Goal: Task Accomplishment & Management: Manage account settings

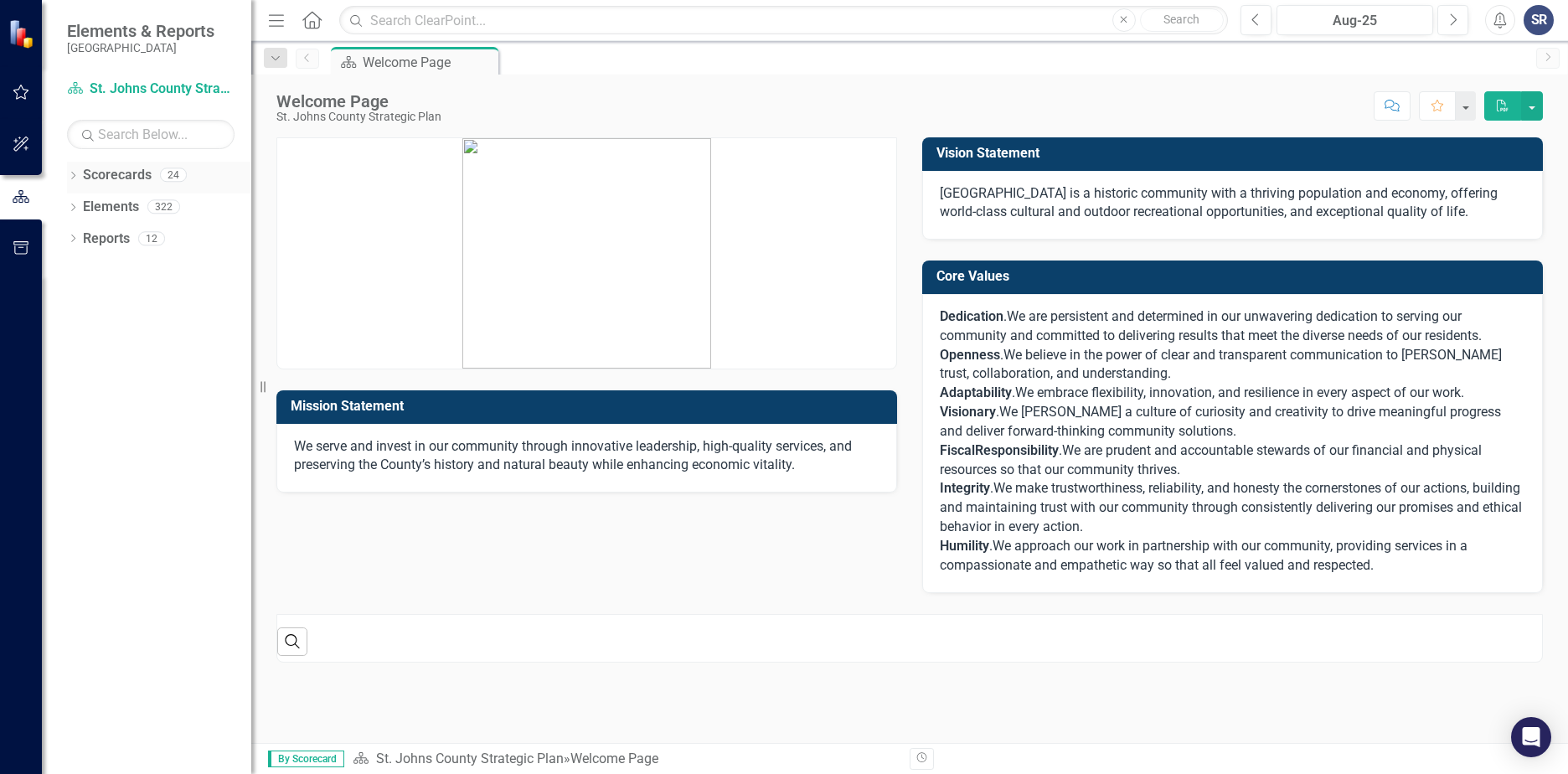
click at [77, 175] on icon "Dropdown" at bounding box center [73, 177] width 11 height 10
click at [79, 209] on icon "Dropdown" at bounding box center [81, 206] width 12 height 11
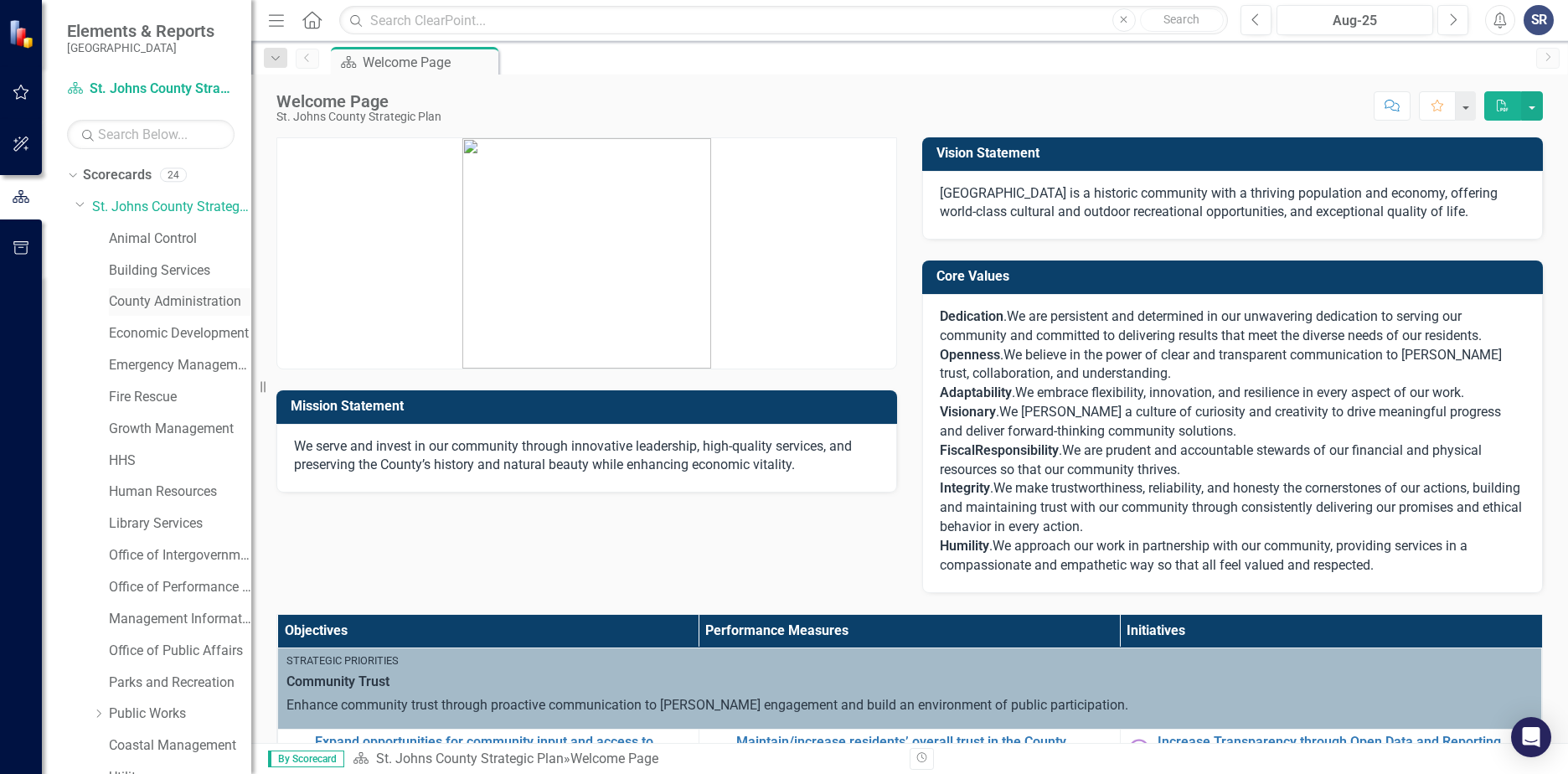
click at [133, 306] on link "County Administration" at bounding box center [180, 302] width 143 height 19
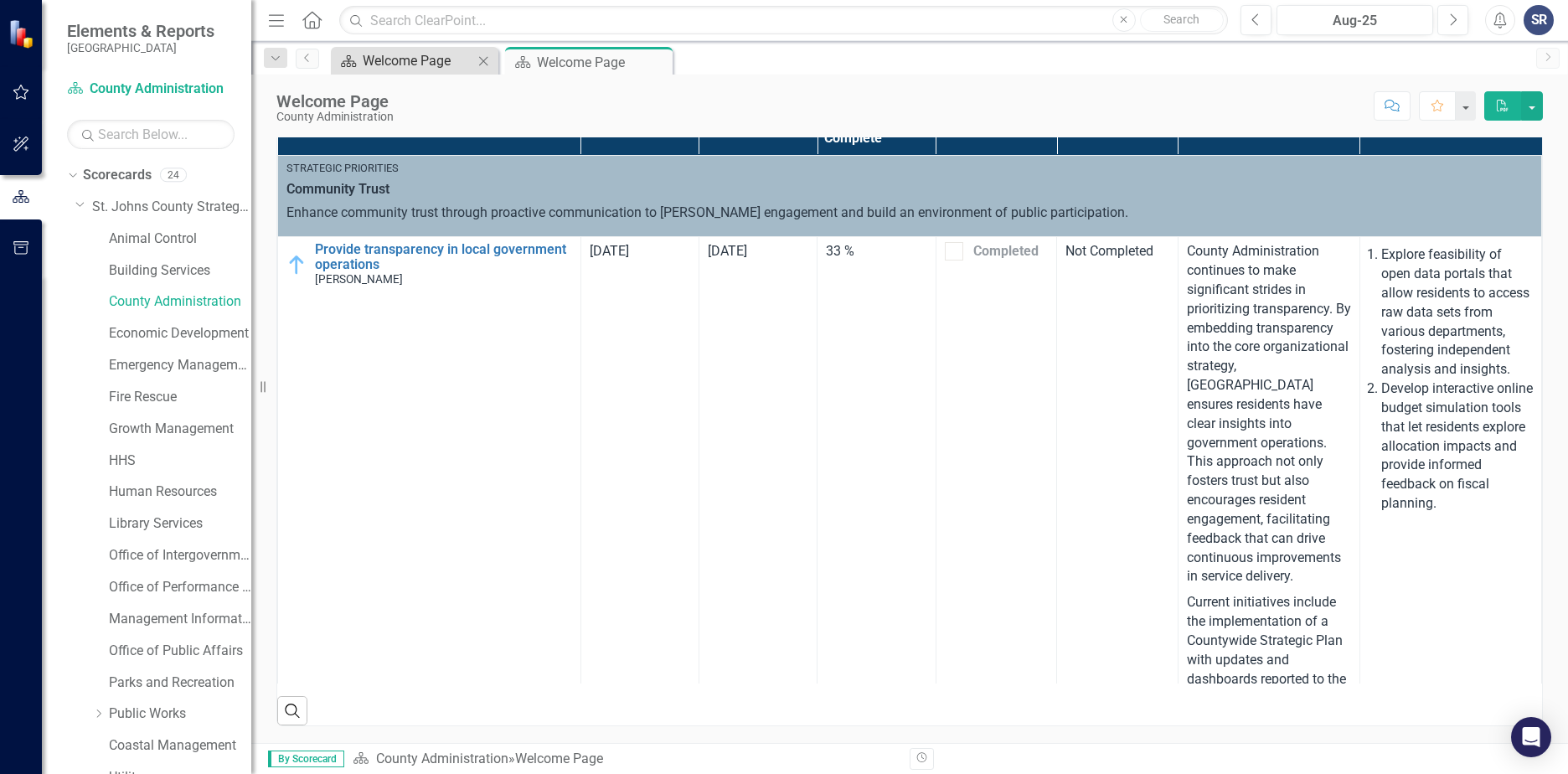
click at [409, 61] on div "Welcome Page" at bounding box center [418, 61] width 111 height 21
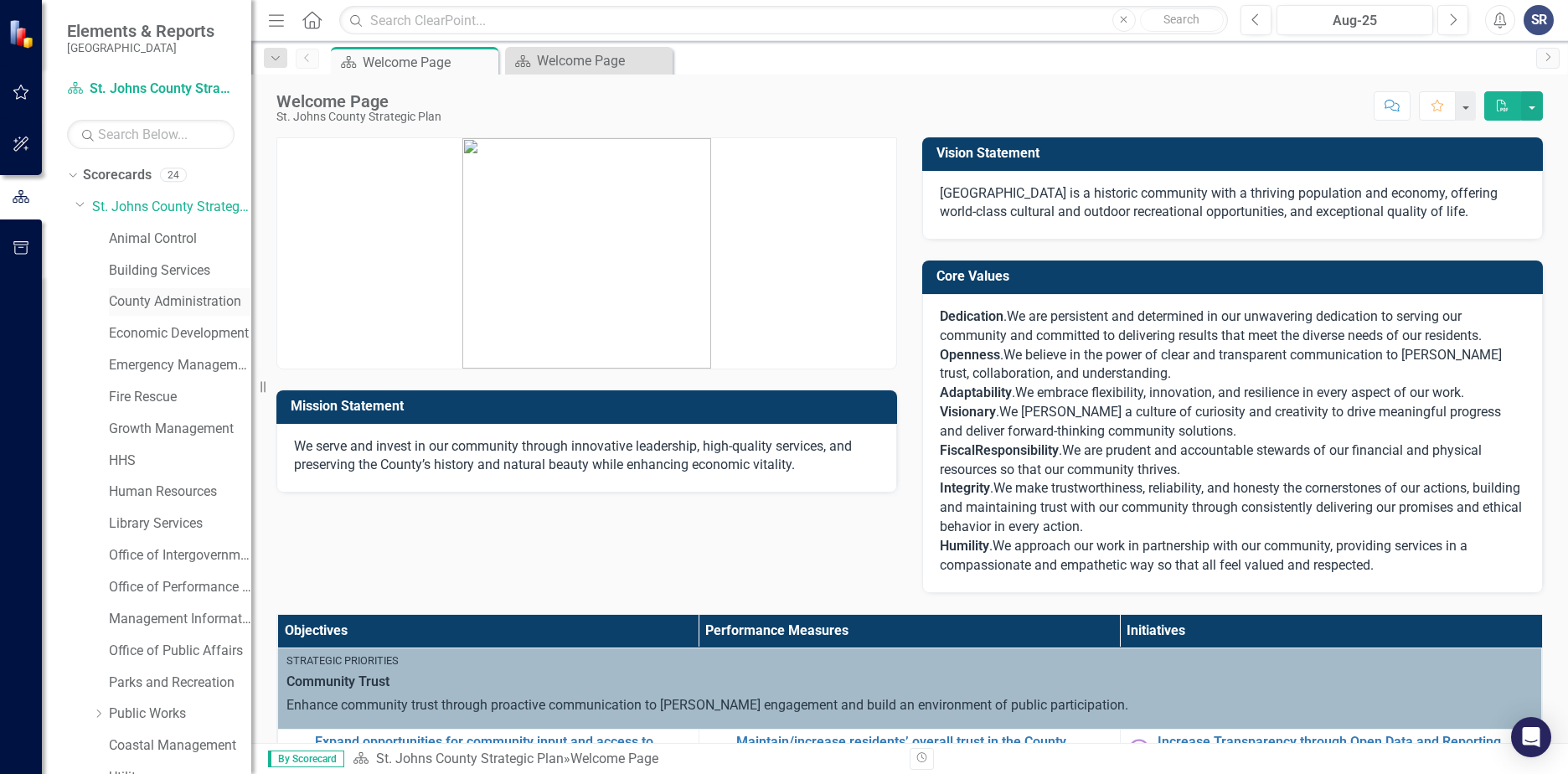
click at [144, 303] on link "County Administration" at bounding box center [180, 302] width 143 height 19
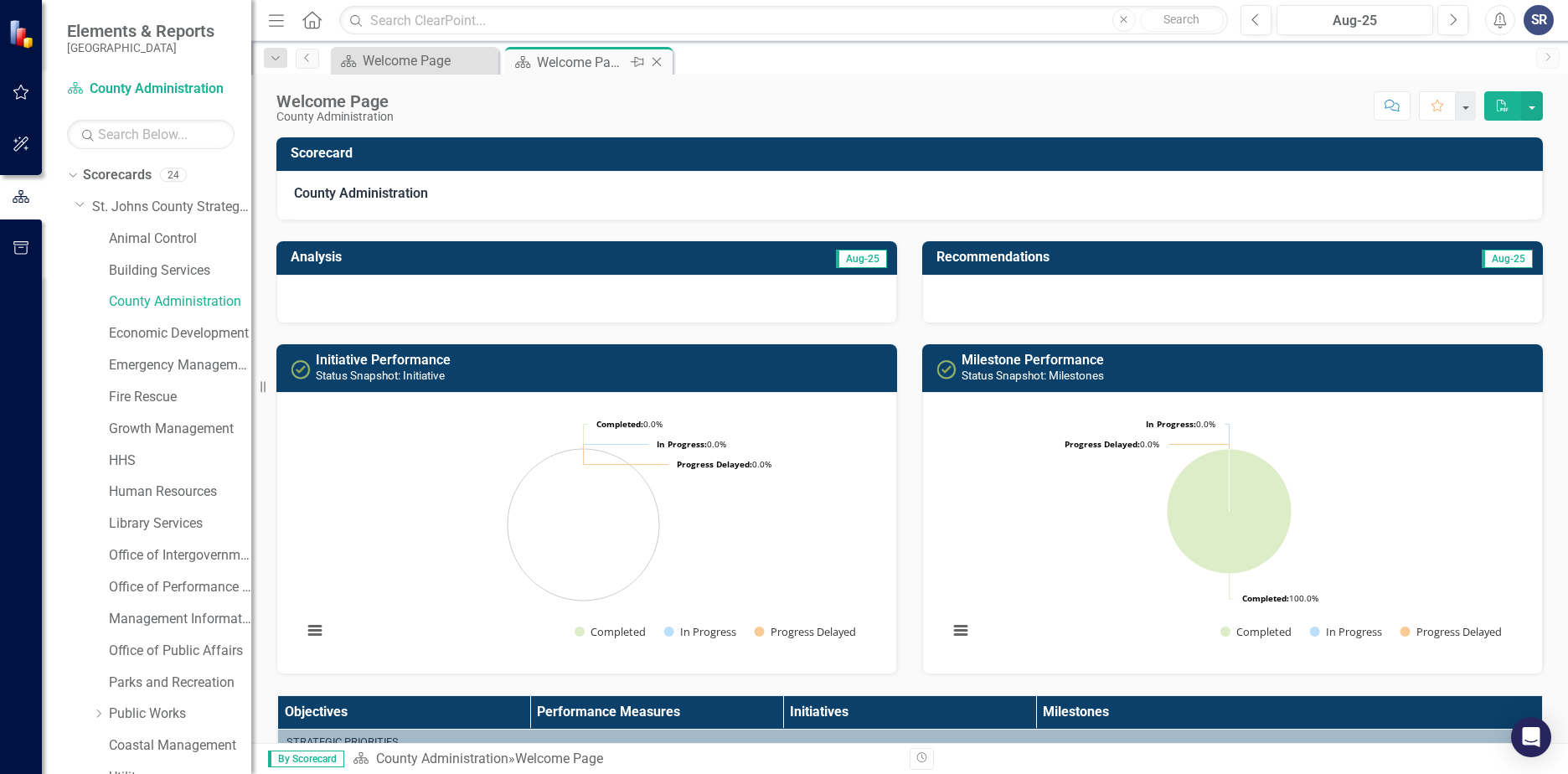
click at [637, 61] on icon "Pin" at bounding box center [637, 62] width 13 height 17
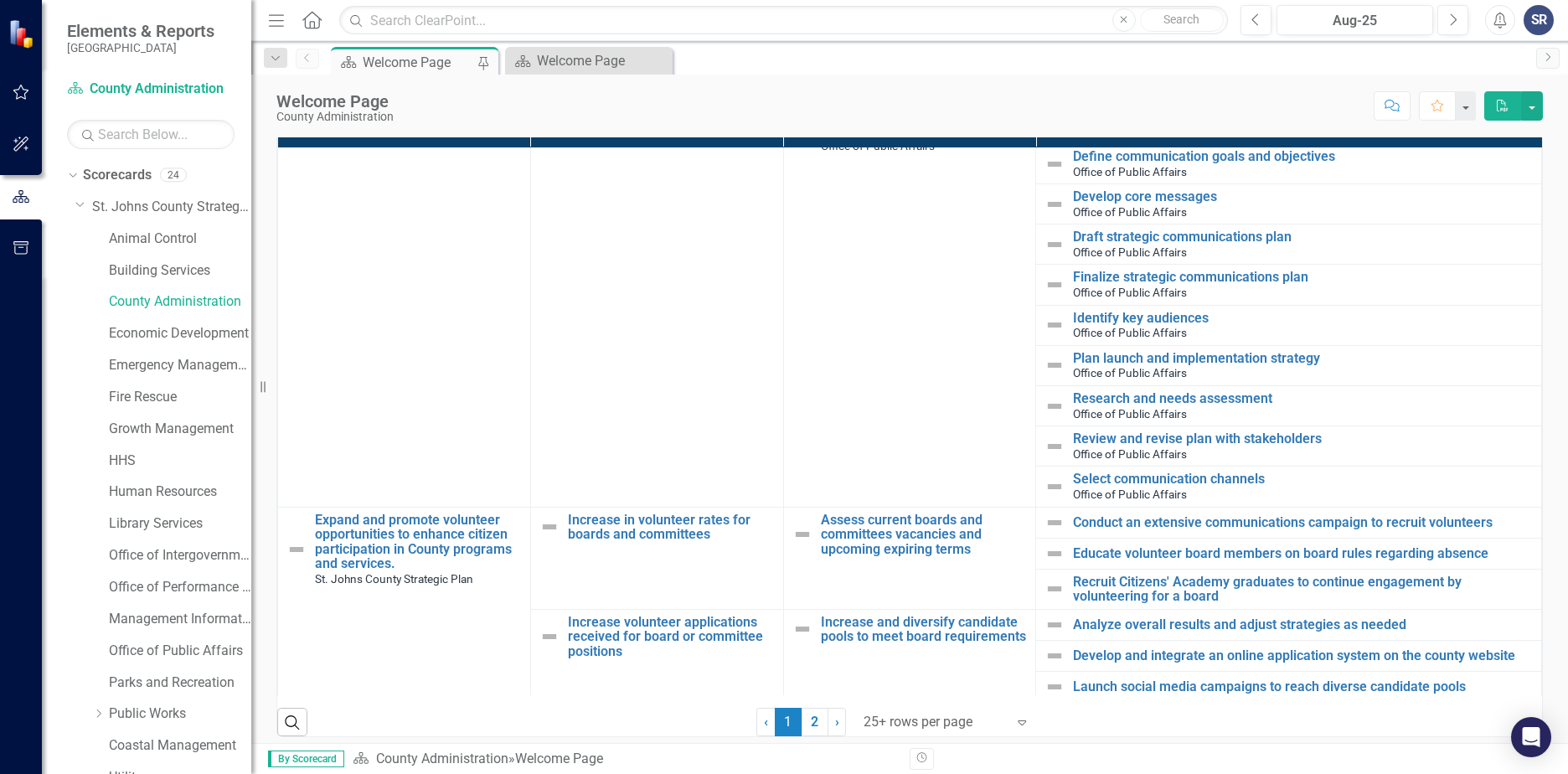
scroll to position [576, 0]
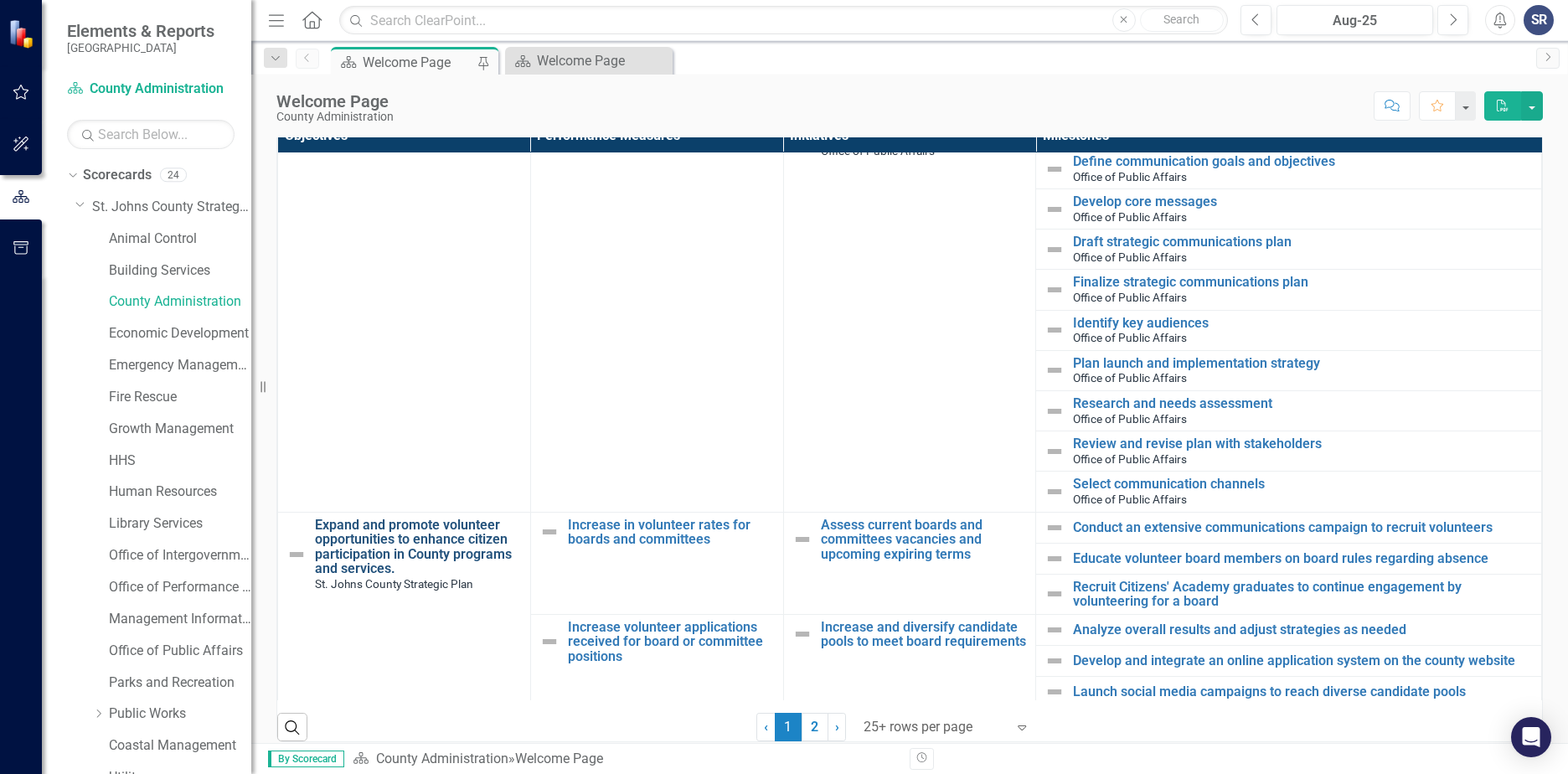
click at [354, 565] on link "Expand and promote volunteer opportunities to enhance citizen participation in …" at bounding box center [418, 546] width 207 height 58
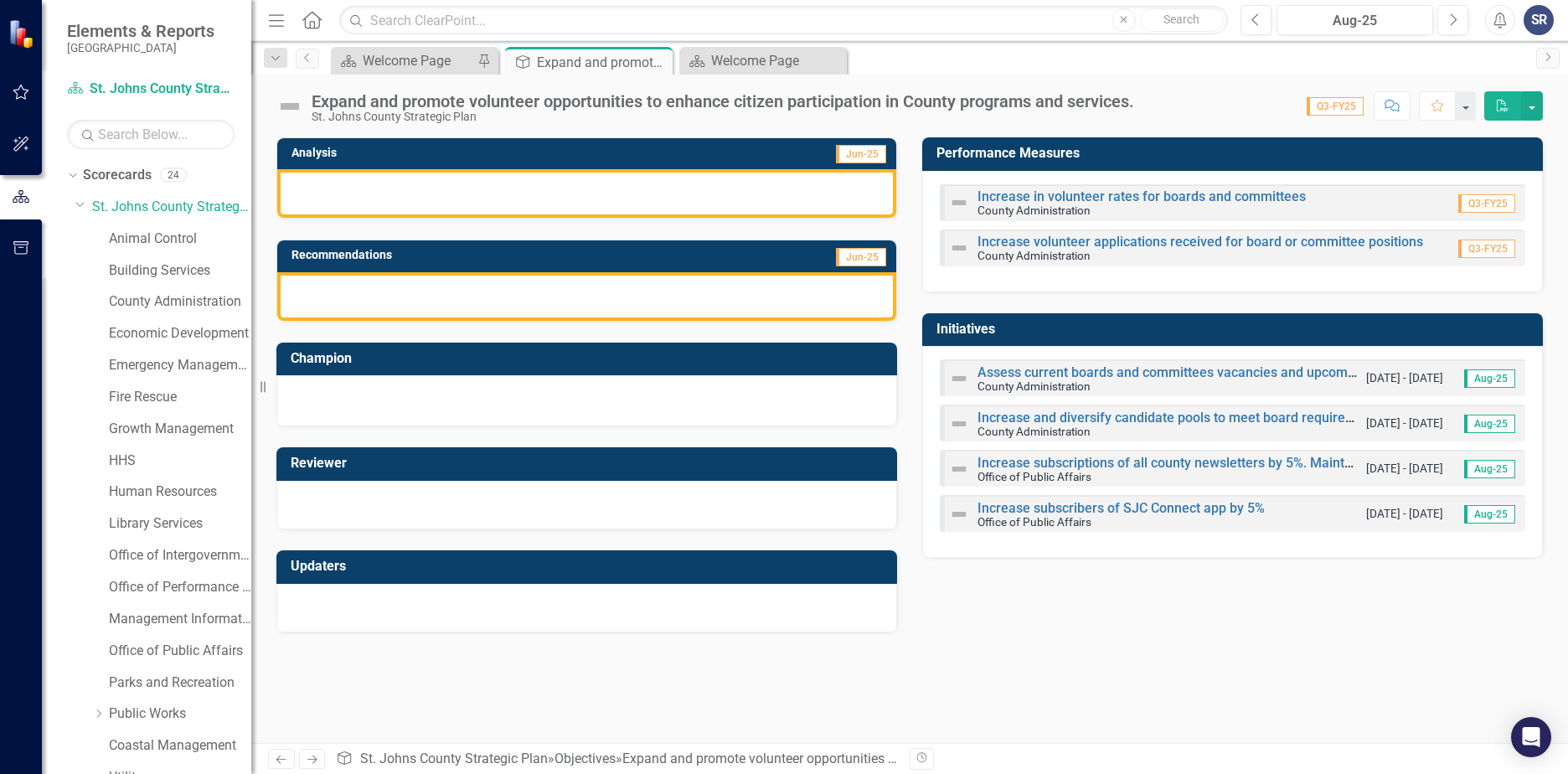
click at [434, 202] on div at bounding box center [586, 193] width 619 height 49
click at [569, 299] on div at bounding box center [586, 297] width 619 height 49
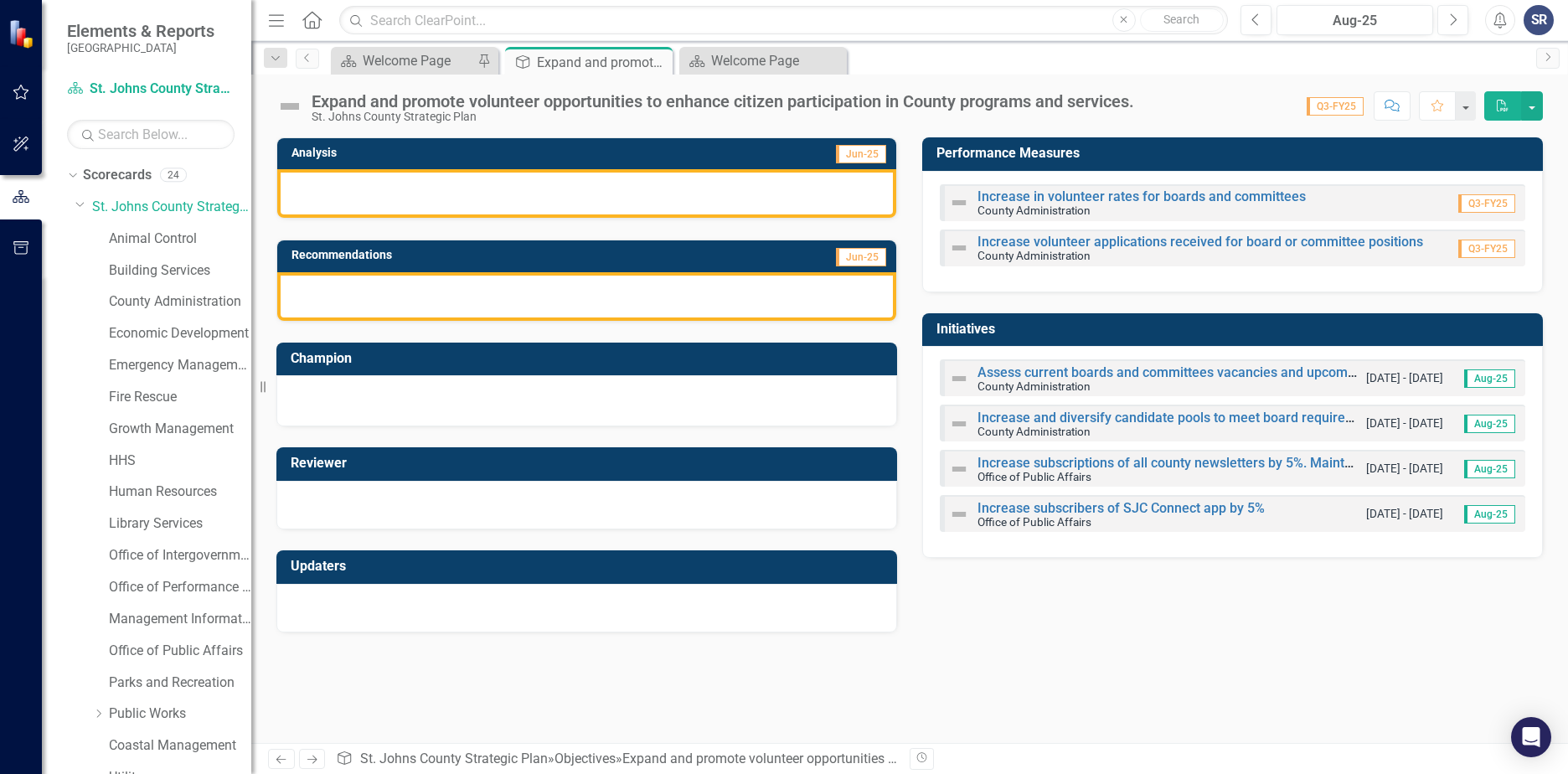
click at [527, 199] on div at bounding box center [586, 193] width 619 height 49
click at [1100, 195] on link "Increase in volunteer rates for boards and committees" at bounding box center [1141, 196] width 328 height 16
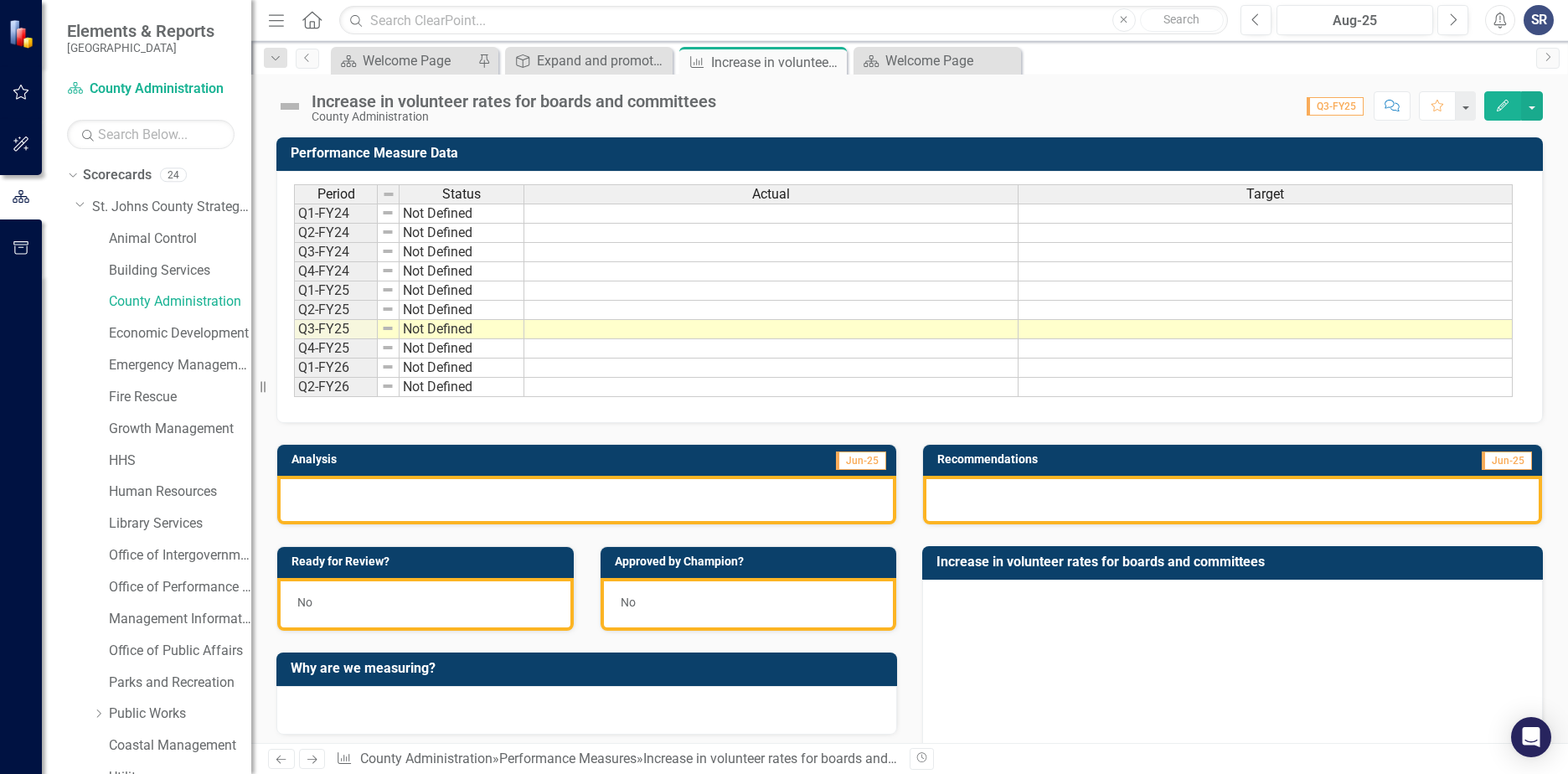
click at [402, 503] on div at bounding box center [586, 499] width 619 height 49
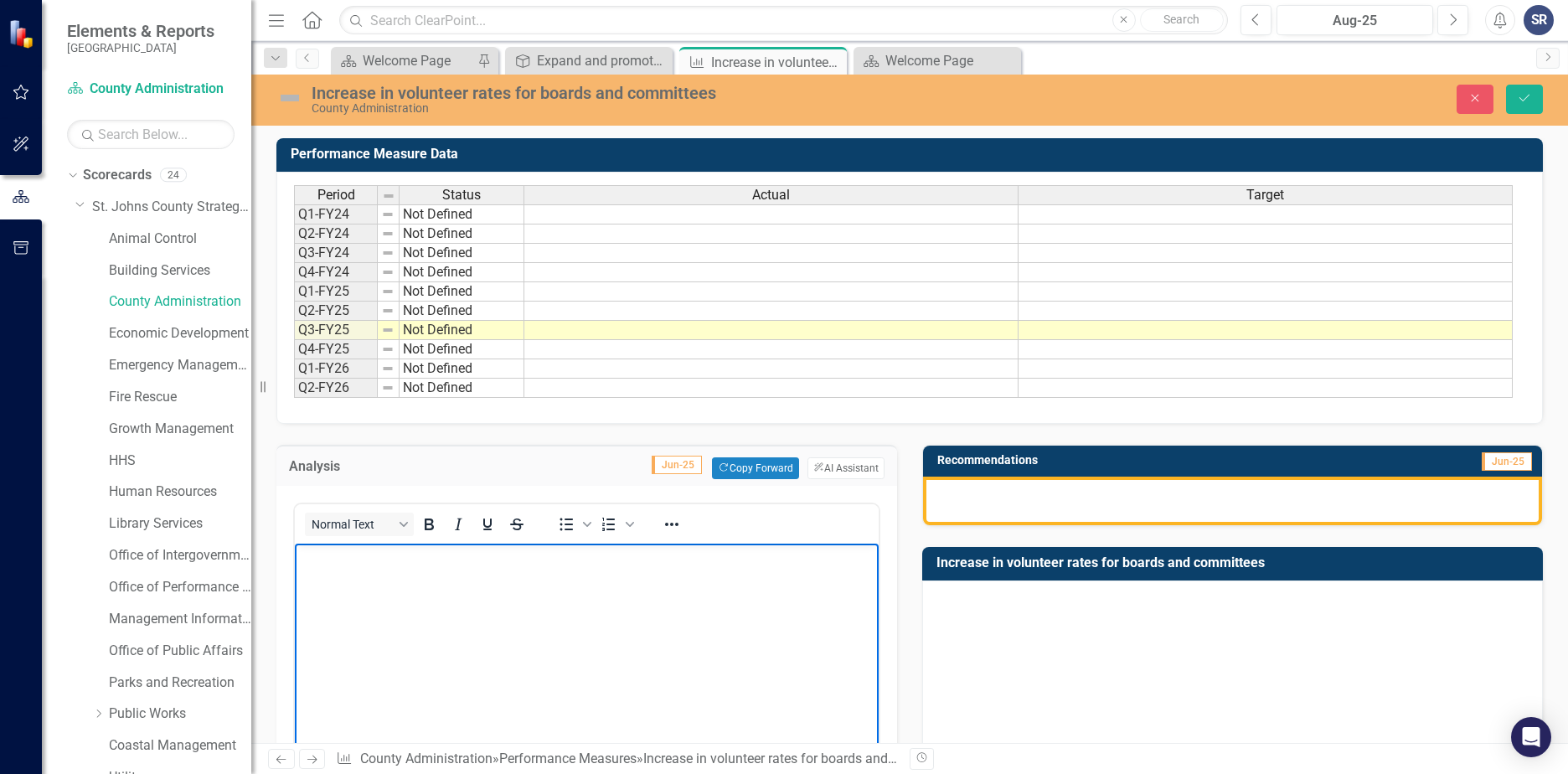
click at [346, 581] on body "Rich Text Area. Press ALT-0 for help." at bounding box center [586, 669] width 584 height 252
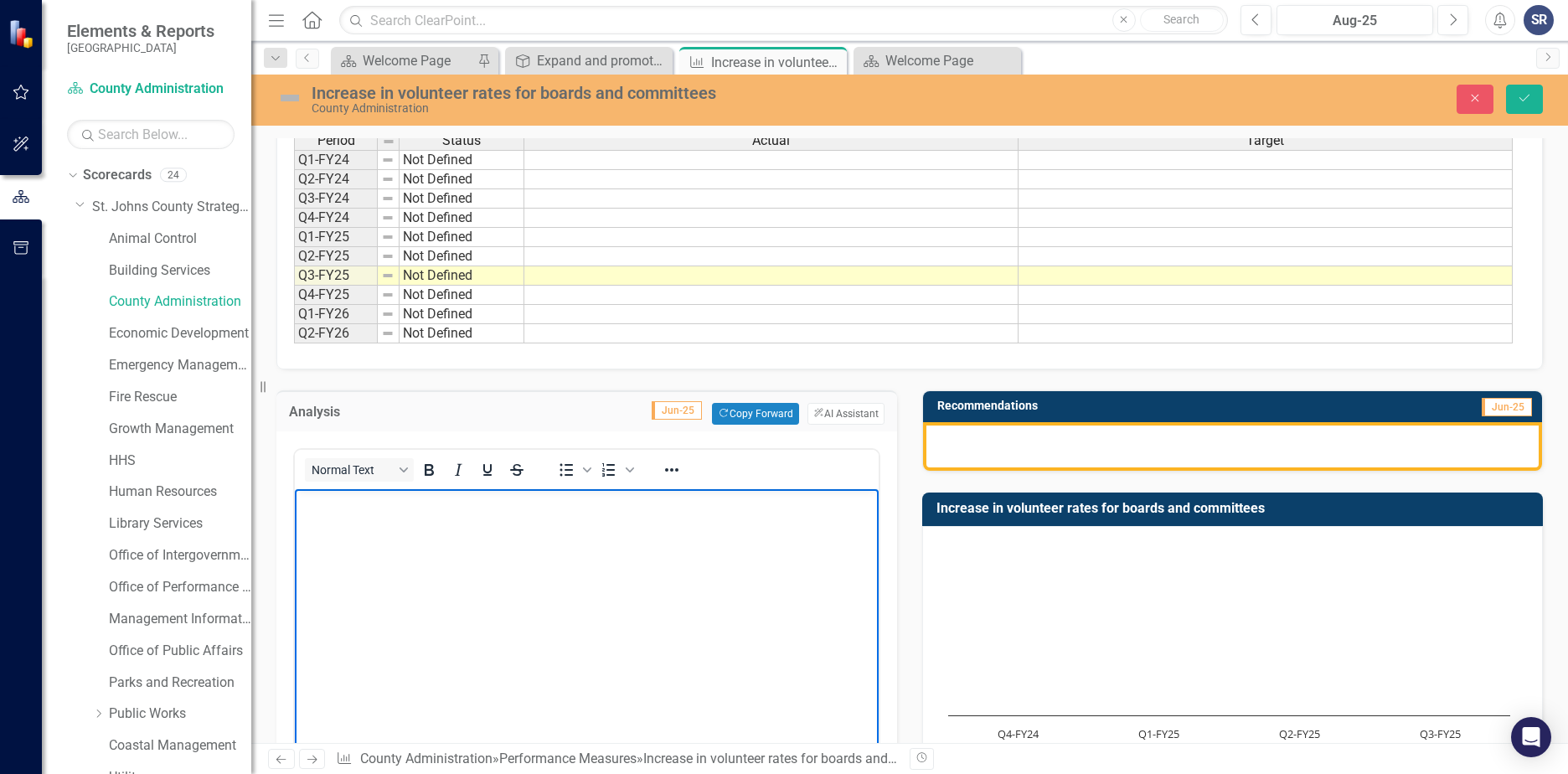
scroll to position [84, 0]
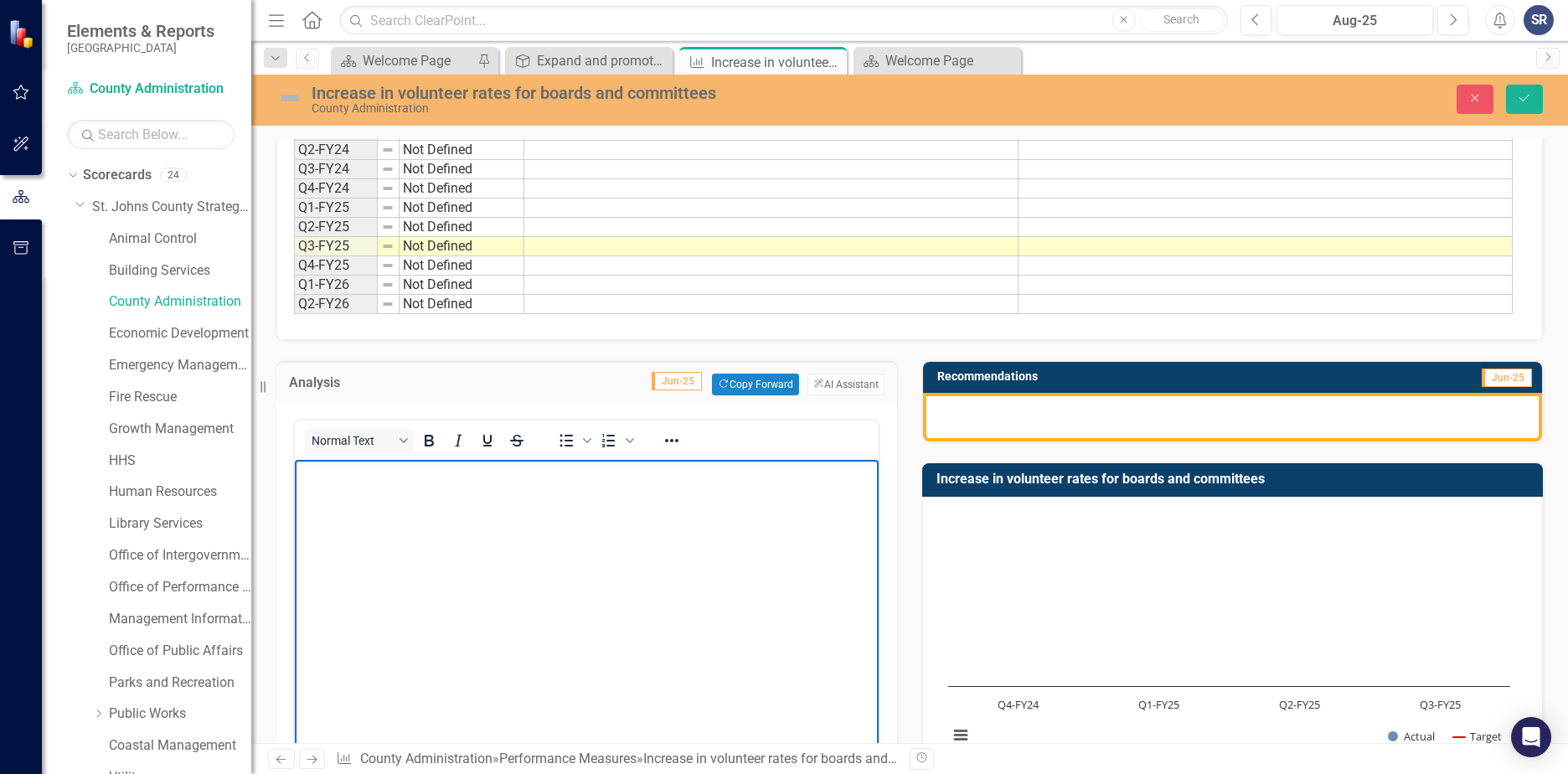
click at [367, 565] on body "Rich Text Area. Press ALT-0 for help." at bounding box center [586, 586] width 584 height 252
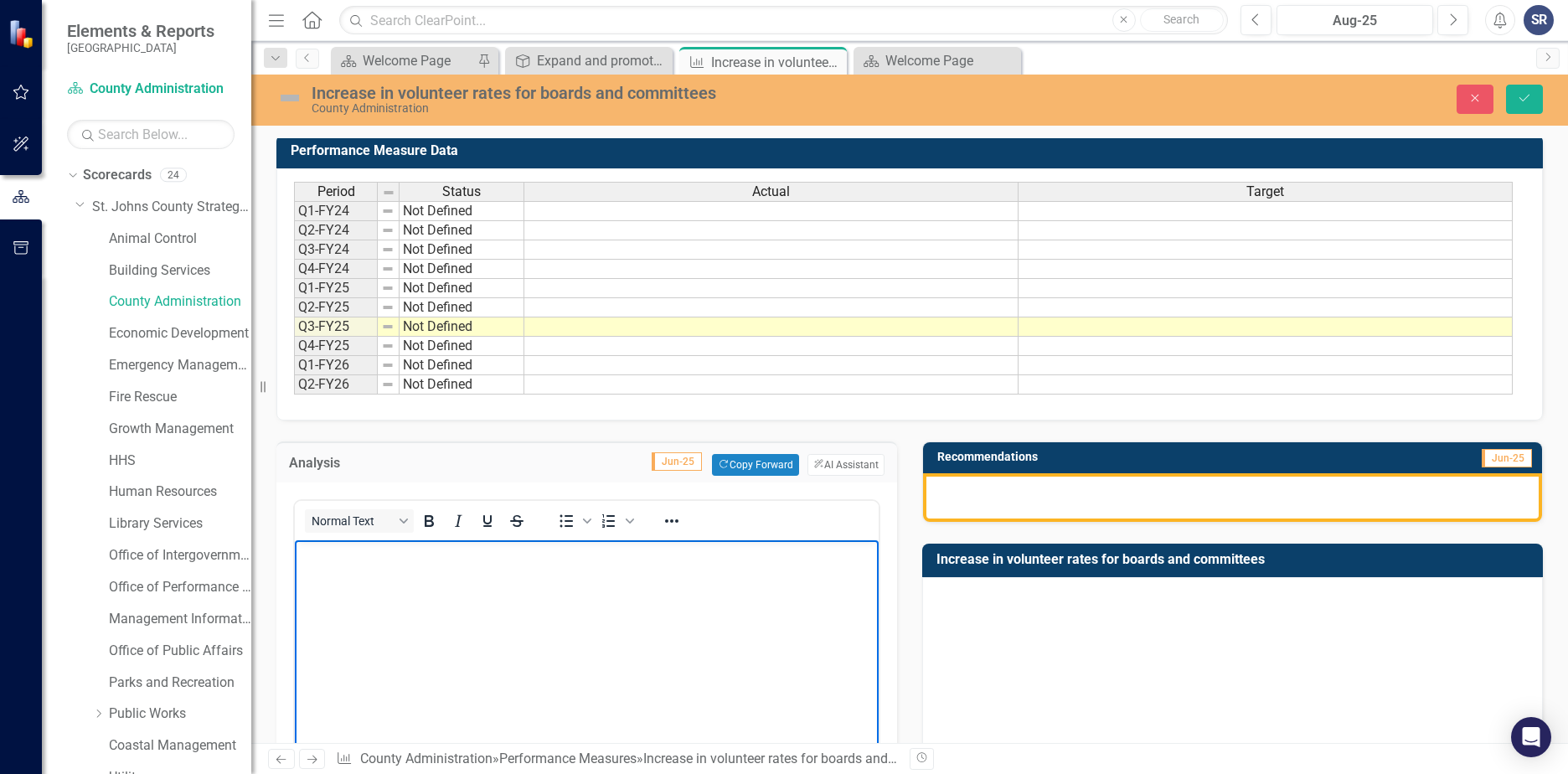
scroll to position [0, 0]
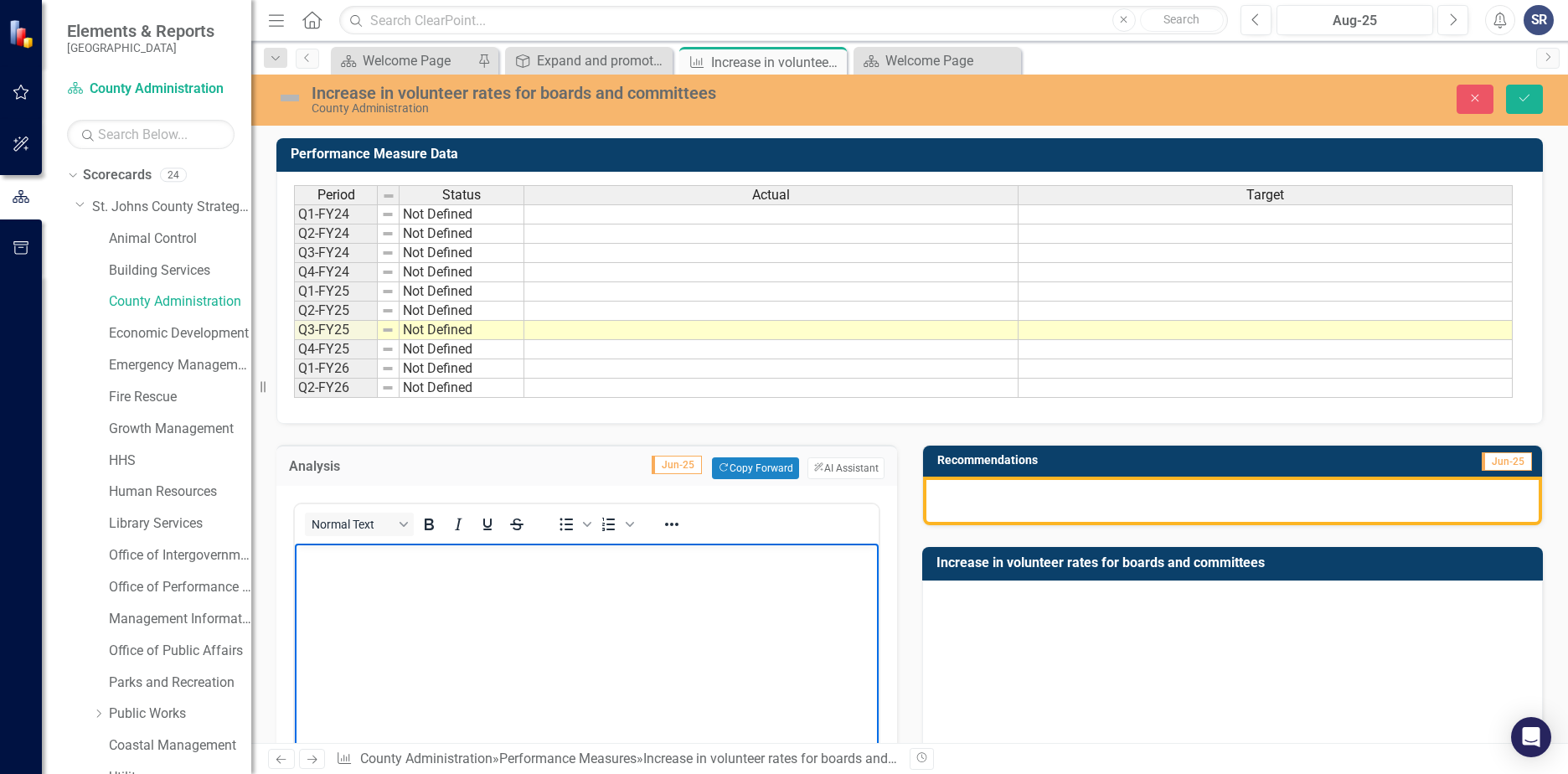
click at [375, 613] on body "Rich Text Area. Press ALT-0 for help." at bounding box center [586, 669] width 584 height 252
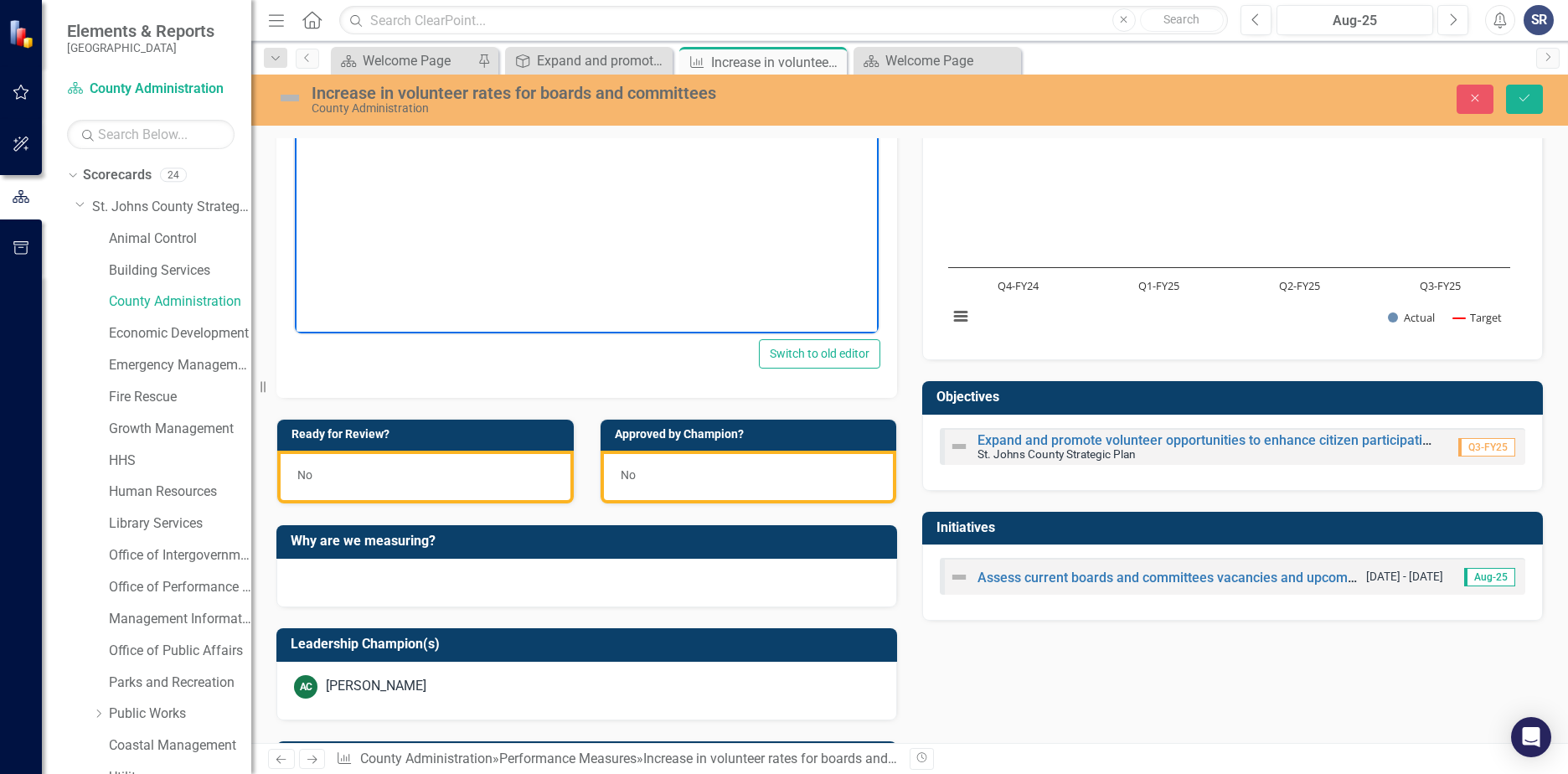
scroll to position [252, 0]
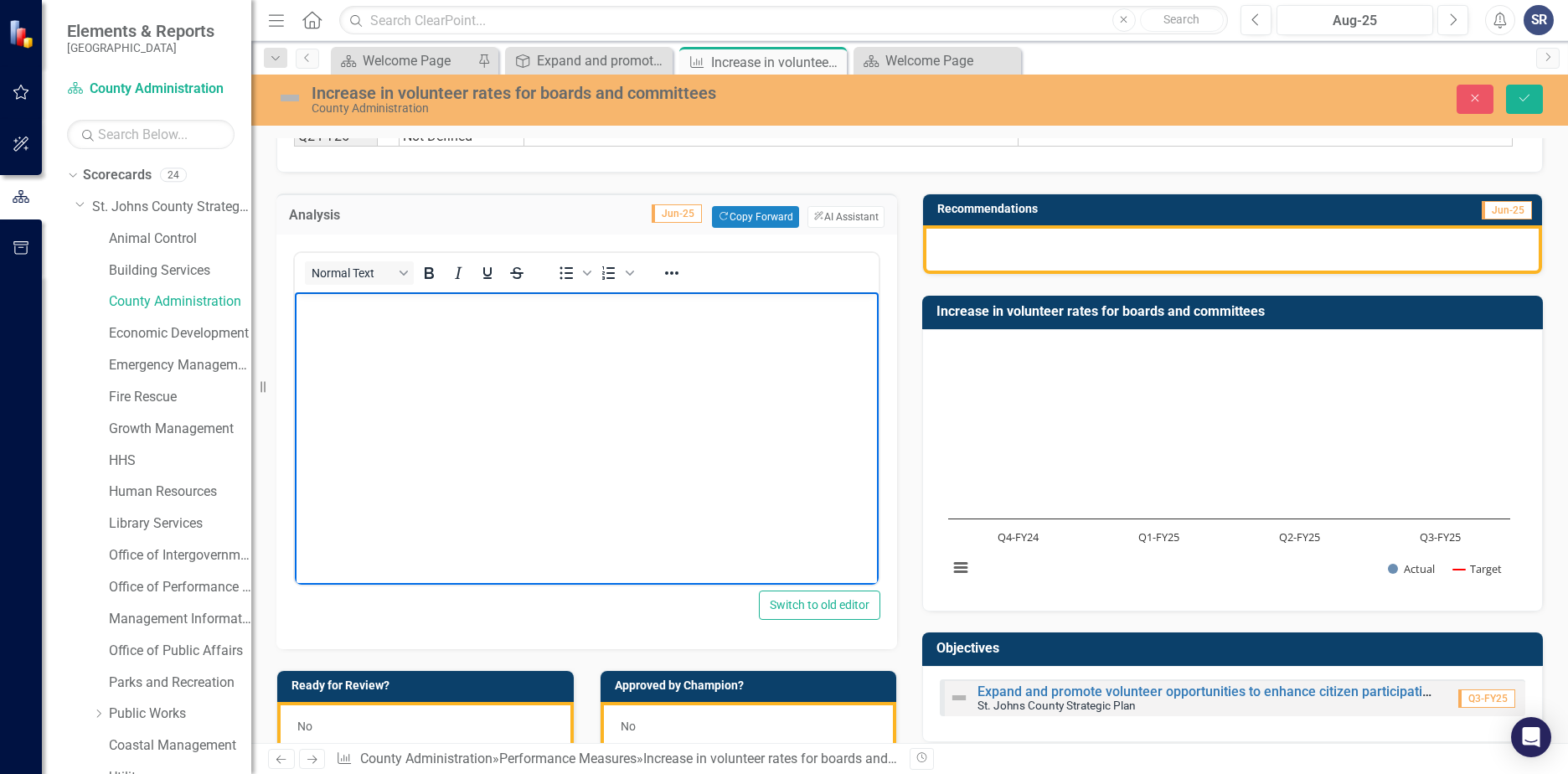
click at [392, 539] on body "Rich Text Area. Press ALT-0 for help." at bounding box center [586, 418] width 584 height 252
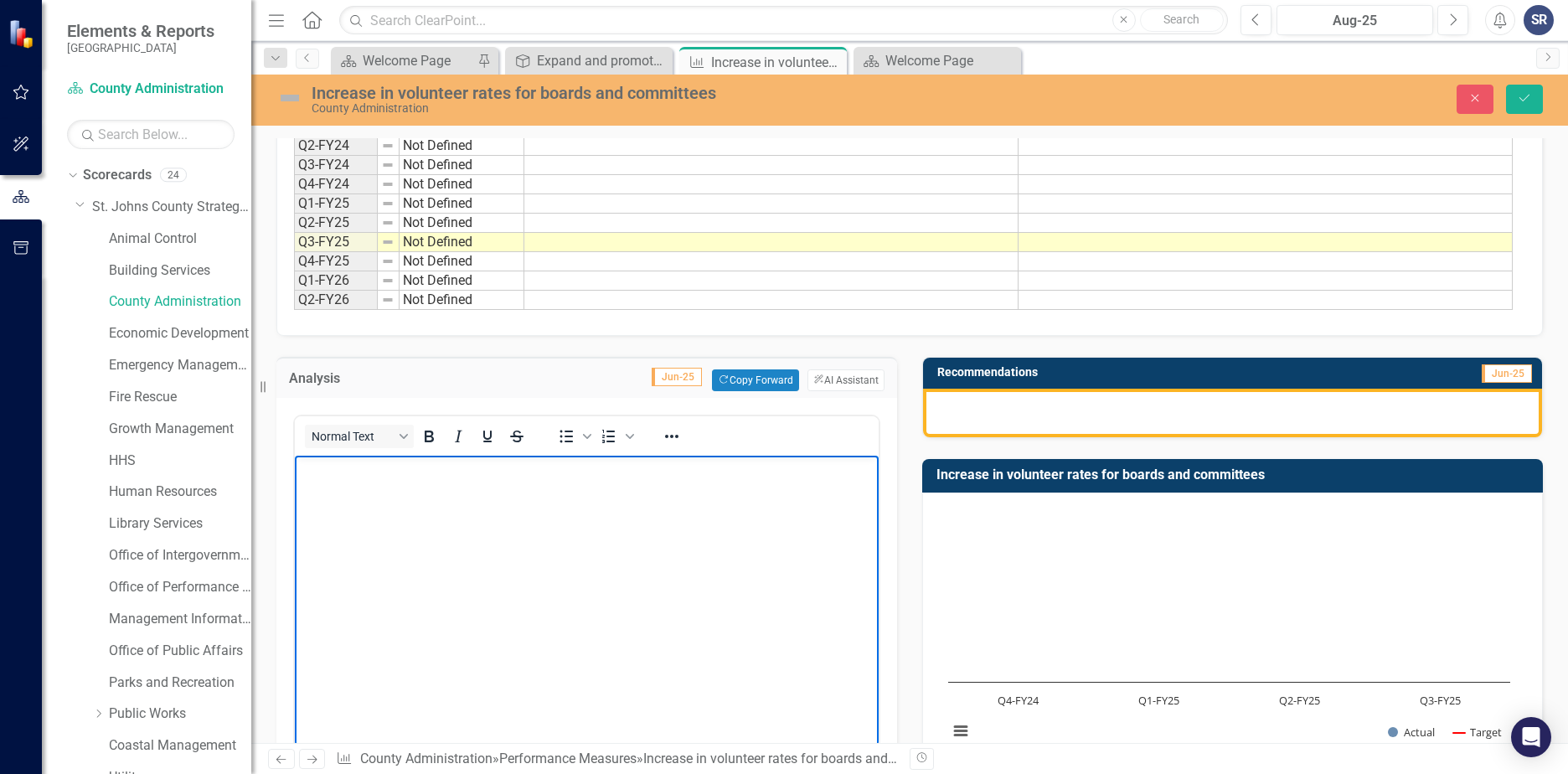
scroll to position [84, 0]
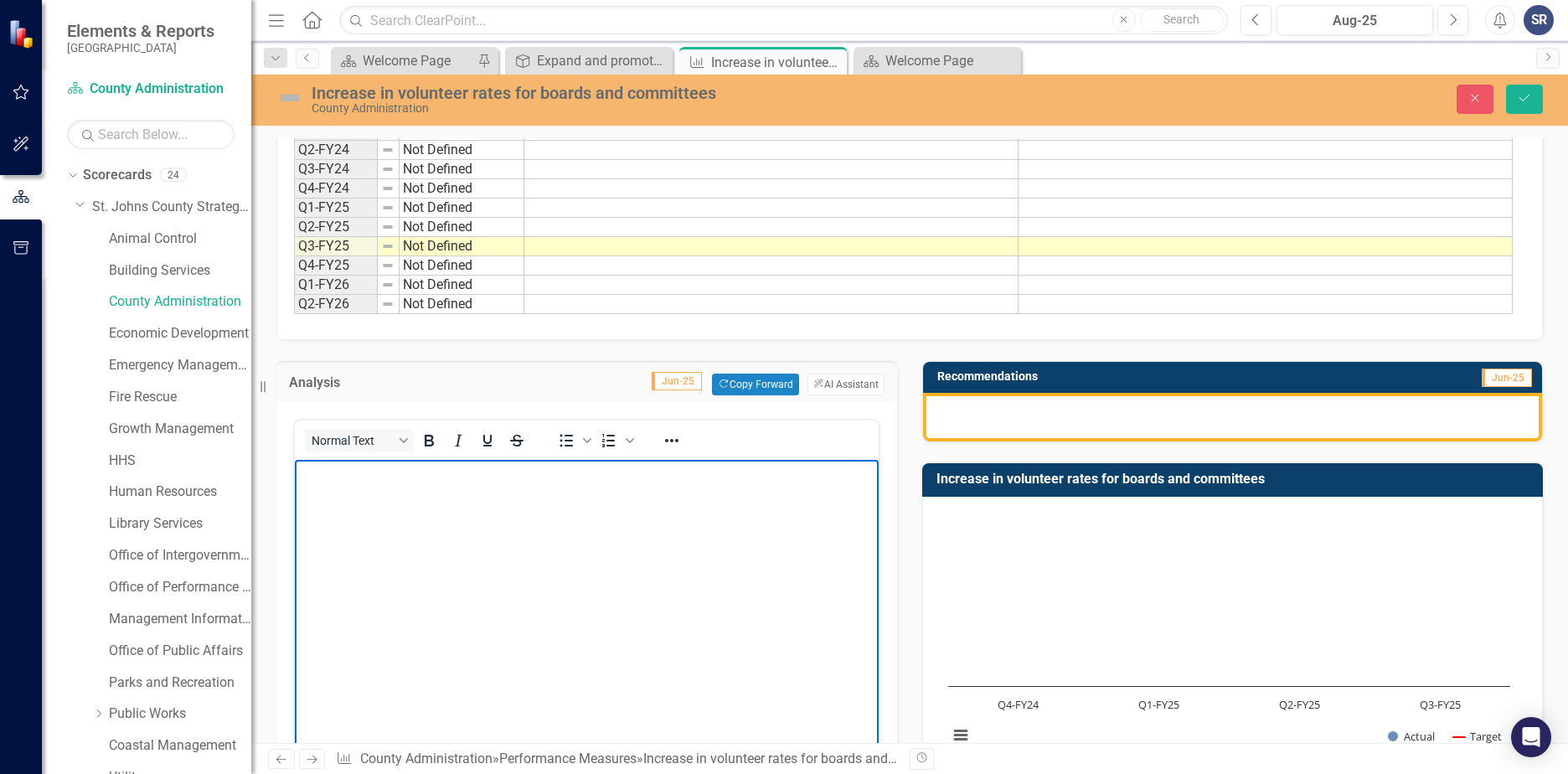
click at [474, 532] on body "Rich Text Area. Press ALT-0 for help." at bounding box center [586, 586] width 584 height 252
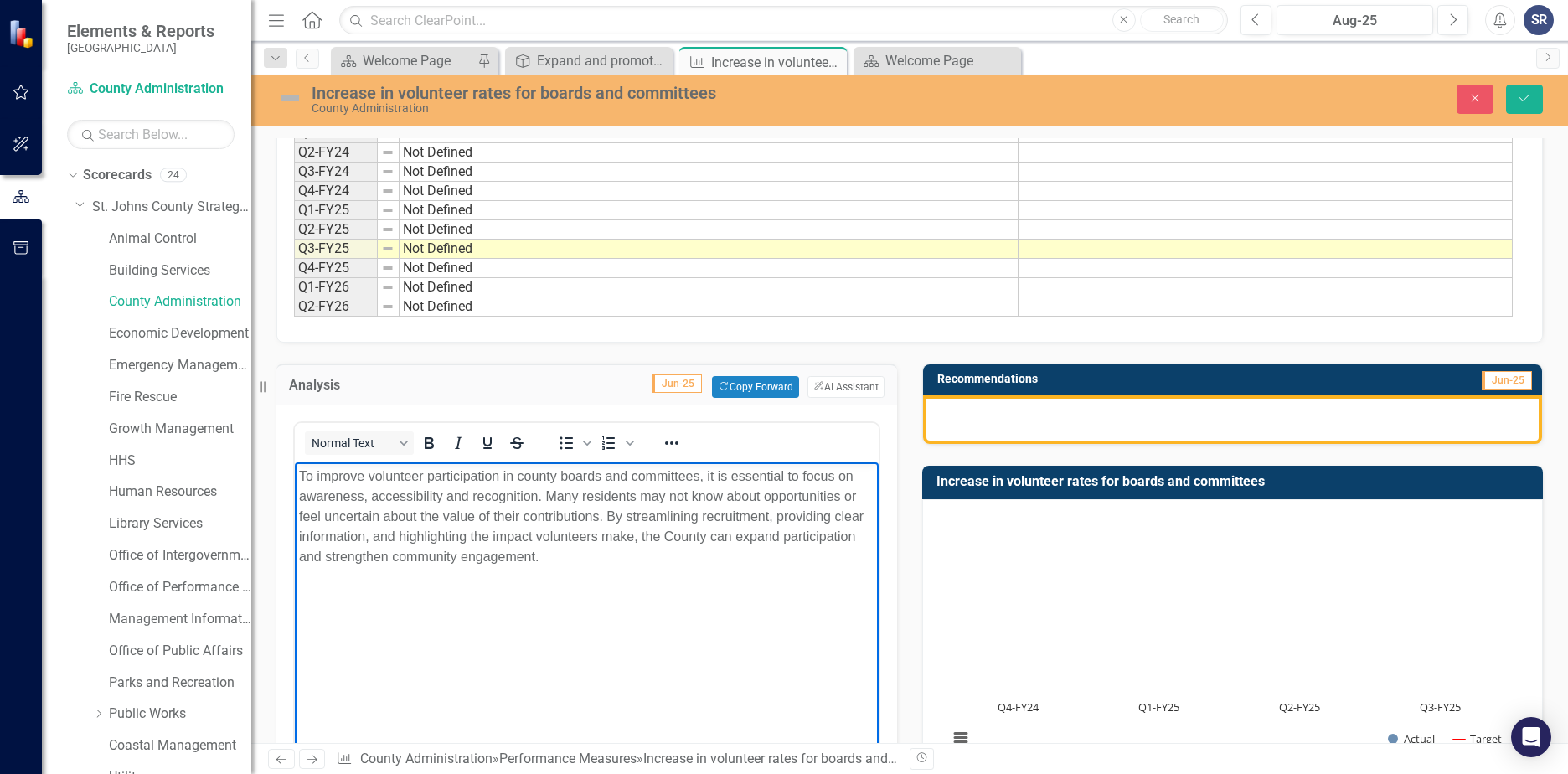
scroll to position [0, 0]
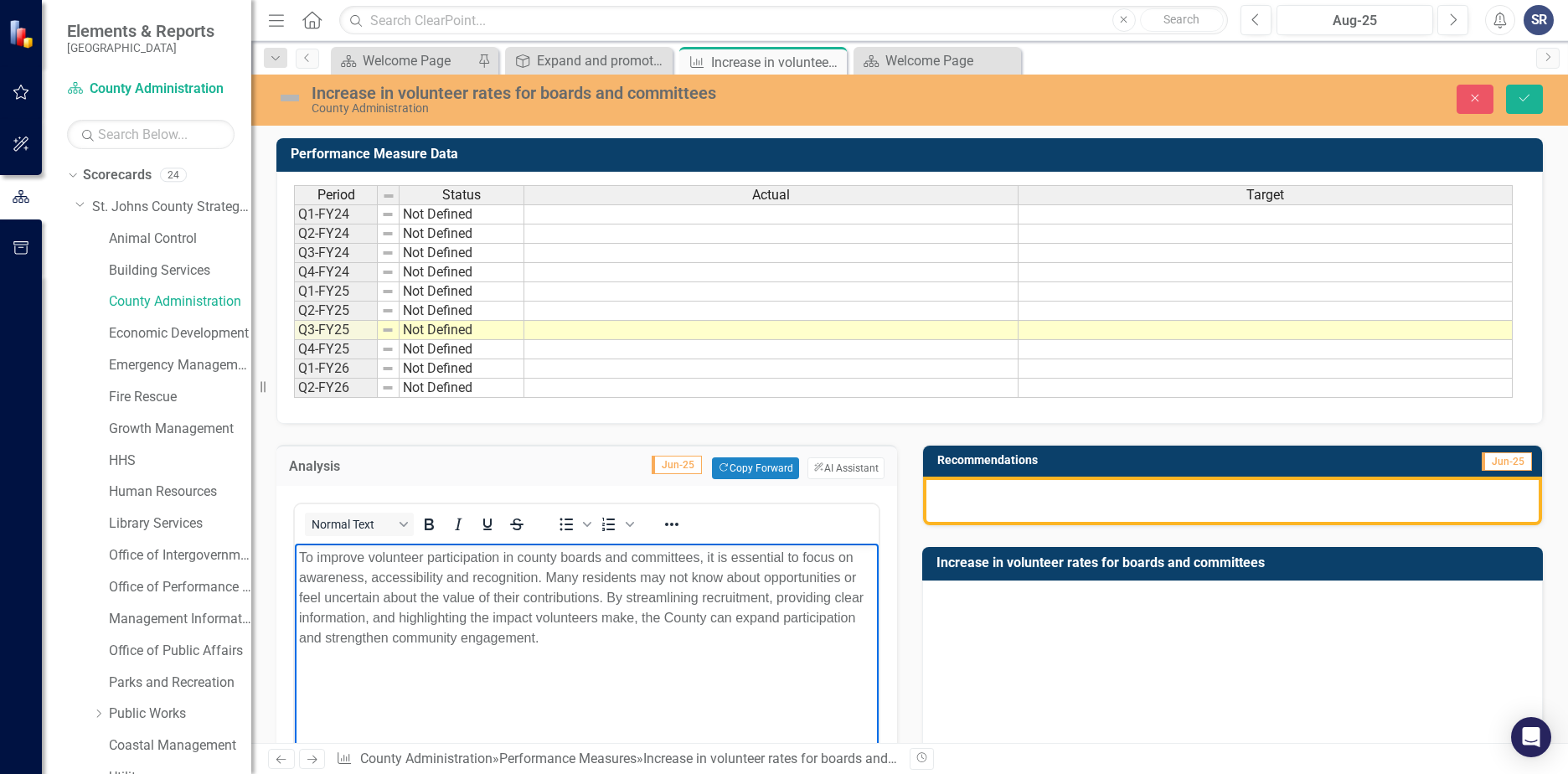
click at [613, 327] on td at bounding box center [771, 330] width 495 height 19
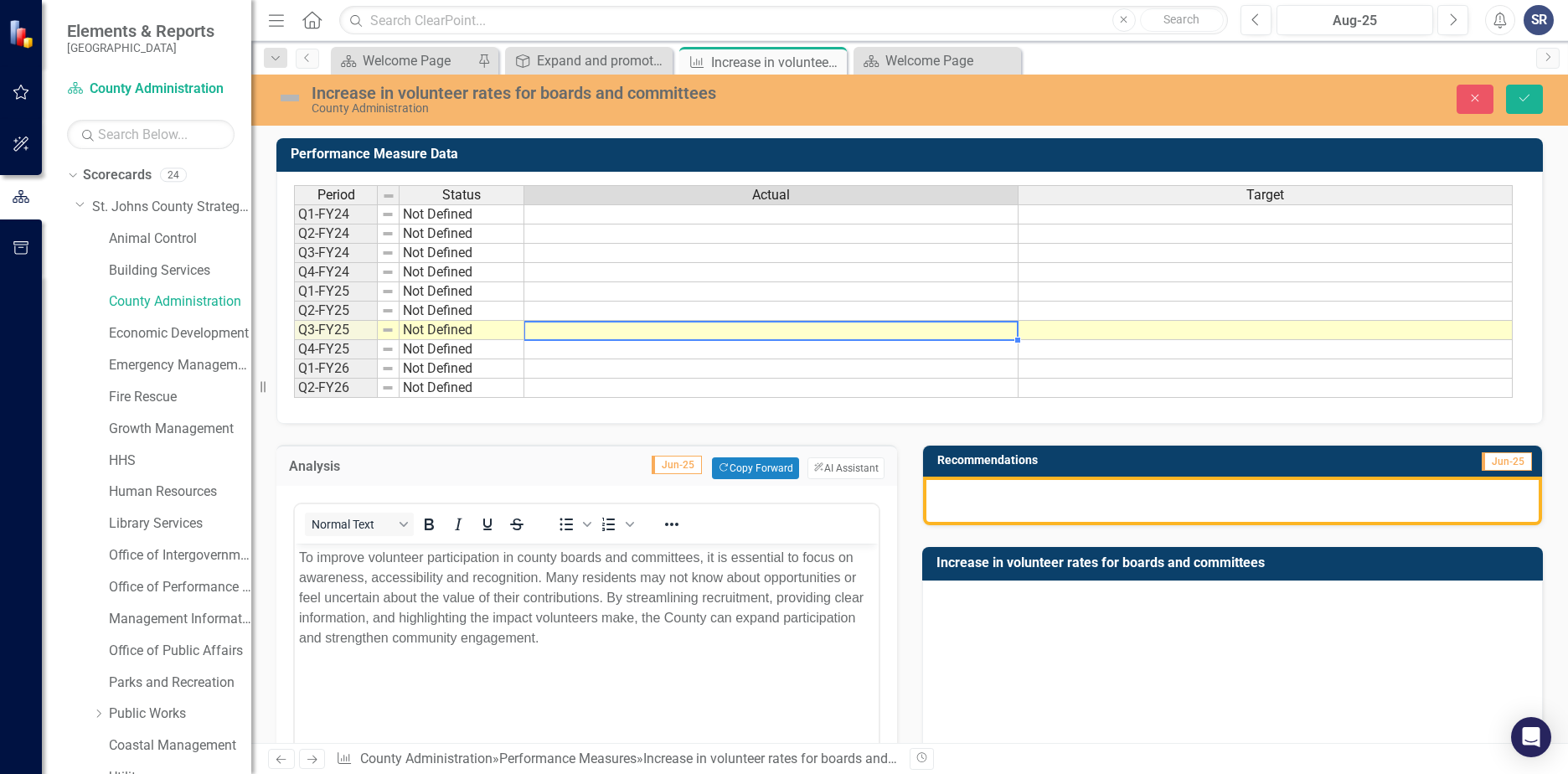
click at [596, 630] on p "To improve volunteer participation in county boards and committees, it is essen…" at bounding box center [587, 598] width 576 height 100
click at [644, 658] on body "To improve volunteer participation in county boards and committees, it is essen…" at bounding box center [586, 669] width 584 height 252
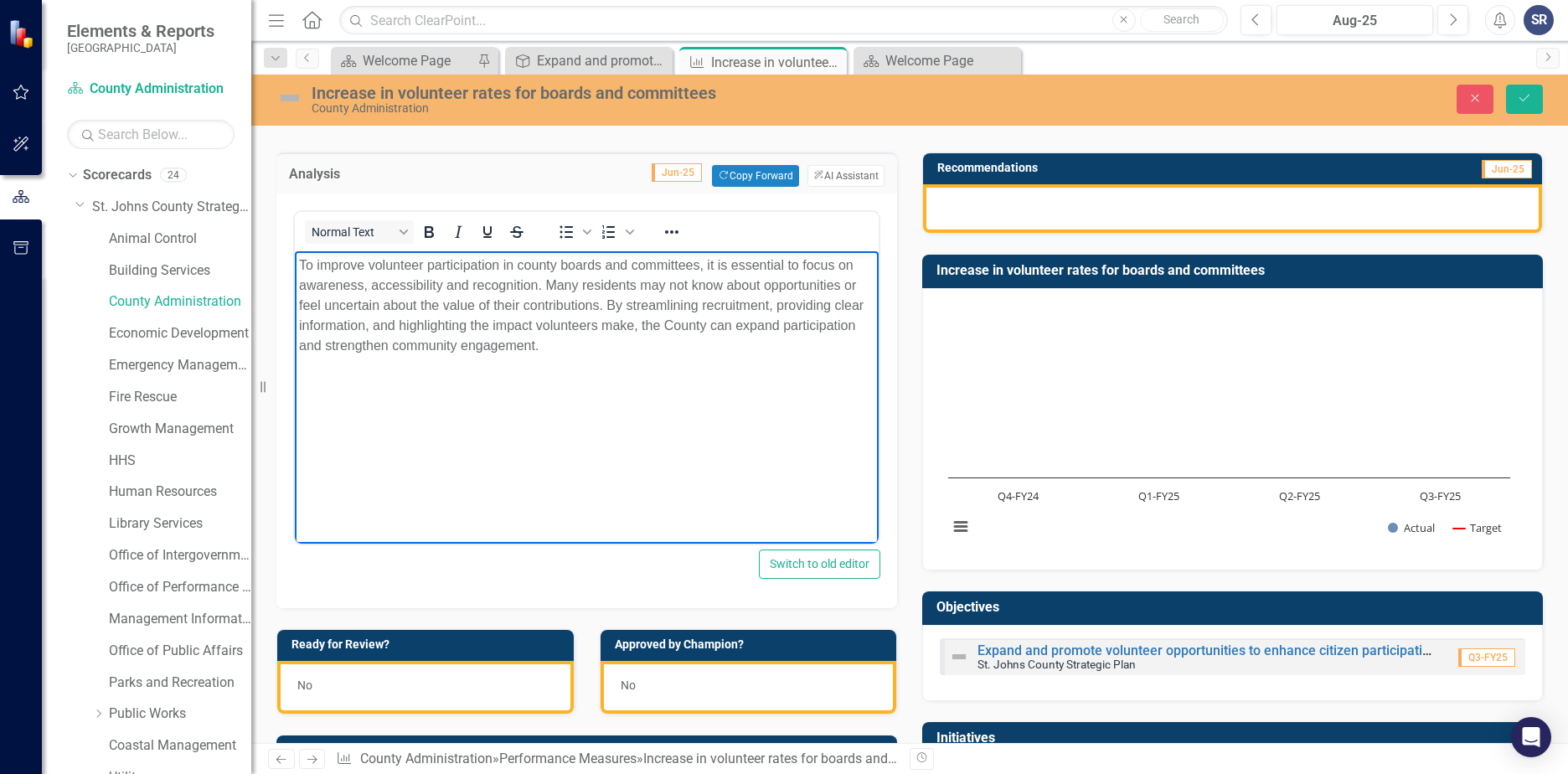
scroll to position [84, 0]
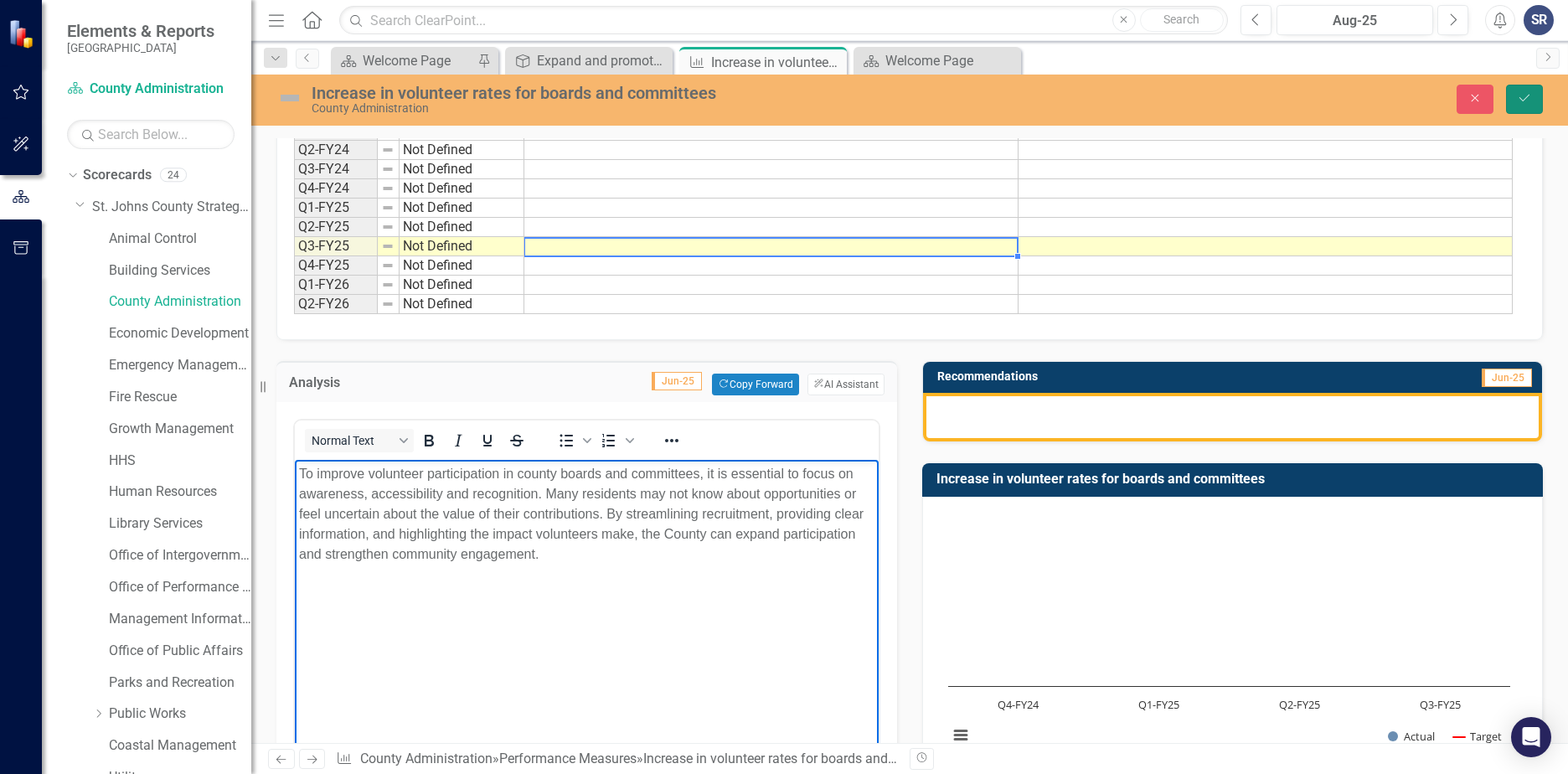
drag, startPoint x: 1526, startPoint y: 100, endPoint x: 1469, endPoint y: 145, distance: 72.6
click at [1526, 100] on icon "Save" at bounding box center [1525, 98] width 15 height 11
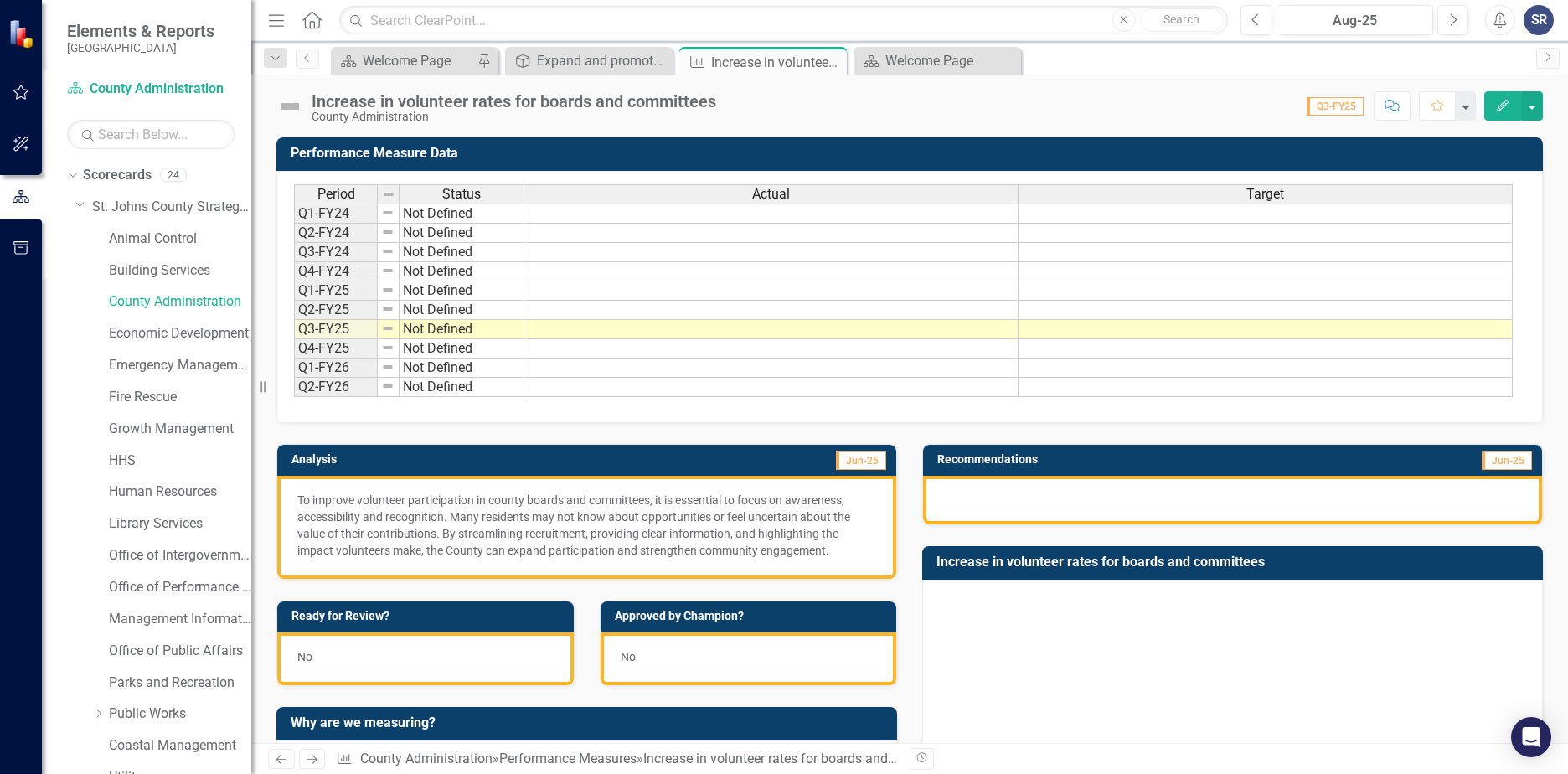
click at [987, 492] on div at bounding box center [1232, 499] width 619 height 49
click at [987, 505] on div at bounding box center [1232, 499] width 619 height 49
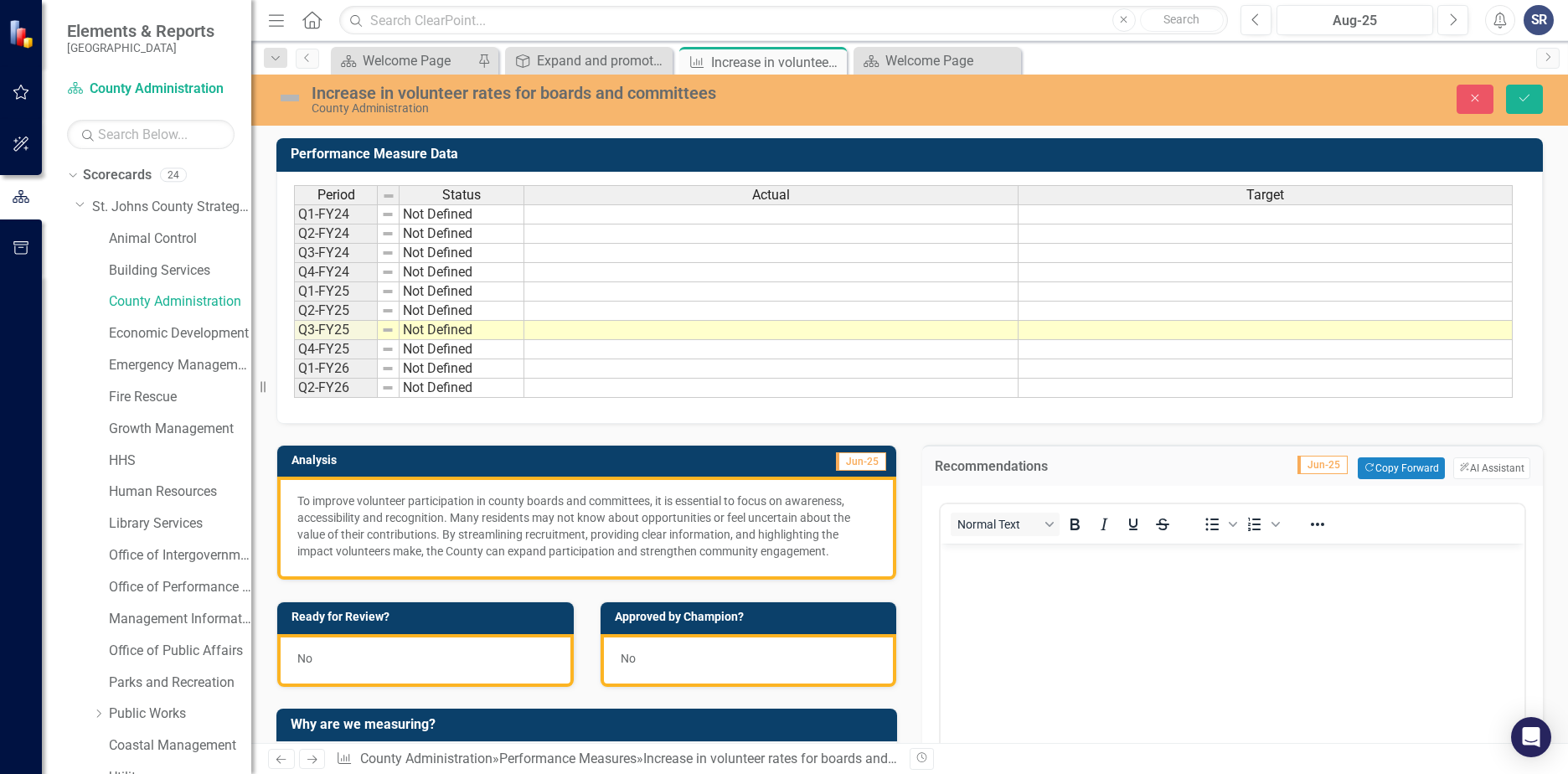
scroll to position [0, 0]
click at [981, 603] on body "Rich Text Area. Press ALT-0 for help." at bounding box center [1232, 669] width 584 height 252
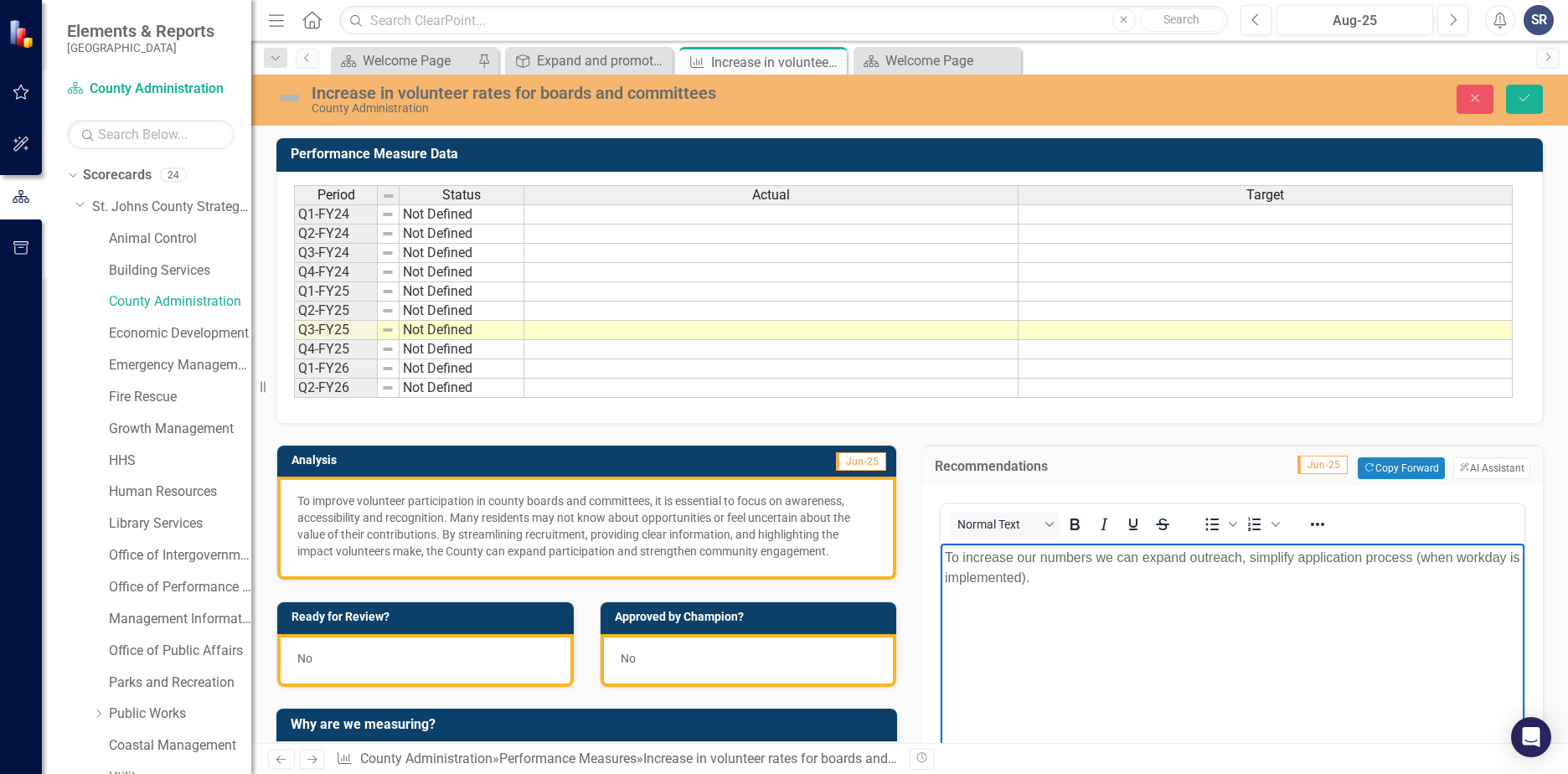
click at [1227, 592] on body "To increase our numbers we can expand outreach, simplify application process (w…" at bounding box center [1232, 669] width 584 height 252
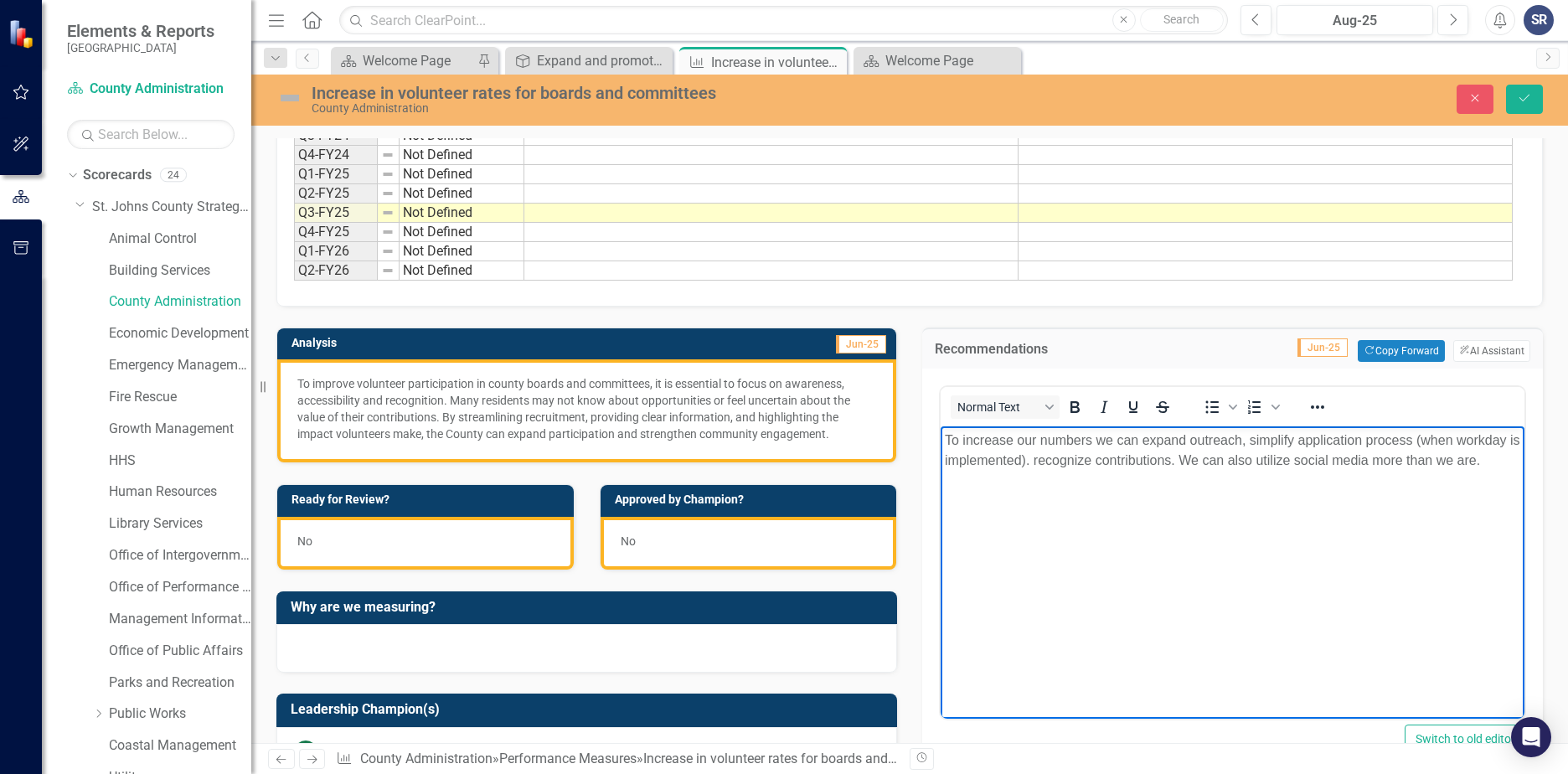
scroll to position [84, 0]
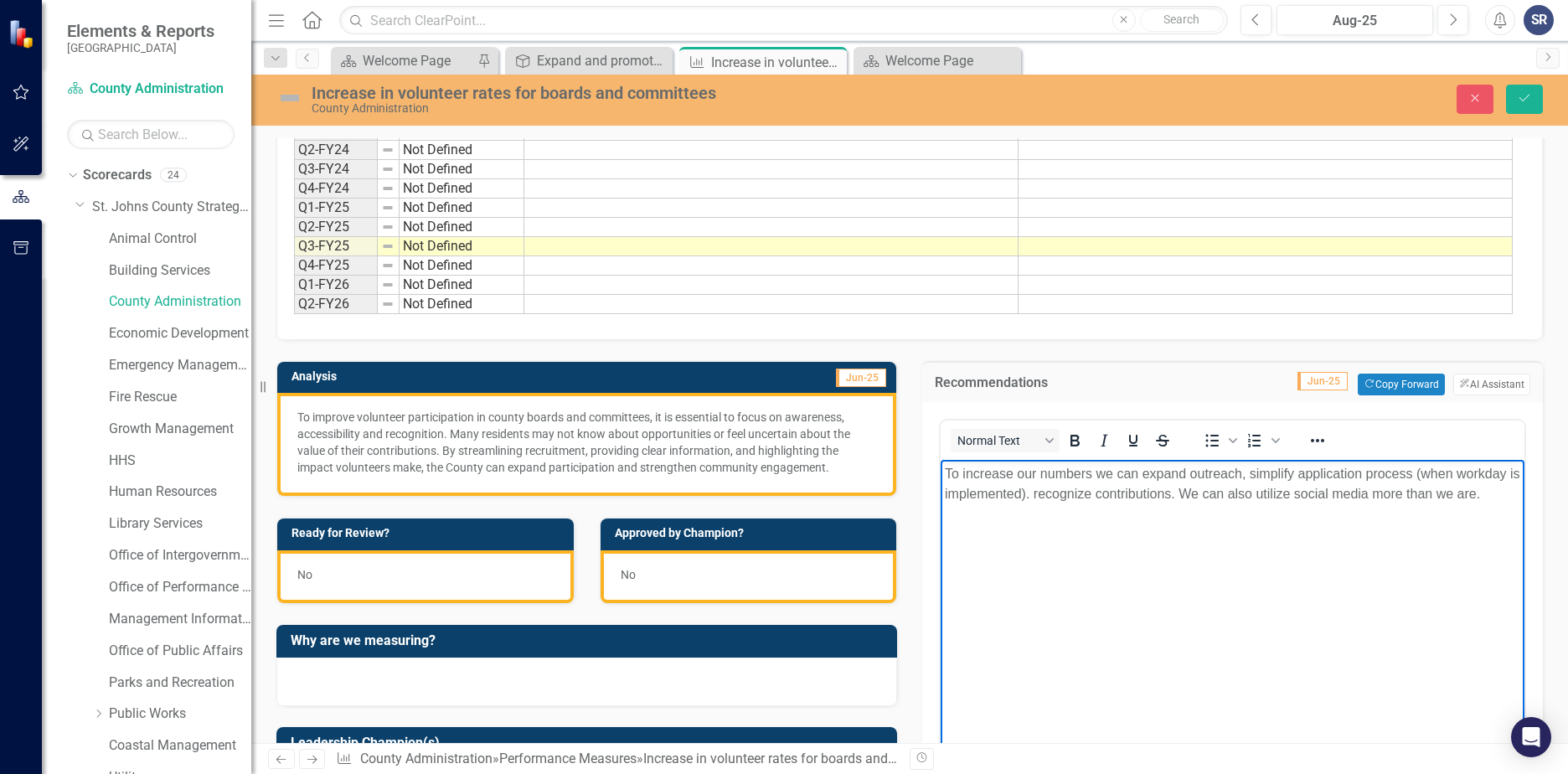
click at [1297, 477] on p "To increase our numbers we can expand outreach, simplify application process (w…" at bounding box center [1233, 484] width 576 height 40
click at [1162, 520] on p "To increase our numbers we can expand outreach, simplify the application proces…" at bounding box center [1233, 494] width 576 height 60
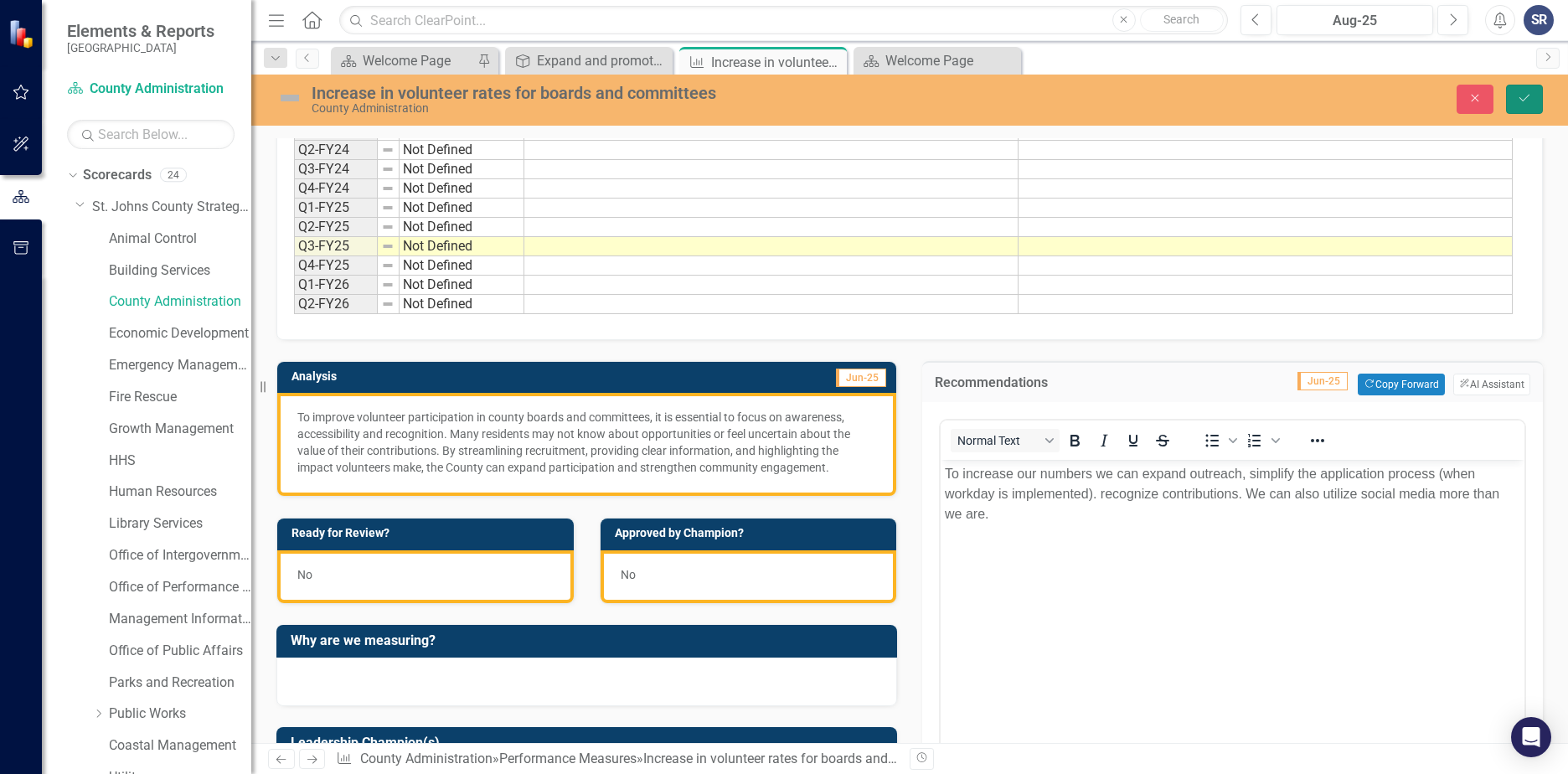
click at [1526, 100] on icon "Save" at bounding box center [1525, 98] width 15 height 11
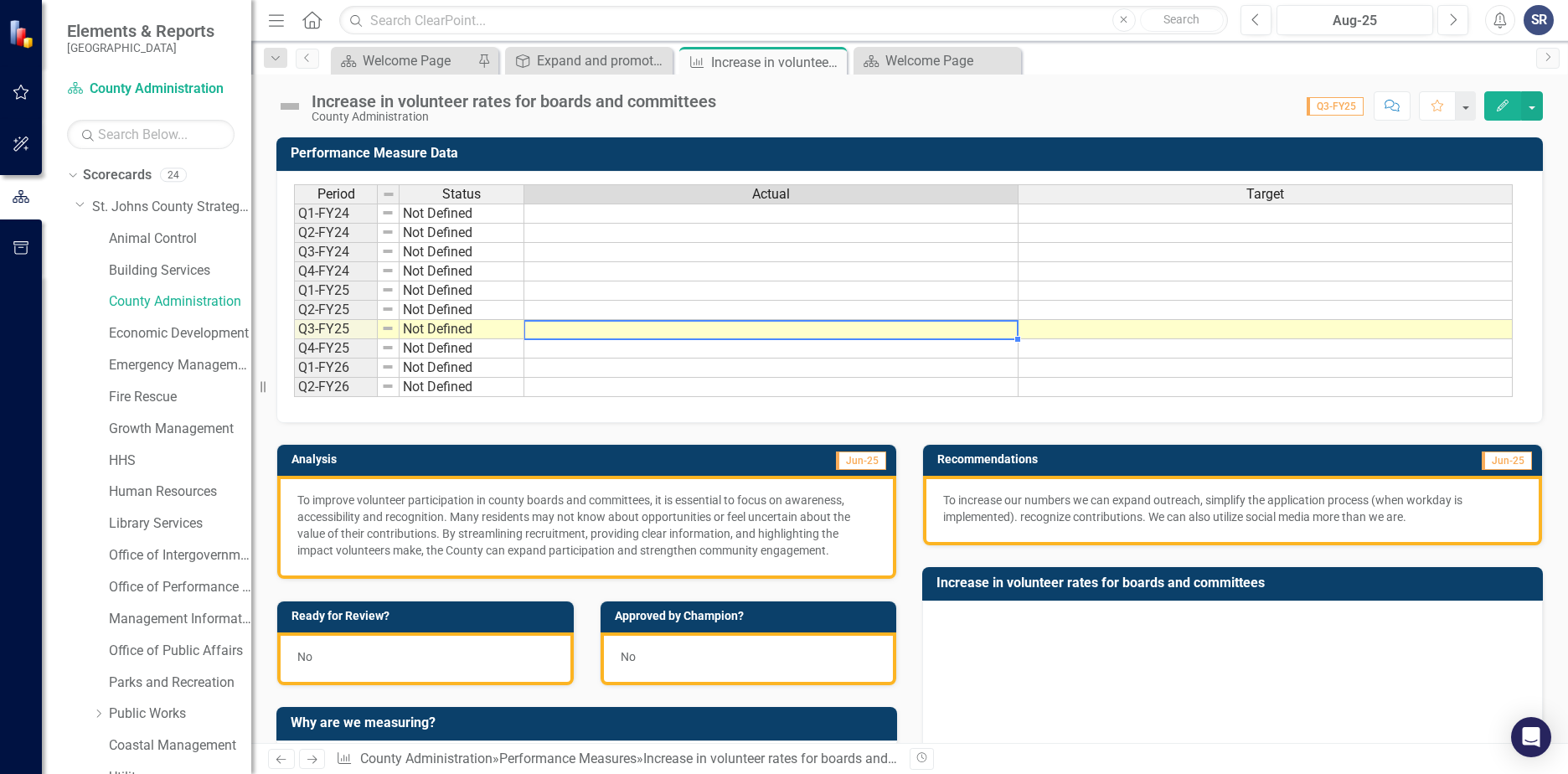
click at [706, 330] on td at bounding box center [771, 330] width 495 height 19
type textarea "8"
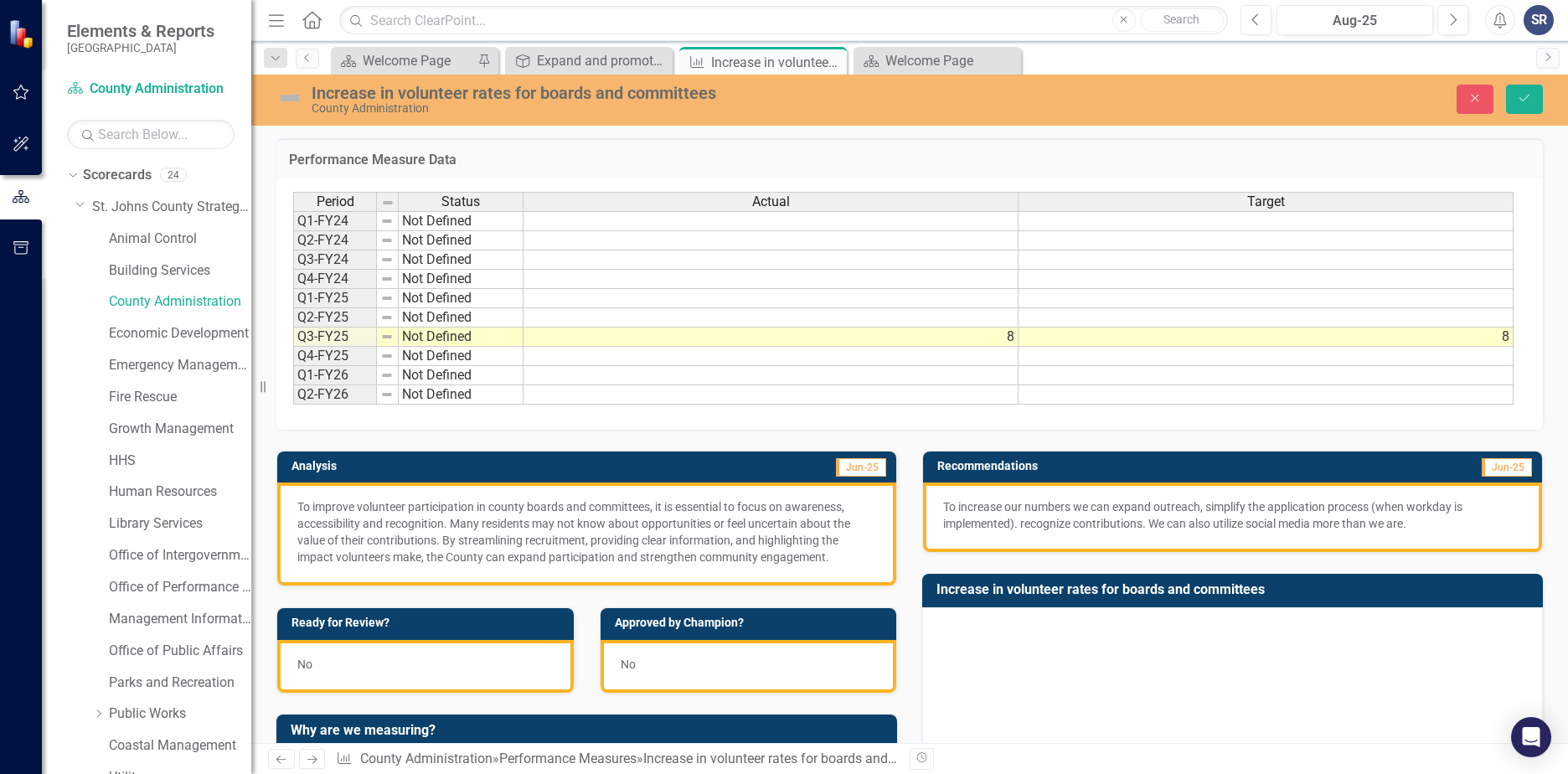
click at [1049, 624] on rect "Interactive chart" at bounding box center [1229, 746] width 579 height 252
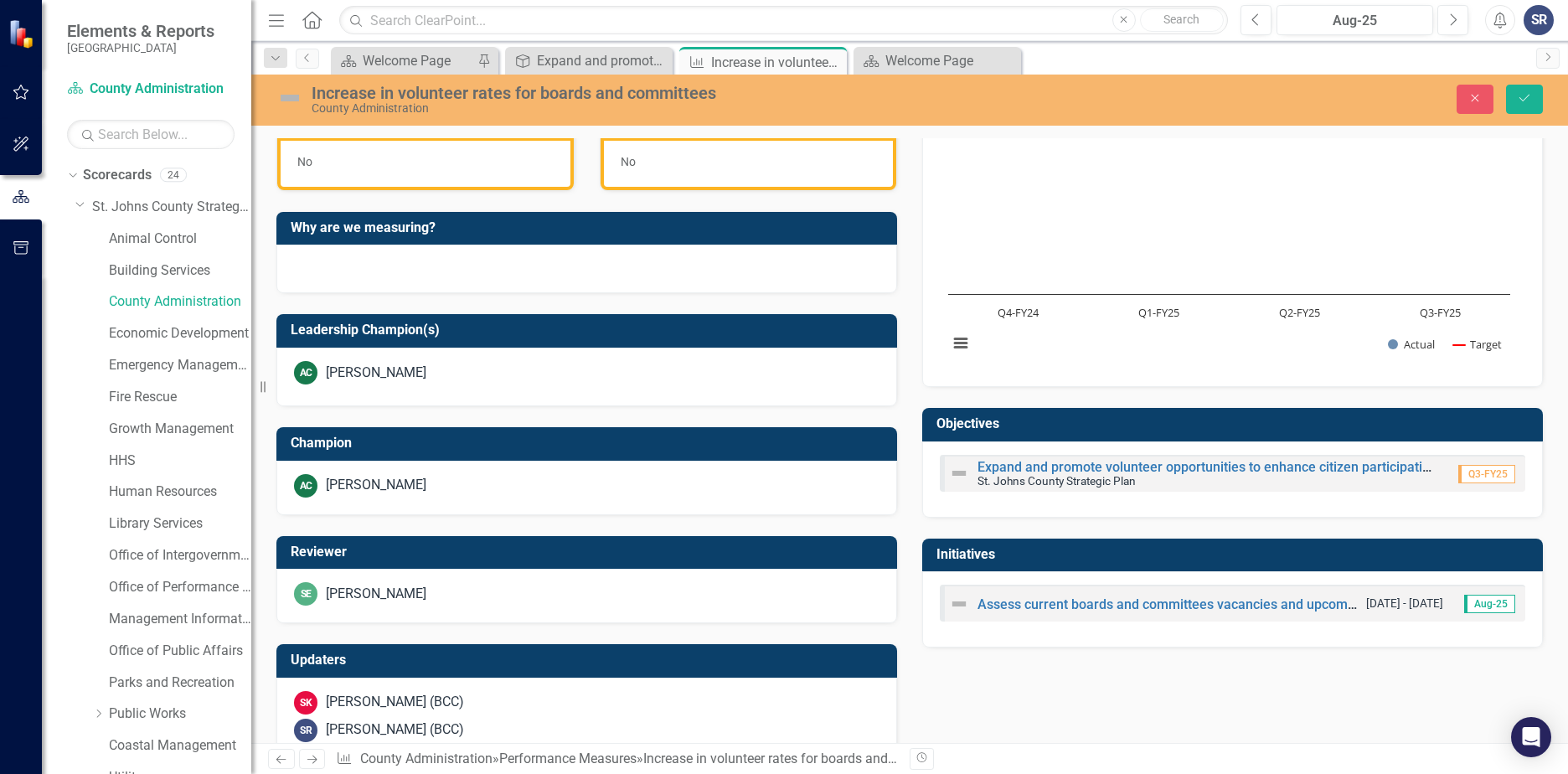
scroll to position [540, 0]
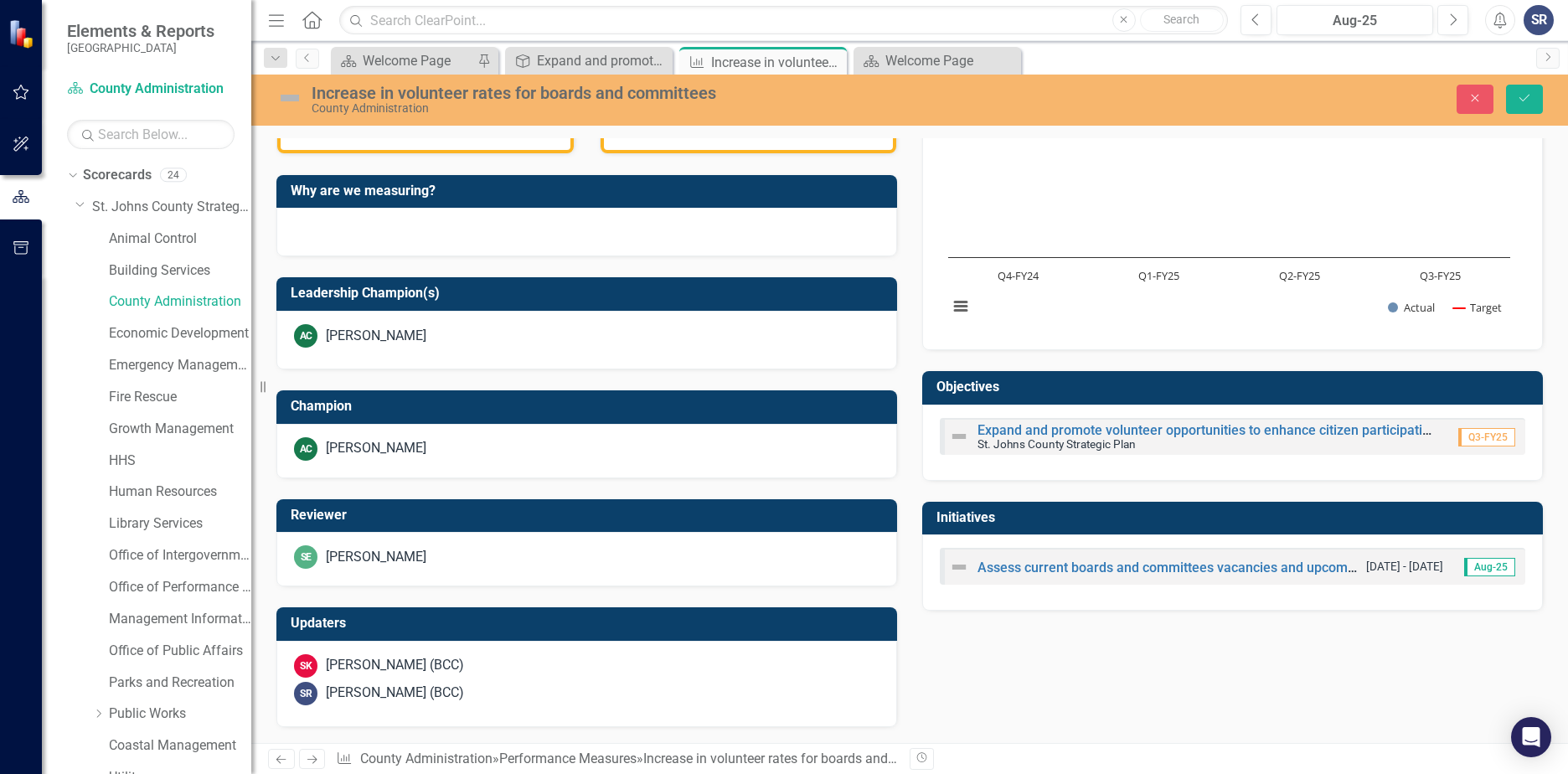
type textarea "8"
click at [949, 436] on img at bounding box center [959, 436] width 20 height 20
click at [954, 434] on img at bounding box center [959, 436] width 20 height 20
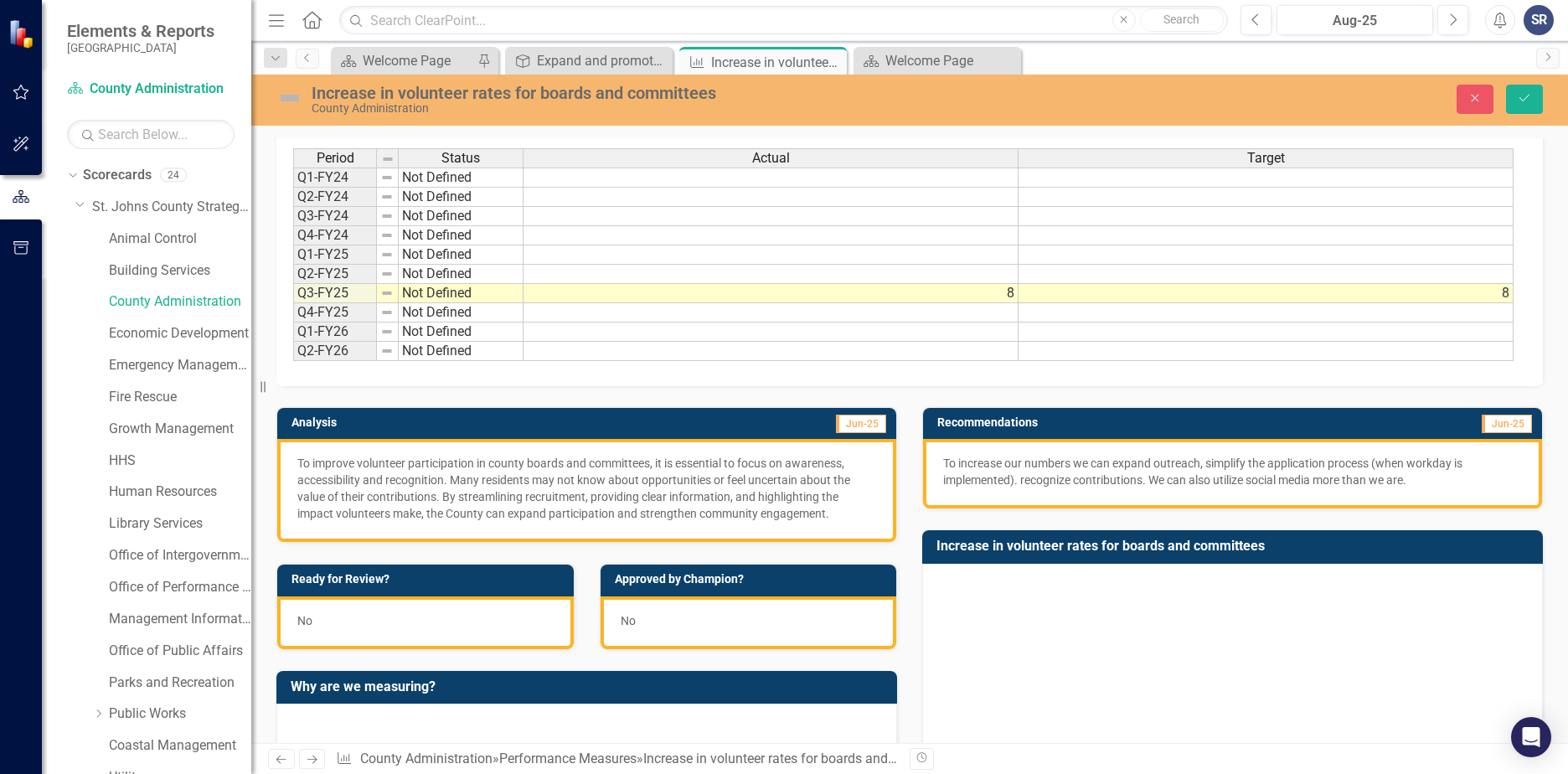
scroll to position [0, 0]
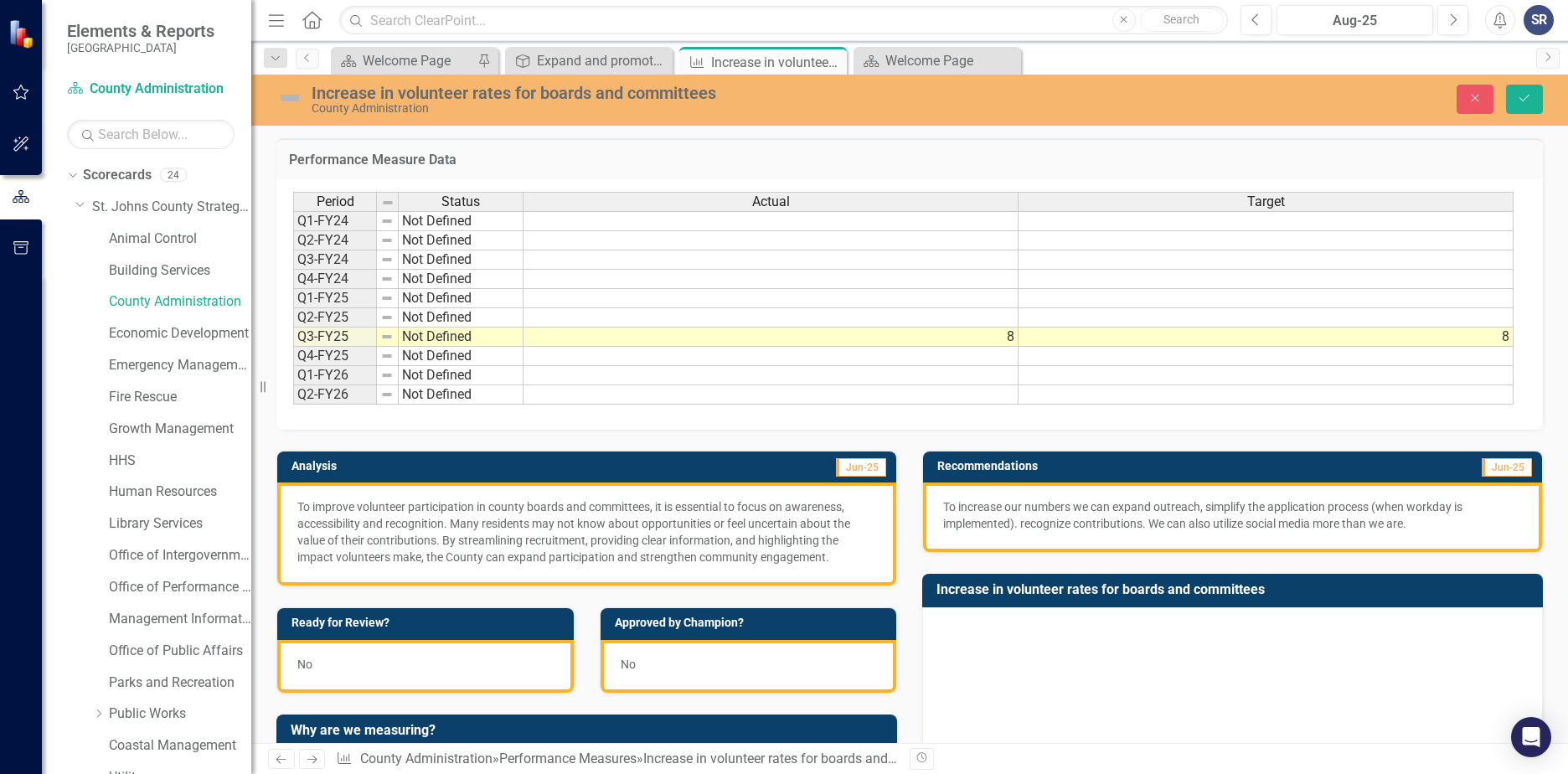
click at [294, 99] on img at bounding box center [290, 98] width 27 height 27
click at [286, 98] on img at bounding box center [290, 98] width 27 height 27
click at [1513, 100] on button "Save" at bounding box center [1524, 99] width 37 height 30
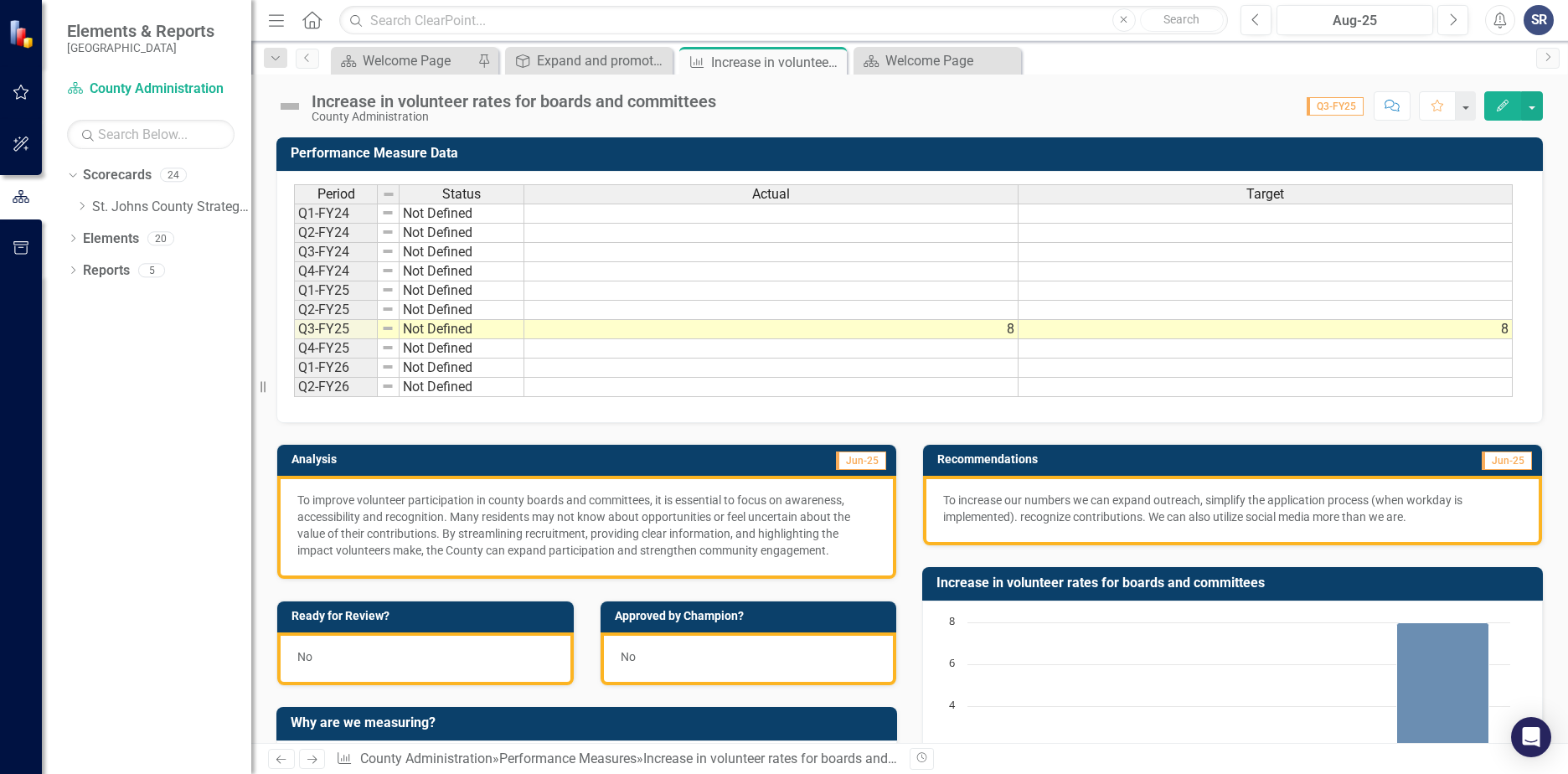
click at [300, 100] on img at bounding box center [290, 106] width 27 height 27
click at [291, 104] on img at bounding box center [290, 106] width 27 height 27
click at [291, 105] on img at bounding box center [290, 106] width 27 height 27
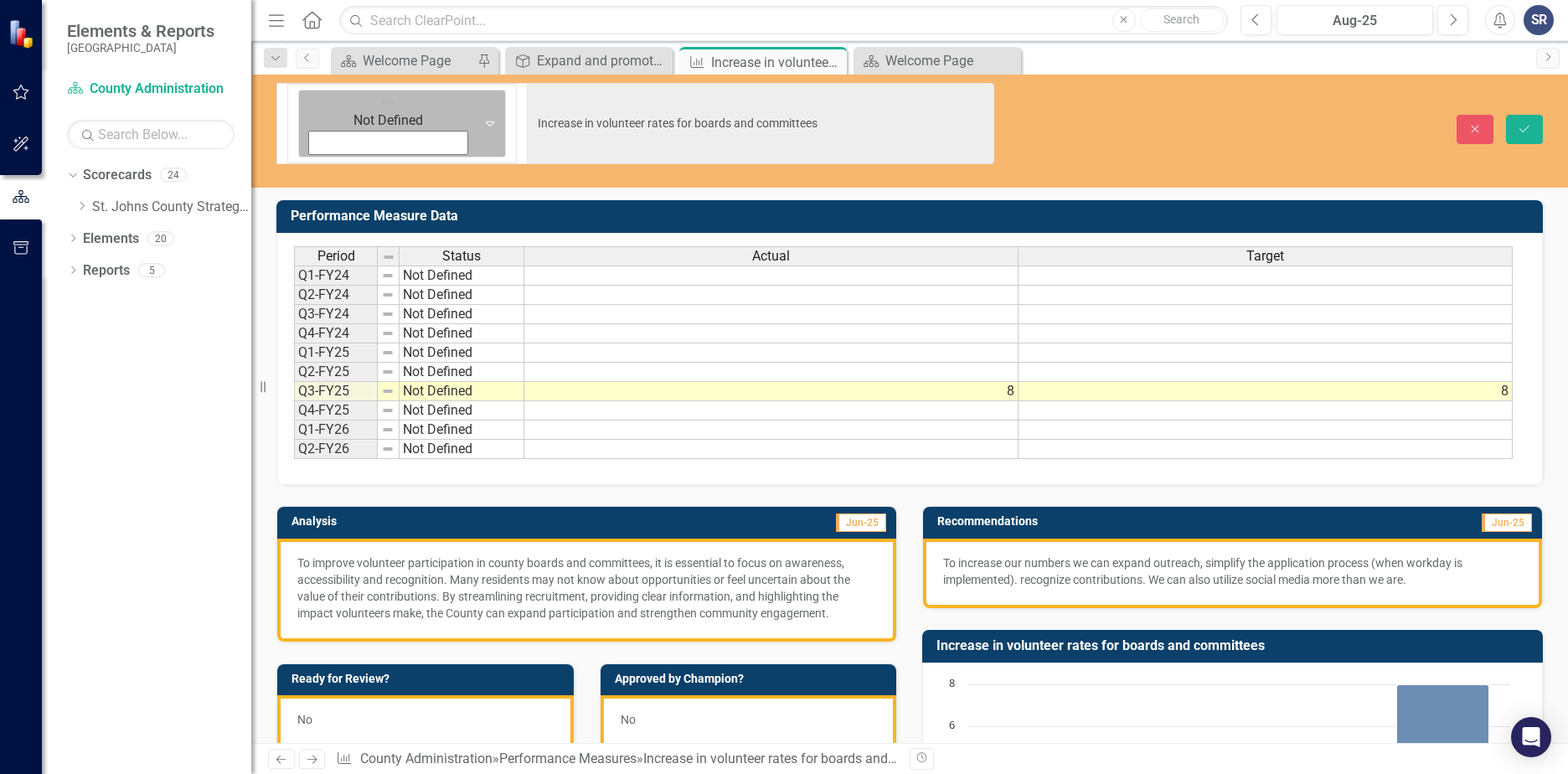
click at [381, 103] on img at bounding box center [389, 102] width 17 height 17
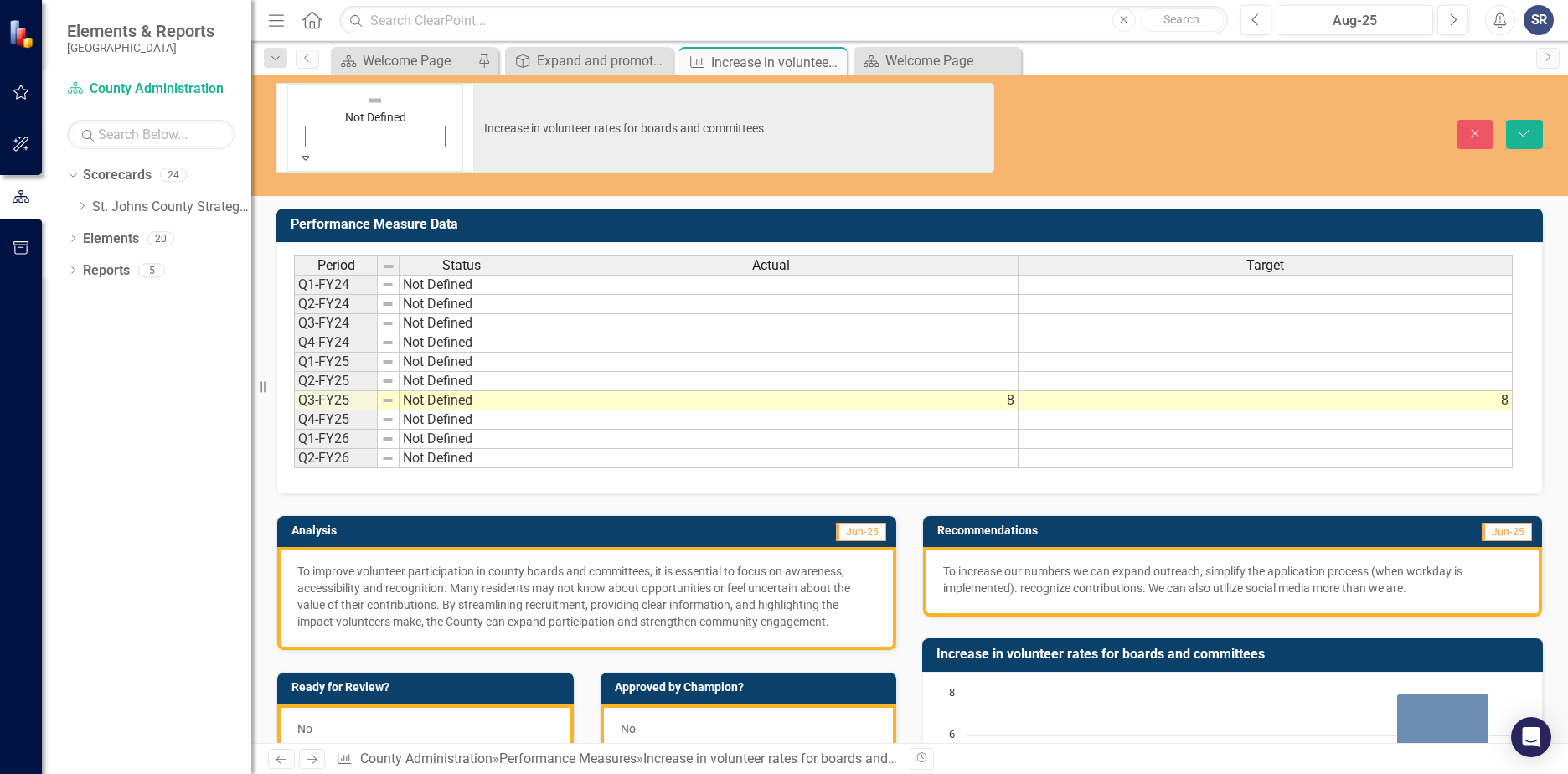
click at [1525, 127] on icon "Save" at bounding box center [1525, 133] width 15 height 11
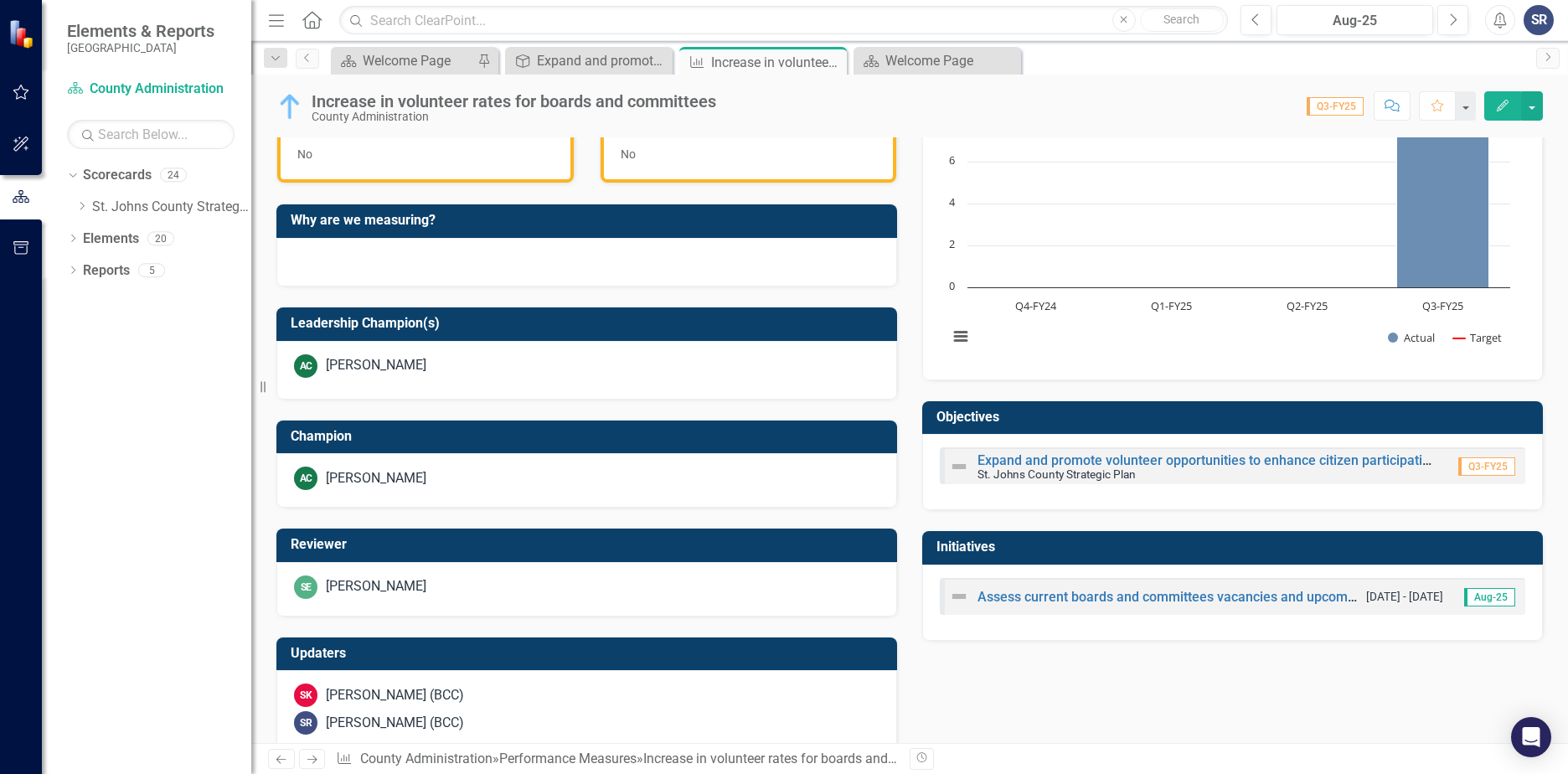
scroll to position [533, 0]
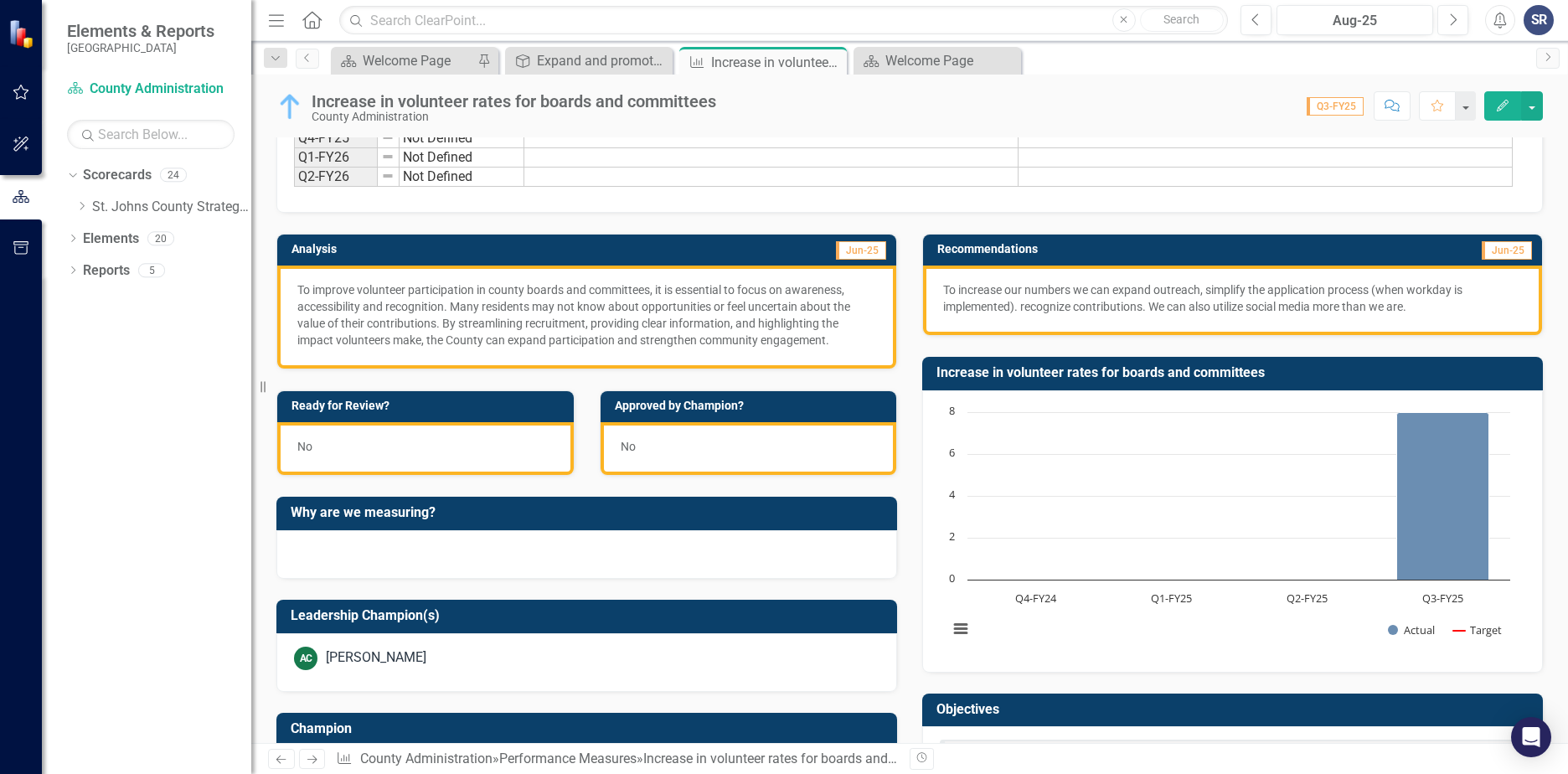
scroll to position [114, 0]
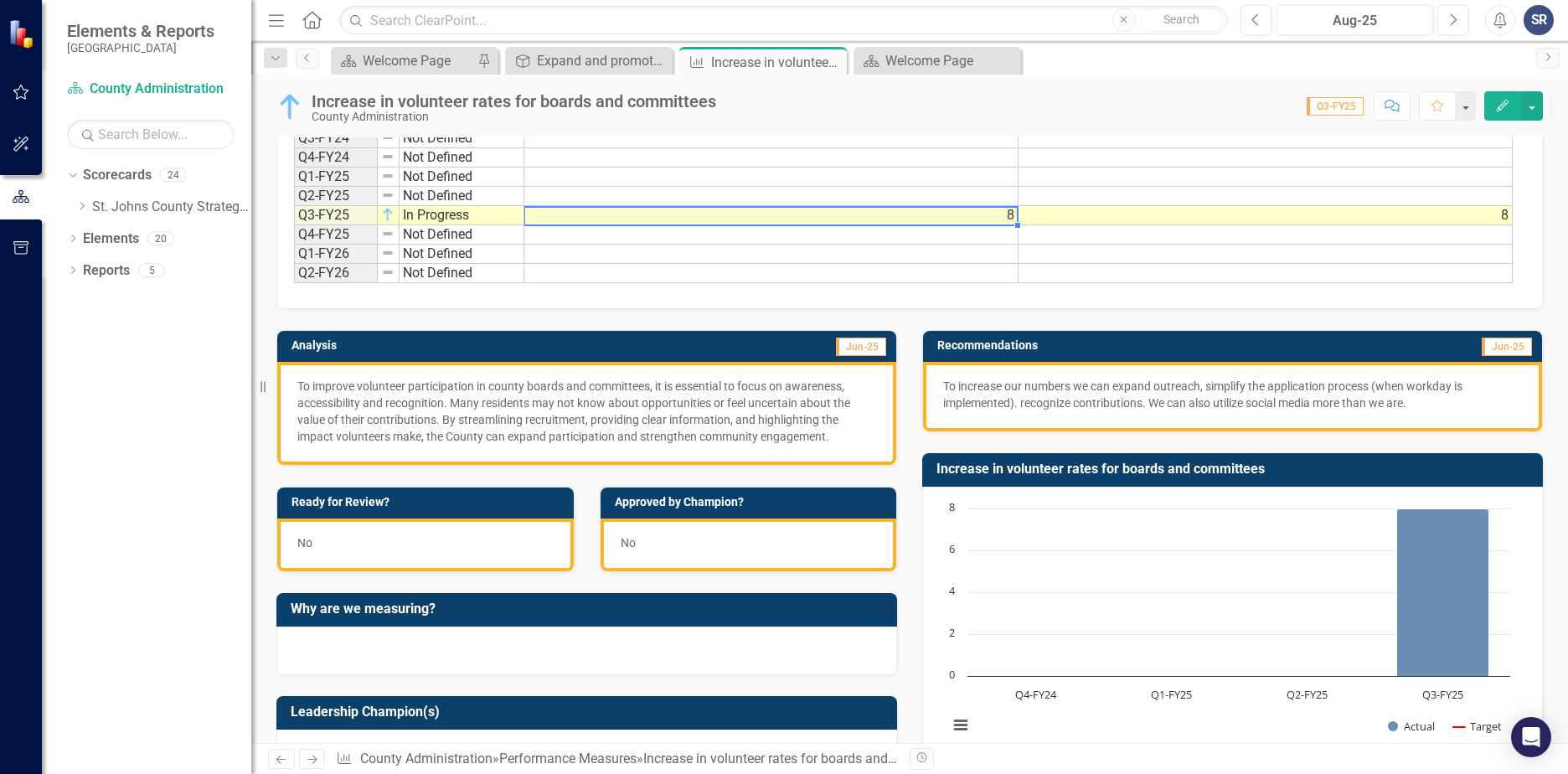
click at [1006, 212] on td "8" at bounding box center [771, 215] width 495 height 19
click at [1506, 219] on td "8" at bounding box center [1266, 215] width 495 height 19
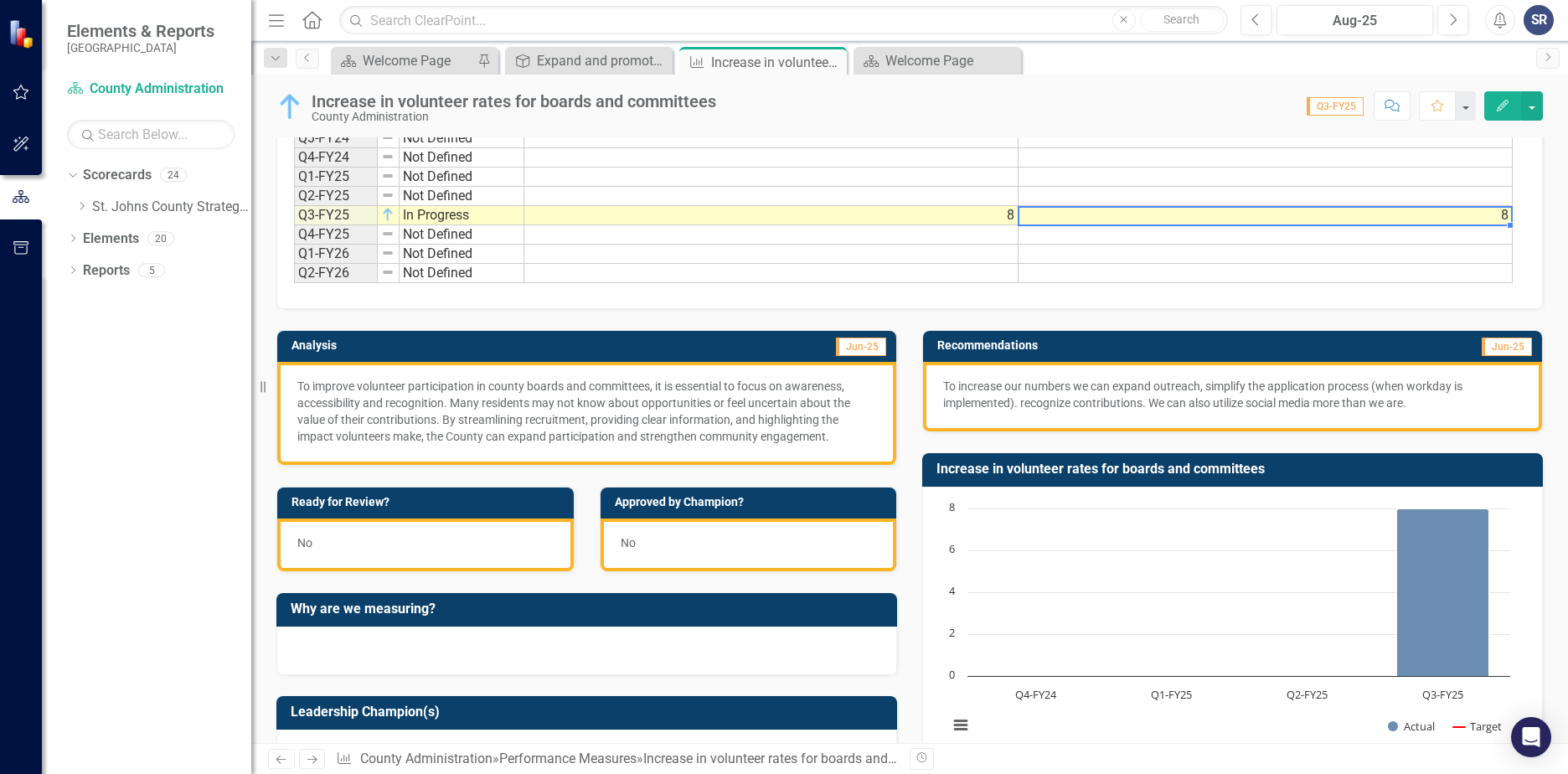
click at [1506, 219] on td "8" at bounding box center [1266, 215] width 495 height 19
click at [1506, 219] on textarea "8" at bounding box center [1266, 215] width 496 height 20
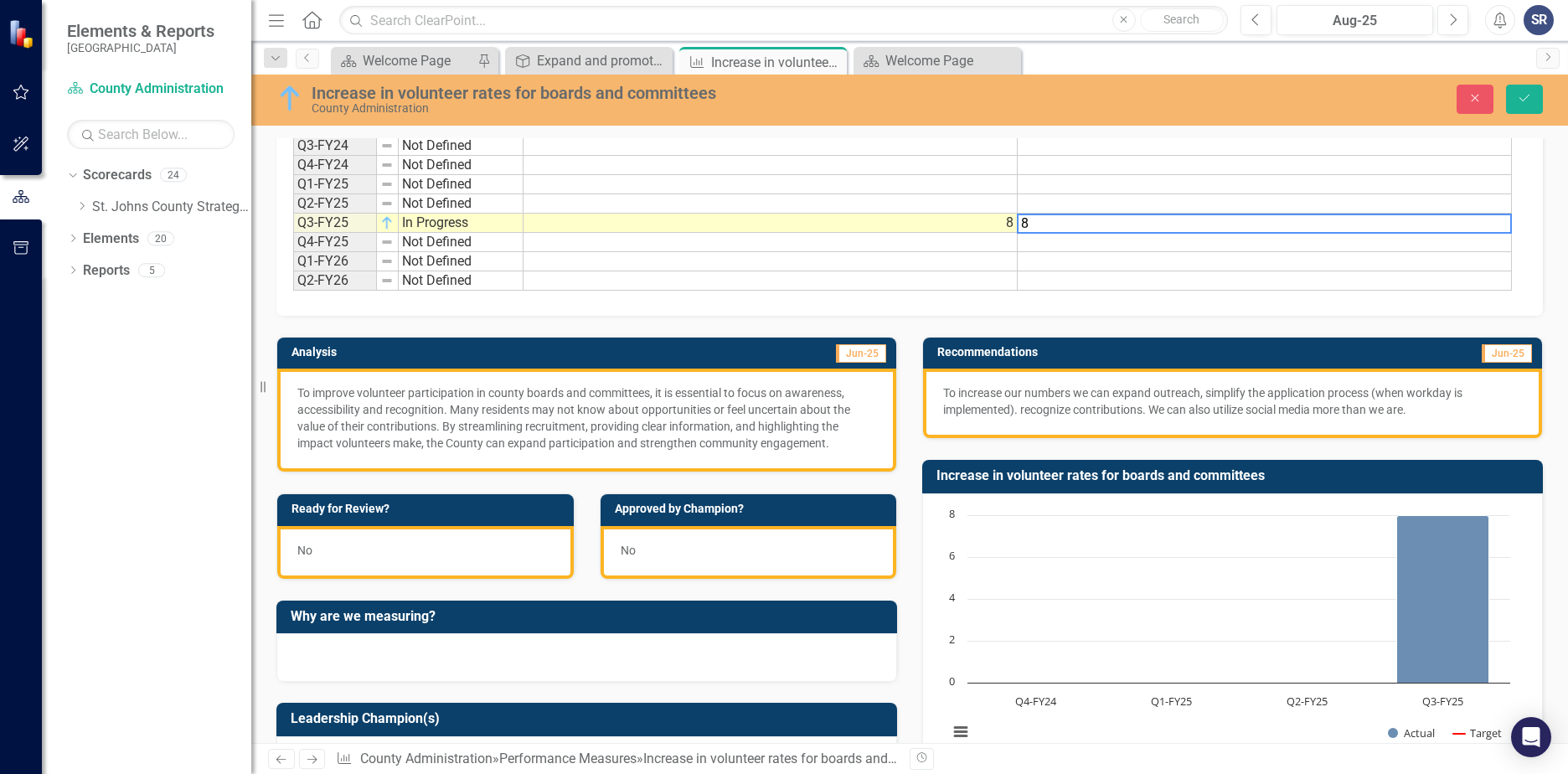
scroll to position [121, 0]
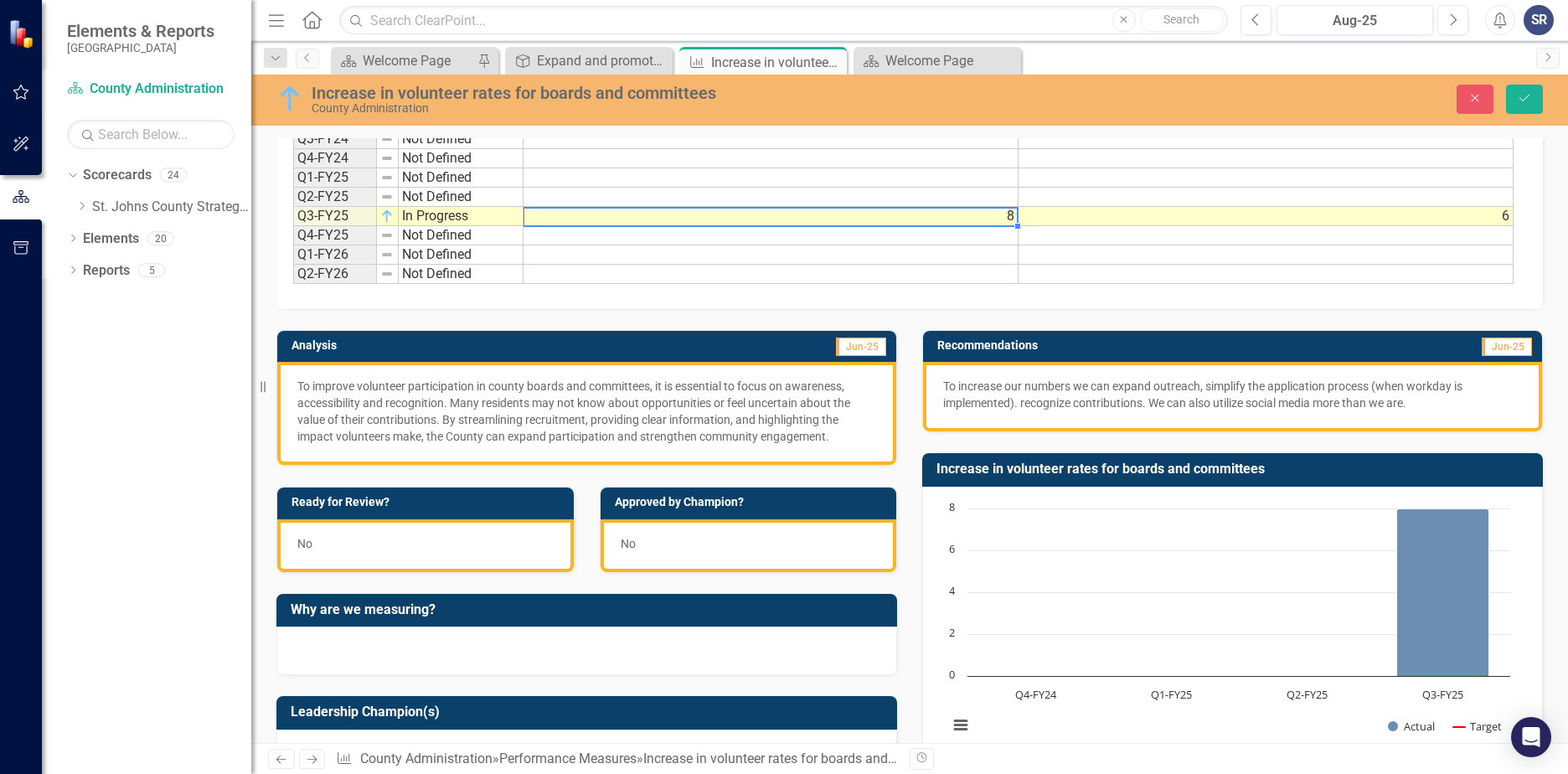
click at [997, 221] on td "8" at bounding box center [771, 216] width 496 height 19
click at [1012, 219] on td "8" at bounding box center [771, 216] width 496 height 19
click at [1013, 219] on td "8" at bounding box center [771, 216] width 496 height 19
type textarea "8"
click at [293, 217] on div "Period Status Actual Target Q1-FY24 Not Defined Q2-FY24 Not Defined Q3-FY24 Not…" at bounding box center [293, 177] width 0 height 212
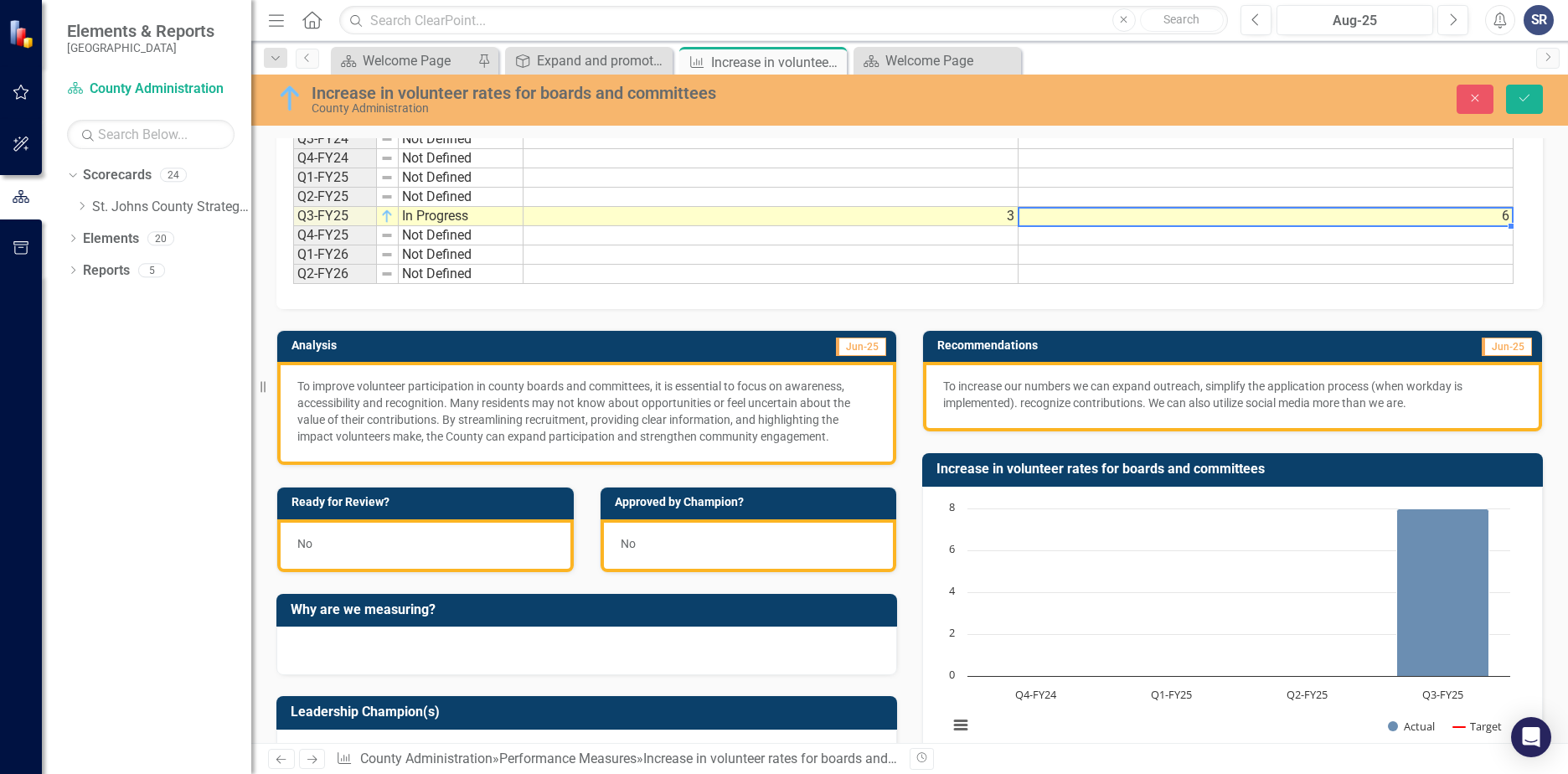
click at [1509, 214] on td "6" at bounding box center [1267, 216] width 496 height 19
type textarea "6"
type textarea "5"
click at [983, 231] on td at bounding box center [771, 235] width 496 height 19
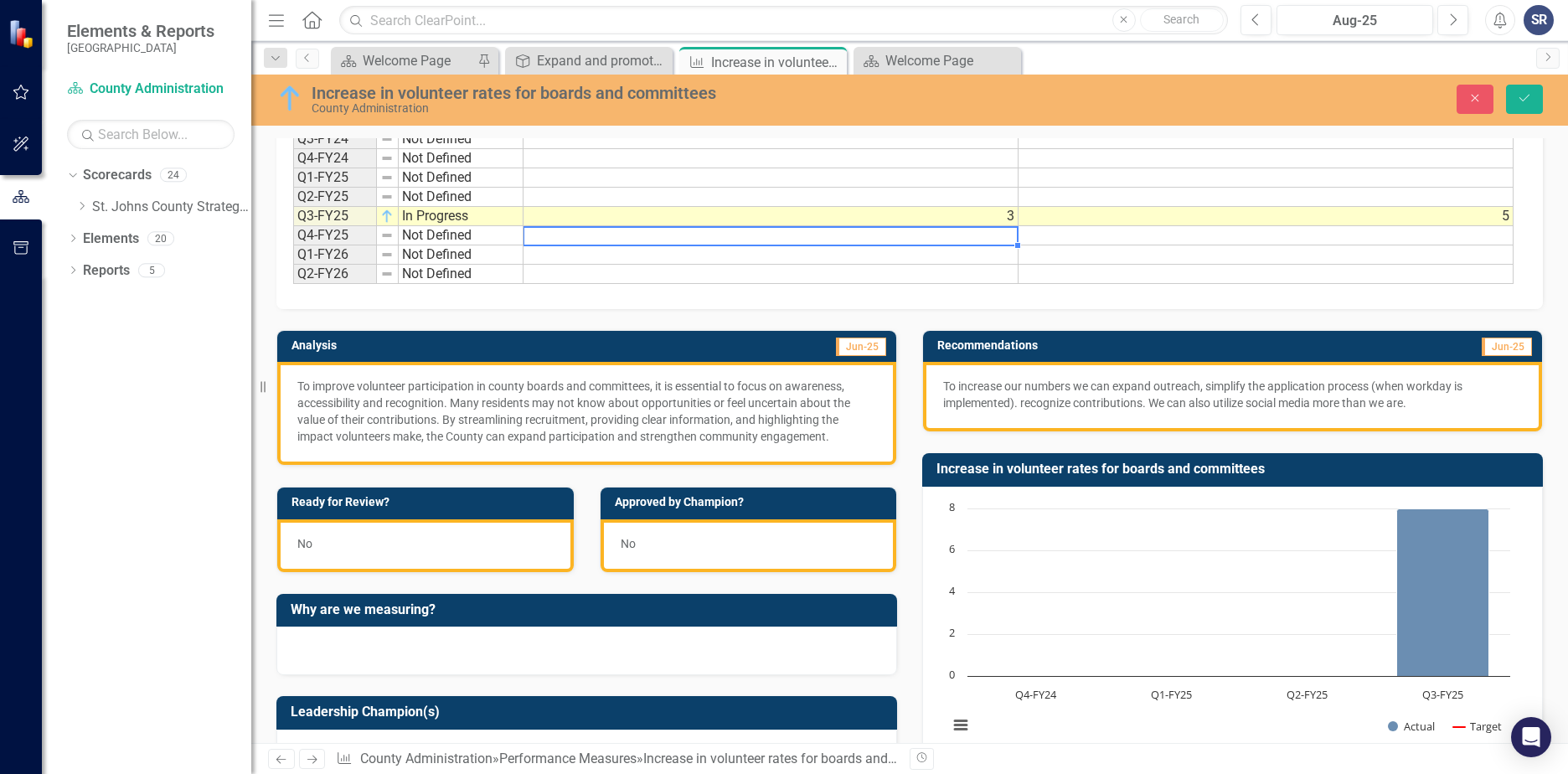
click at [1014, 276] on td at bounding box center [771, 275] width 496 height 19
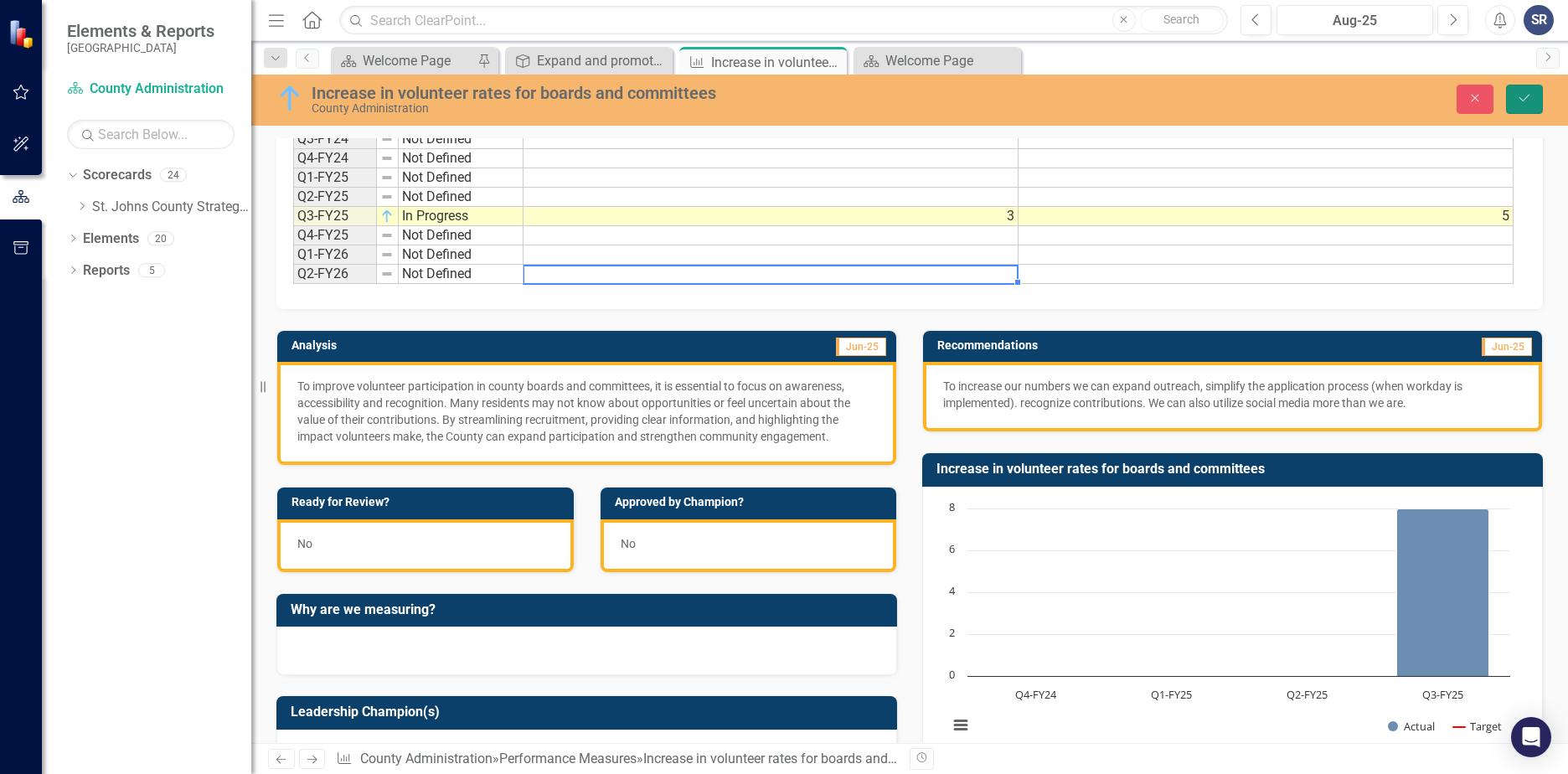
click at [1520, 97] on icon "Save" at bounding box center [1525, 98] width 15 height 11
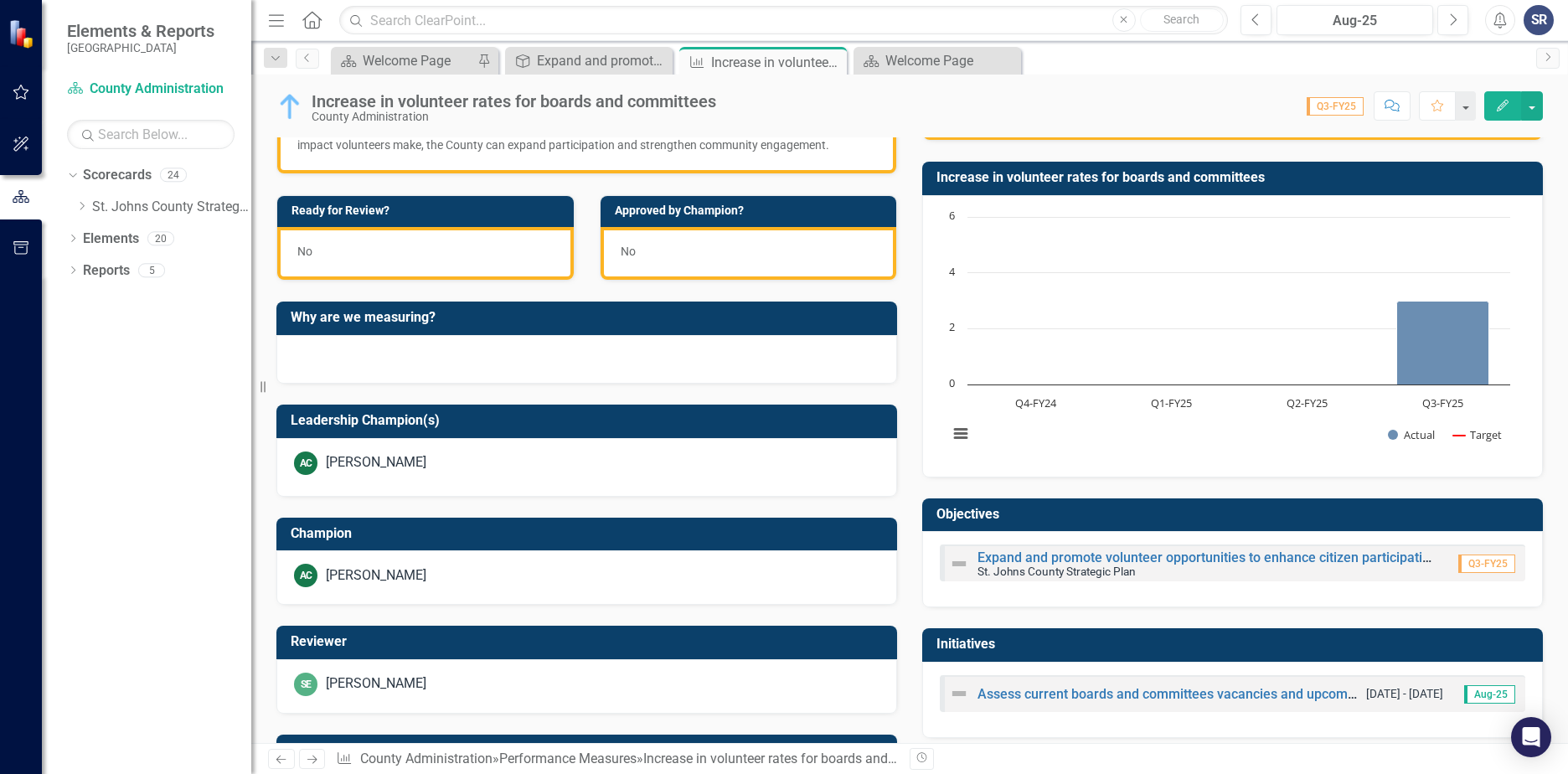
scroll to position [533, 0]
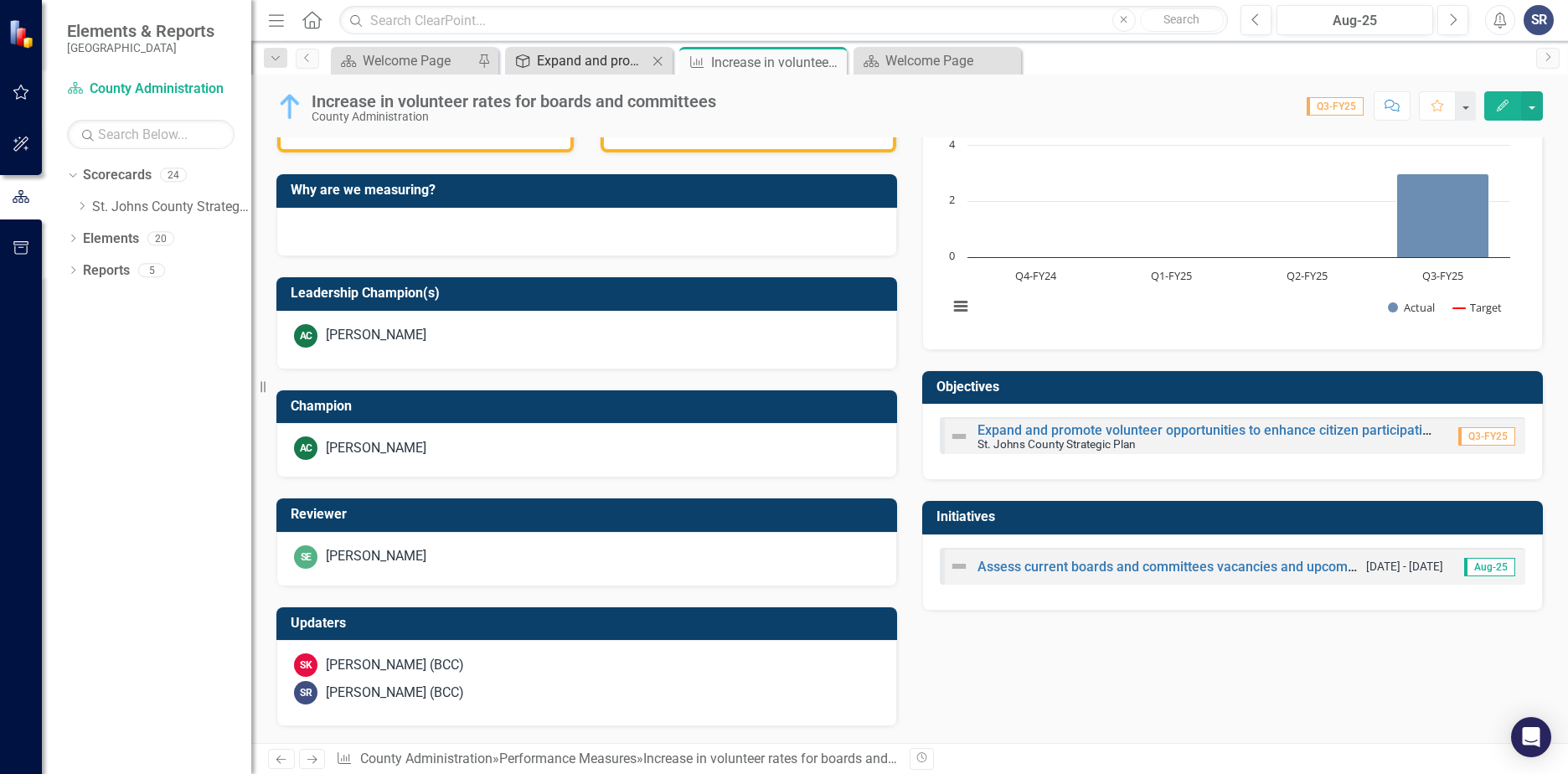
click at [559, 57] on div "Expand and promote volunteer opportunities to enhance citizen participation in …" at bounding box center [592, 61] width 111 height 21
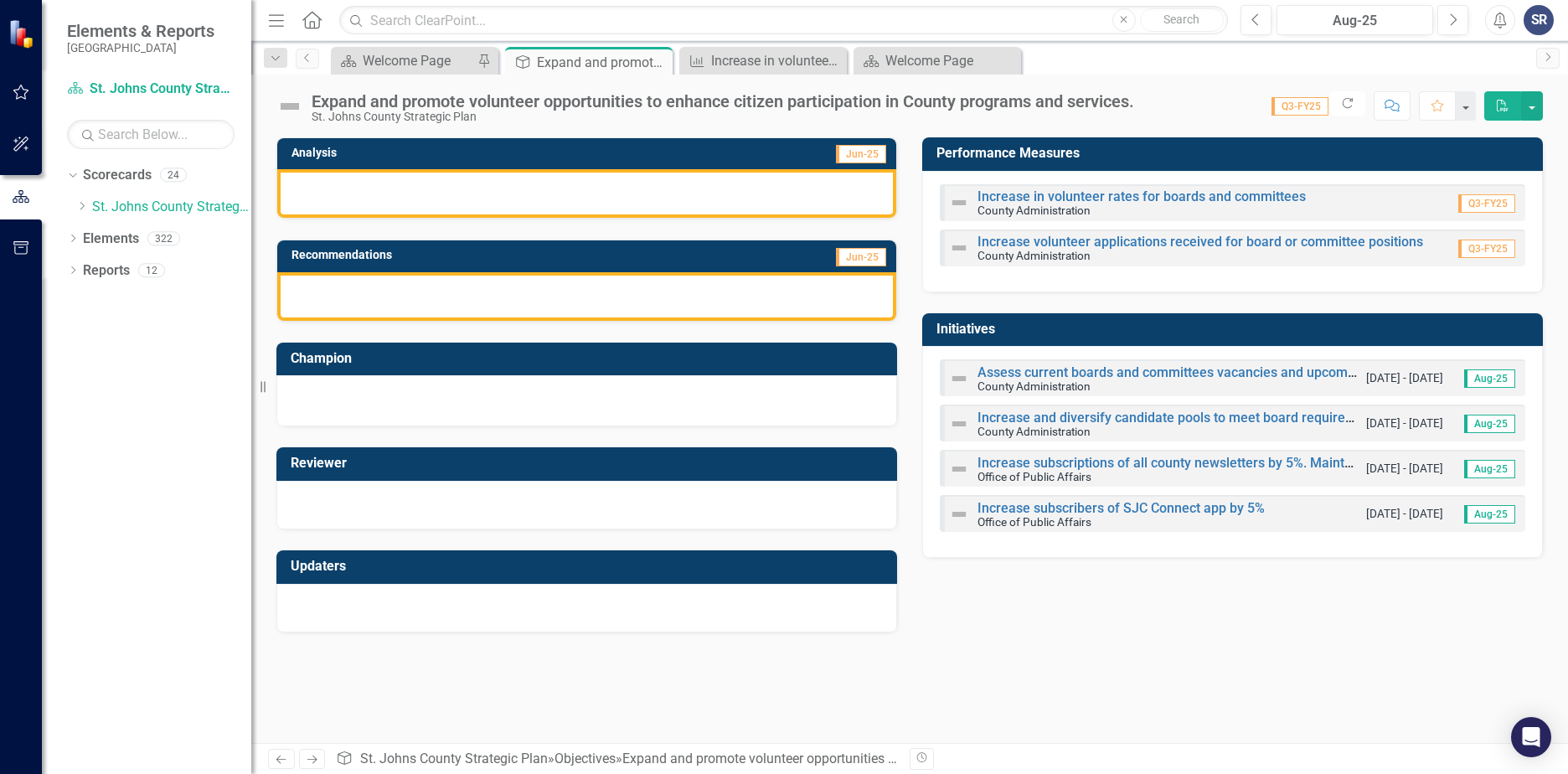
click at [603, 191] on div at bounding box center [586, 193] width 619 height 49
click at [604, 196] on div at bounding box center [586, 193] width 619 height 49
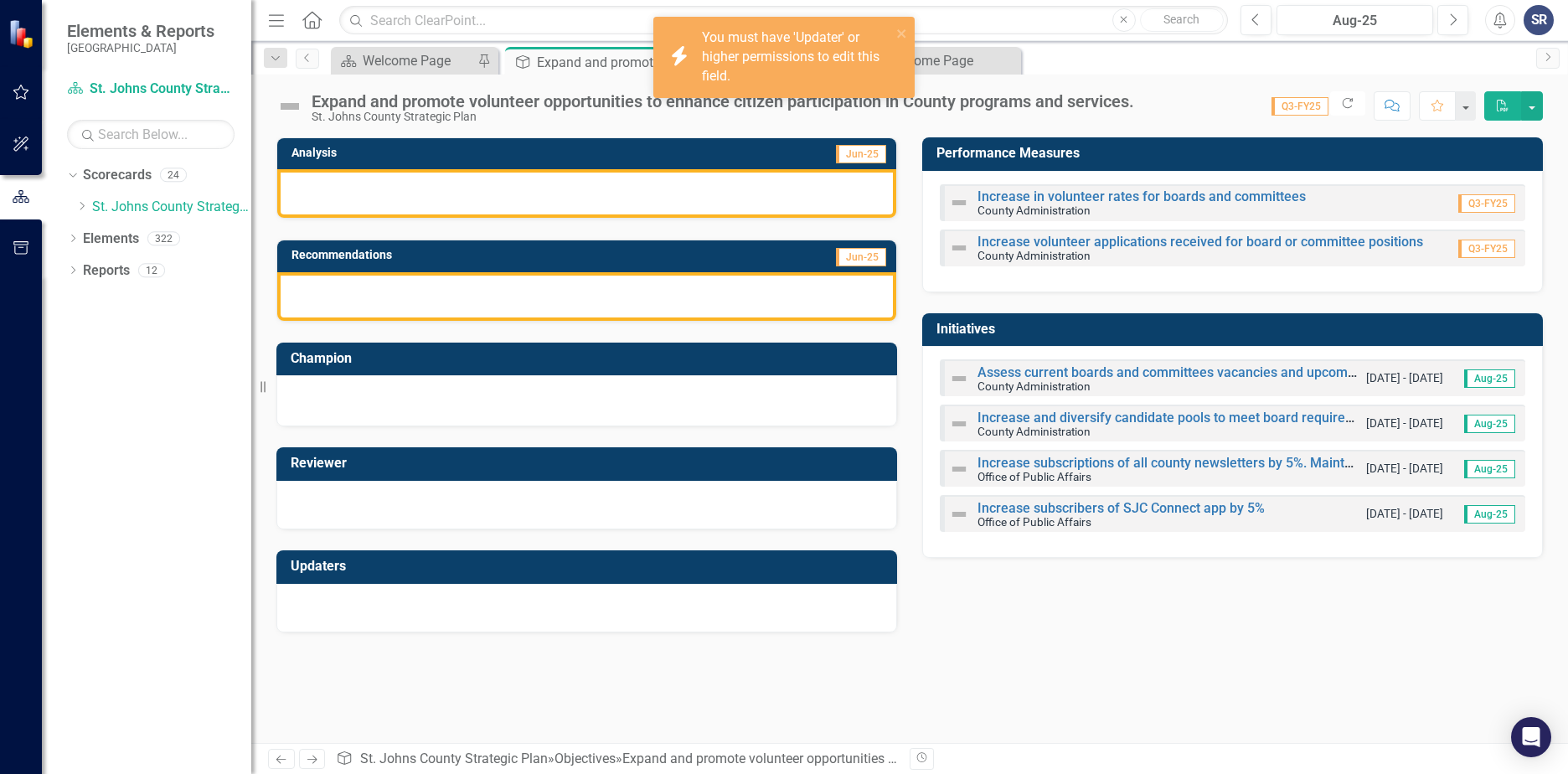
click at [604, 196] on div at bounding box center [586, 193] width 619 height 49
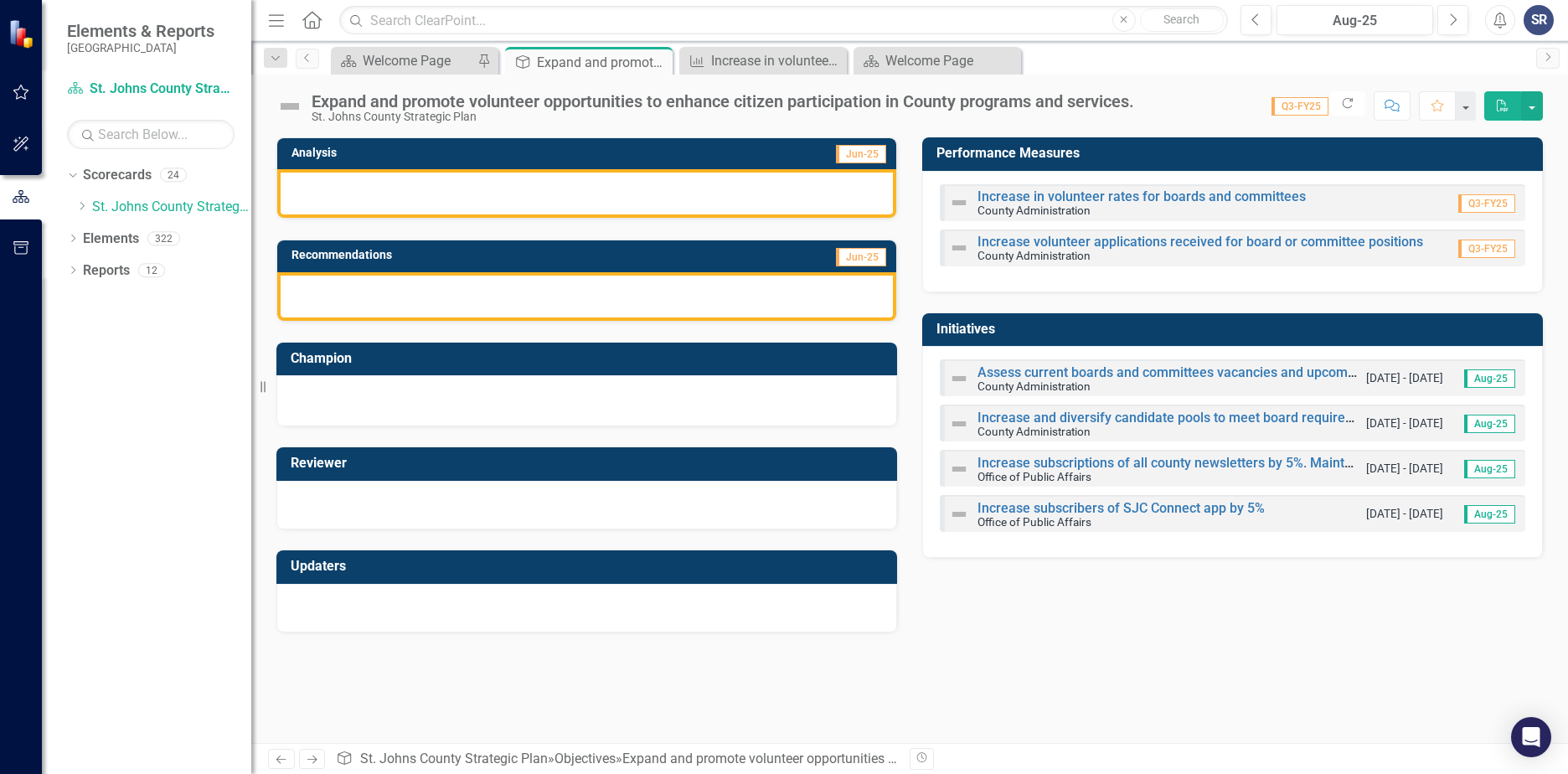
click at [1024, 204] on small "County Administration" at bounding box center [1034, 210] width 113 height 13
click at [960, 205] on img at bounding box center [959, 202] width 20 height 20
click at [1046, 194] on link "Increase in volunteer rates for boards and committees" at bounding box center [1141, 196] width 328 height 16
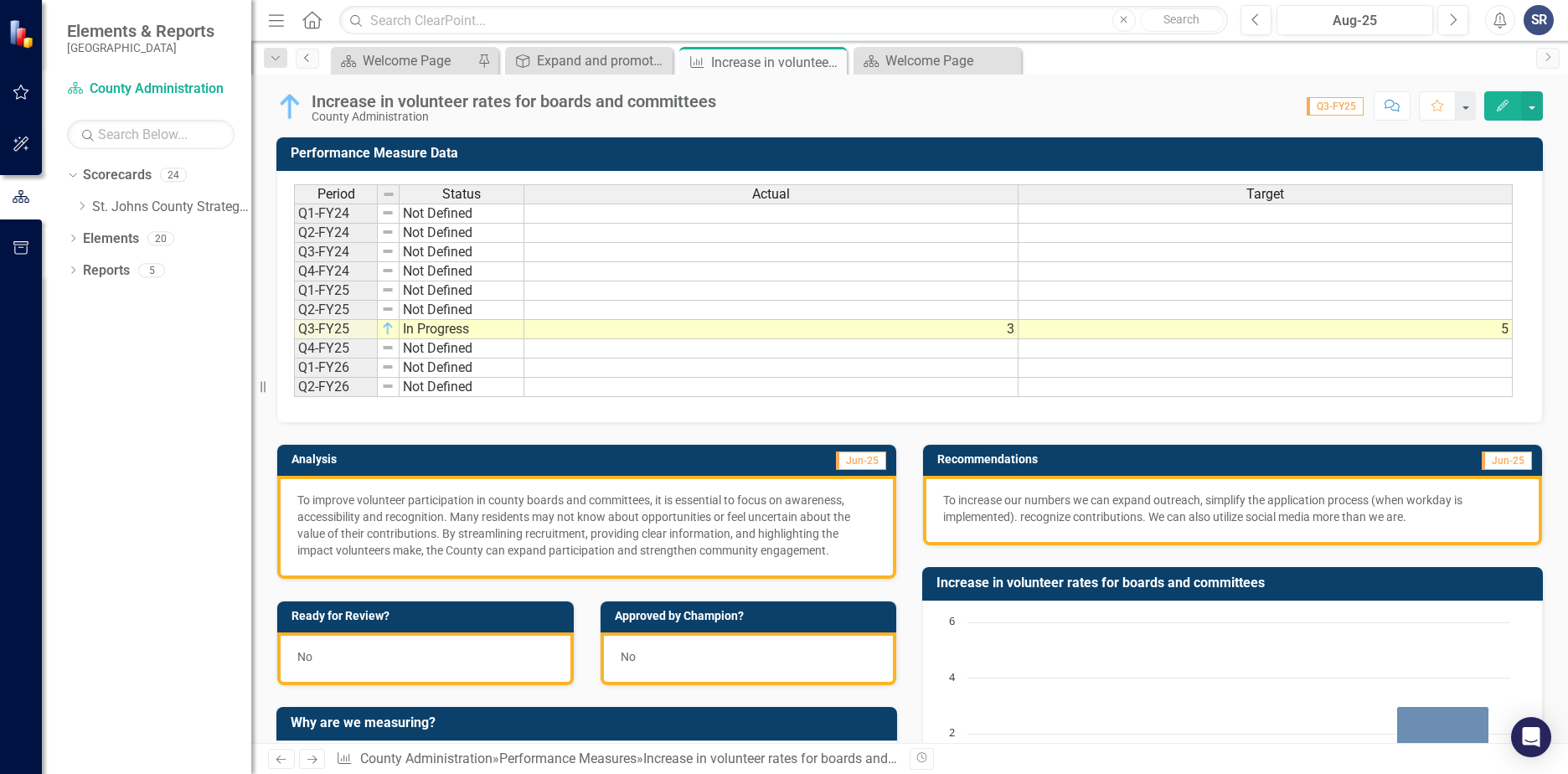
click at [303, 60] on icon "Previous" at bounding box center [307, 57] width 13 height 11
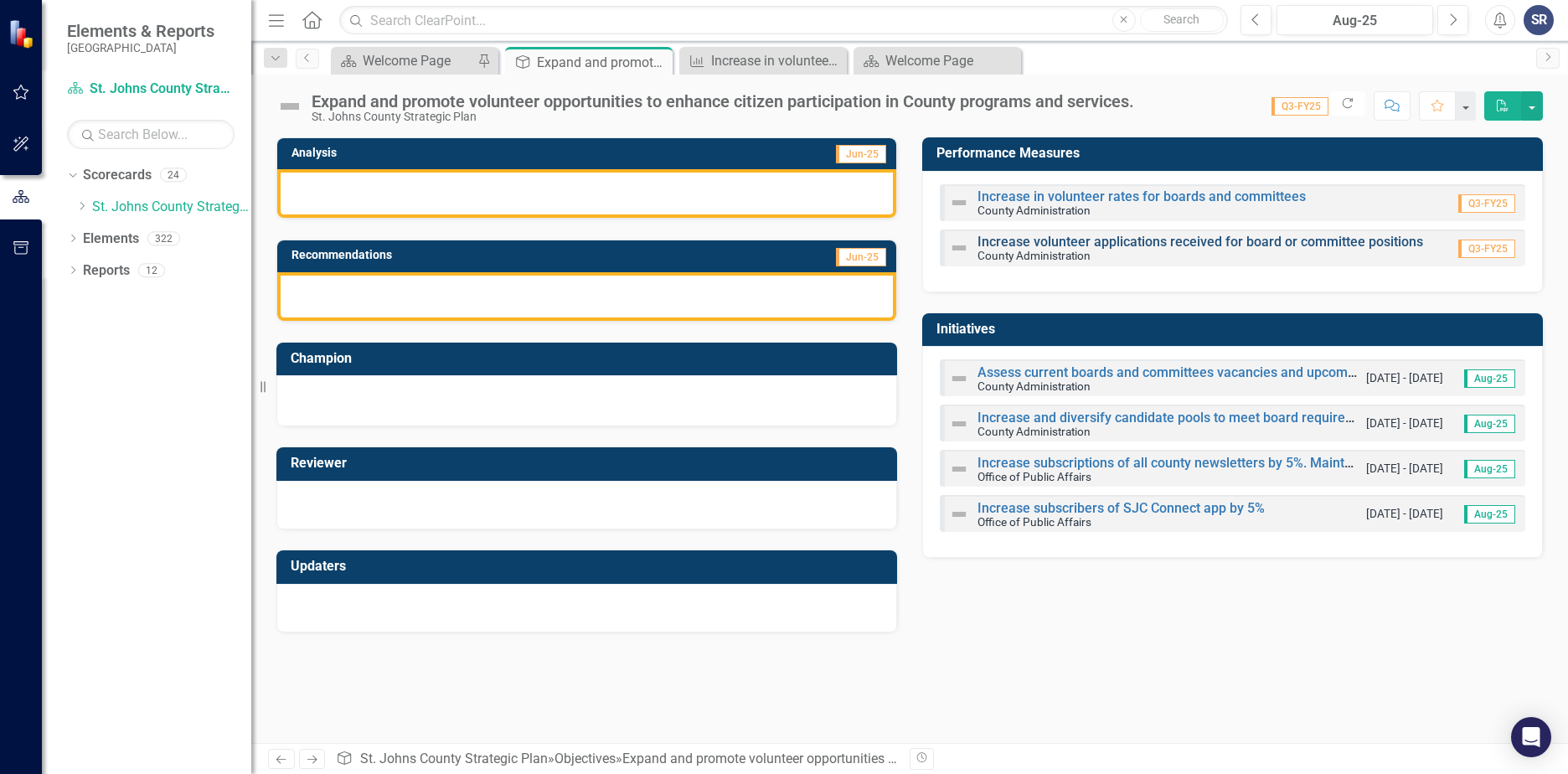
click at [1061, 239] on link "Increase volunteer applications received for board or committee positions" at bounding box center [1201, 241] width 446 height 16
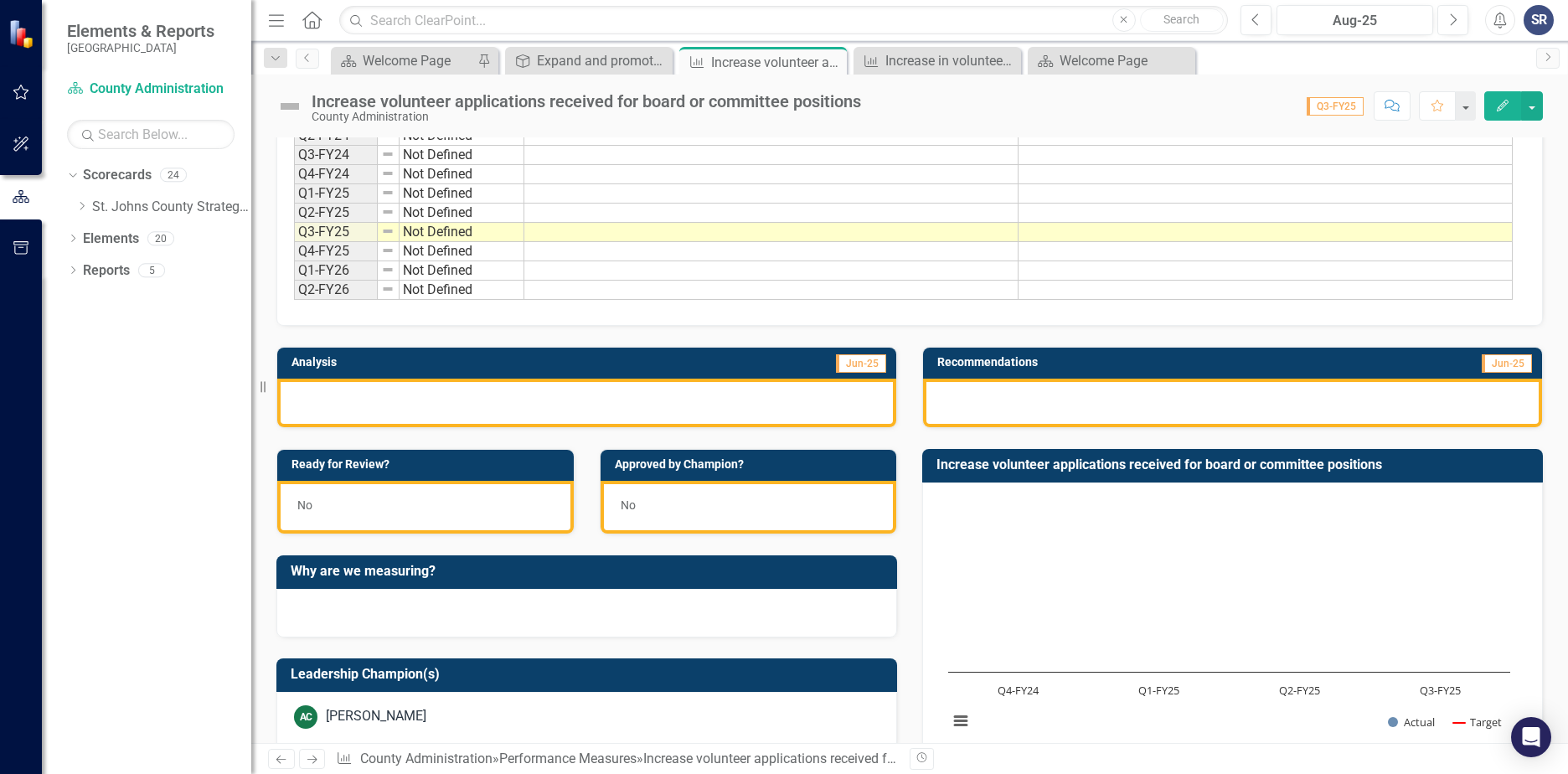
scroll to position [84, 0]
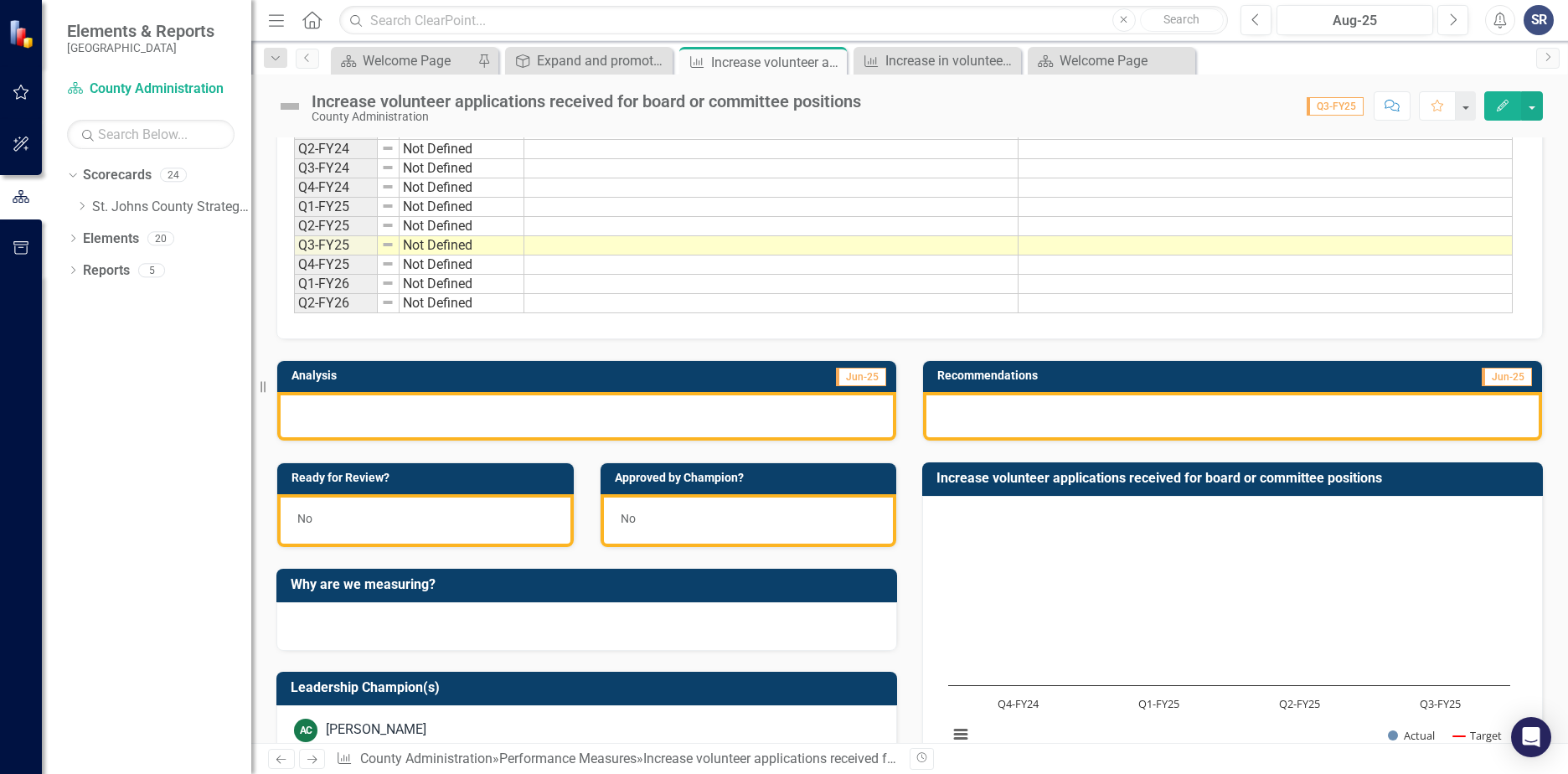
click at [651, 427] on div at bounding box center [586, 416] width 619 height 49
click at [303, 64] on link "Previous" at bounding box center [307, 58] width 24 height 20
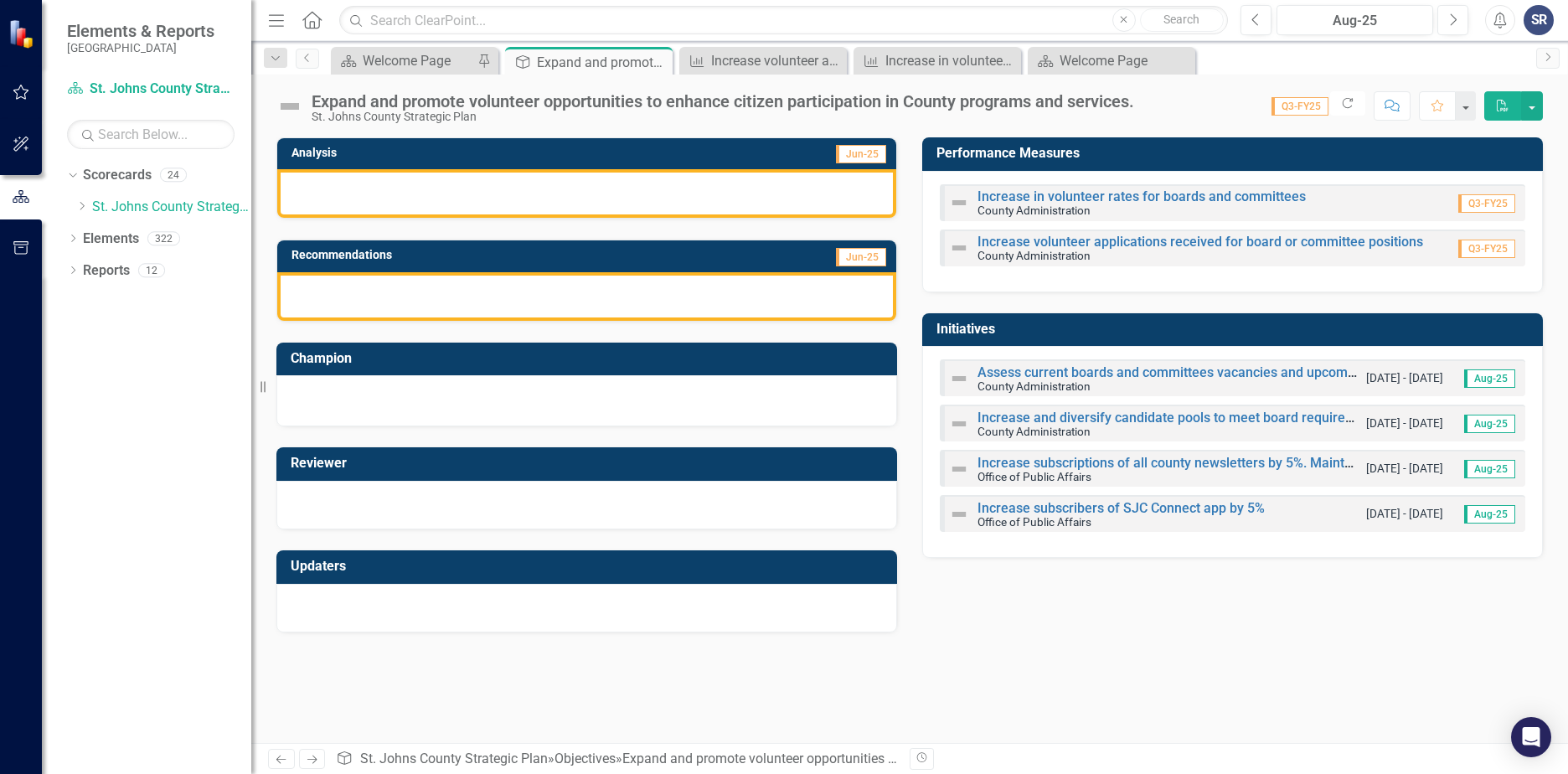
click at [956, 247] on img at bounding box center [959, 248] width 20 height 20
click at [1021, 199] on link "Increase in volunteer rates for boards and committees" at bounding box center [1141, 196] width 328 height 16
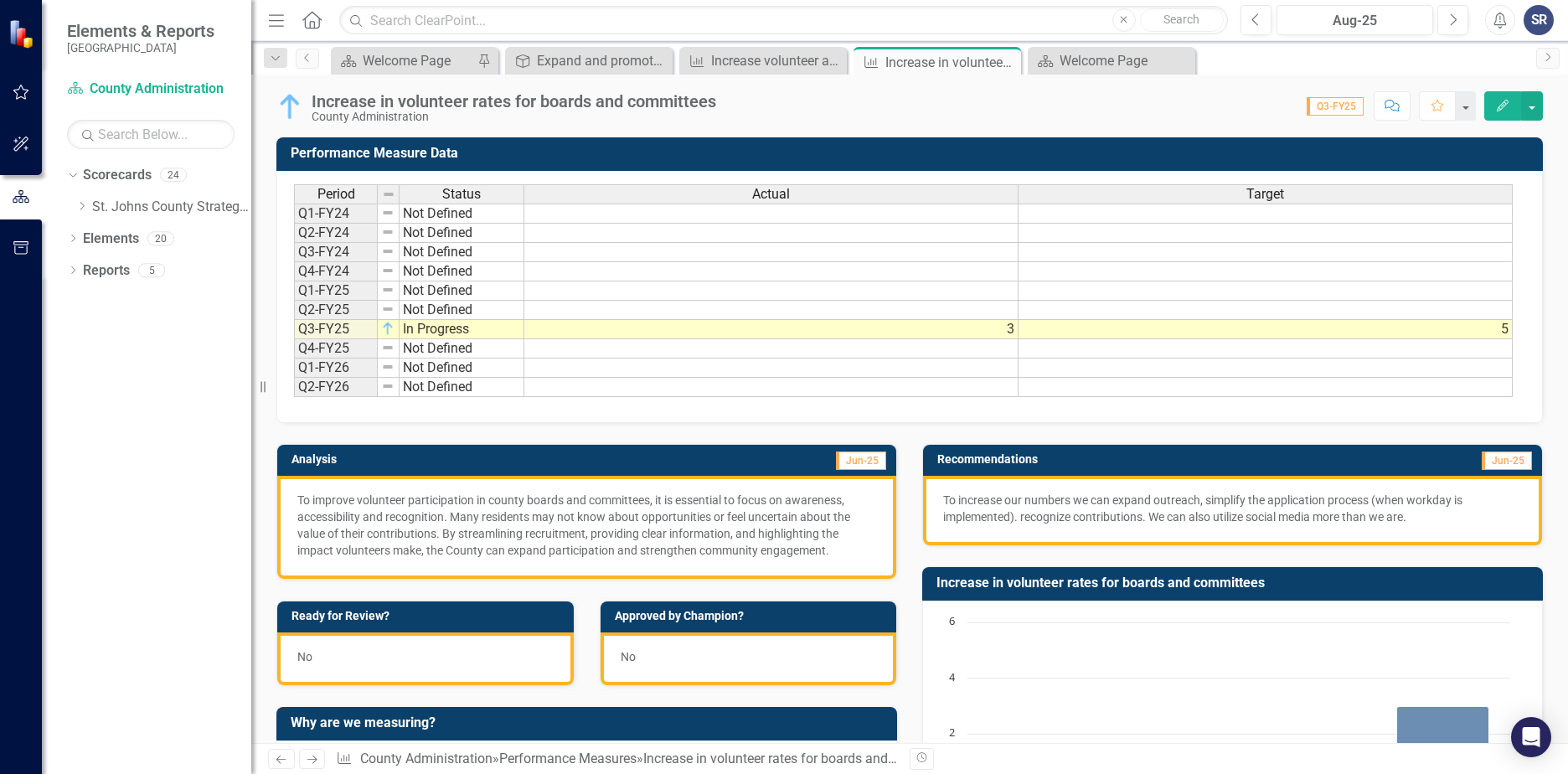
click at [1477, 327] on td "5" at bounding box center [1266, 330] width 495 height 19
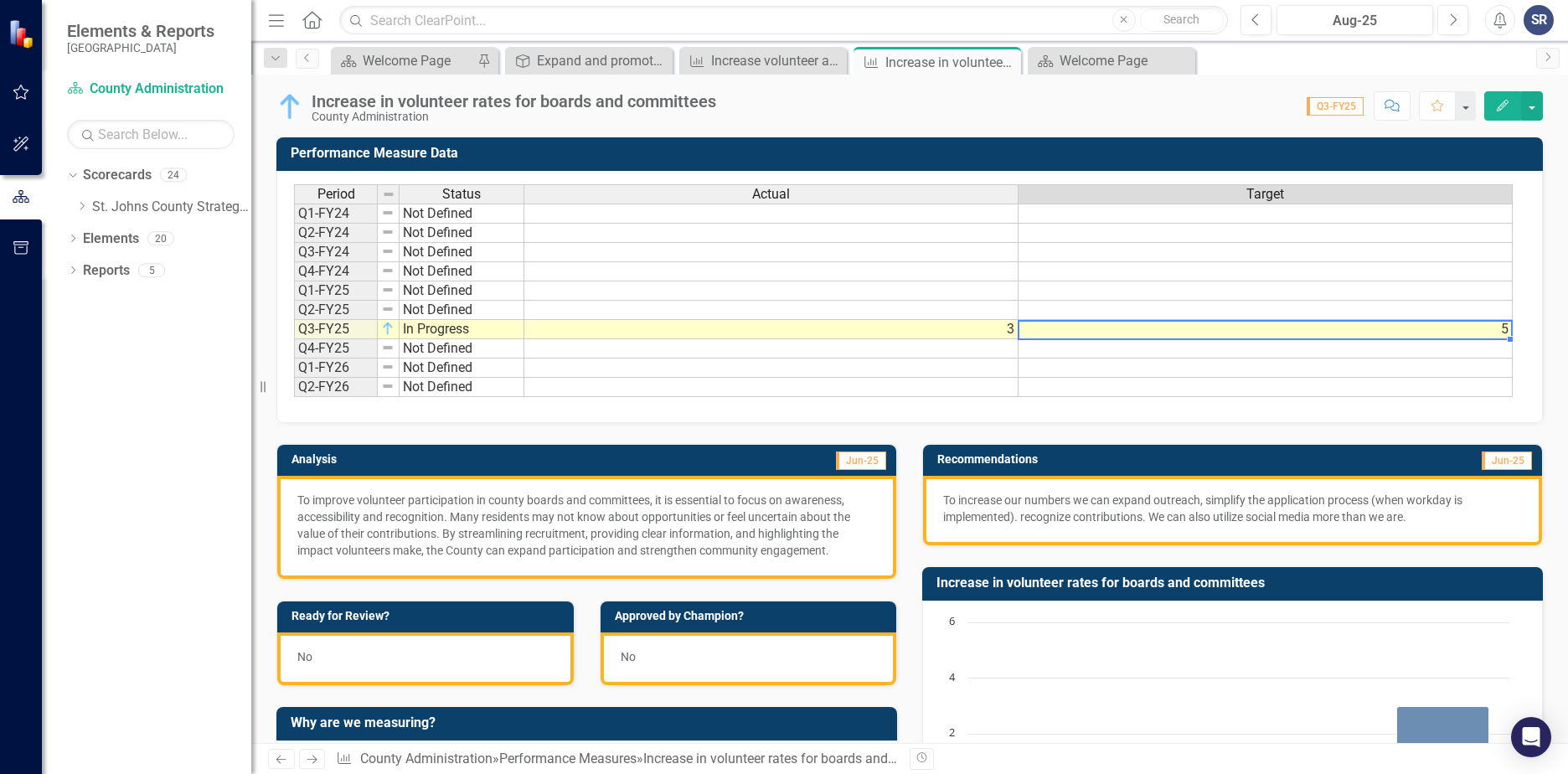
click at [1509, 332] on td "5" at bounding box center [1266, 330] width 495 height 19
click at [1495, 332] on td "5" at bounding box center [1266, 330] width 495 height 19
type textarea "5"
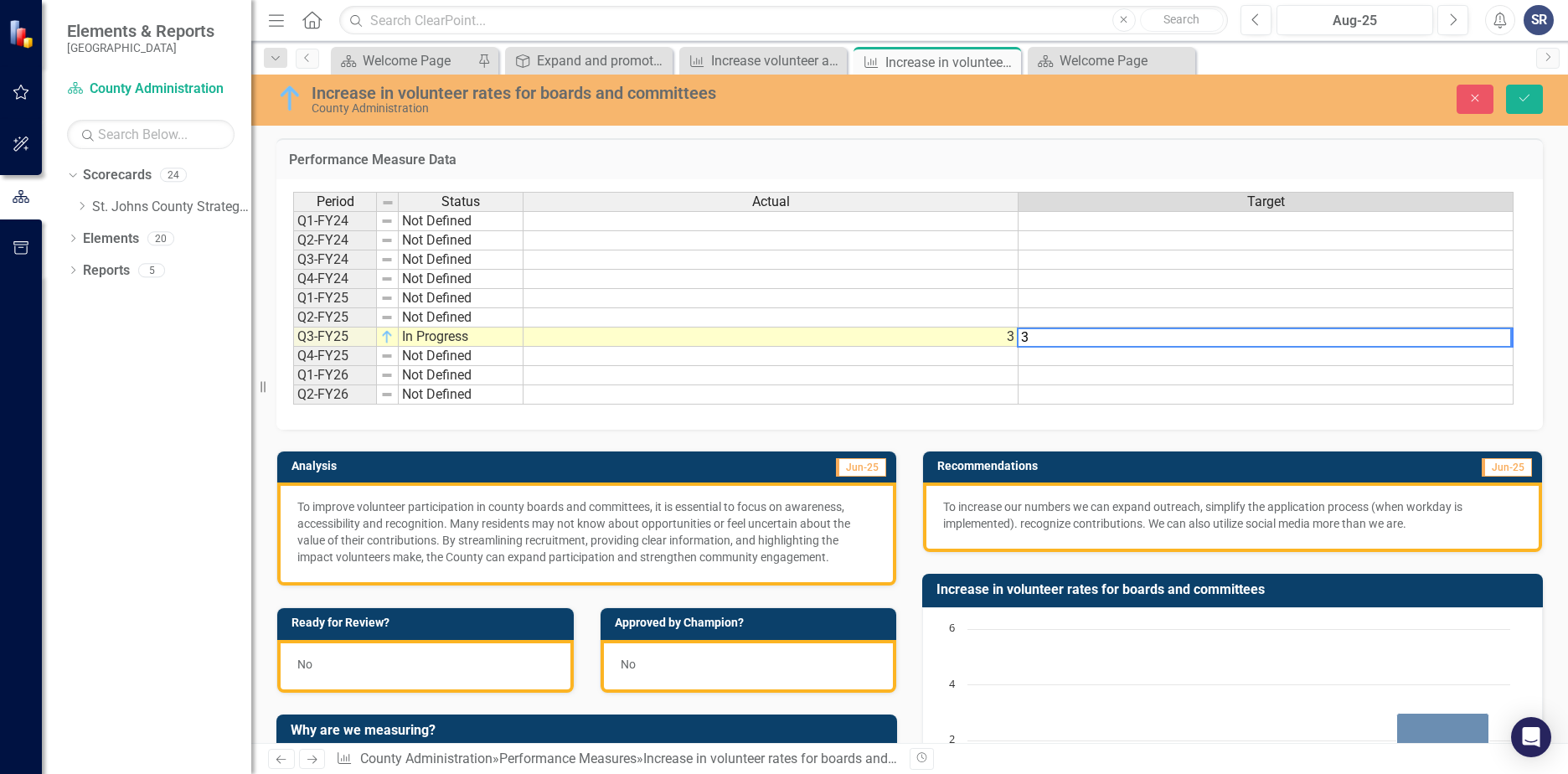
type textarea "3"
click at [1400, 410] on div "Period Status Actual Target Q1-FY24 Not Defined Q2-FY24 Not Defined Q3-FY24 Not…" at bounding box center [910, 304] width 1267 height 251
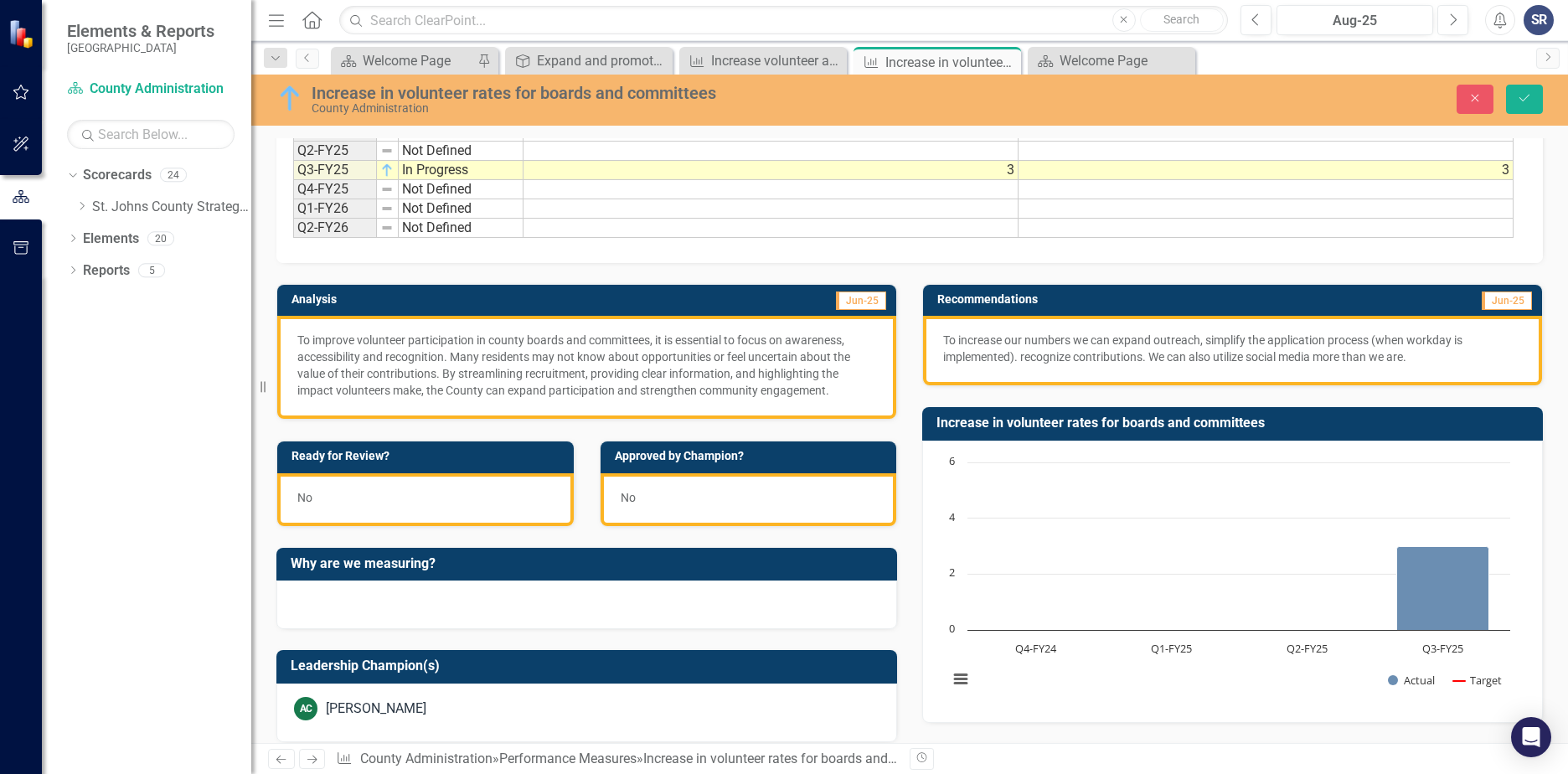
scroll to position [167, 0]
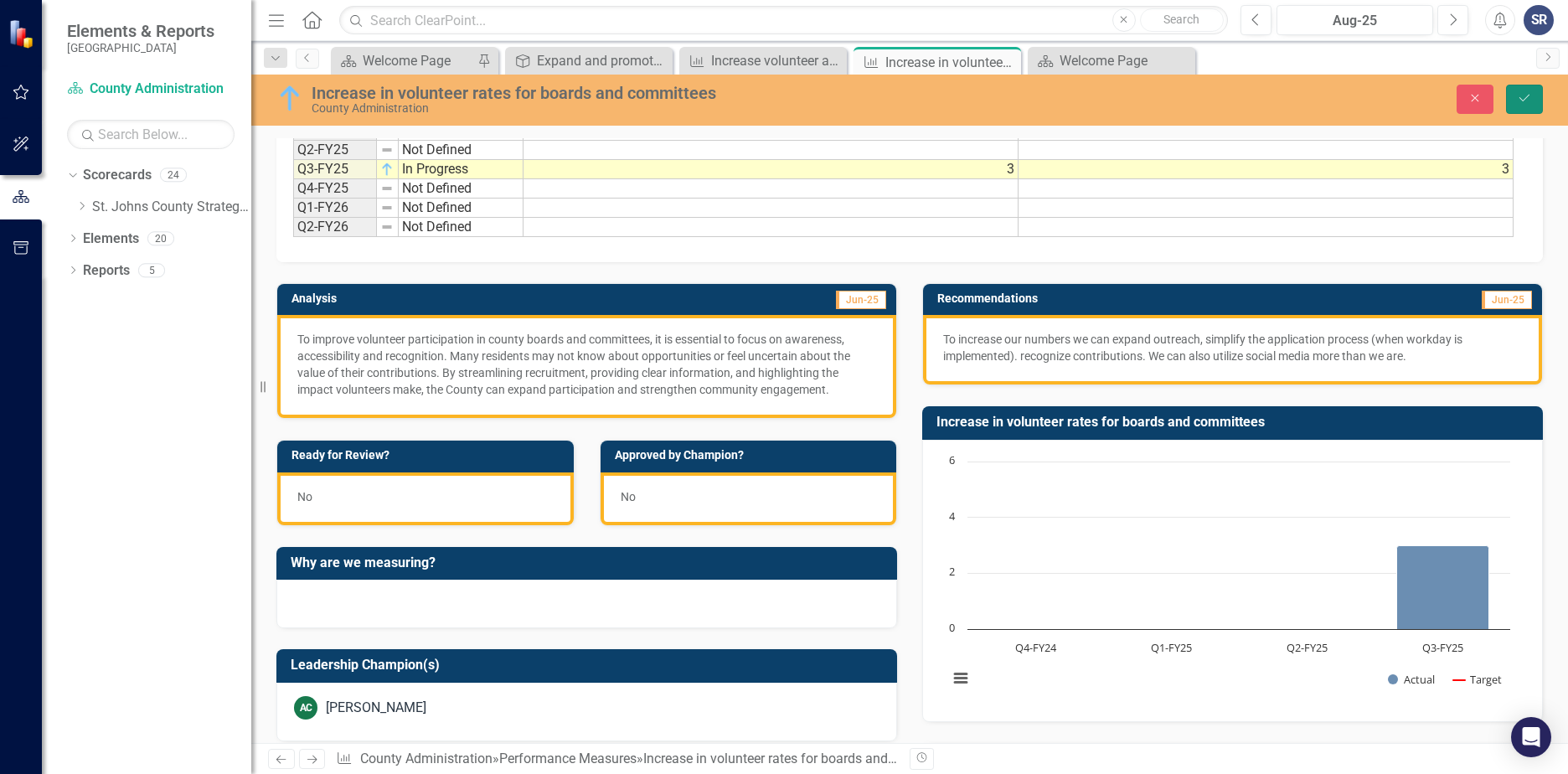
click at [1530, 97] on icon "Save" at bounding box center [1525, 98] width 15 height 11
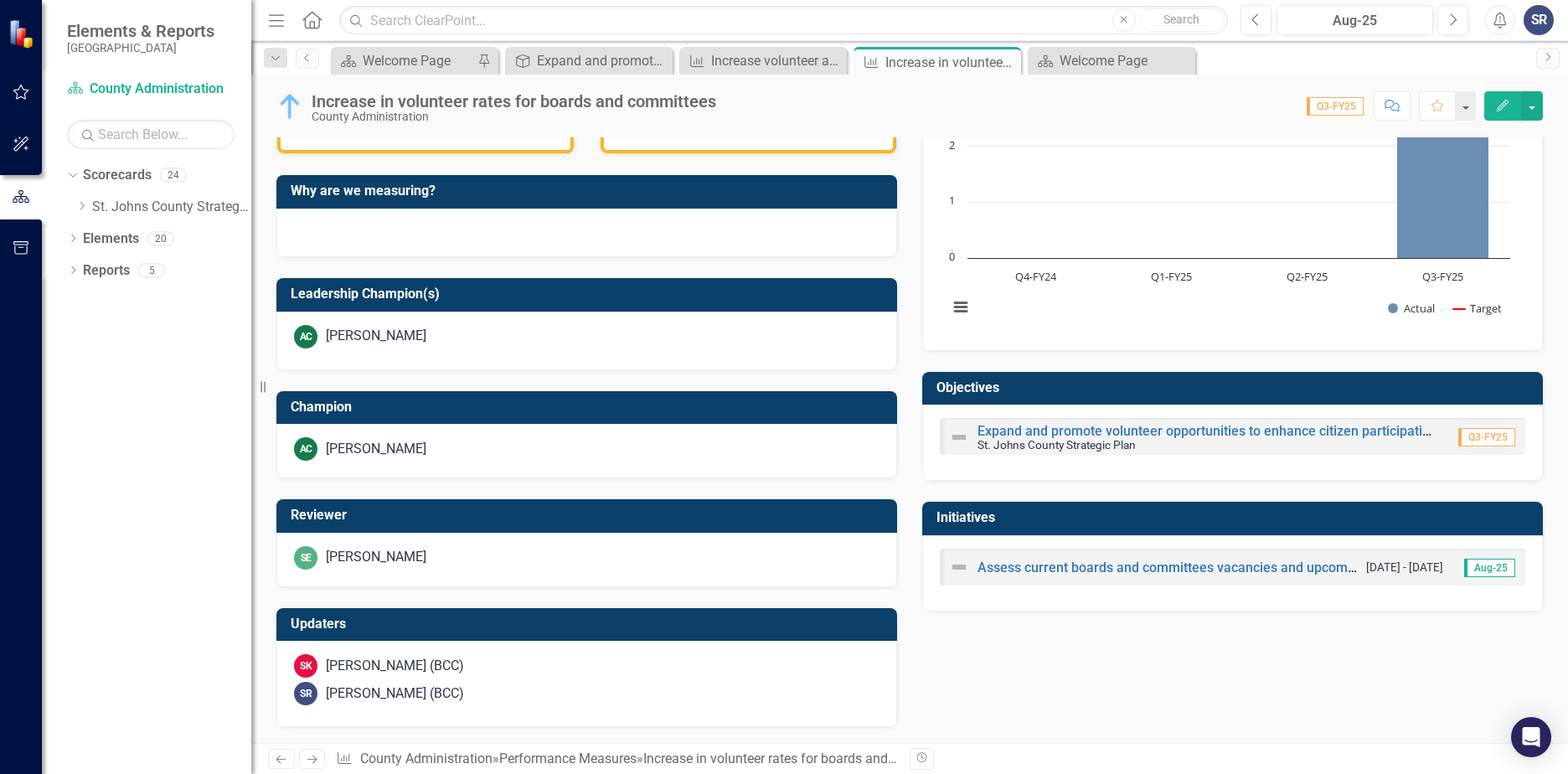
scroll to position [533, 0]
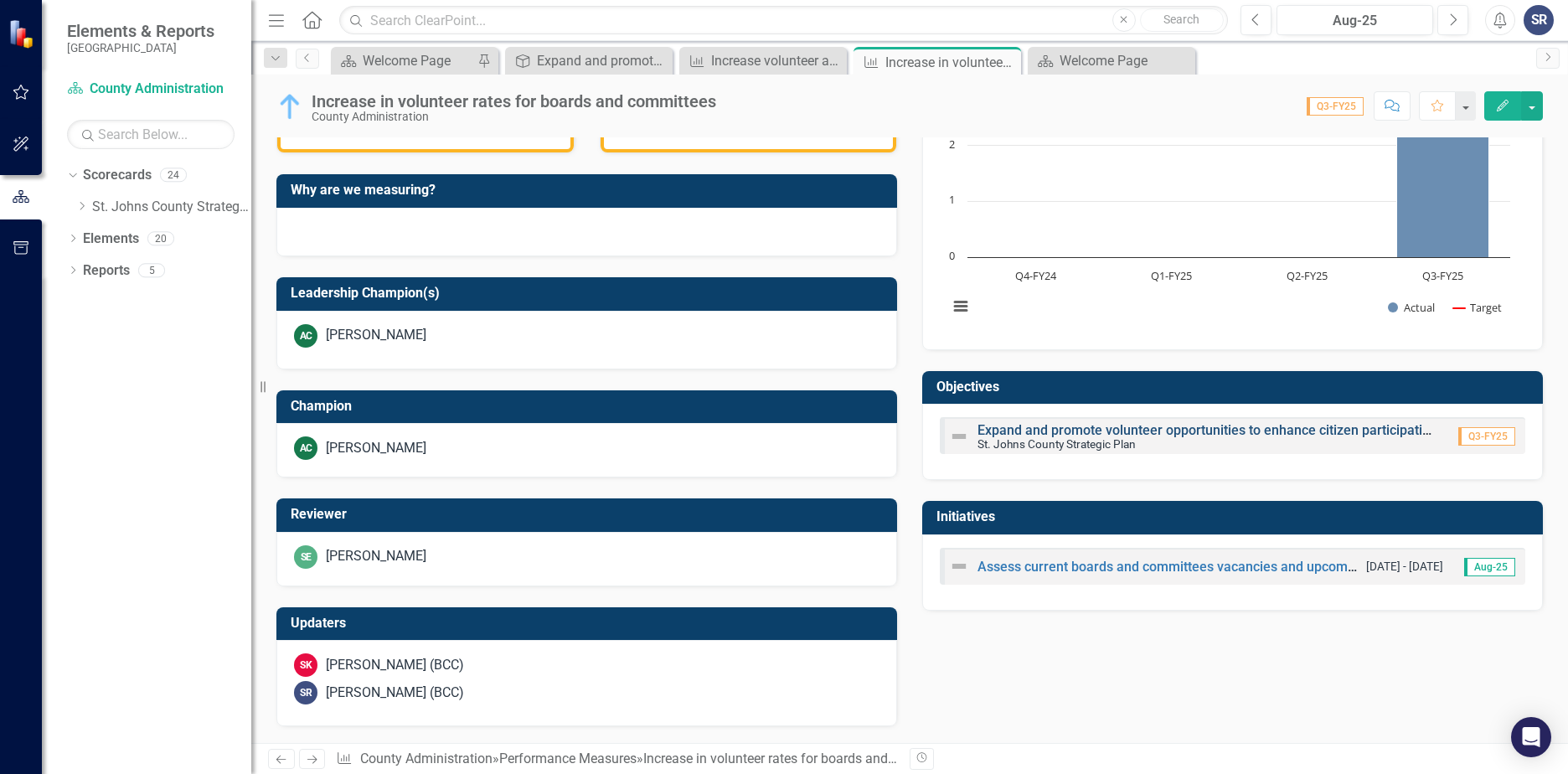
click at [1003, 434] on link "Expand and promote volunteer opportunities to enhance citizen participation in …" at bounding box center [1310, 430] width 664 height 16
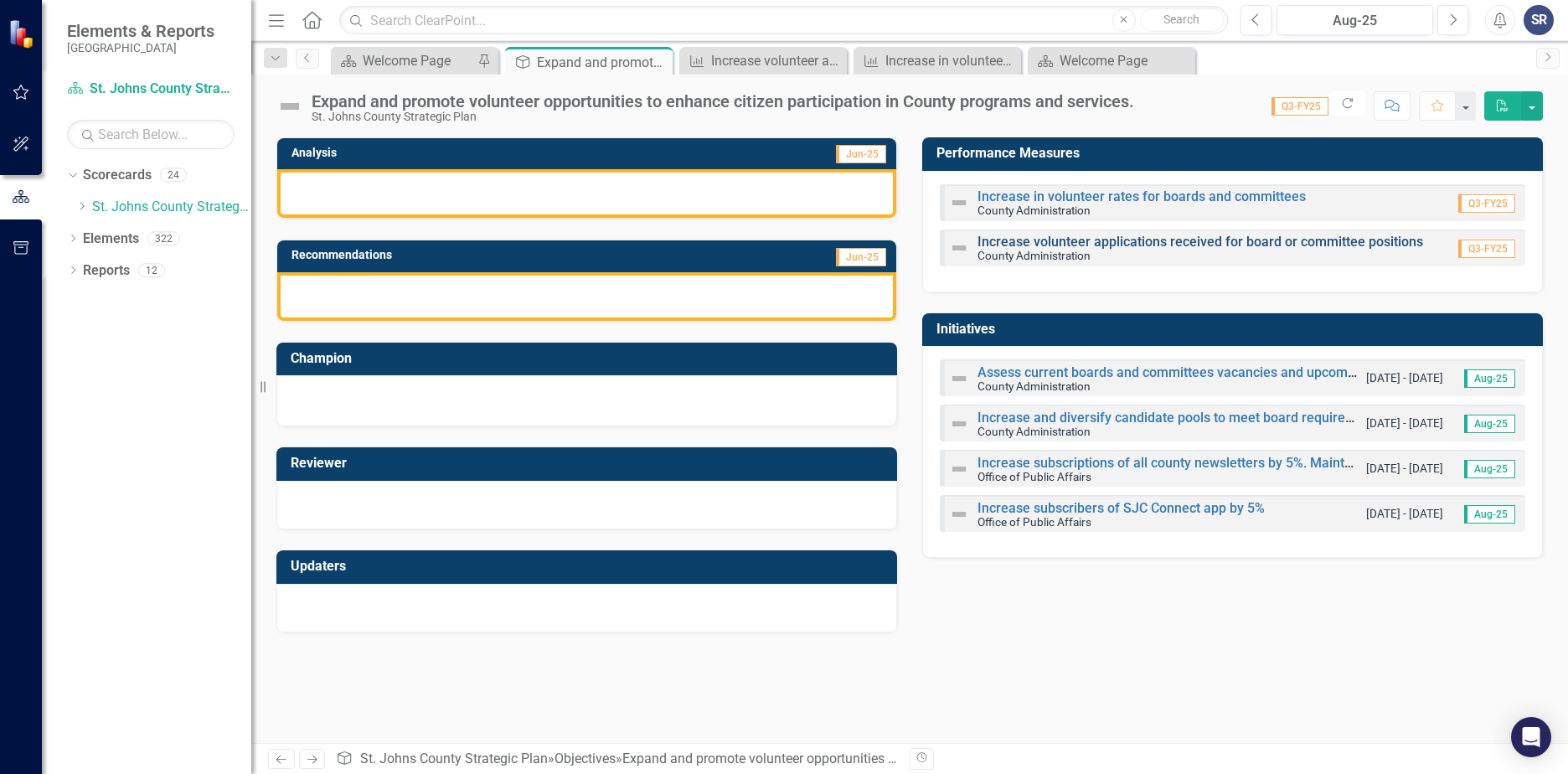
click at [1016, 242] on link "Increase volunteer applications received for board or committee positions" at bounding box center [1201, 241] width 446 height 16
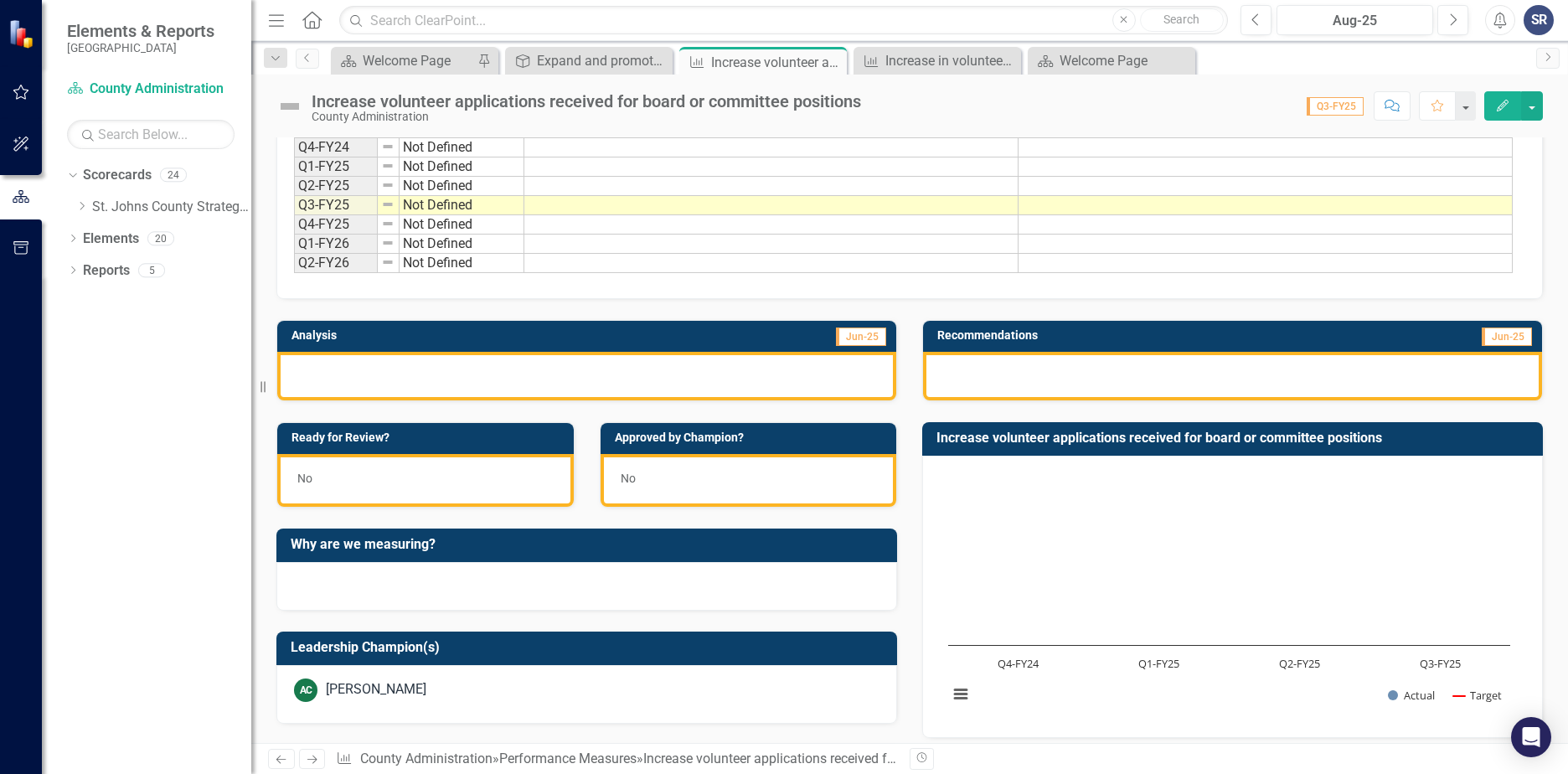
scroll to position [252, 0]
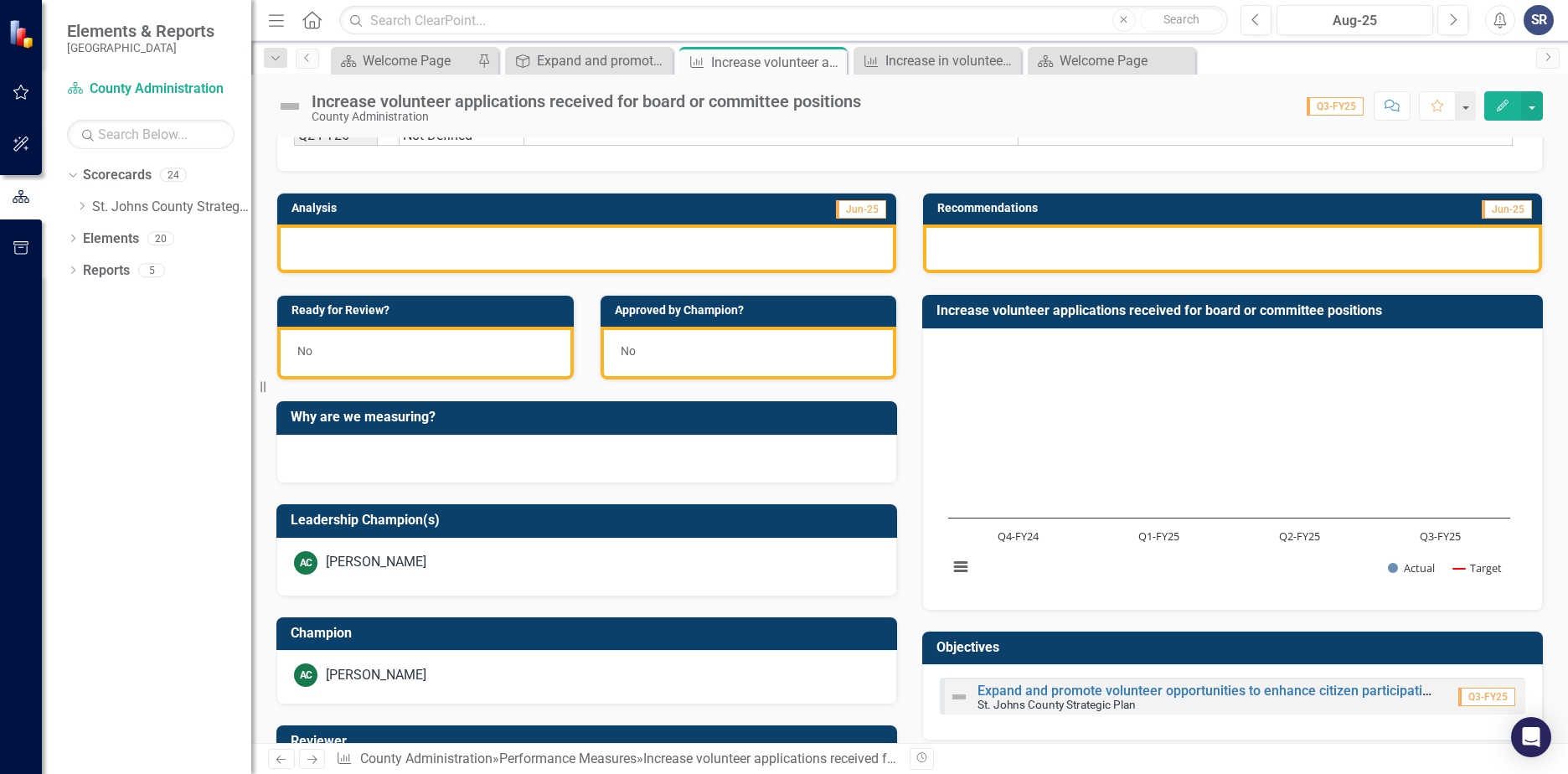
click at [616, 266] on div at bounding box center [586, 249] width 619 height 49
click at [615, 256] on div at bounding box center [586, 249] width 619 height 49
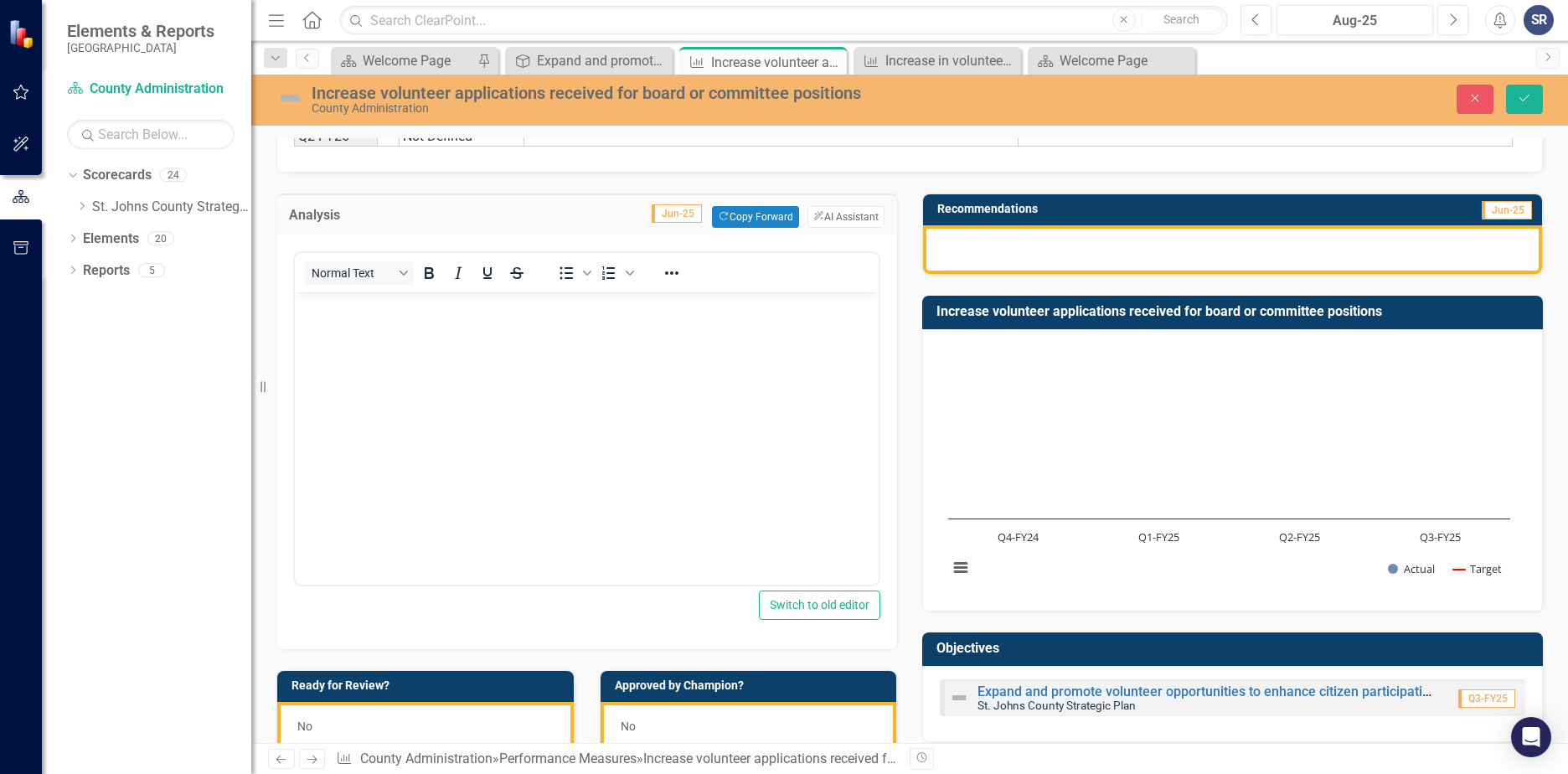
scroll to position [0, 0]
click at [732, 217] on button "Copy Forward Copy Forward" at bounding box center [755, 216] width 86 height 22
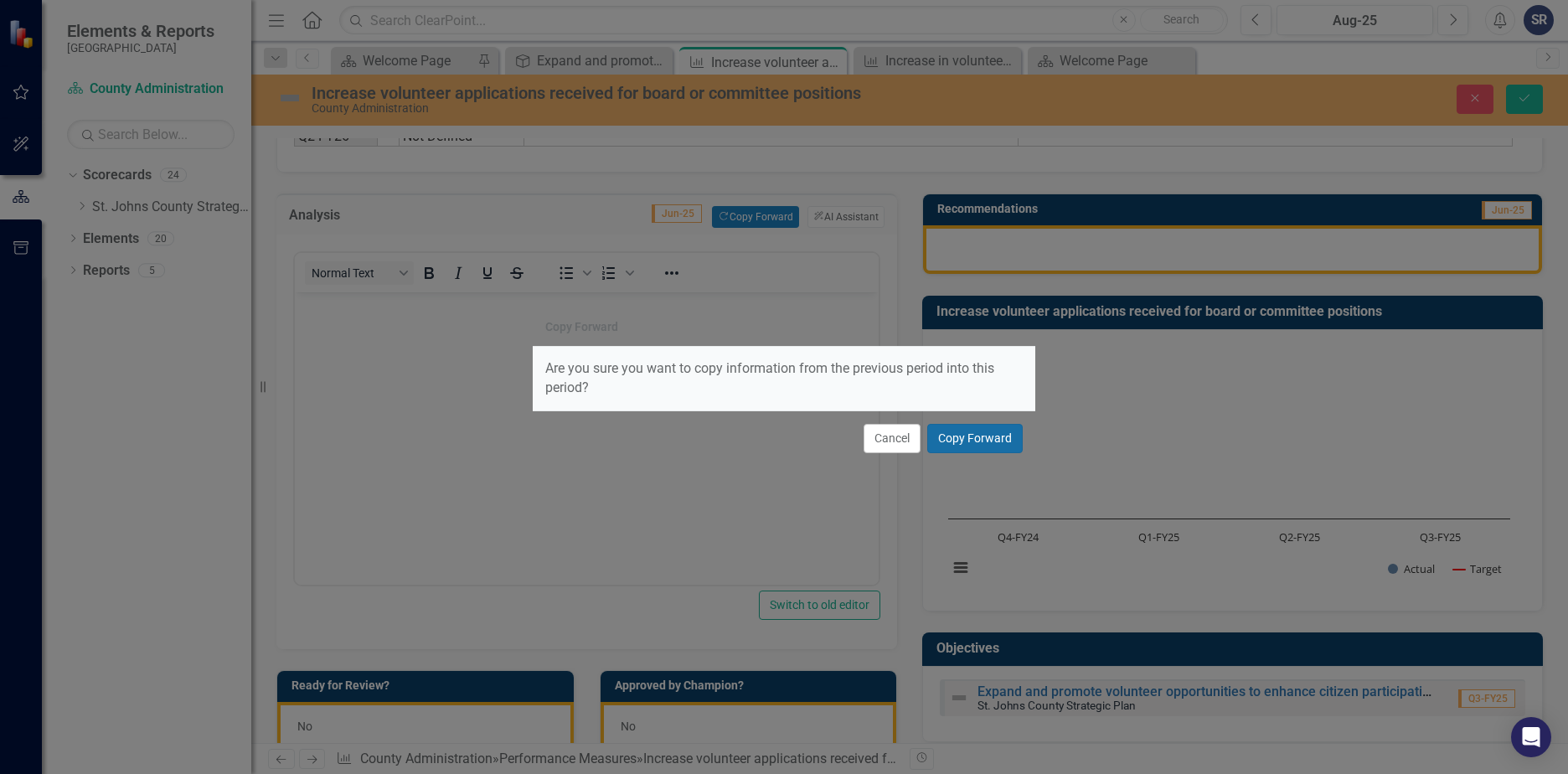
click at [967, 443] on button "Copy Forward" at bounding box center [975, 438] width 96 height 30
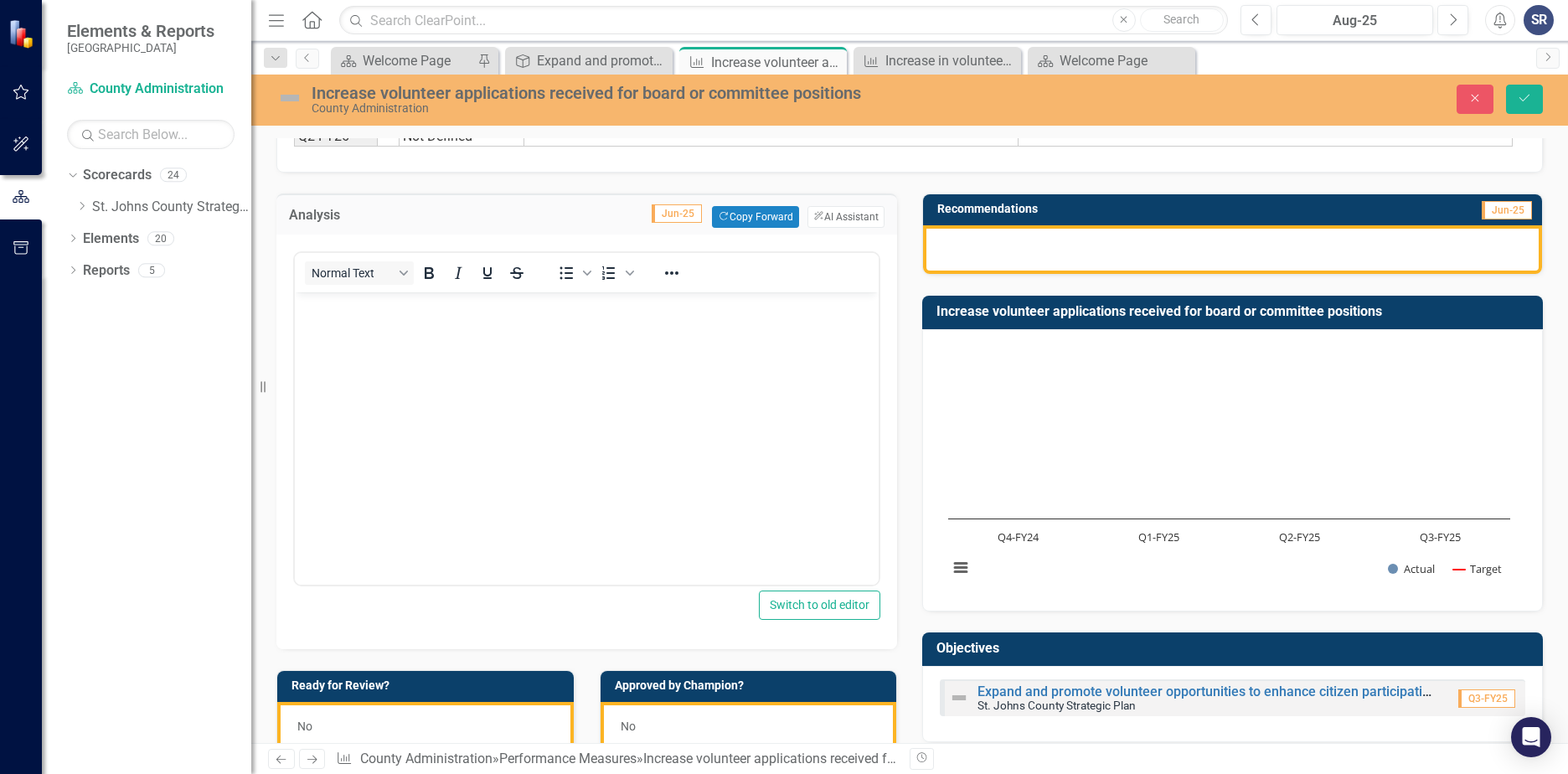
click at [462, 387] on body "Rich Text Area. Press ALT-0 for help." at bounding box center [586, 418] width 584 height 252
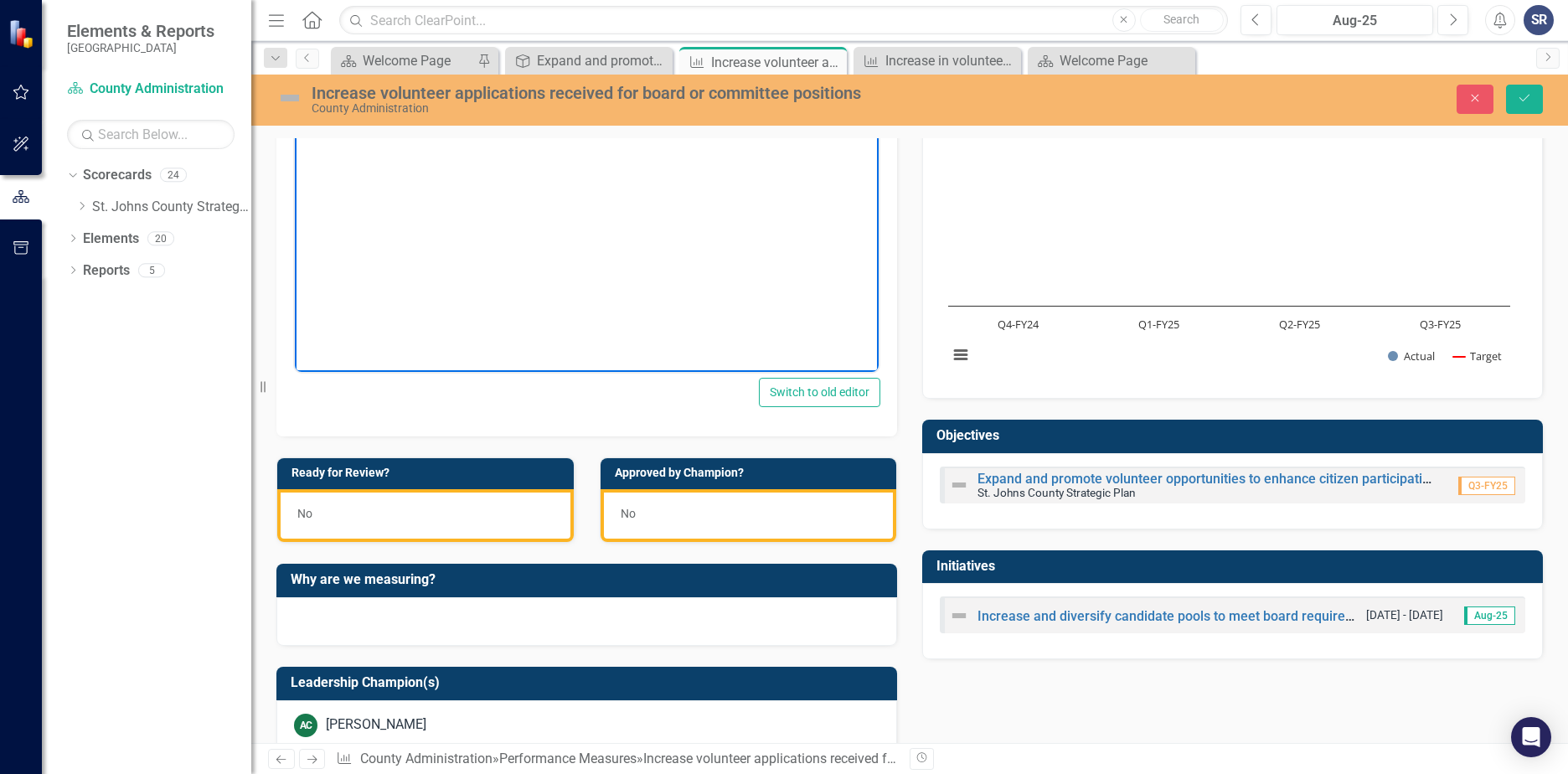
scroll to position [502, 0]
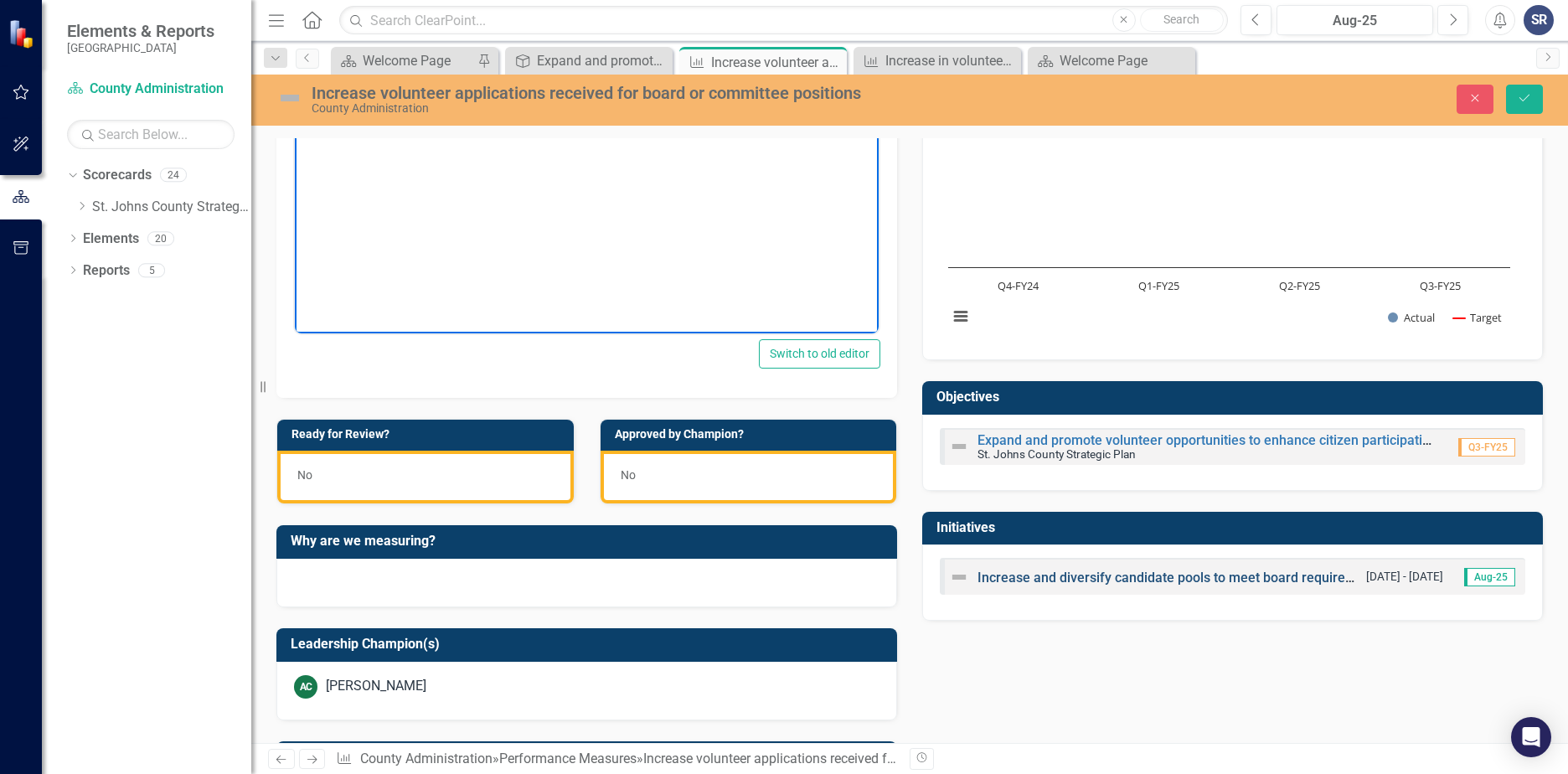
click at [1039, 574] on link "Increase and diversify candidate pools to meet board requirements" at bounding box center [1181, 577] width 406 height 16
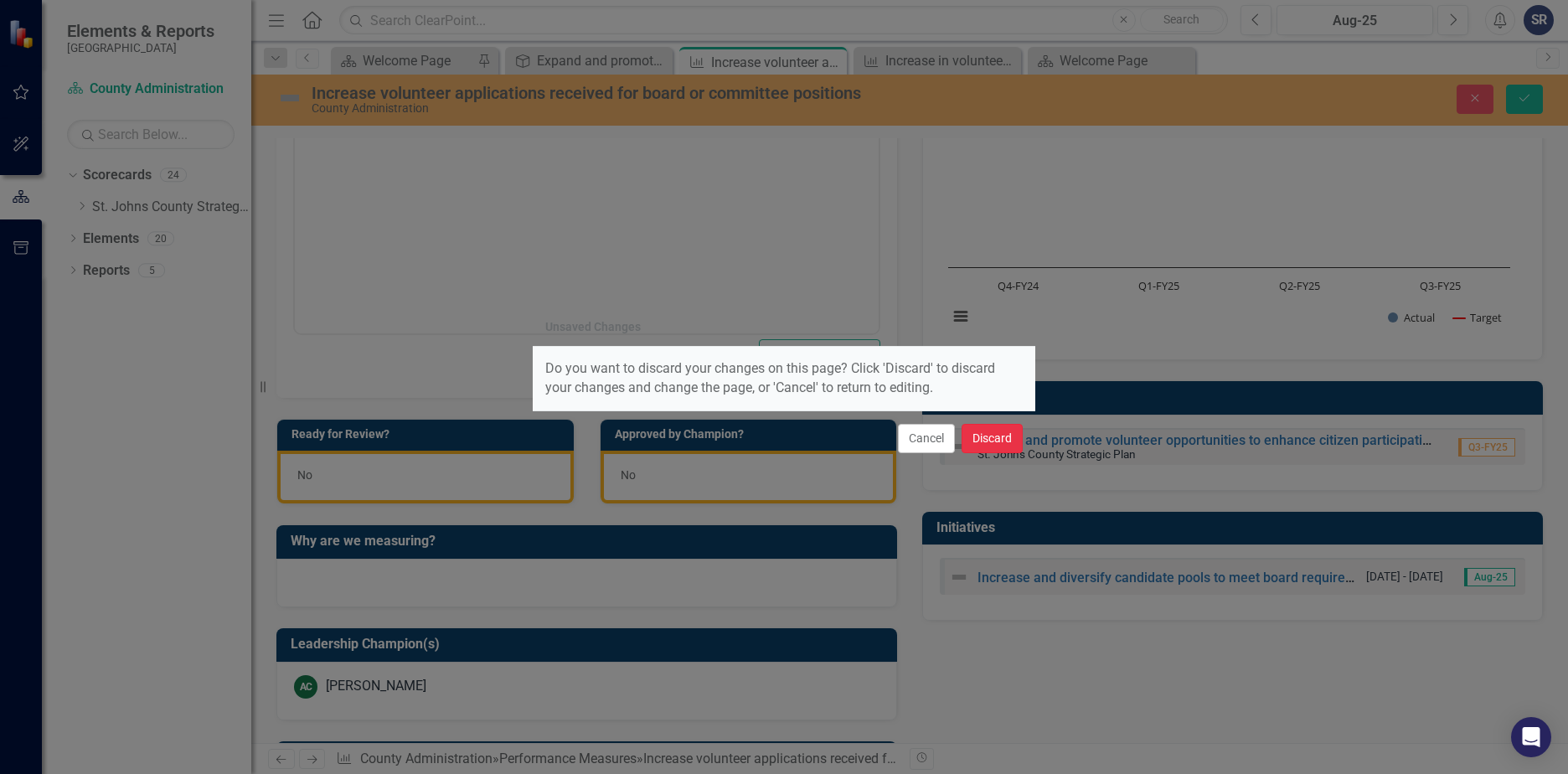
click at [973, 436] on button "Discard" at bounding box center [992, 438] width 61 height 30
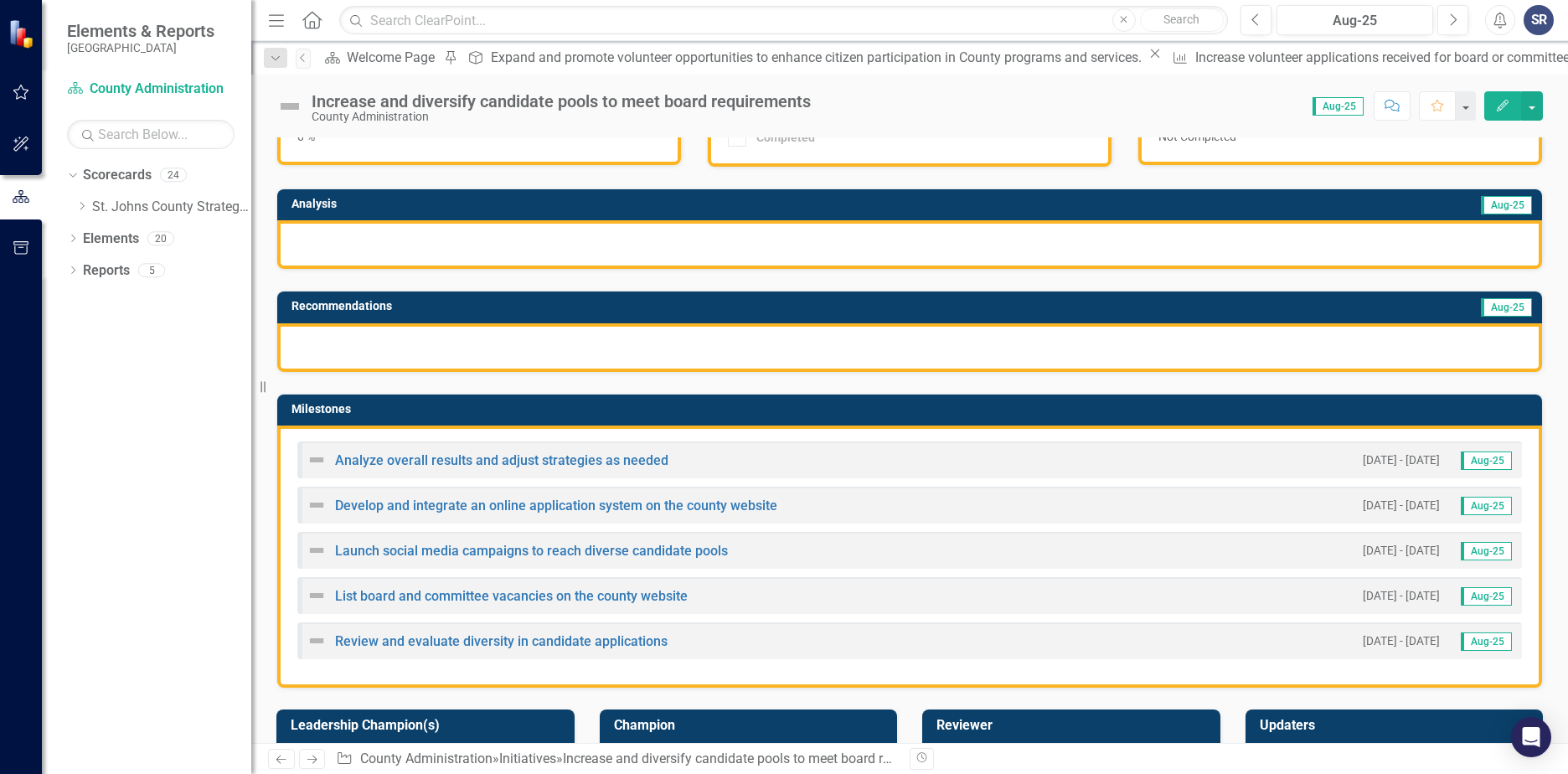
scroll to position [167, 0]
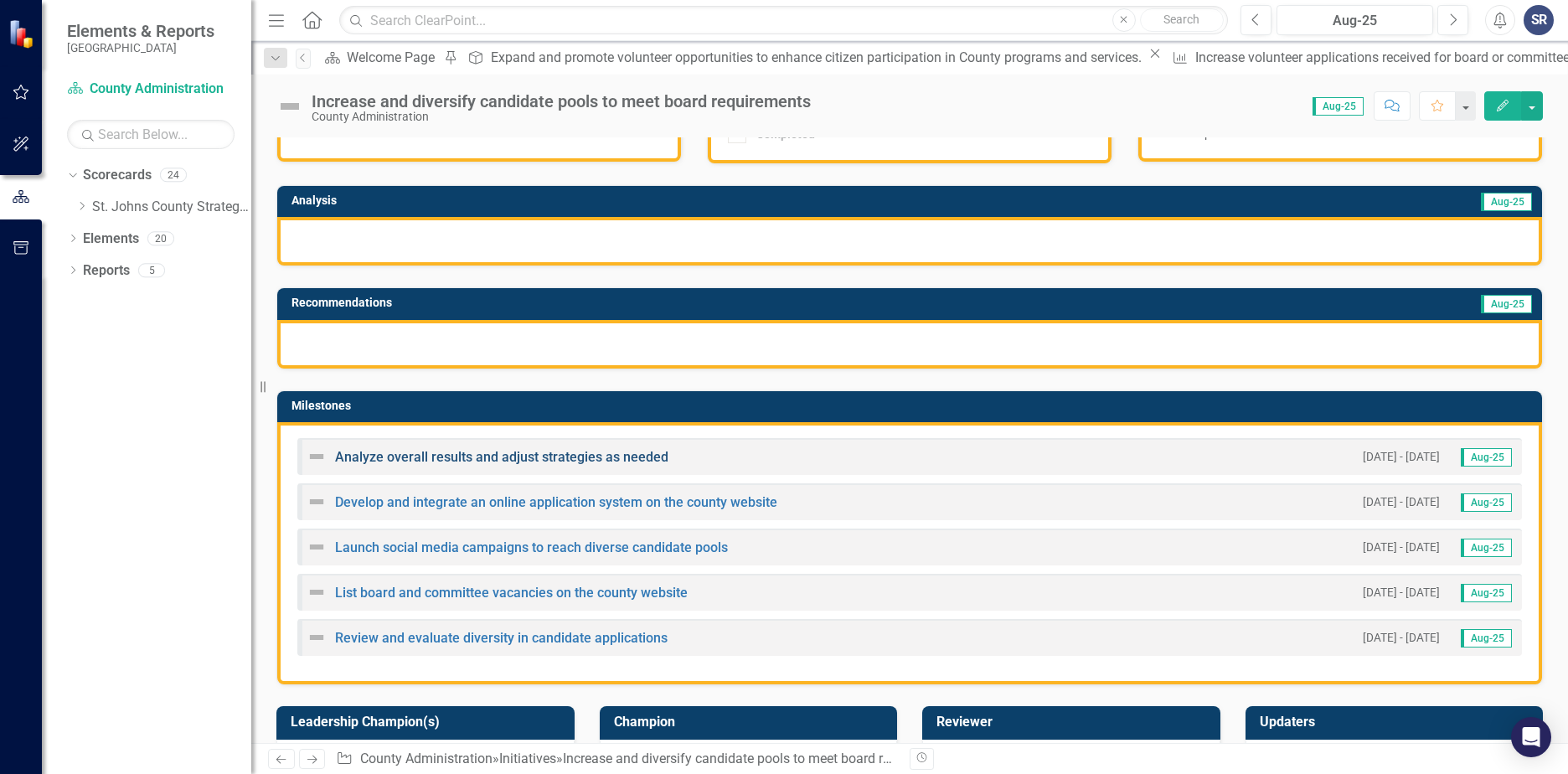
click at [434, 457] on link "Analyze overall results and adjust strategies as needed" at bounding box center [501, 456] width 334 height 16
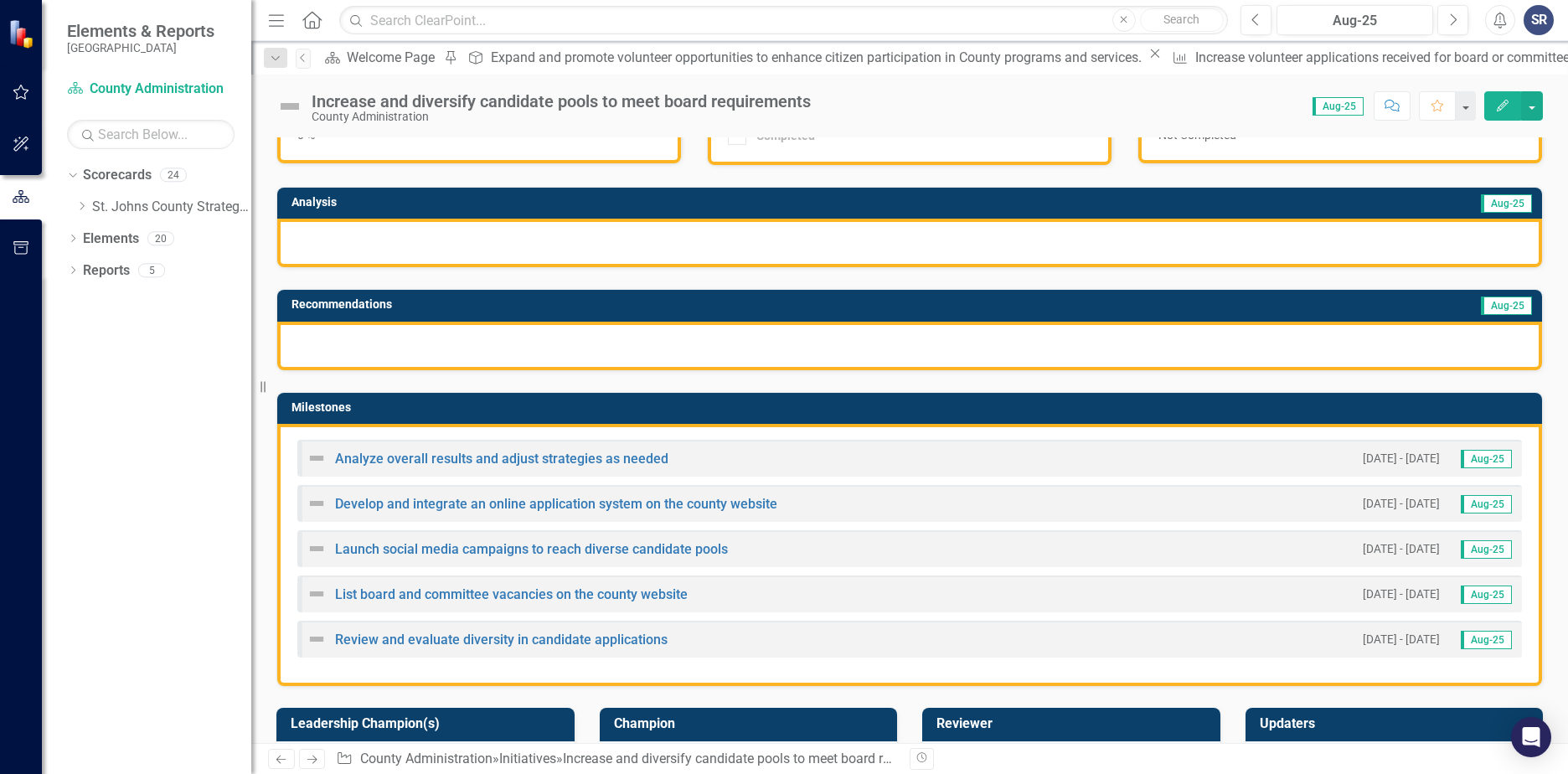
scroll to position [167, 0]
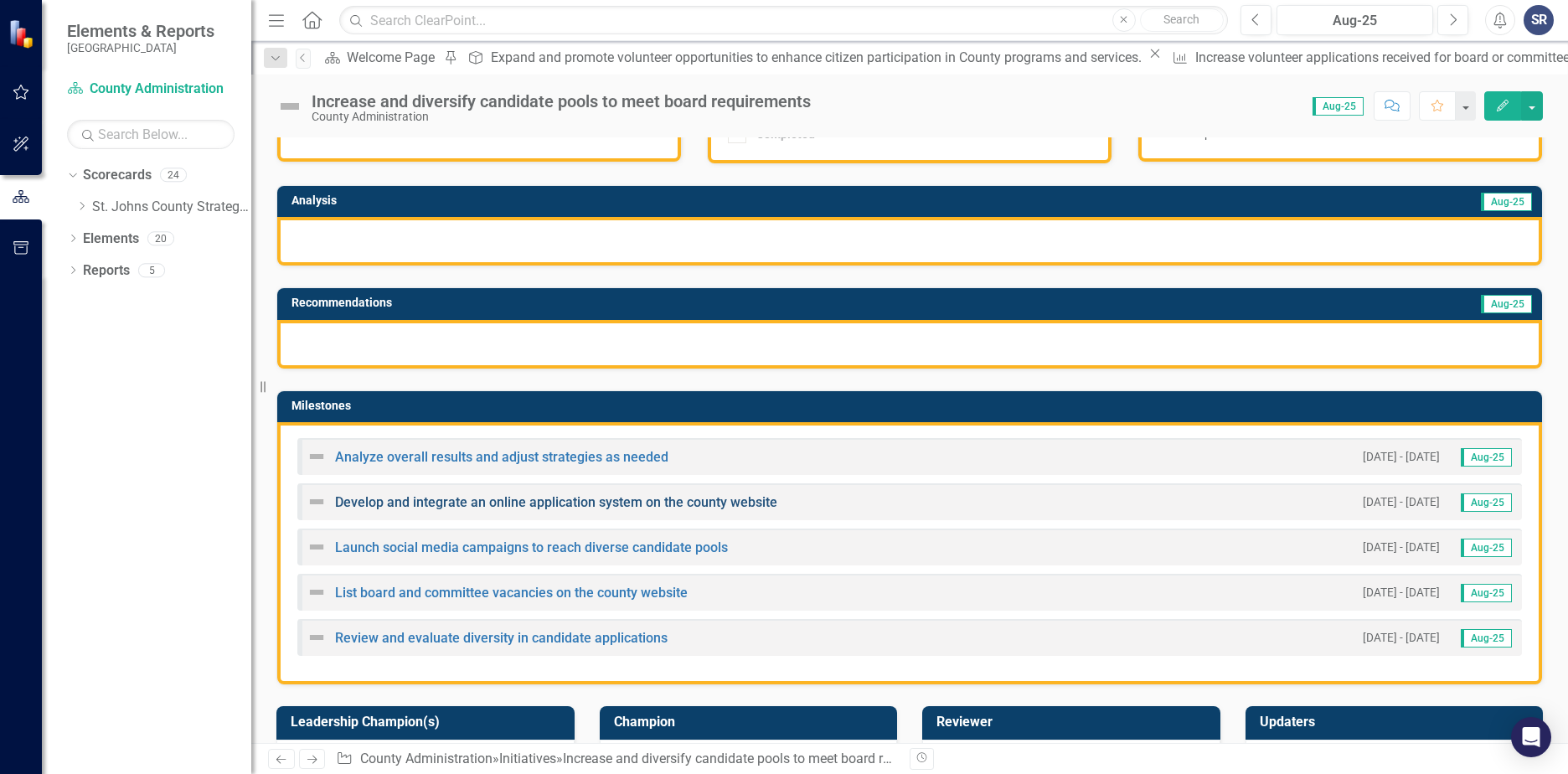
click at [507, 502] on link "Develop and integrate an online application system on the county website" at bounding box center [556, 502] width 442 height 16
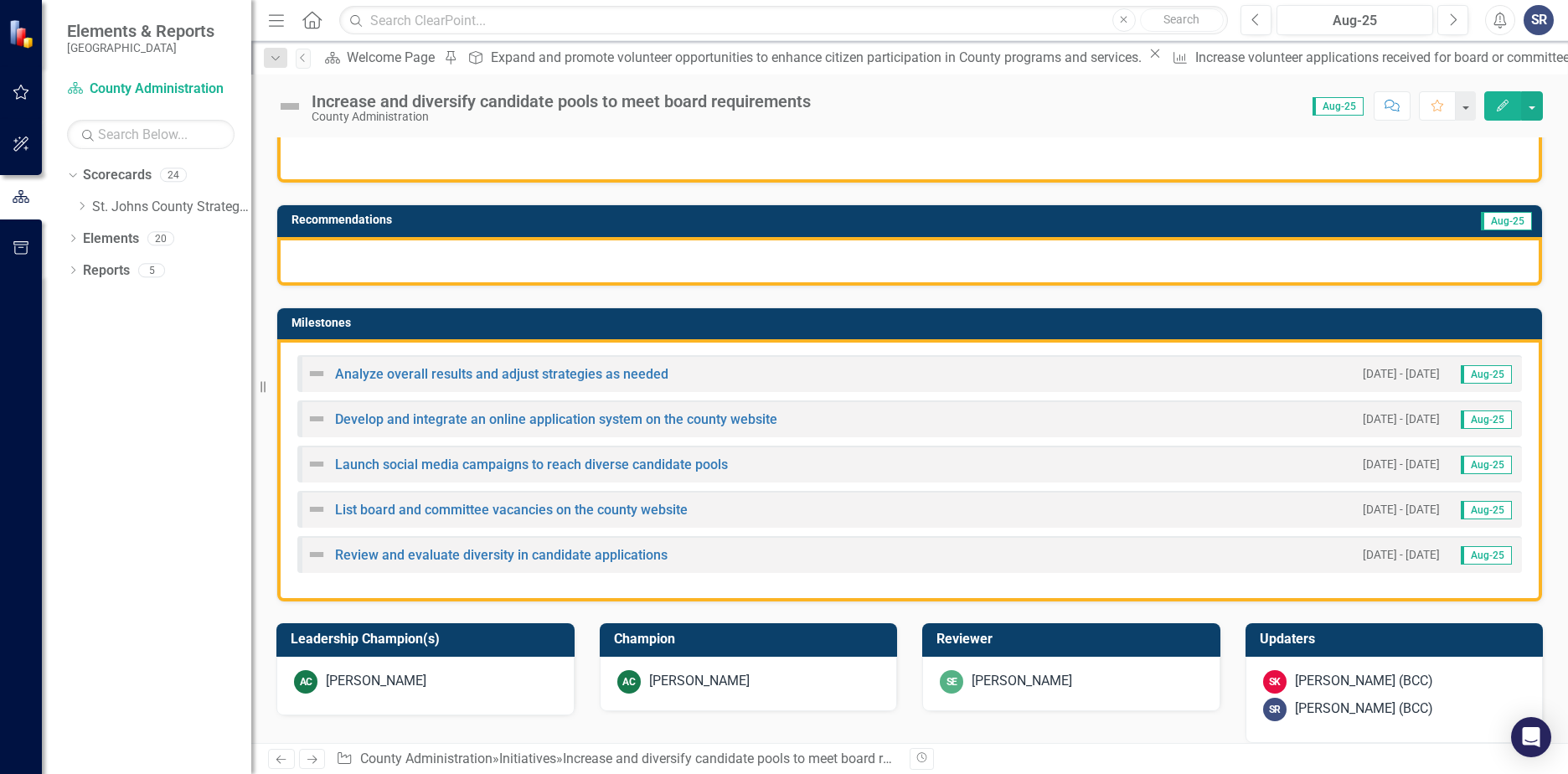
scroll to position [252, 0]
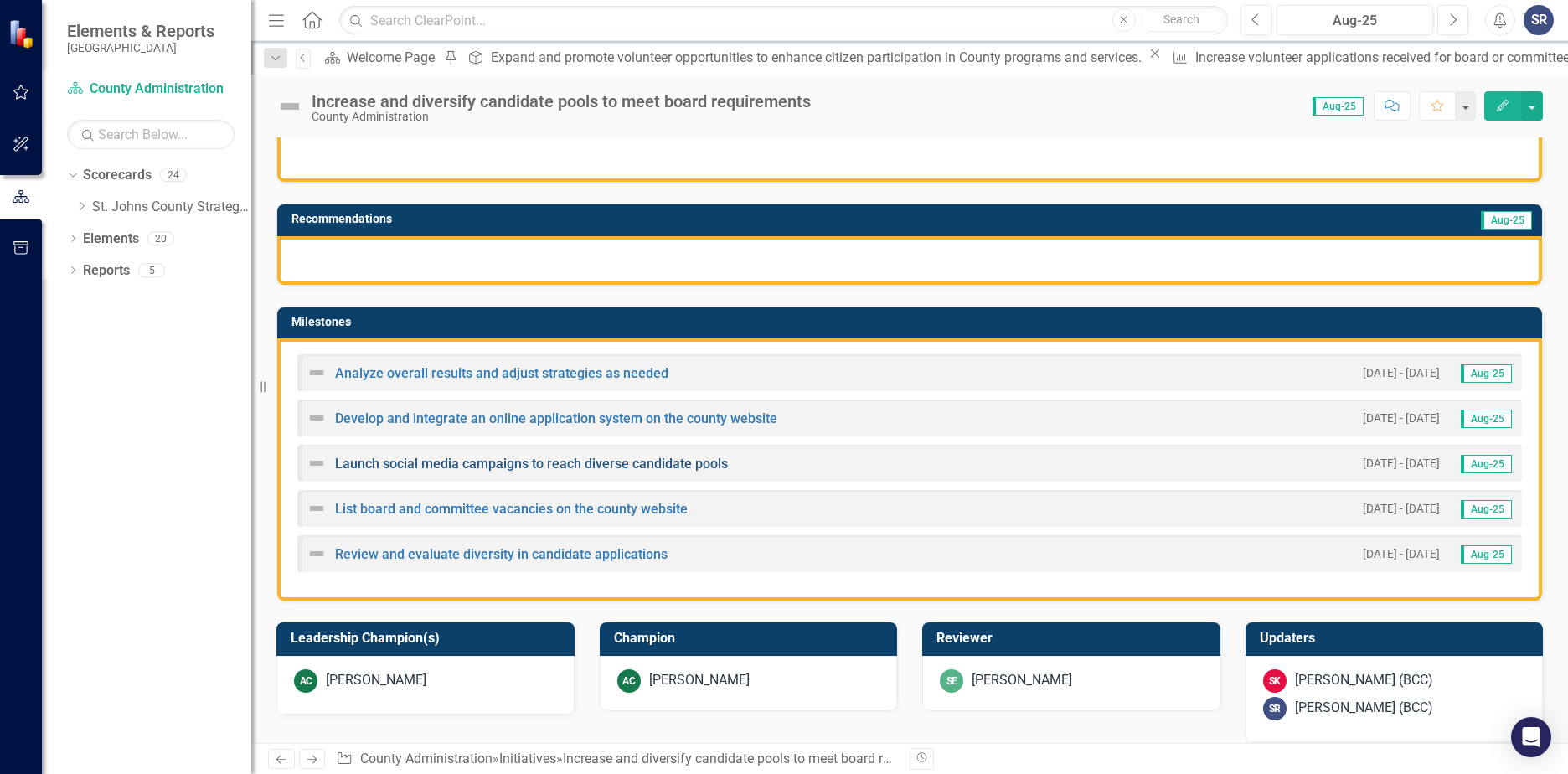
click at [506, 468] on link "Launch social media campaigns to reach diverse candidate pools" at bounding box center [531, 463] width 393 height 16
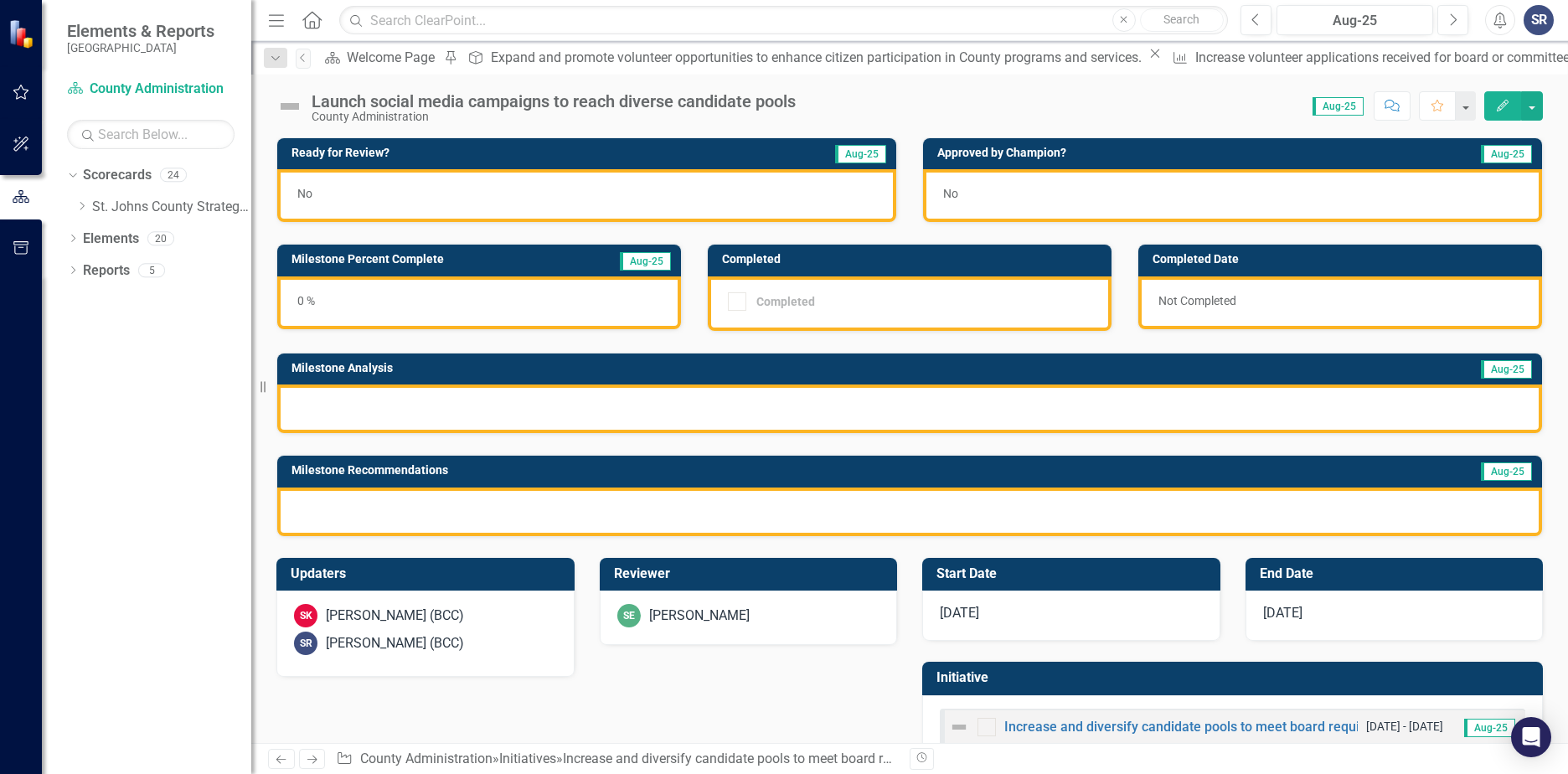
click at [459, 414] on div at bounding box center [910, 409] width 1265 height 49
click at [409, 510] on div at bounding box center [910, 512] width 1265 height 49
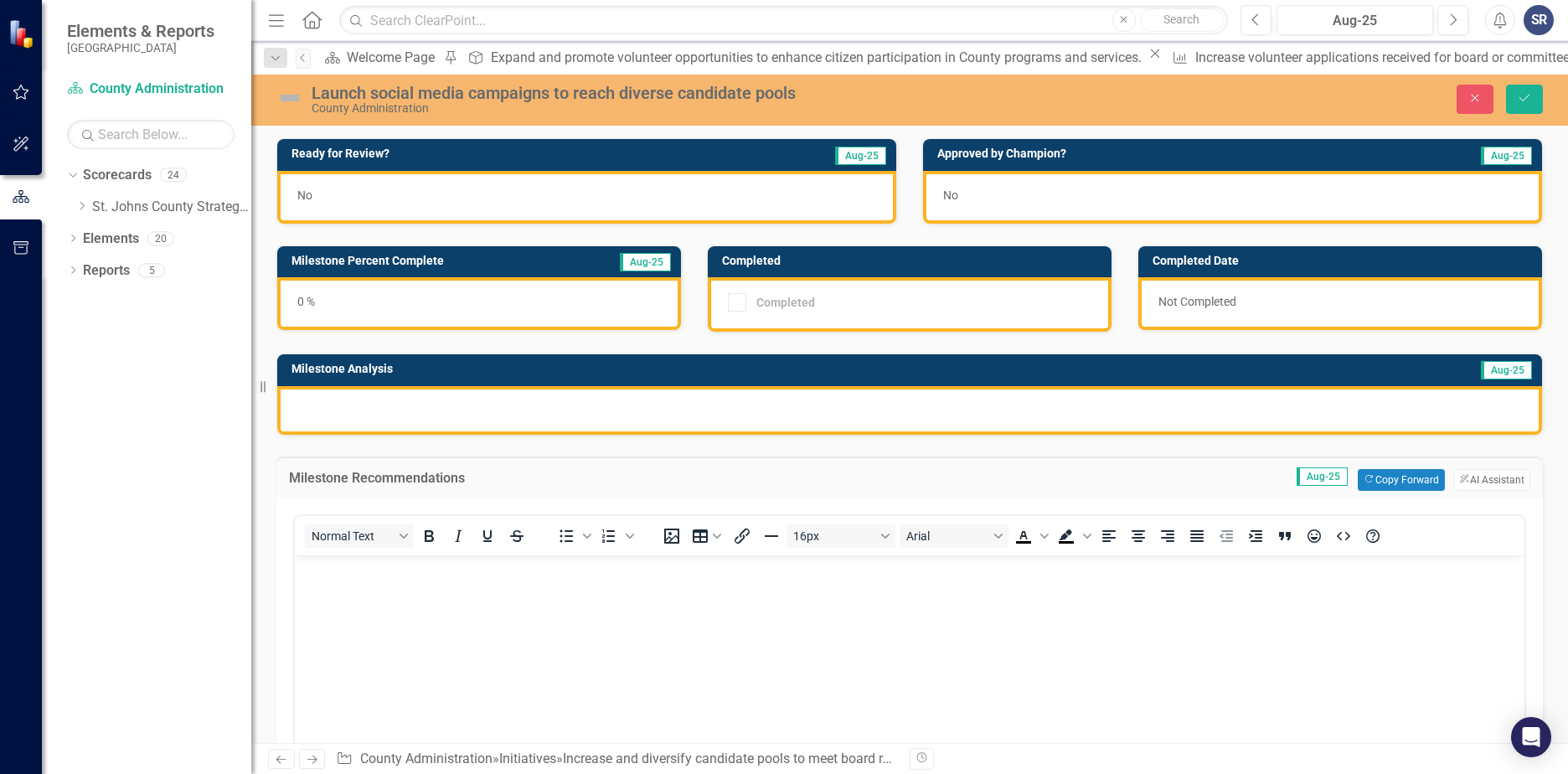
click at [357, 589] on body "Rich Text Area. Press ALT-0 for help." at bounding box center [909, 680] width 1229 height 252
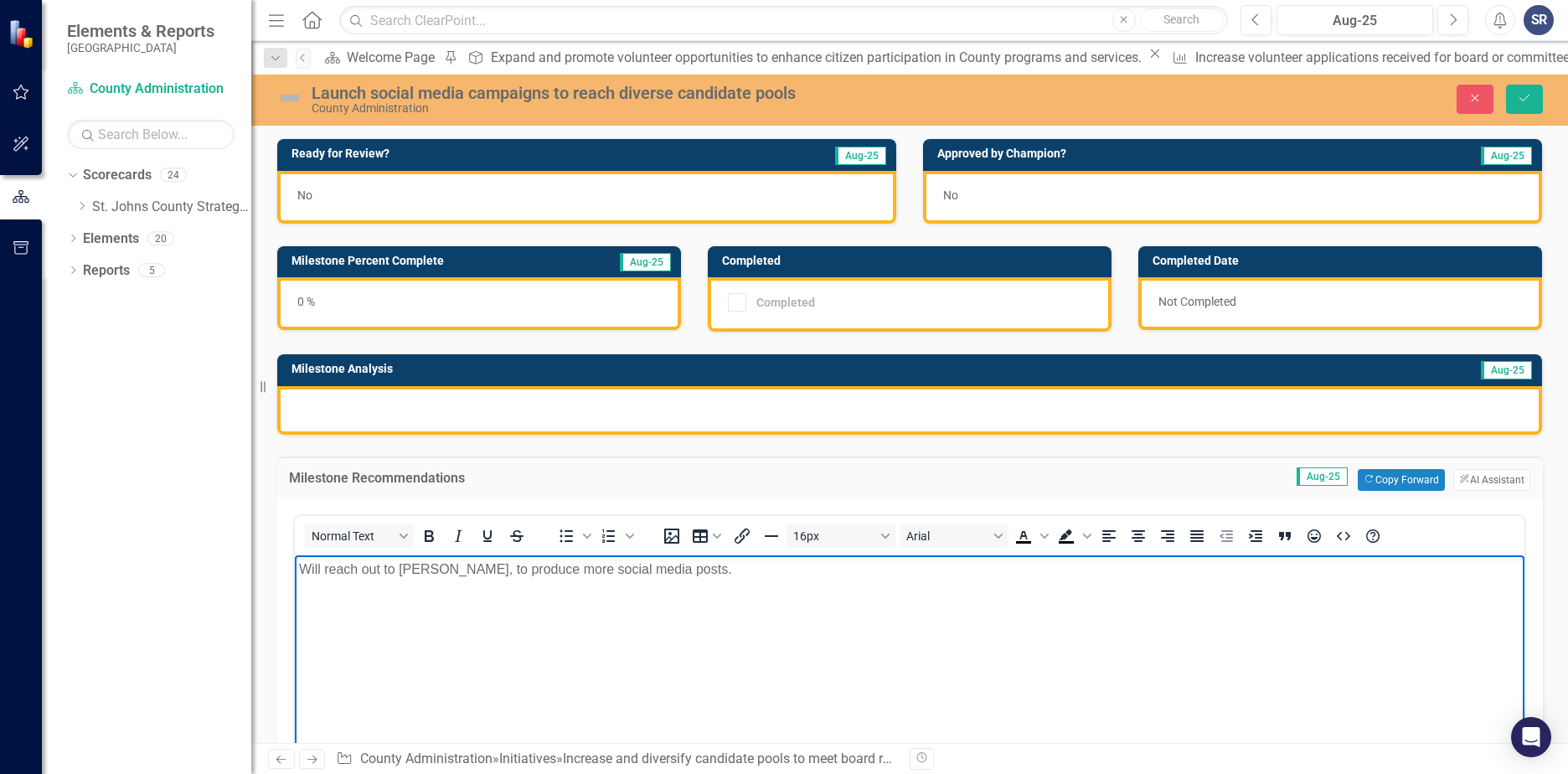
scroll to position [252, 0]
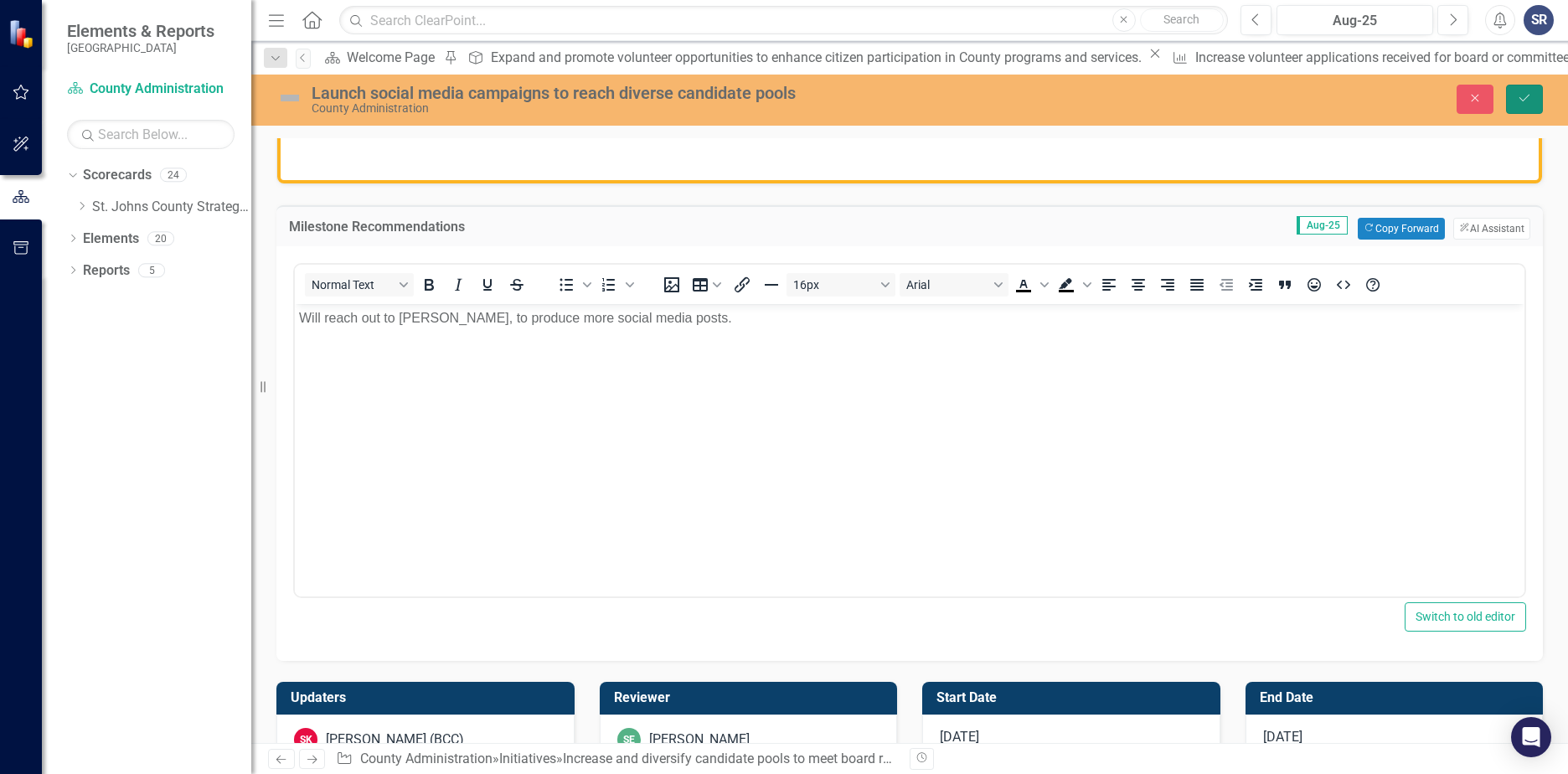
click at [1526, 100] on icon "Save" at bounding box center [1525, 98] width 15 height 11
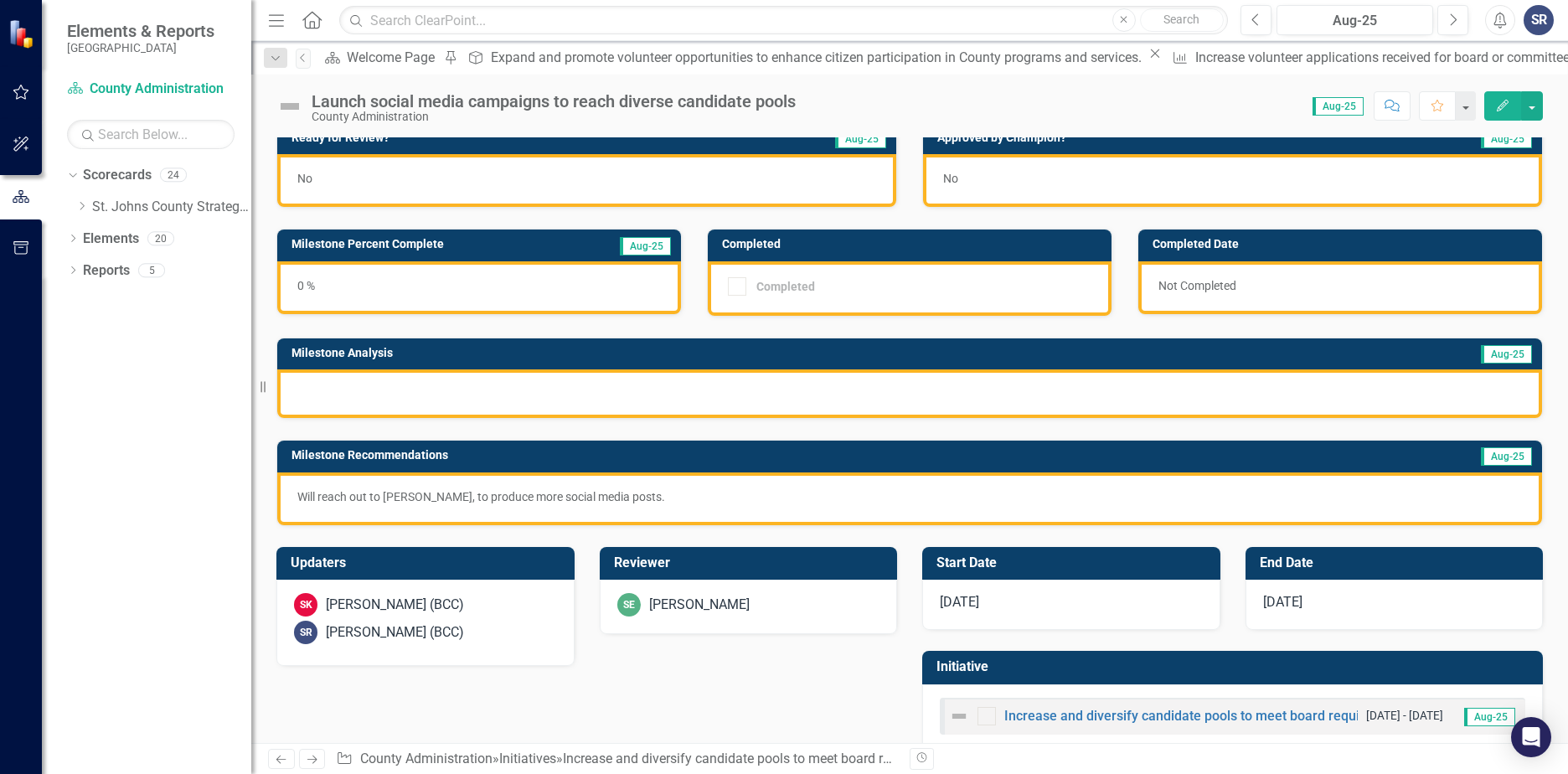
scroll to position [0, 0]
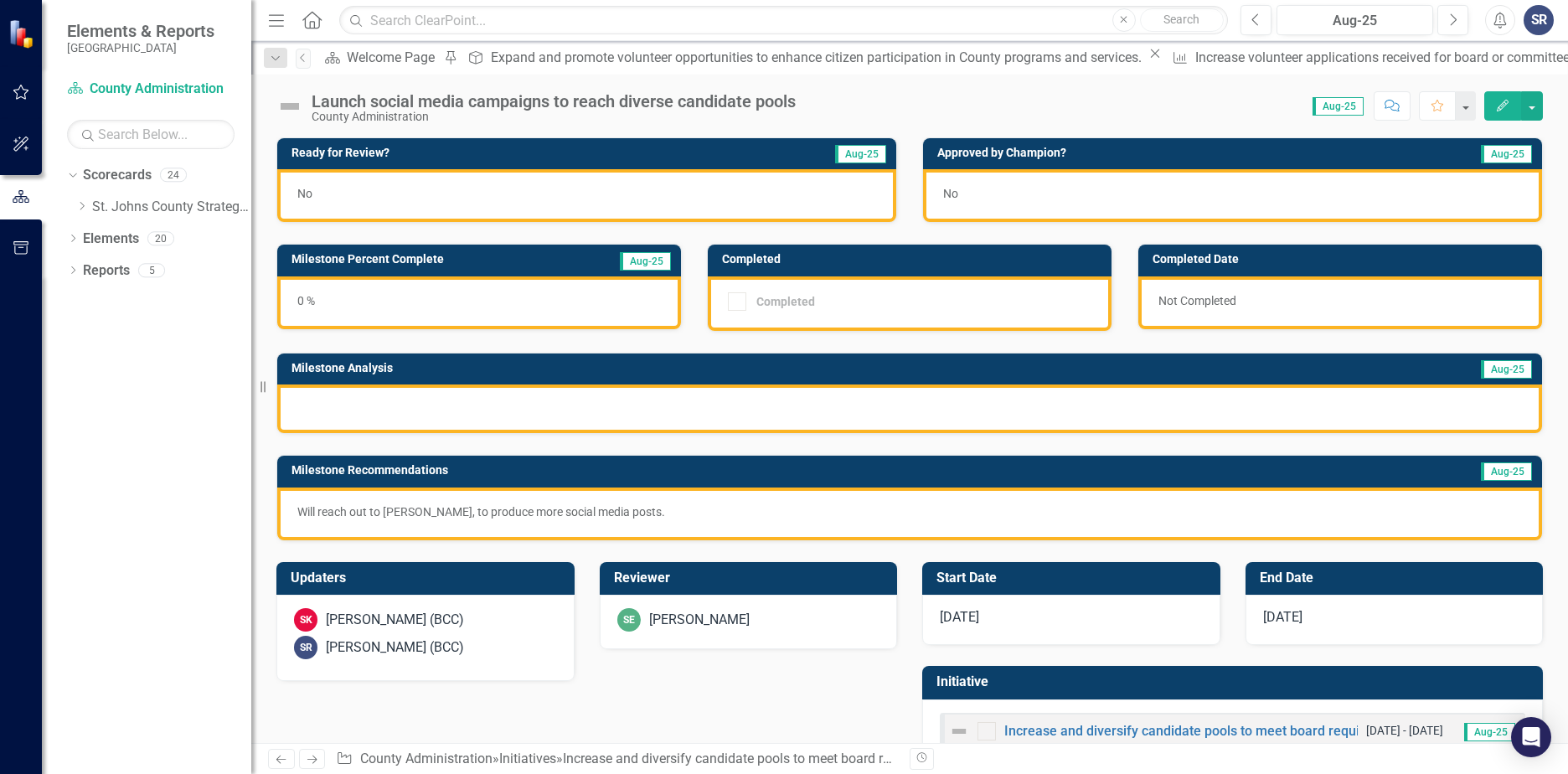
click at [300, 300] on div "0 %" at bounding box center [479, 302] width 404 height 53
click at [305, 304] on div "0 %" at bounding box center [479, 302] width 404 height 53
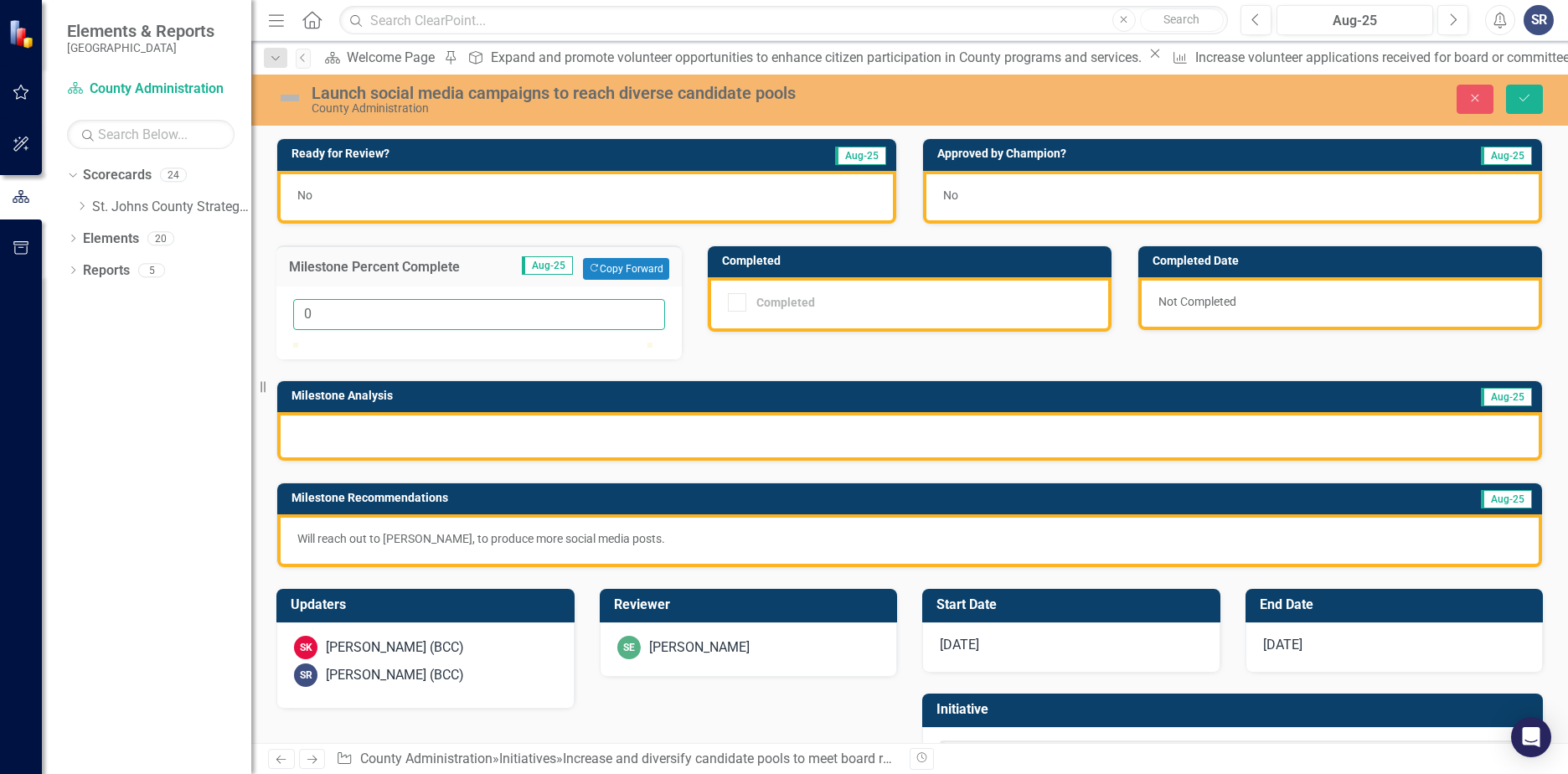
click at [318, 318] on input "0" at bounding box center [478, 315] width 372 height 31
click at [740, 340] on div "Ready for Review? Aug-25 No Approved by Champion? Aug-25 No Milestone Percent C…" at bounding box center [910, 343] width 1292 height 451
click at [316, 306] on input "05" at bounding box center [478, 315] width 372 height 31
drag, startPoint x: 320, startPoint y: 306, endPoint x: 277, endPoint y: 309, distance: 43.1
click at [277, 309] on div "05" at bounding box center [479, 322] width 406 height 73
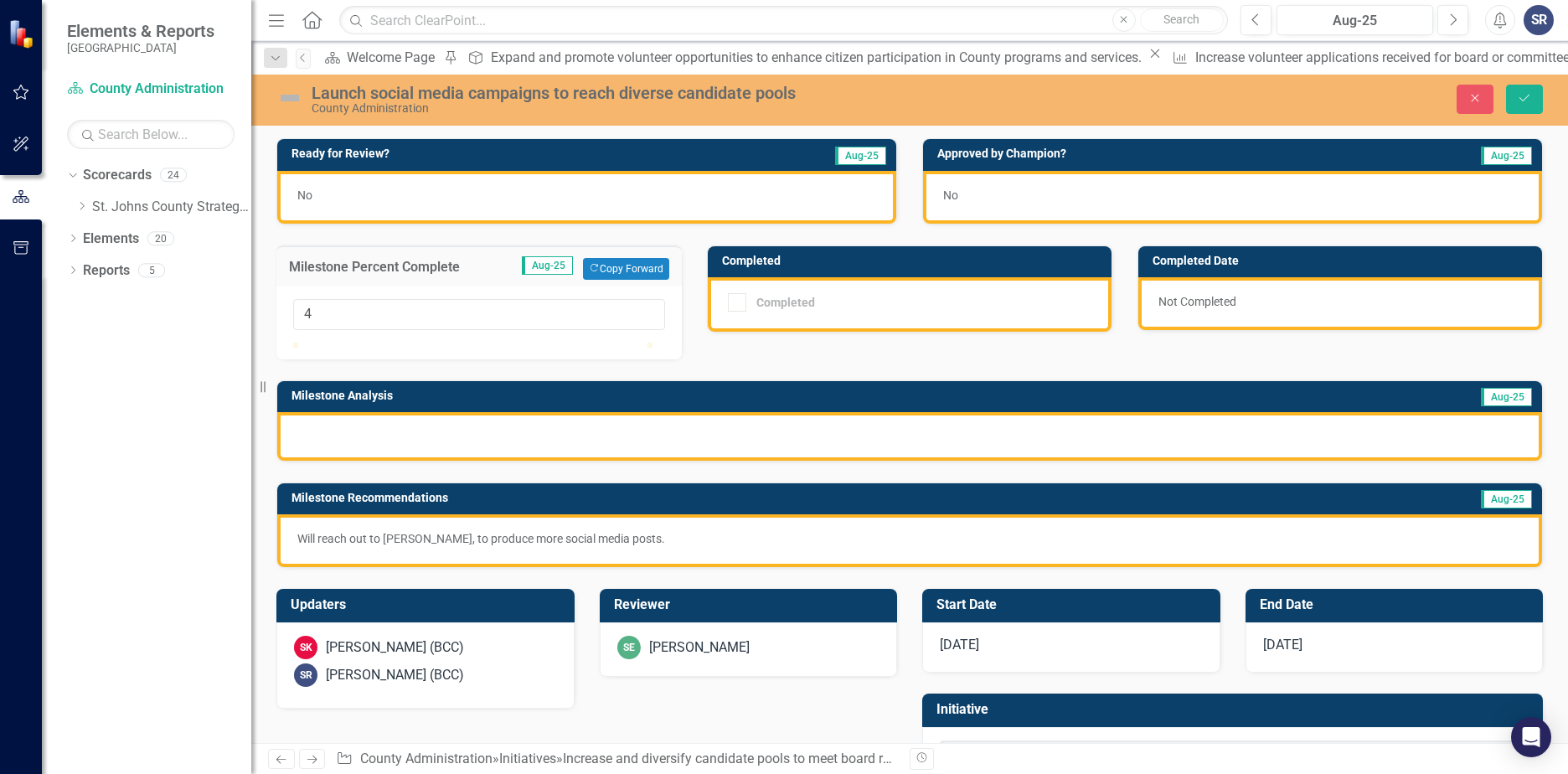
type input "5"
drag, startPoint x: 299, startPoint y: 361, endPoint x: 319, endPoint y: 363, distance: 20.1
click at [311, 343] on div at bounding box center [311, 343] width 0 height 0
click at [757, 354] on div "Ready for Review? Aug-25 No Approved by Champion? Aug-25 No Milestone Percent C…" at bounding box center [910, 343] width 1292 height 451
click at [1523, 108] on button "Save" at bounding box center [1524, 99] width 37 height 30
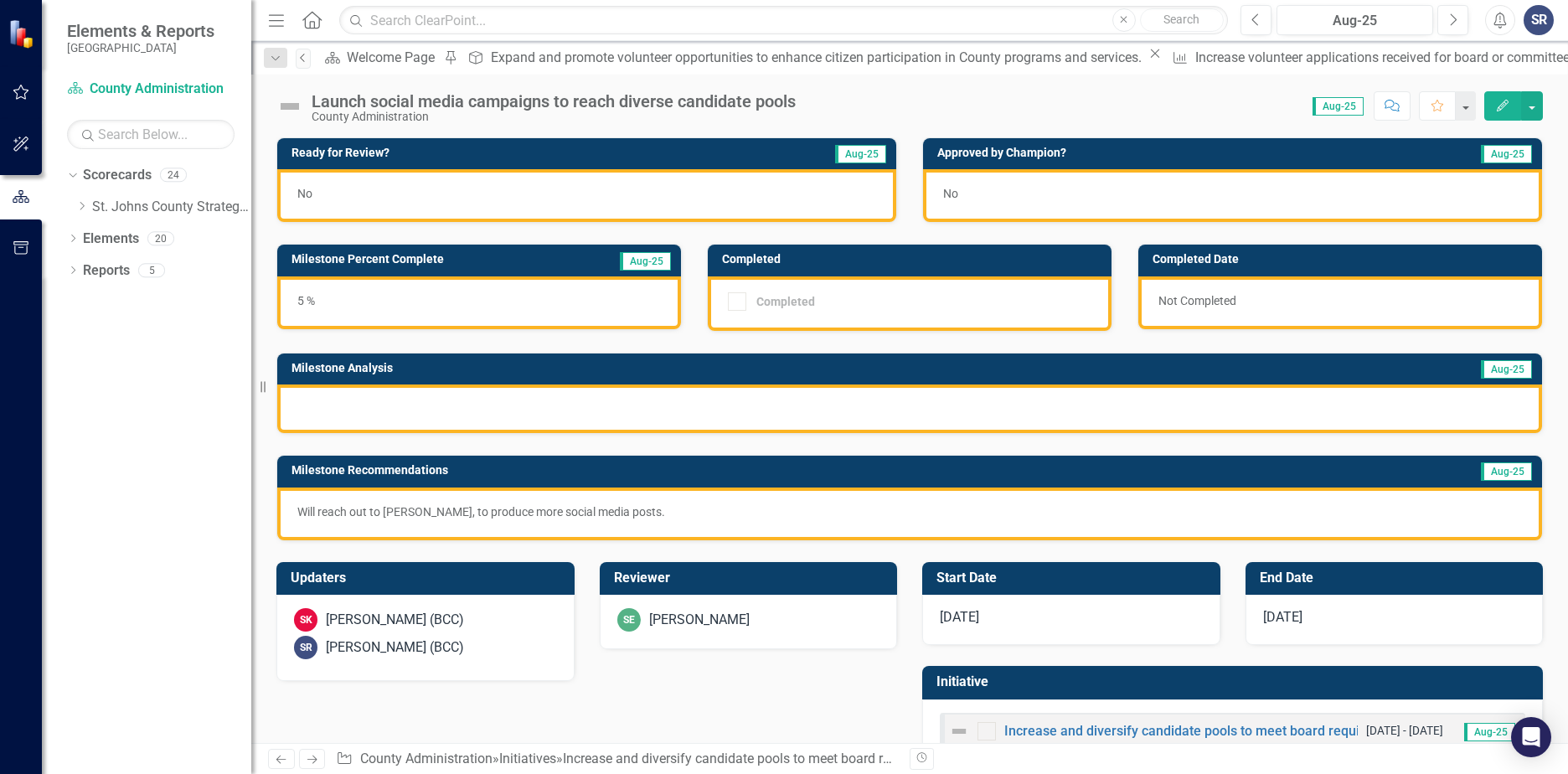
click at [300, 58] on link "Previous" at bounding box center [303, 58] width 15 height 20
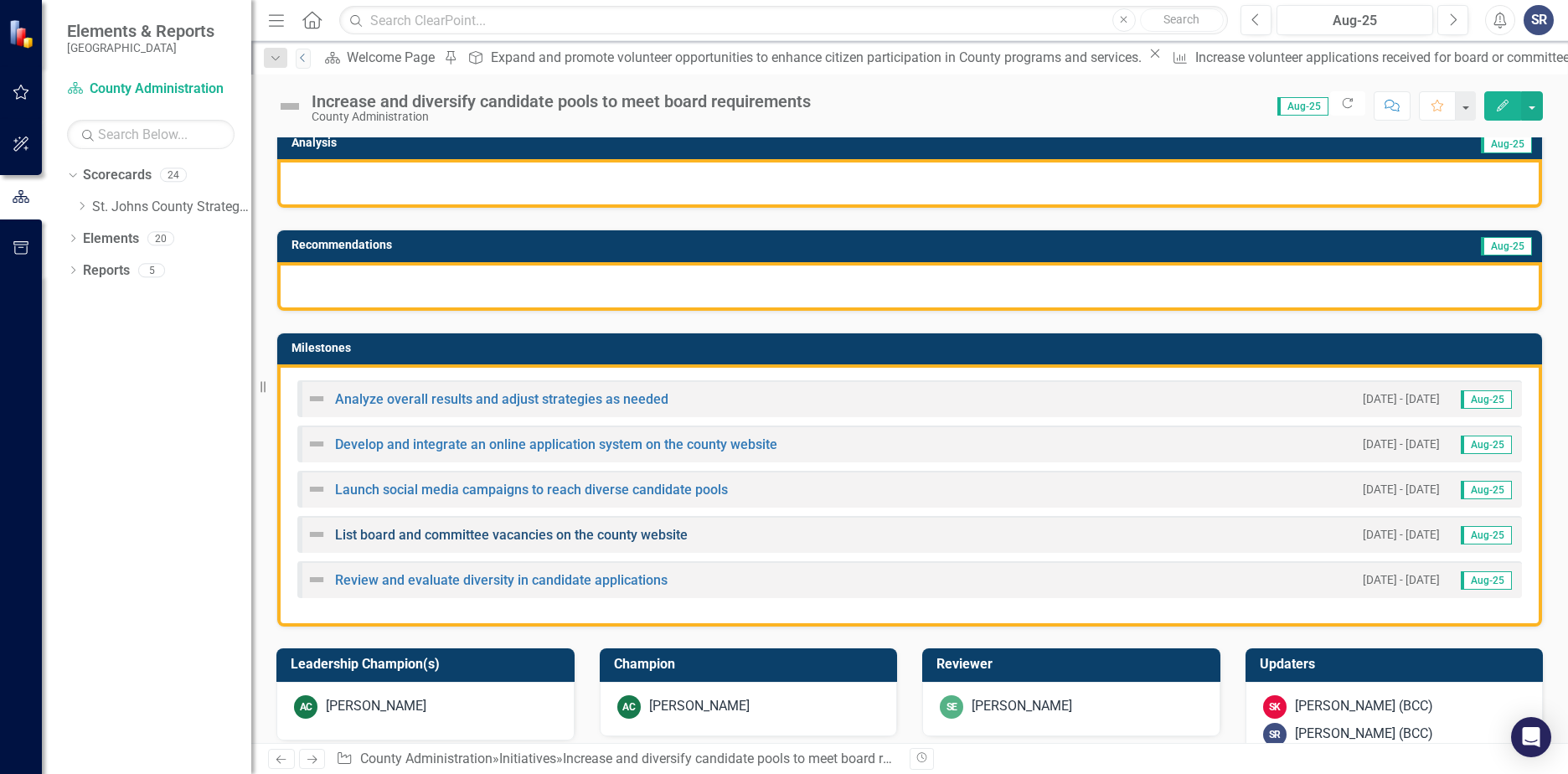
scroll to position [252, 0]
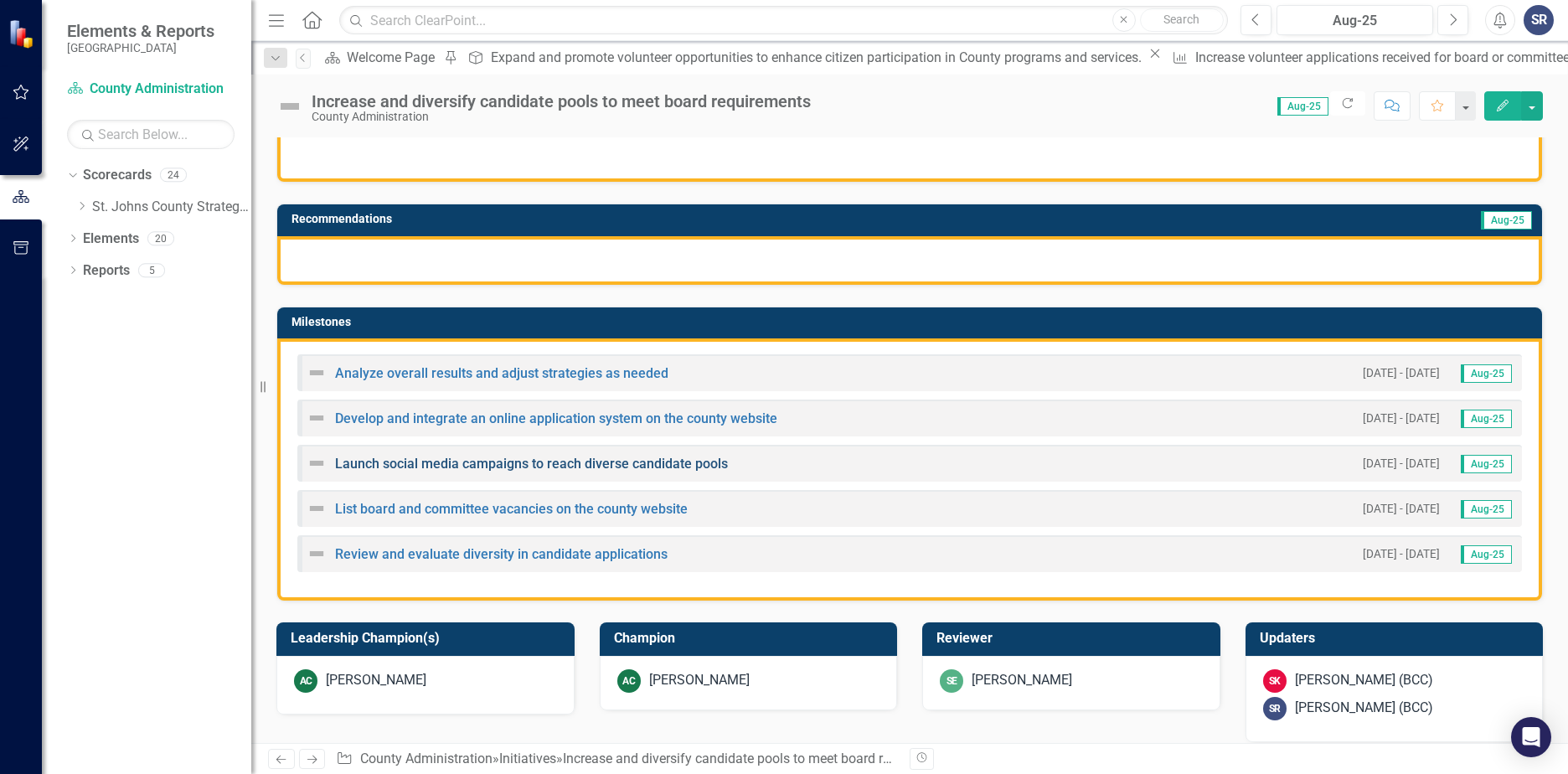
click at [366, 463] on link "Launch social media campaigns to reach diverse candidate pools" at bounding box center [531, 463] width 393 height 16
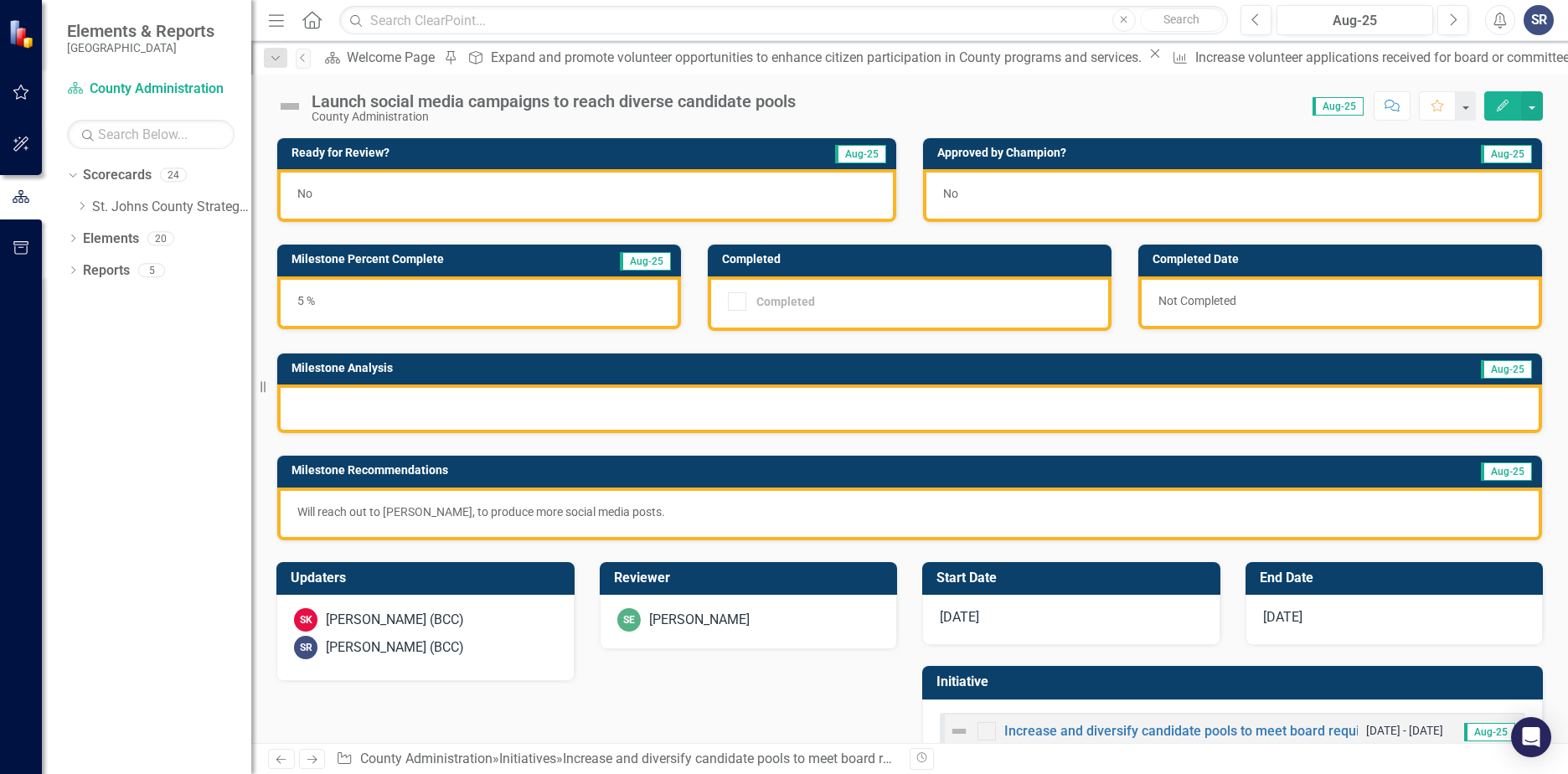
click at [280, 109] on img at bounding box center [290, 106] width 27 height 27
click at [289, 105] on img at bounding box center [290, 106] width 27 height 27
click at [291, 105] on img at bounding box center [290, 106] width 27 height 27
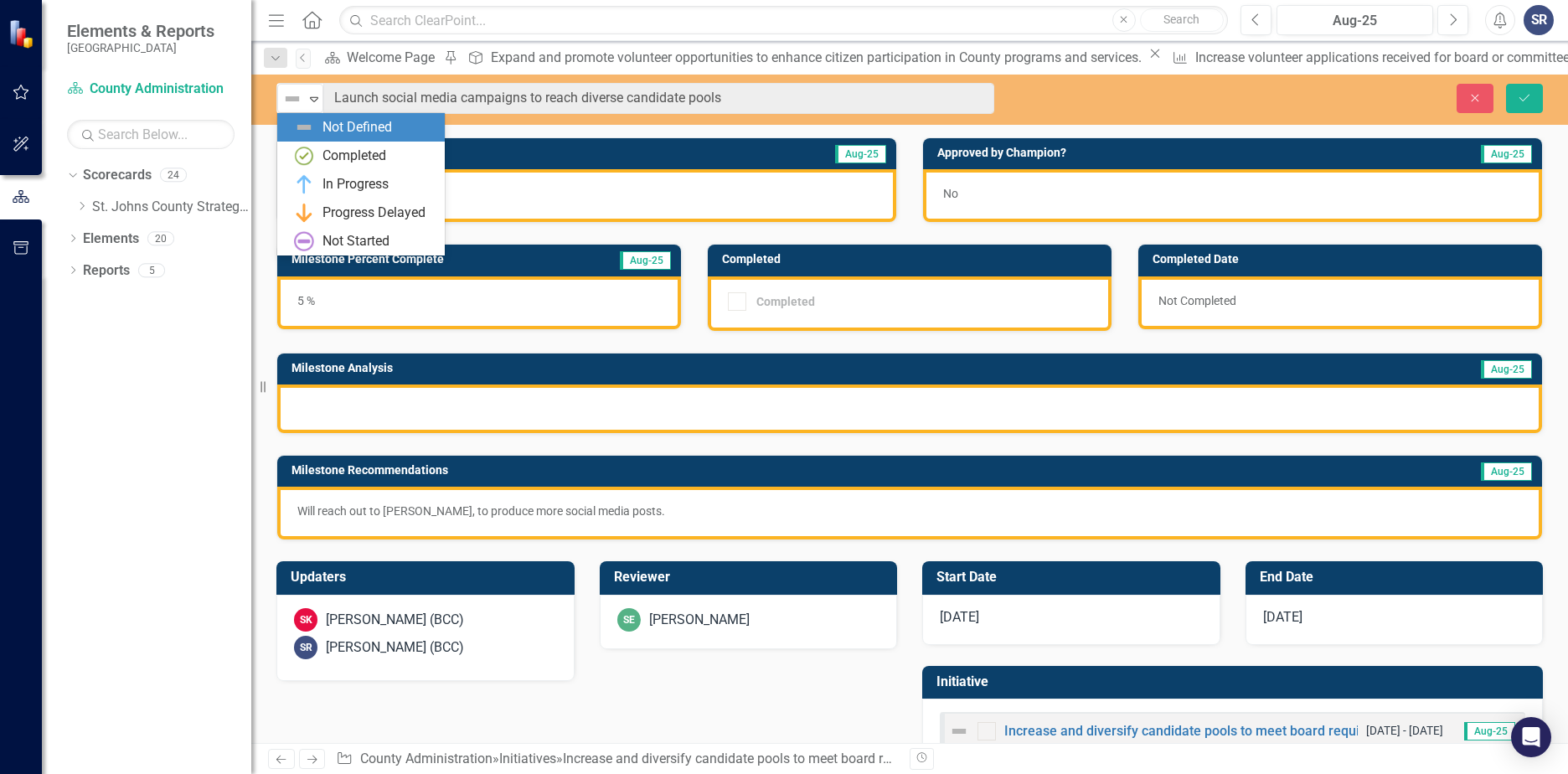
click at [291, 105] on img at bounding box center [292, 99] width 20 height 20
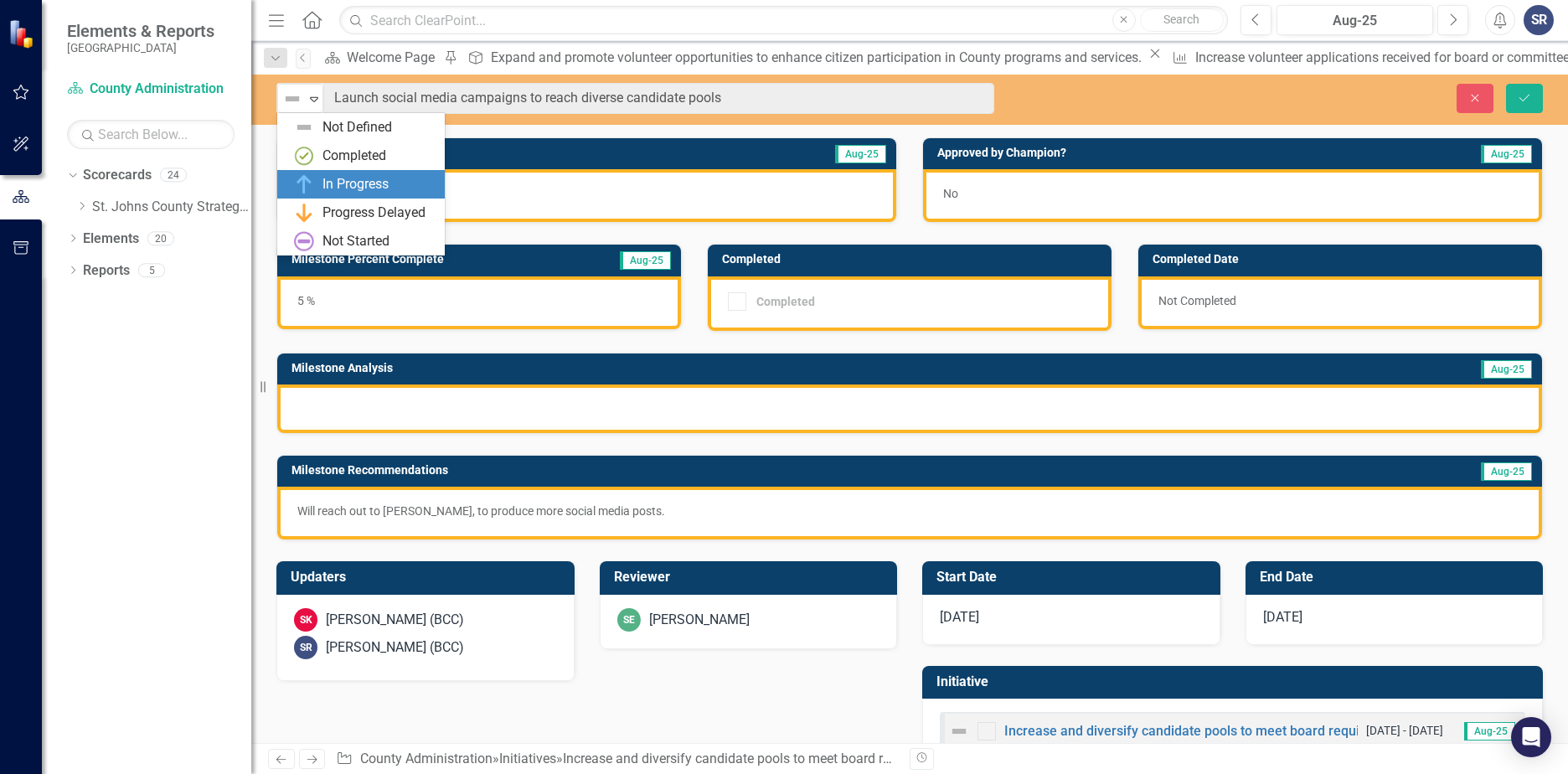
click at [327, 179] on div "In Progress" at bounding box center [355, 185] width 66 height 19
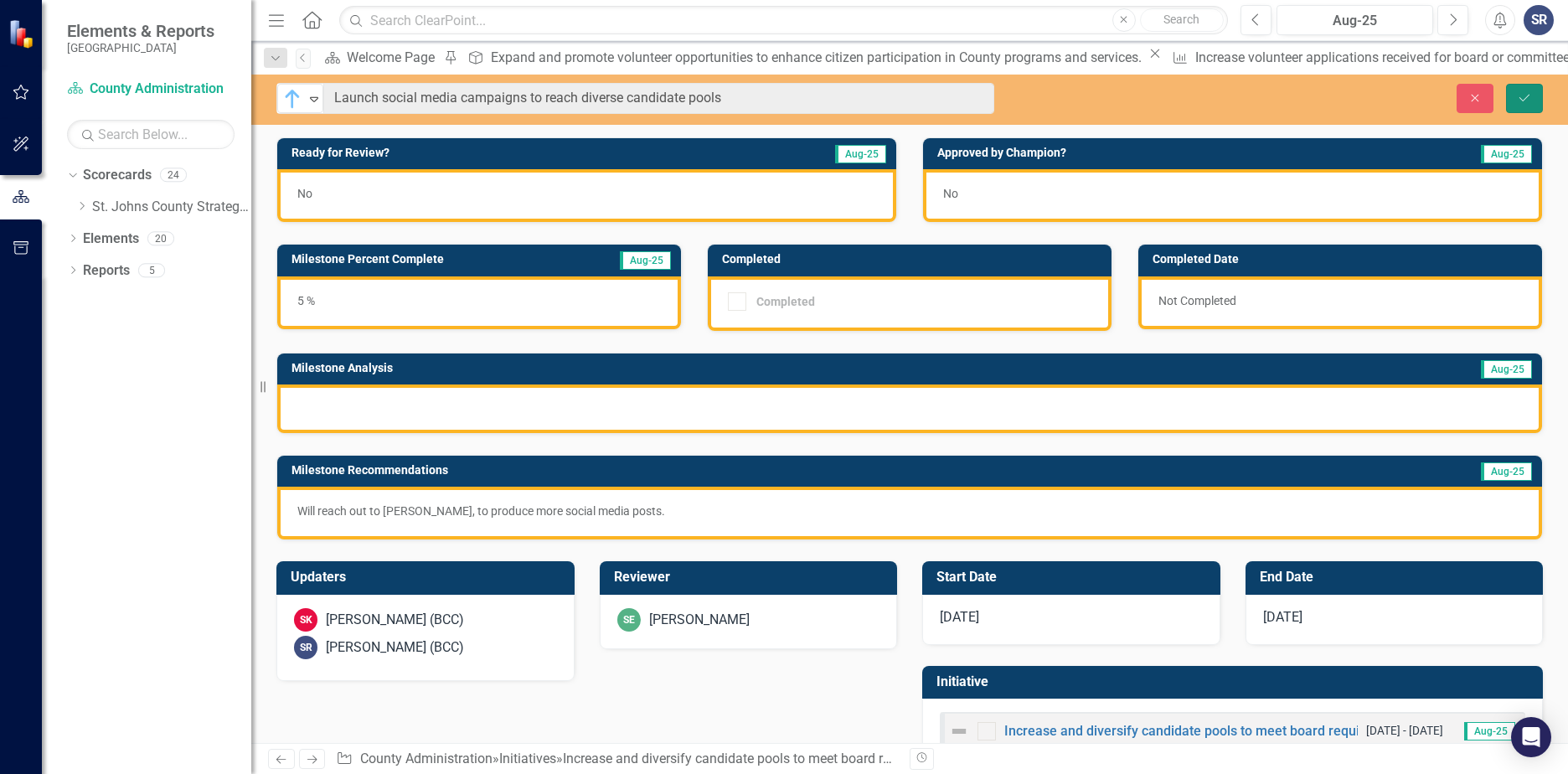
click at [1525, 98] on icon "Save" at bounding box center [1525, 98] width 15 height 11
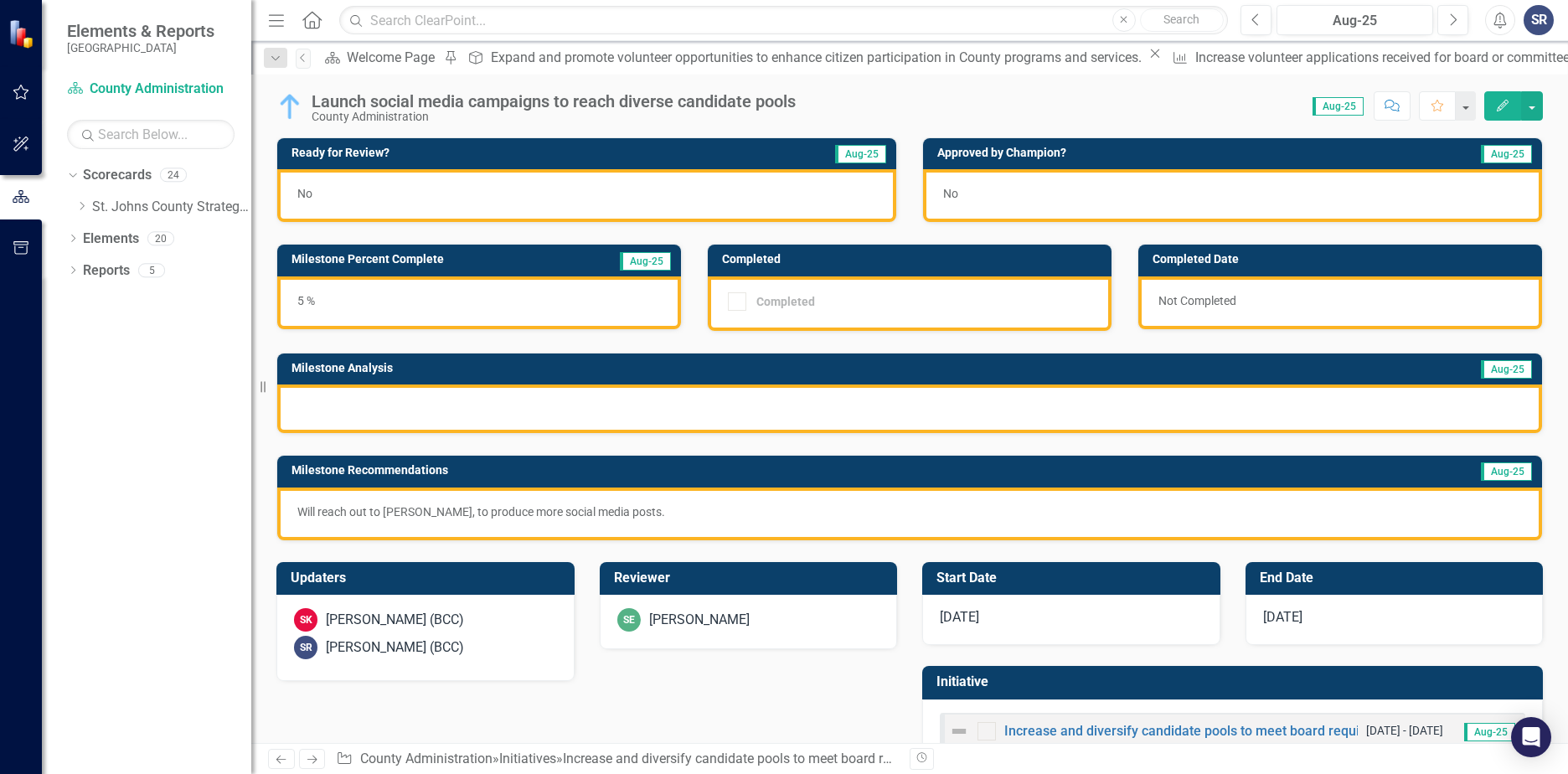
click at [391, 406] on div at bounding box center [910, 409] width 1265 height 49
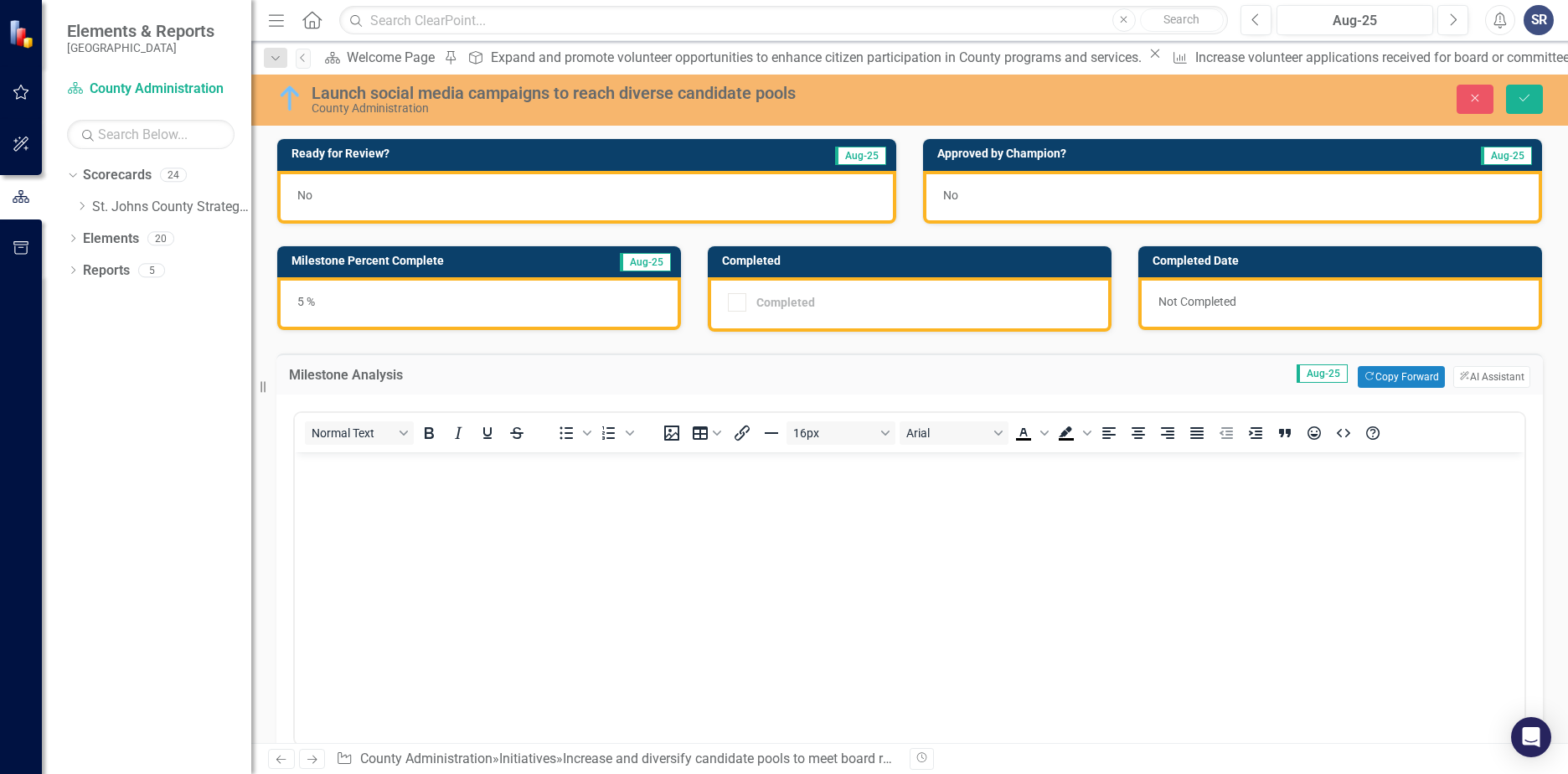
click at [366, 540] on body "Rich Text Area. Press ALT-0 for help." at bounding box center [909, 578] width 1229 height 252
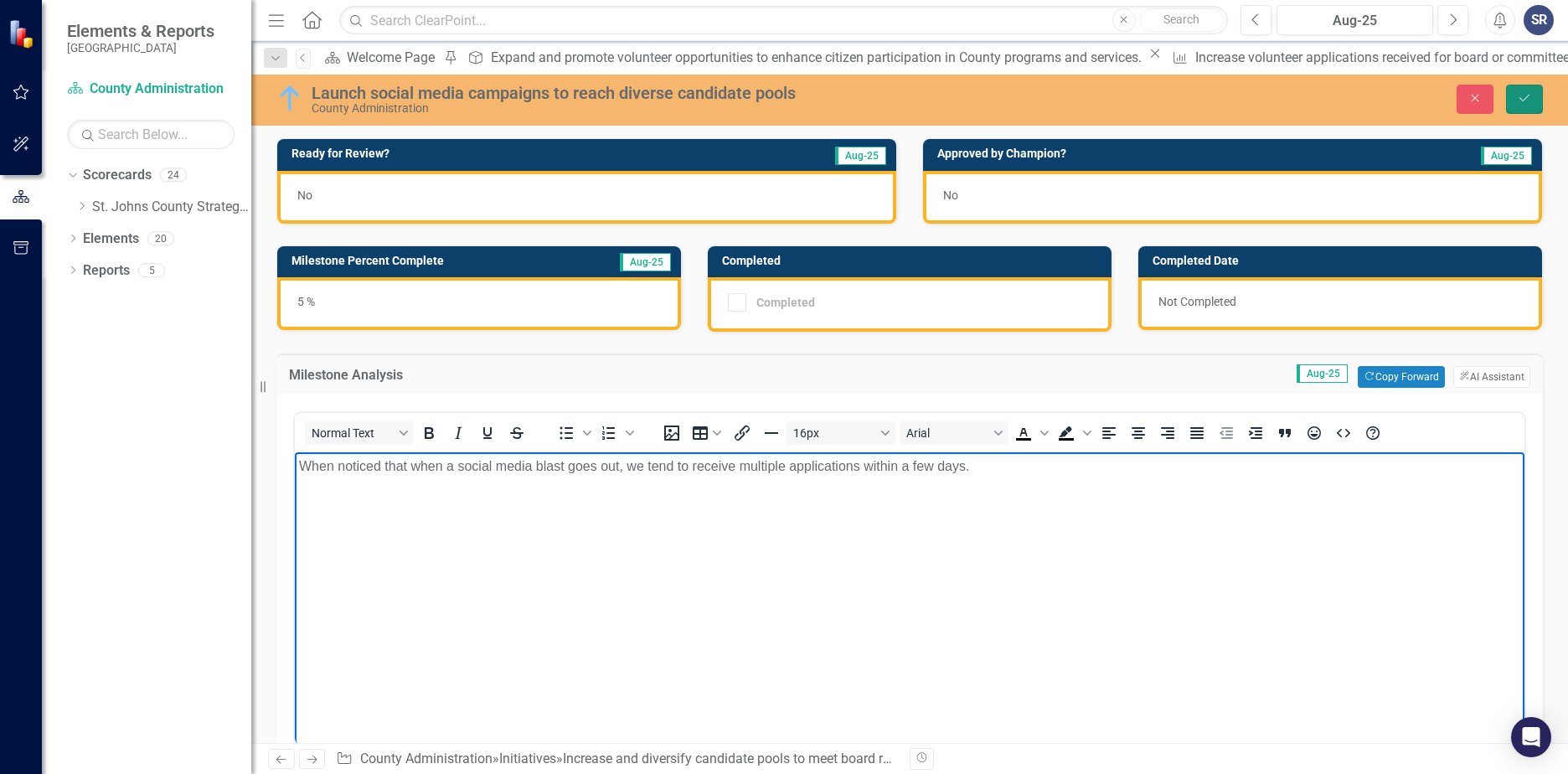
click at [1540, 96] on button "Save" at bounding box center [1524, 99] width 37 height 30
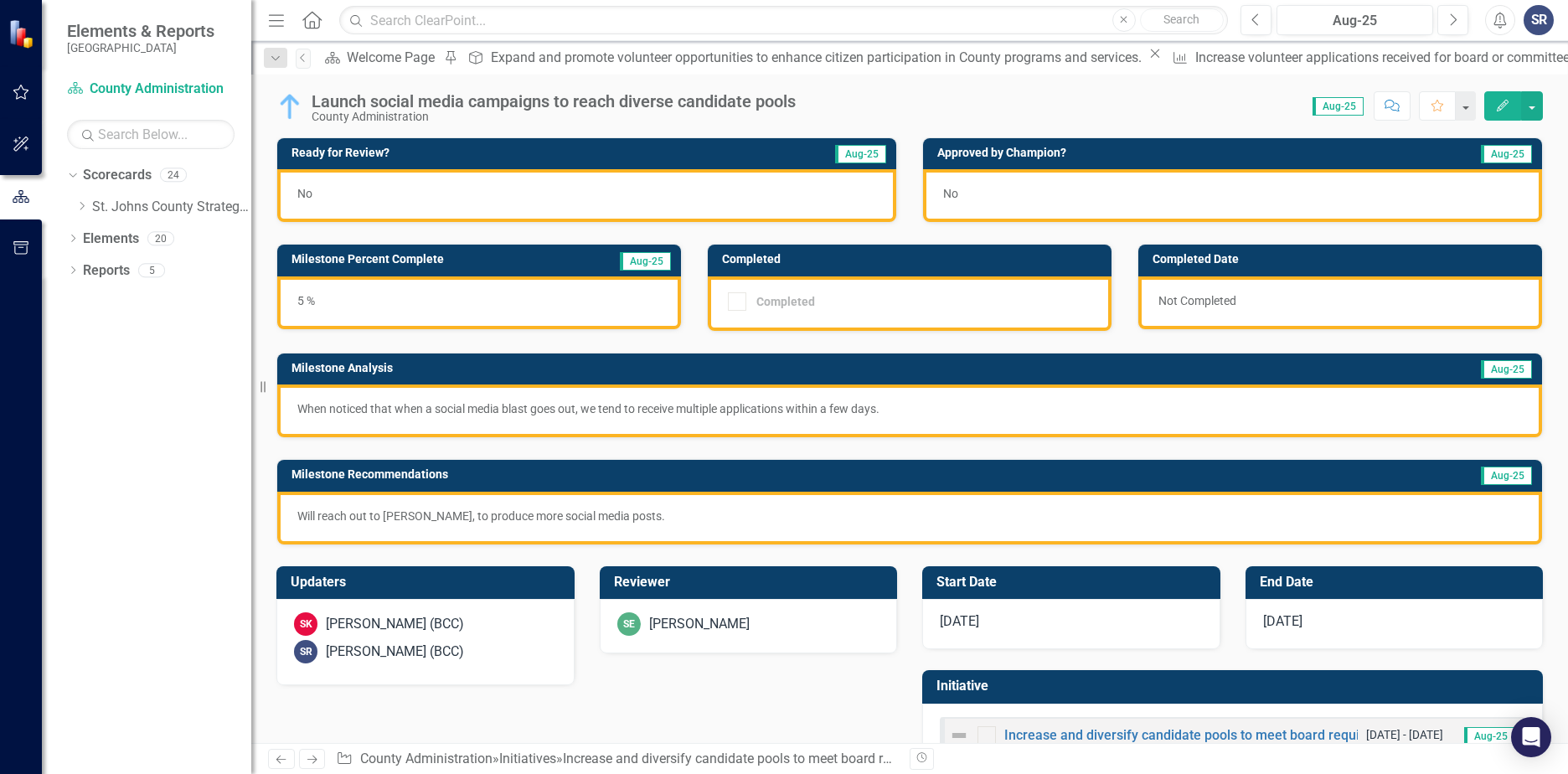
scroll to position [54, 0]
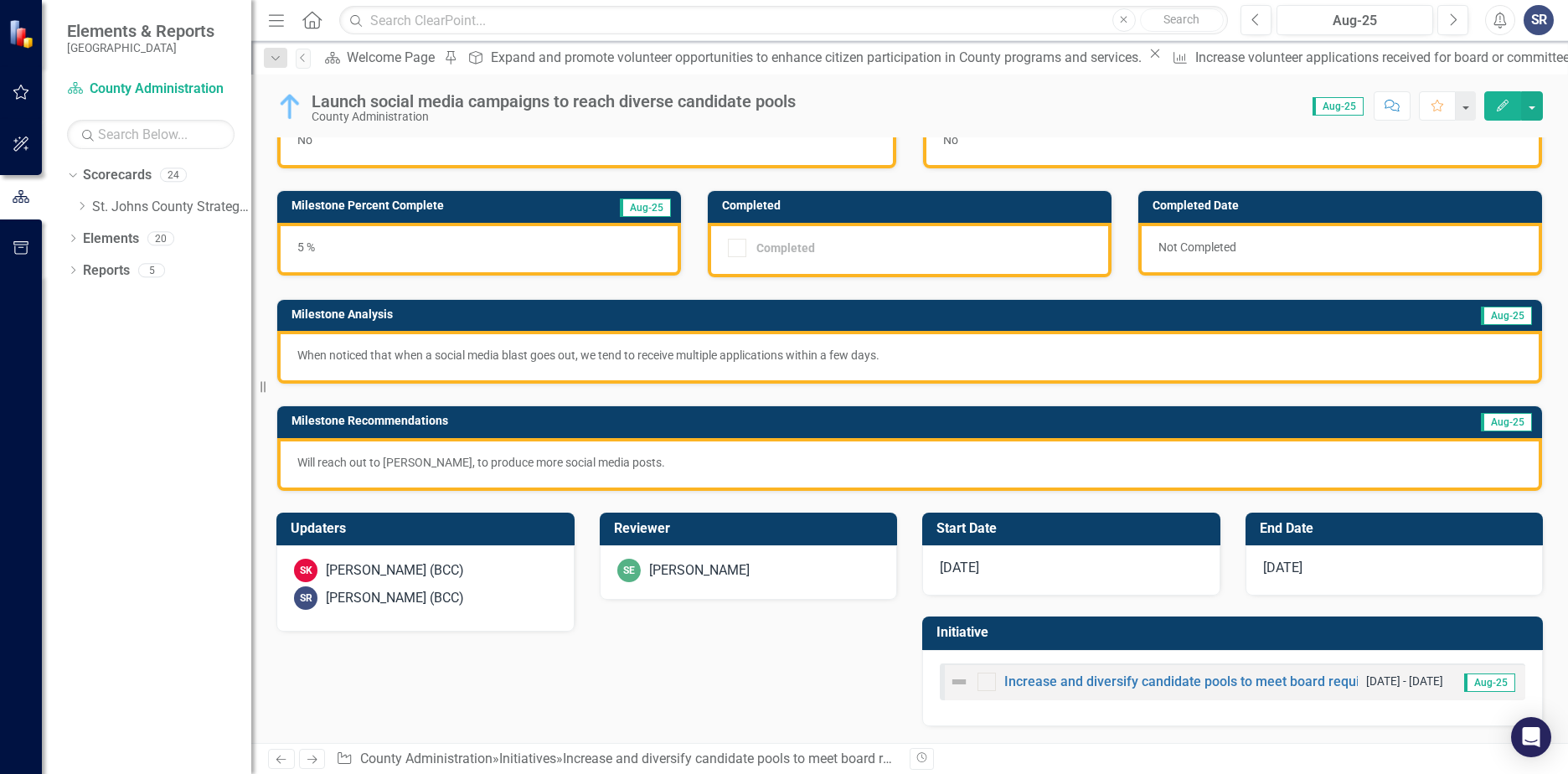
click at [947, 355] on p "When noticed that when a social media blast goes out, we tend to receive multip…" at bounding box center [910, 356] width 1225 height 17
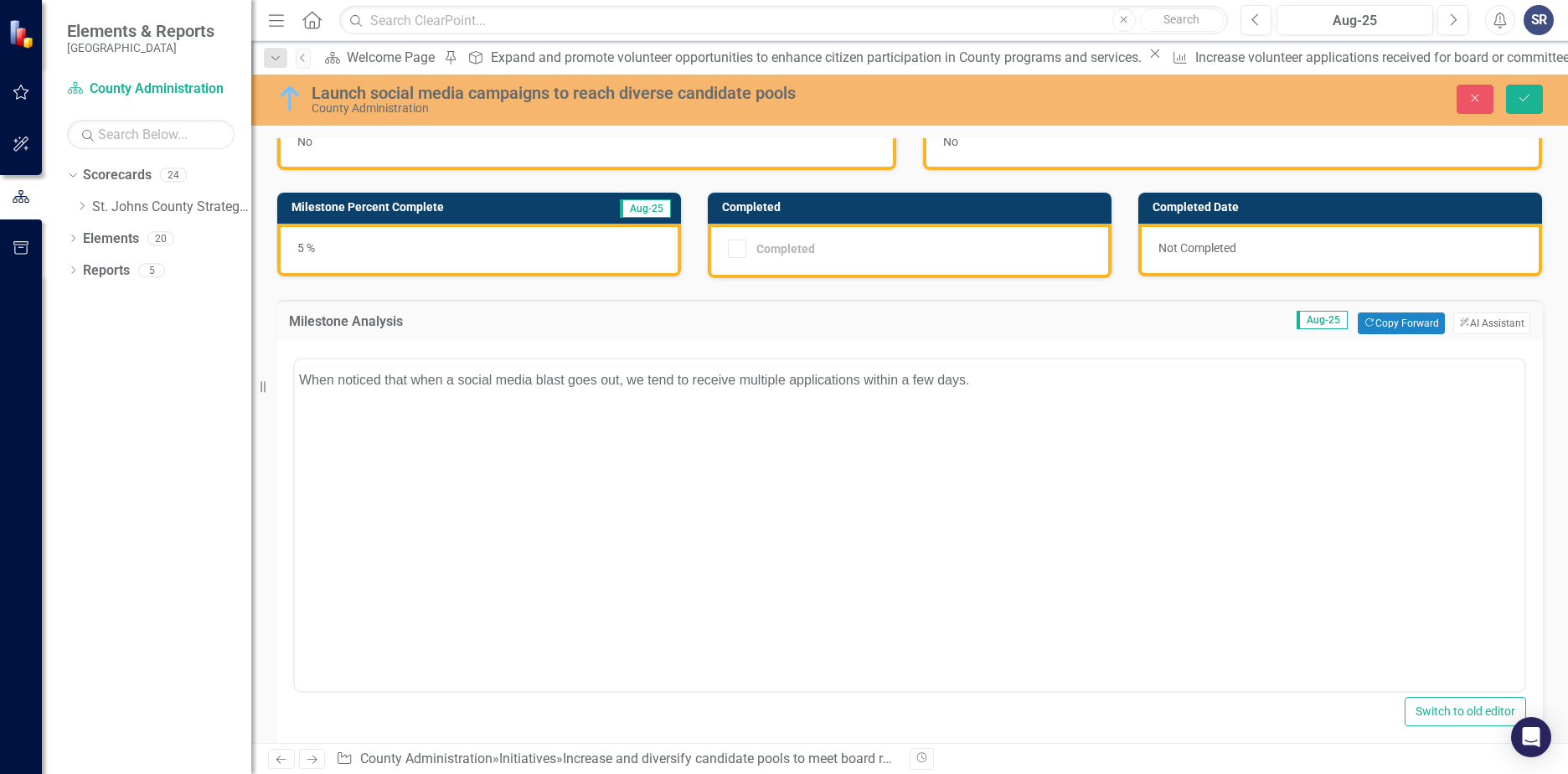
scroll to position [0, 0]
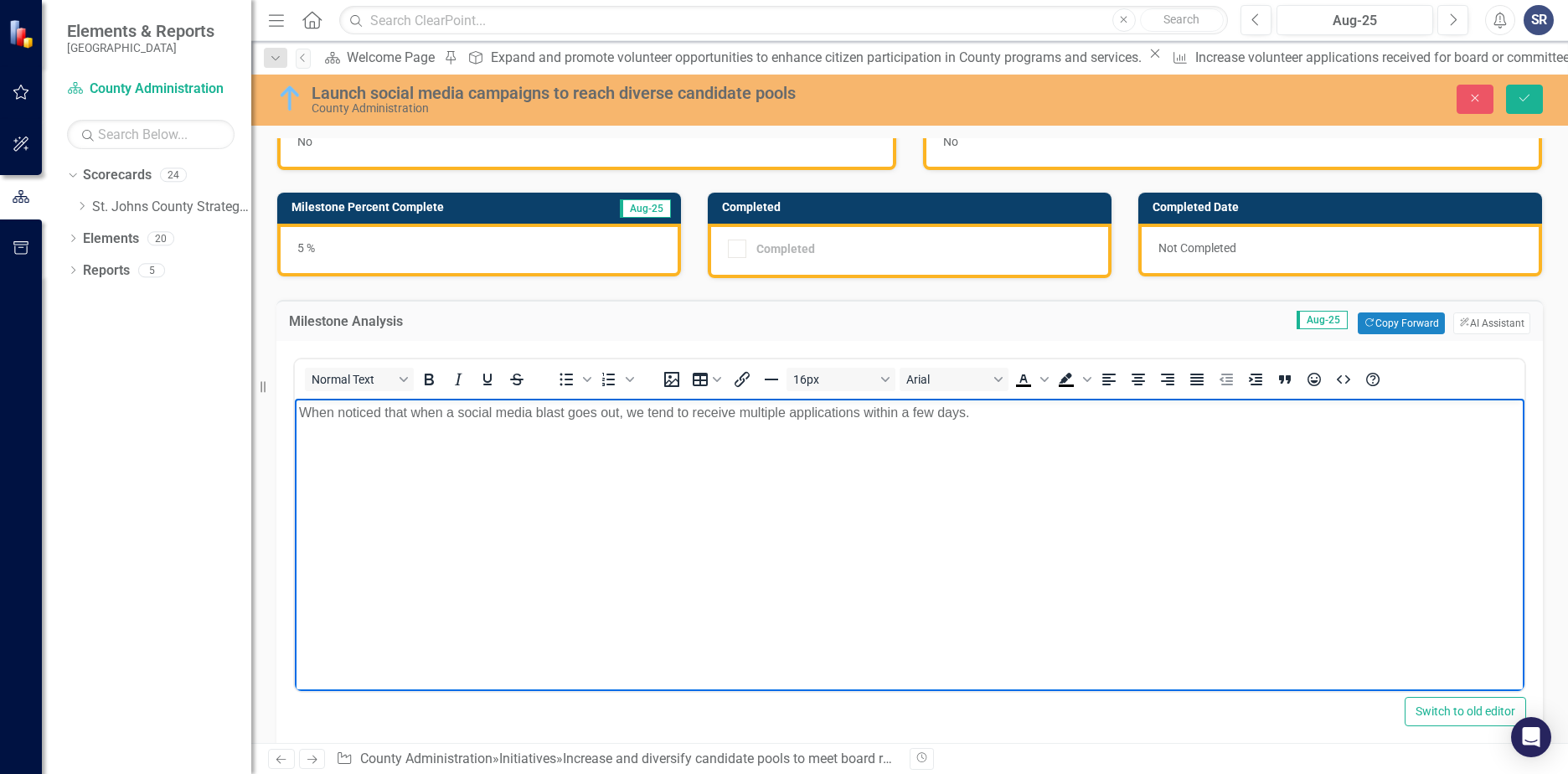
click at [1002, 428] on body "When noticed that when a social media blast goes out, we tend to receive multip…" at bounding box center [909, 524] width 1229 height 252
click at [1531, 95] on icon "Save" at bounding box center [1525, 98] width 15 height 11
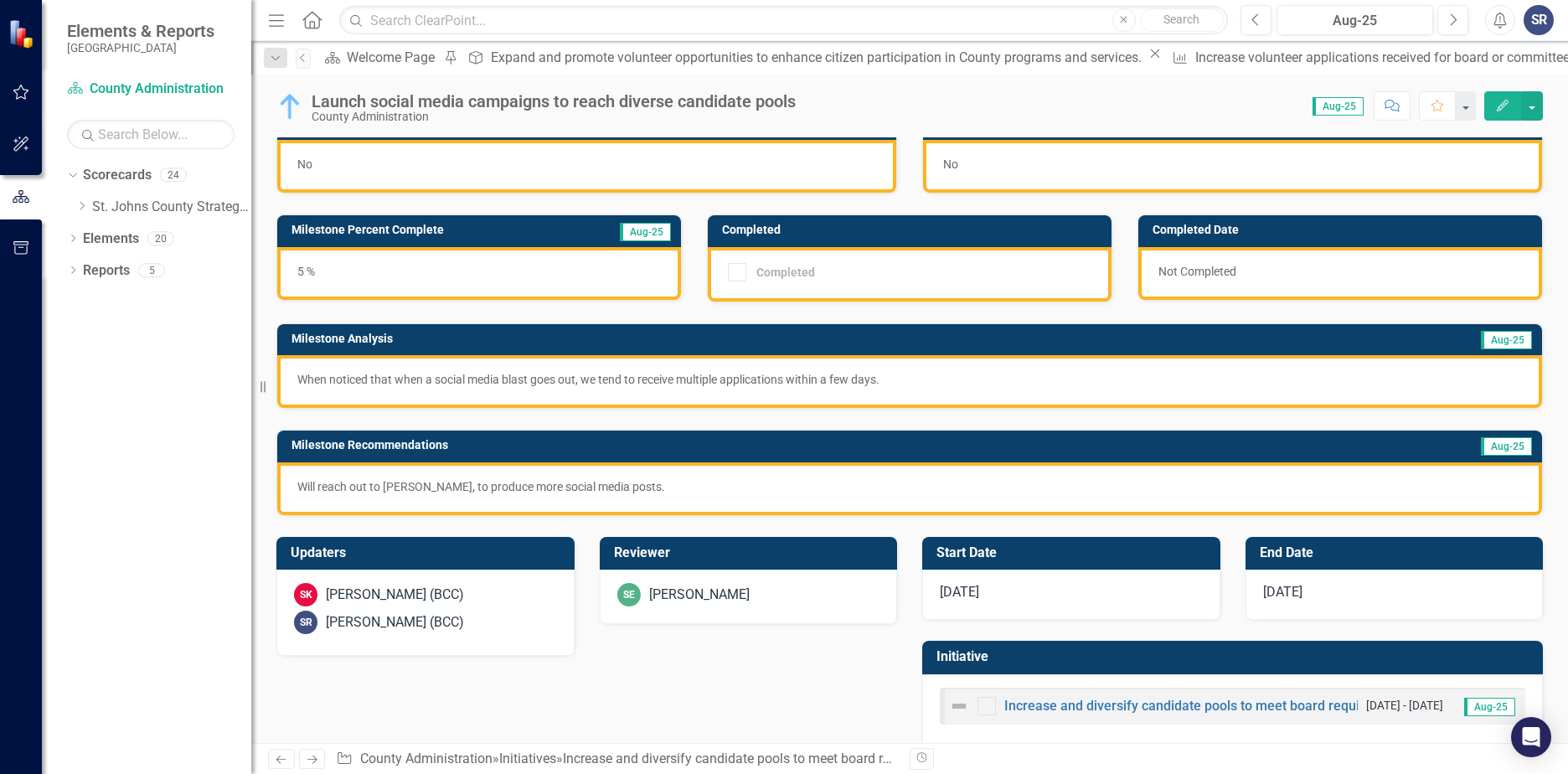
scroll to position [54, 0]
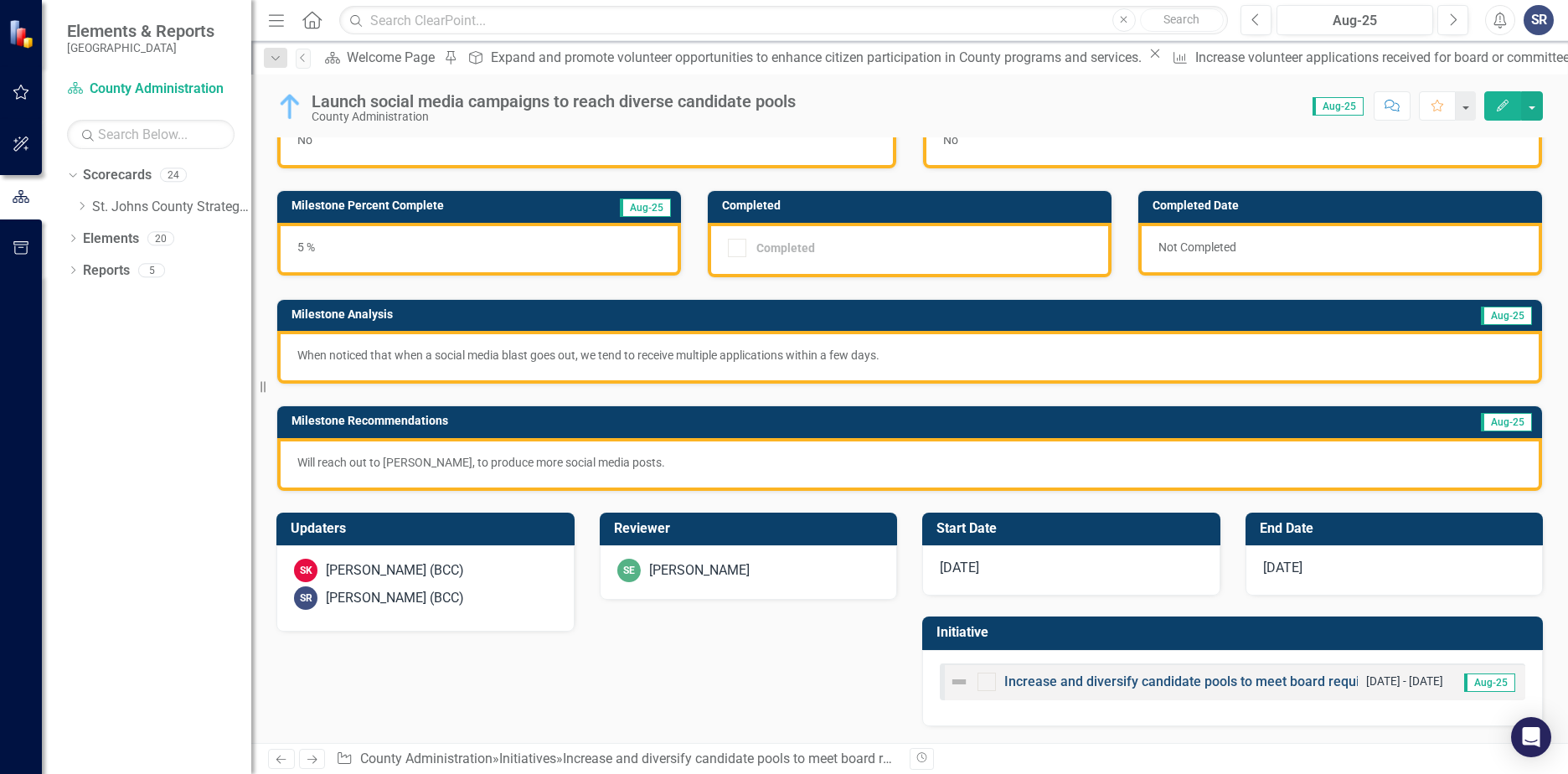
click at [1015, 687] on link "Increase and diversify candidate pools to meet board requirements" at bounding box center [1207, 681] width 406 height 16
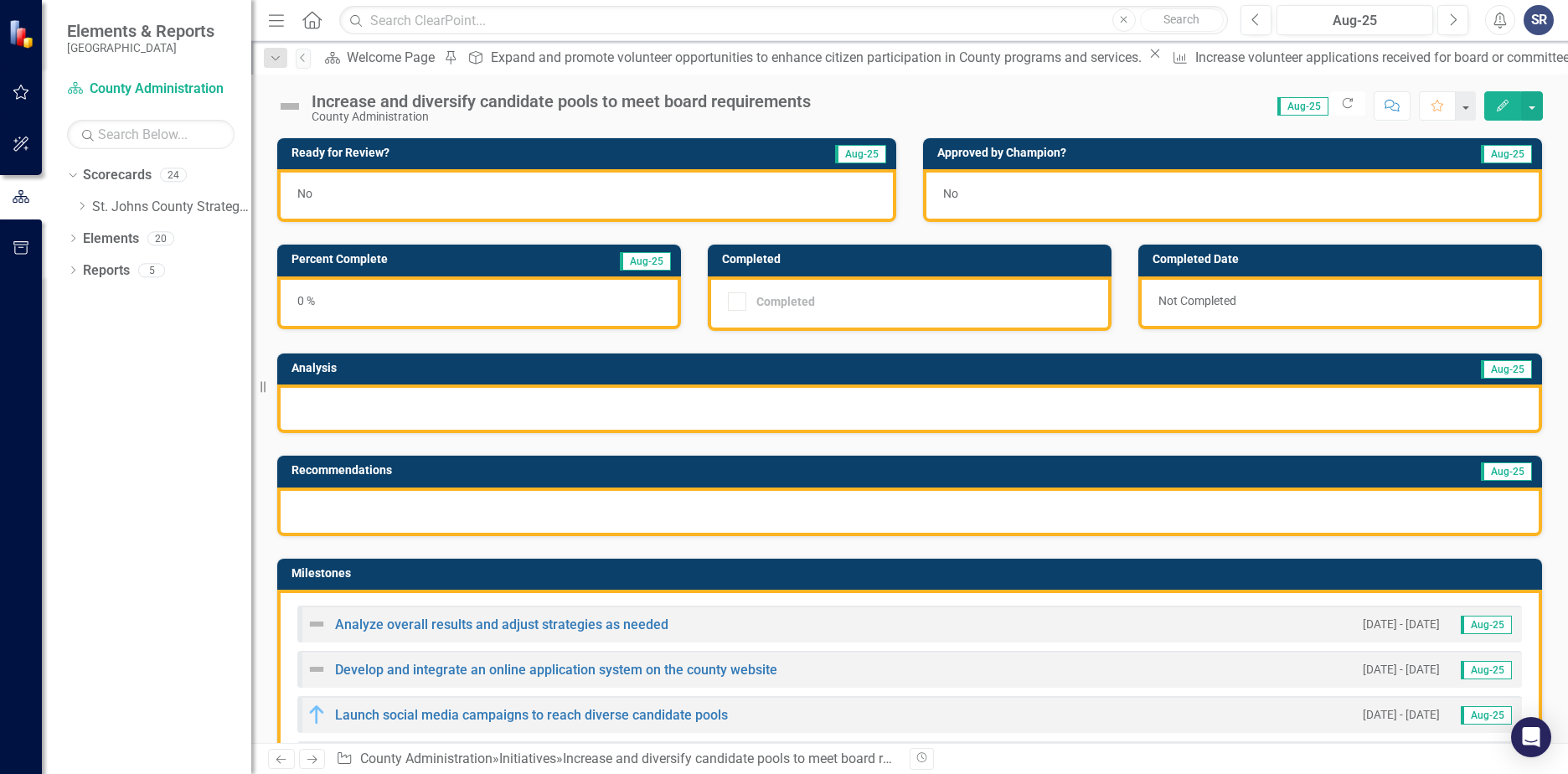
click at [293, 110] on img at bounding box center [290, 106] width 27 height 27
click at [291, 100] on img at bounding box center [290, 106] width 27 height 27
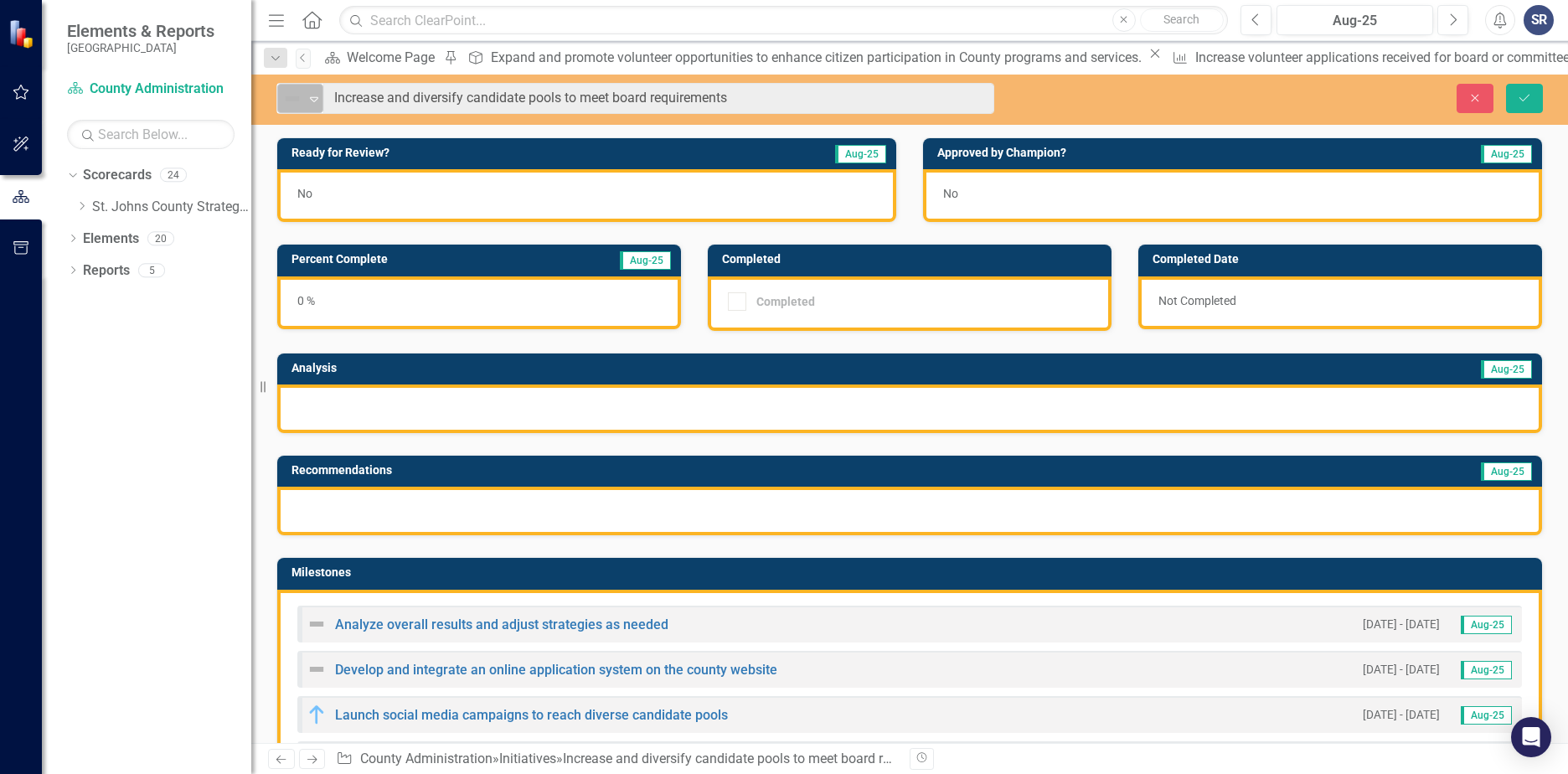
click at [297, 102] on img at bounding box center [292, 99] width 20 height 20
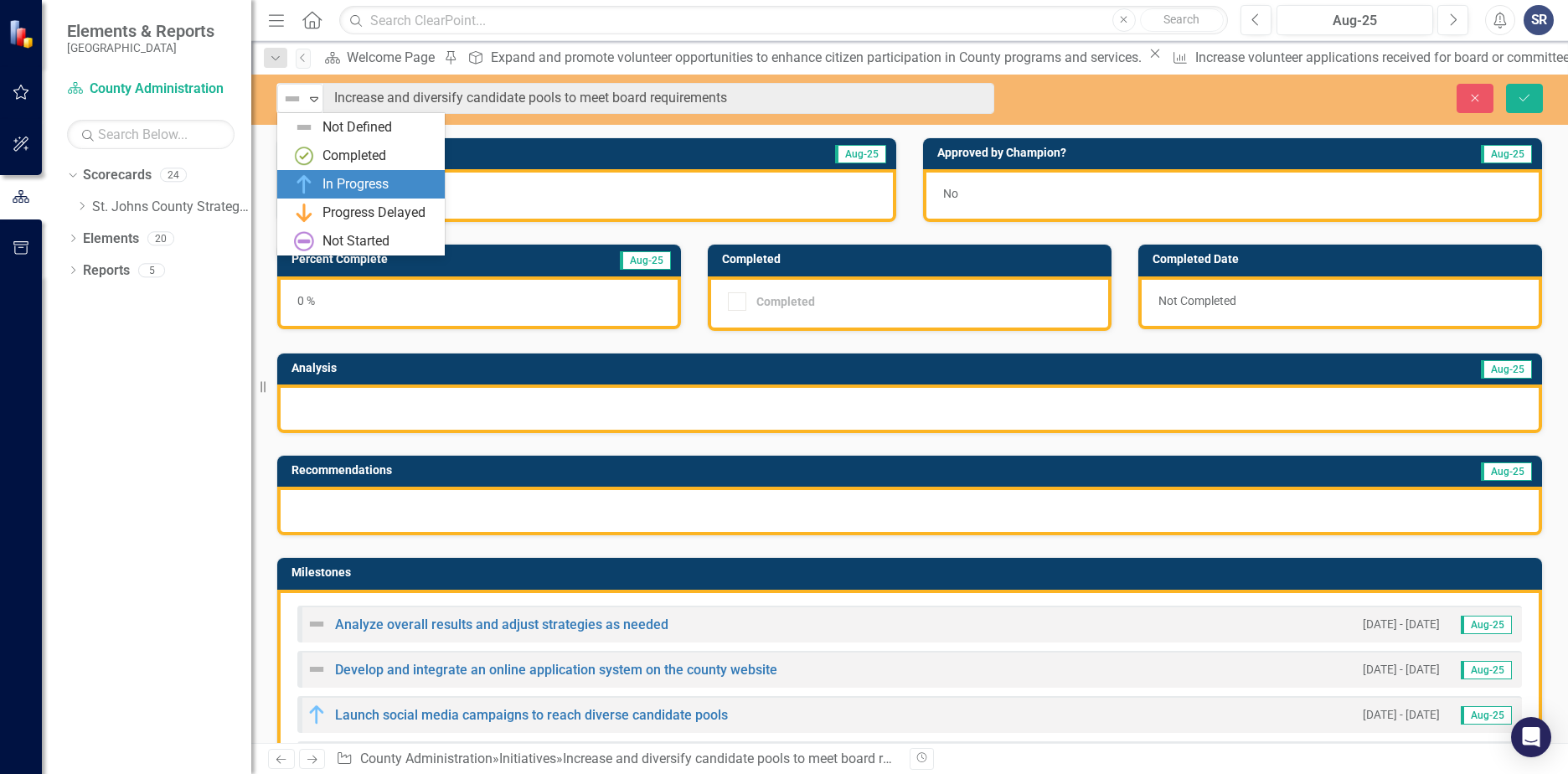
click at [329, 188] on div "In Progress" at bounding box center [355, 185] width 66 height 19
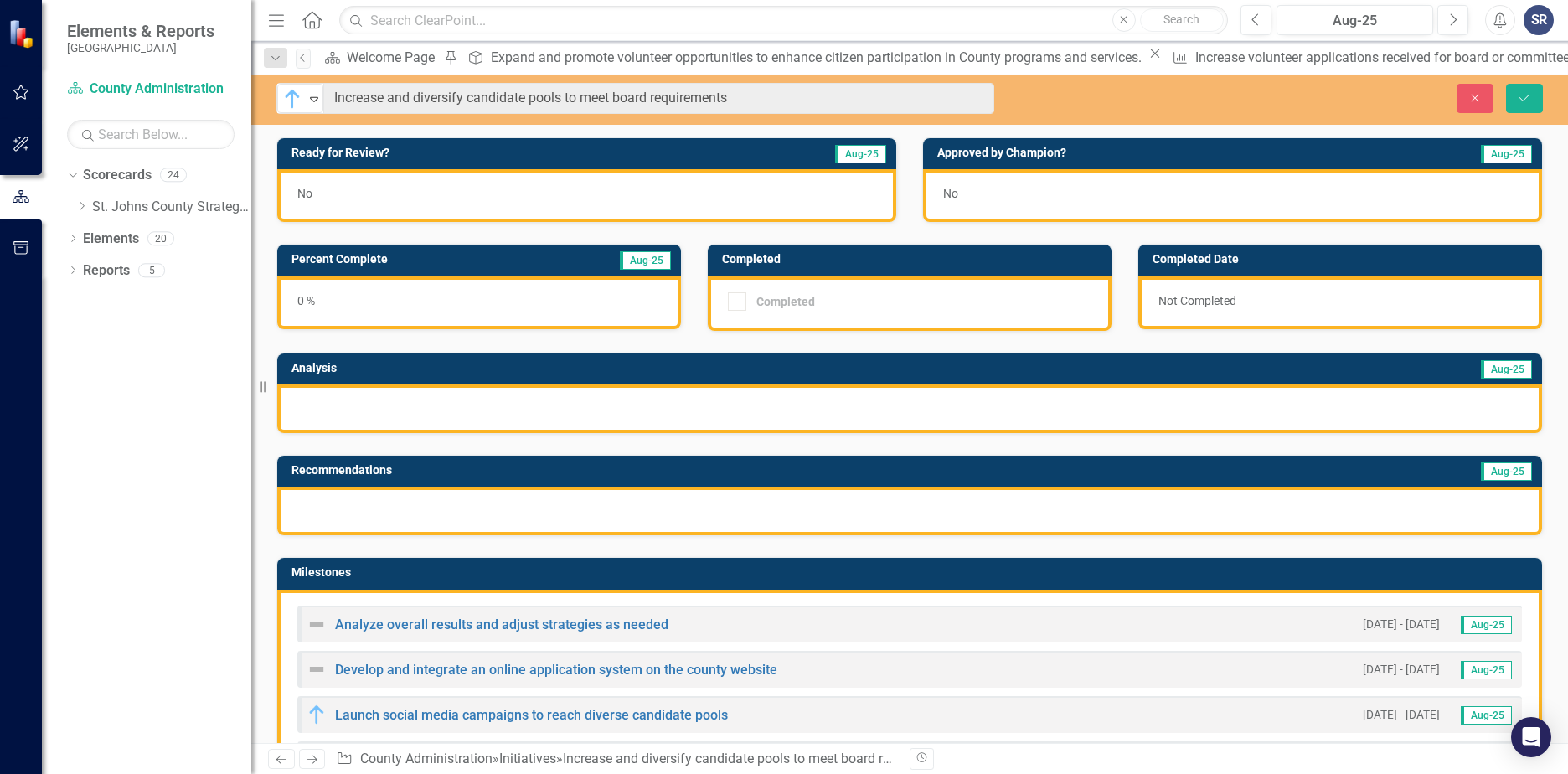
click at [398, 415] on div at bounding box center [910, 409] width 1265 height 49
click at [367, 418] on div at bounding box center [910, 409] width 1265 height 49
click at [343, 412] on div at bounding box center [910, 409] width 1265 height 49
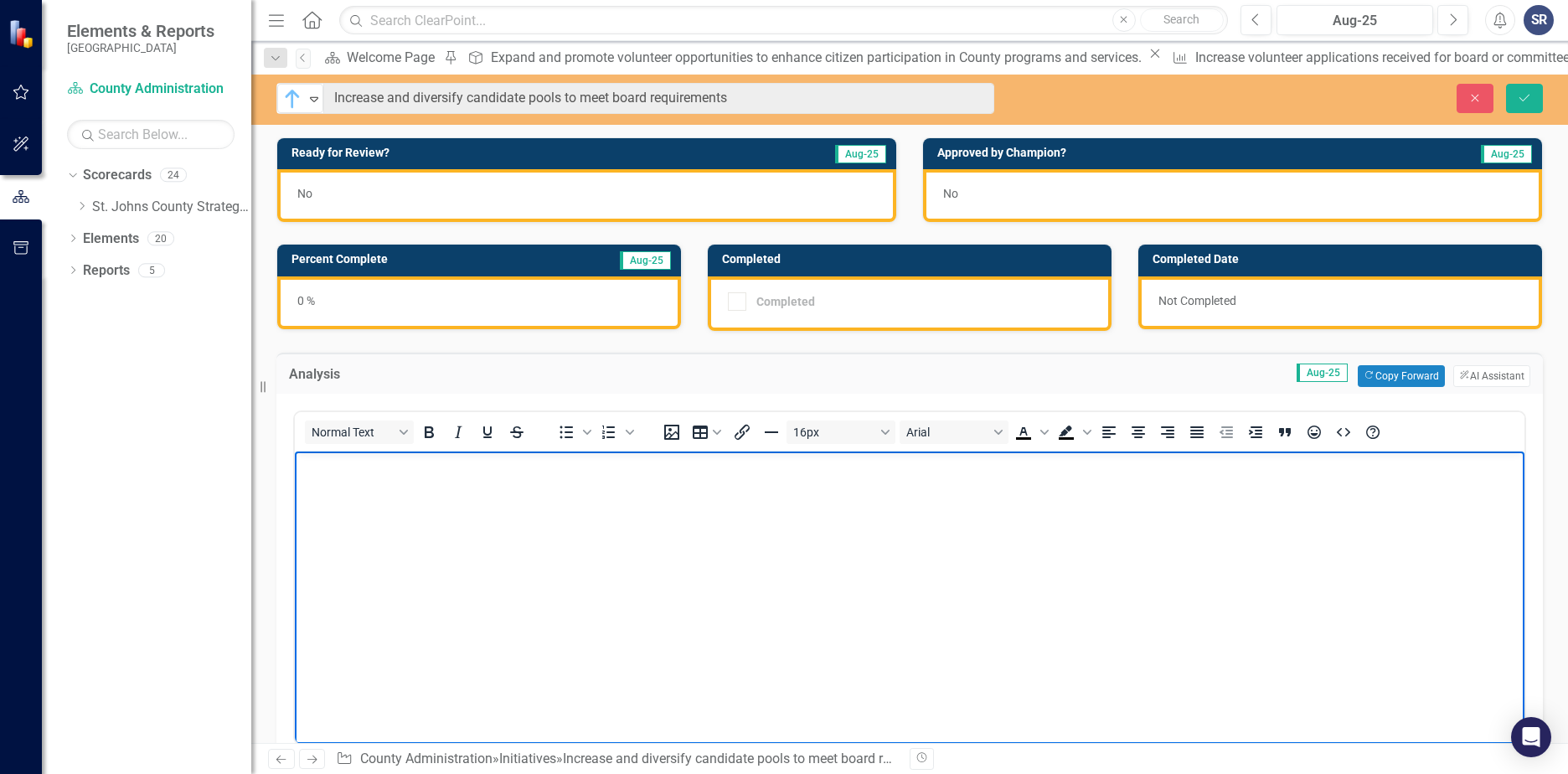
click at [382, 504] on body "Rich Text Area. Press ALT-0 for help." at bounding box center [909, 576] width 1229 height 252
click at [696, 519] on body "We do provide opporities for" at bounding box center [909, 576] width 1229 height 252
drag, startPoint x: 450, startPoint y: 467, endPoint x: 392, endPoint y: 469, distance: 58.0
click at [392, 469] on p "We do provide opporities for" at bounding box center [910, 464] width 1222 height 20
click at [1268, 469] on p "We do provide opportunities for all residents of SJC. We encourage current boar…" at bounding box center [910, 464] width 1222 height 20
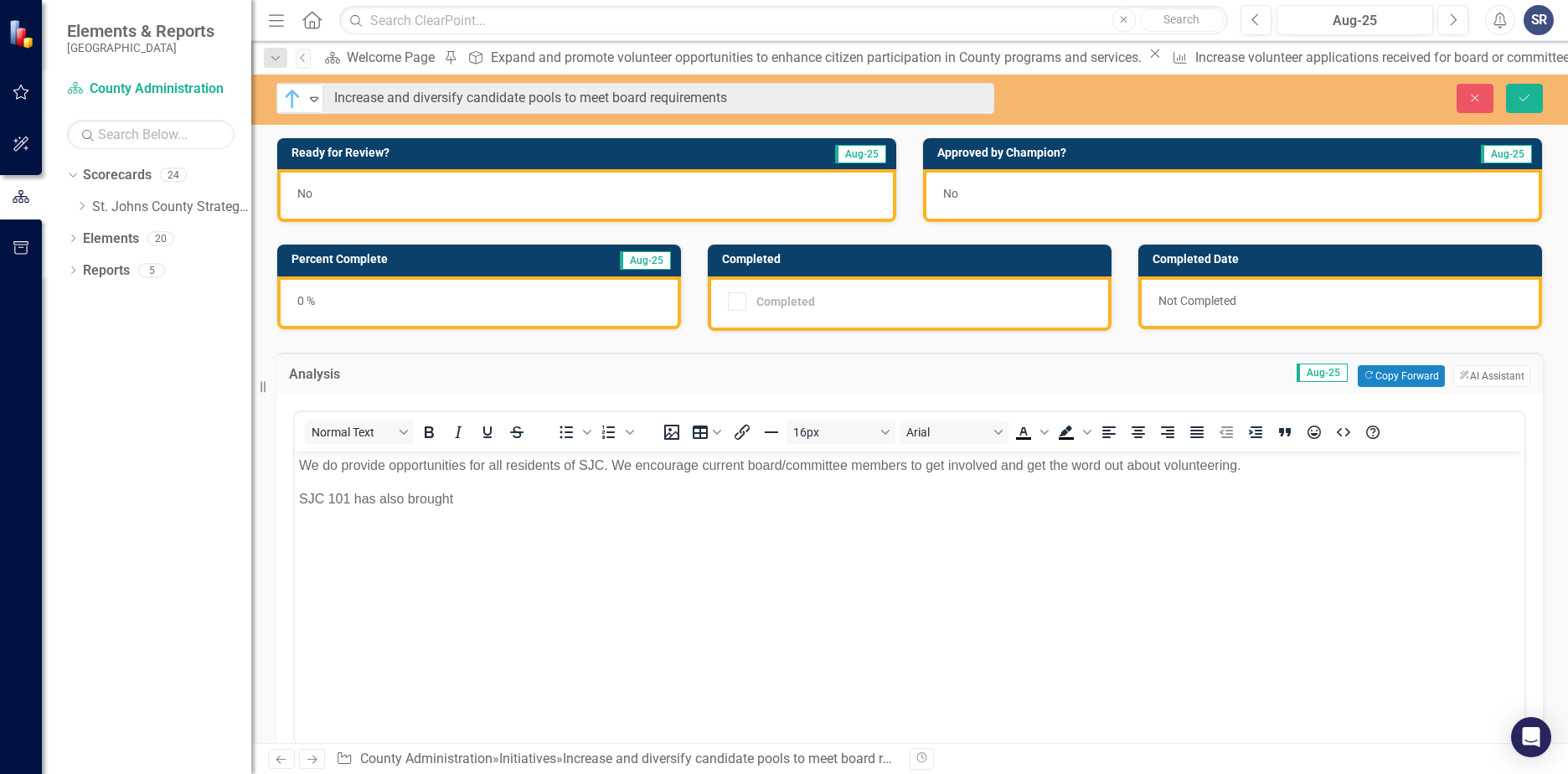
click at [516, 497] on p "SJC 101 has also brought" at bounding box center [910, 498] width 1222 height 20
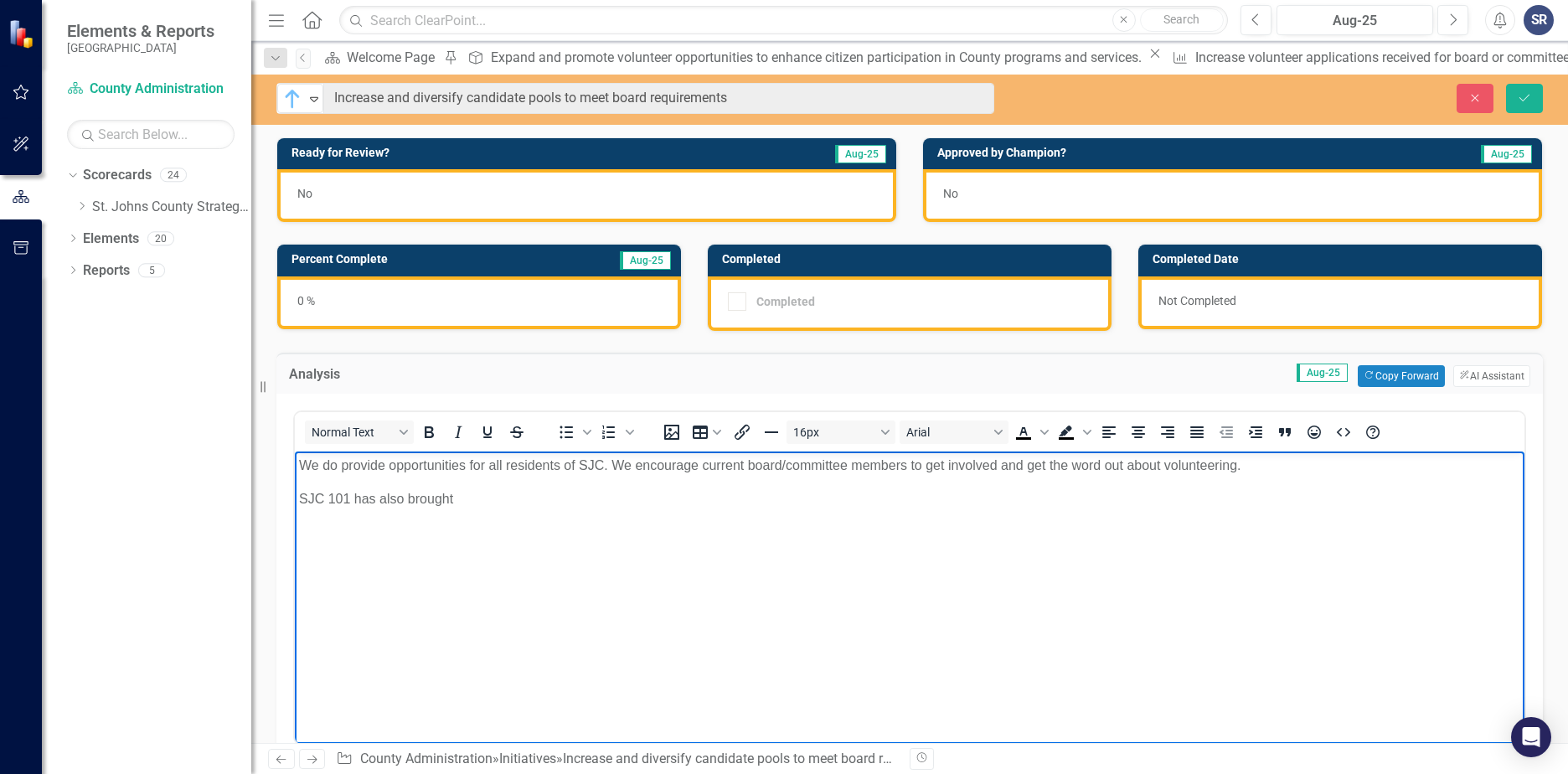
drag, startPoint x: 542, startPoint y: 497, endPoint x: 280, endPoint y: 492, distance: 262.0
click at [295, 492] on html "We do provide opportunities for all residents of SJC. We encourage current boar…" at bounding box center [909, 576] width 1229 height 252
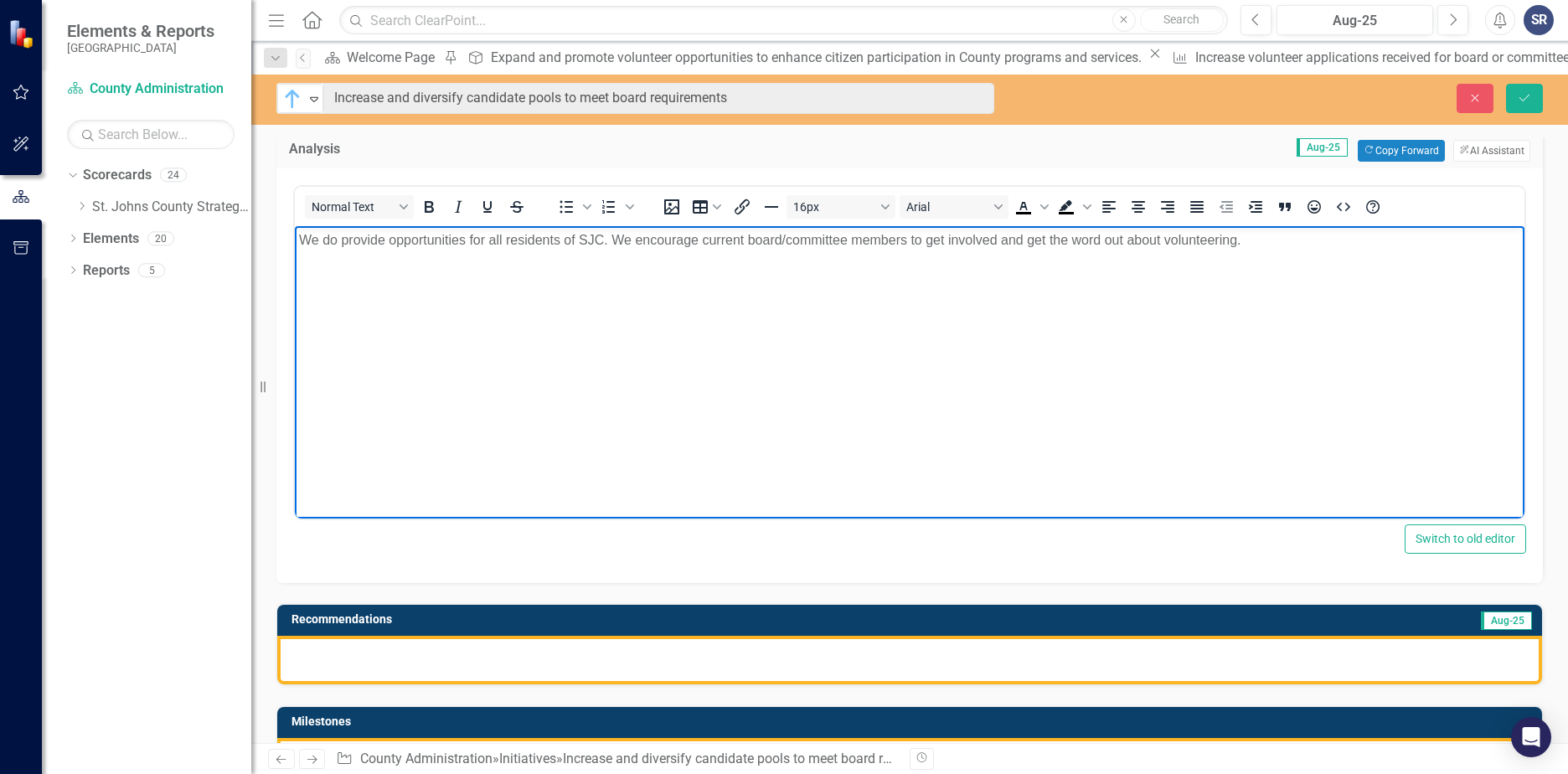
scroll to position [252, 0]
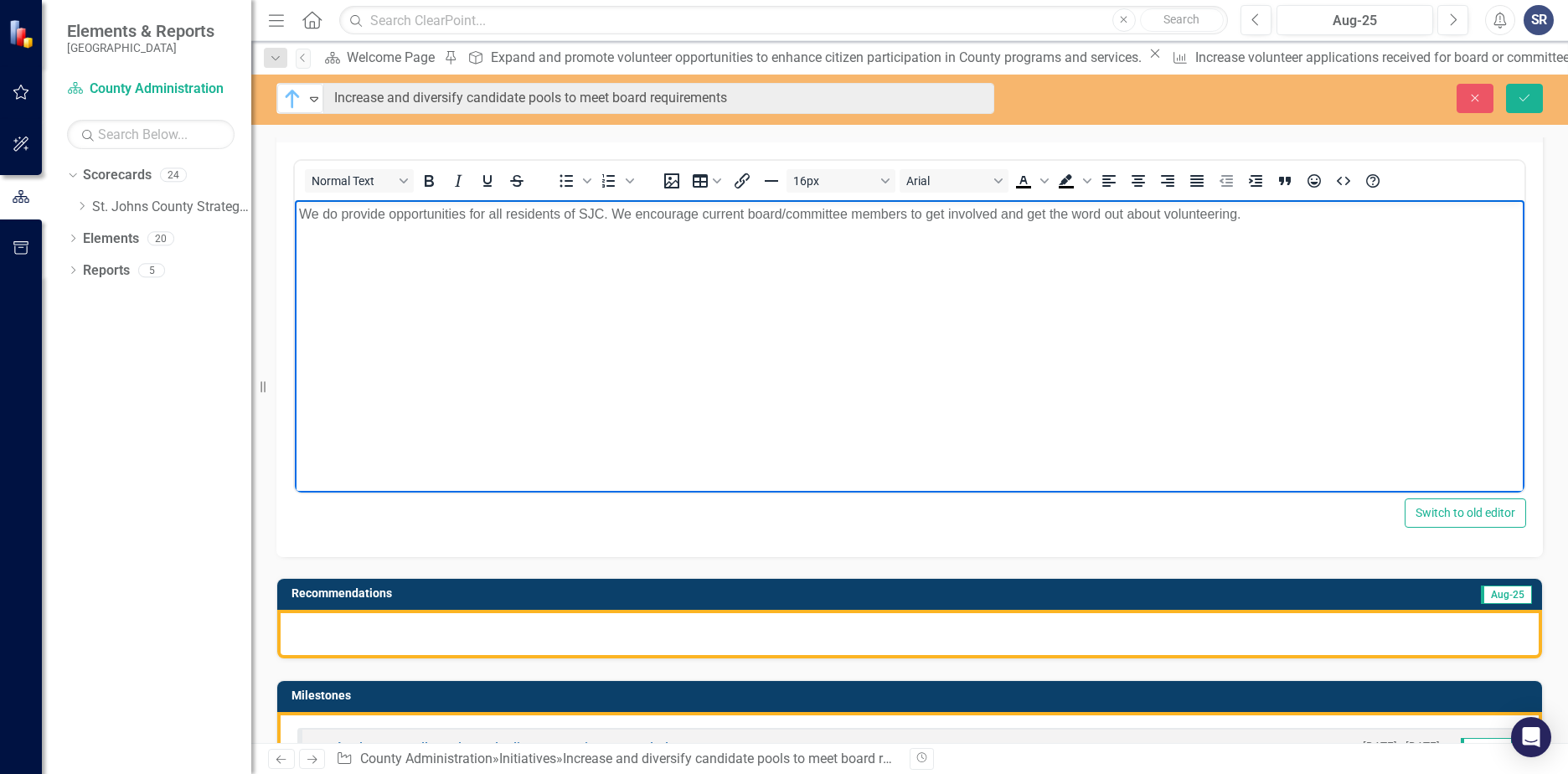
click at [330, 623] on div at bounding box center [910, 633] width 1265 height 49
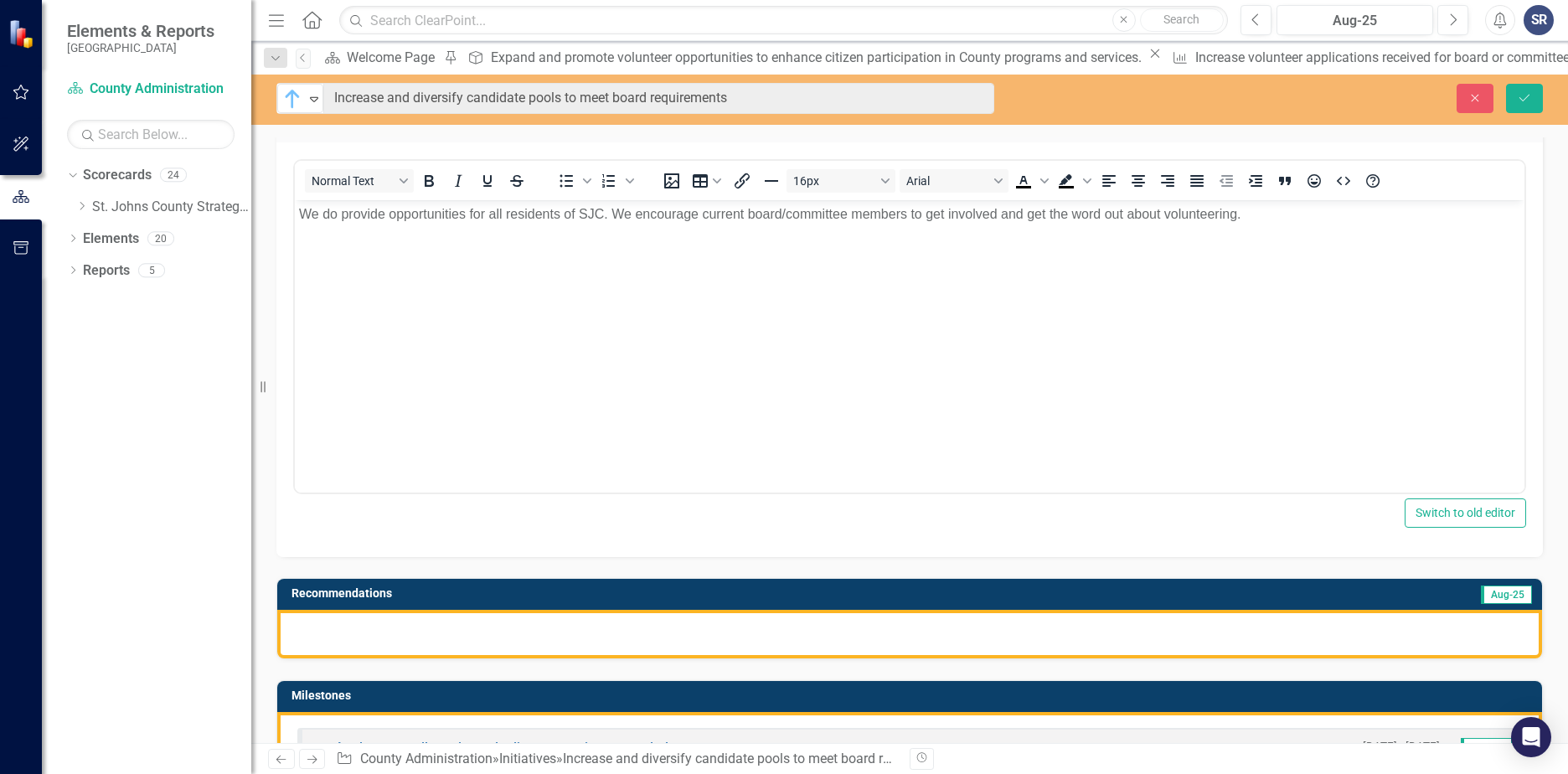
click at [330, 623] on div at bounding box center [910, 633] width 1265 height 49
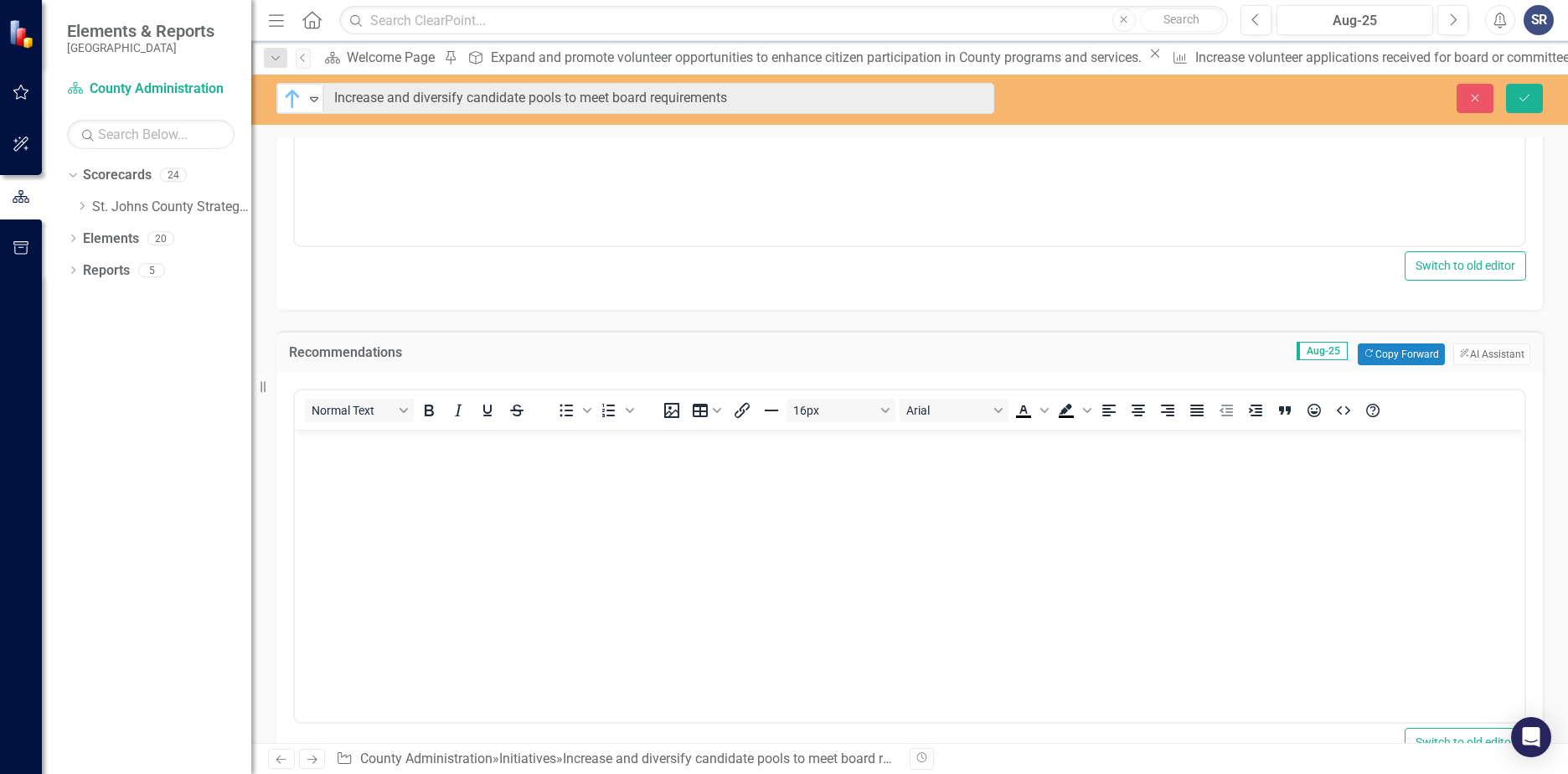
scroll to position [502, 0]
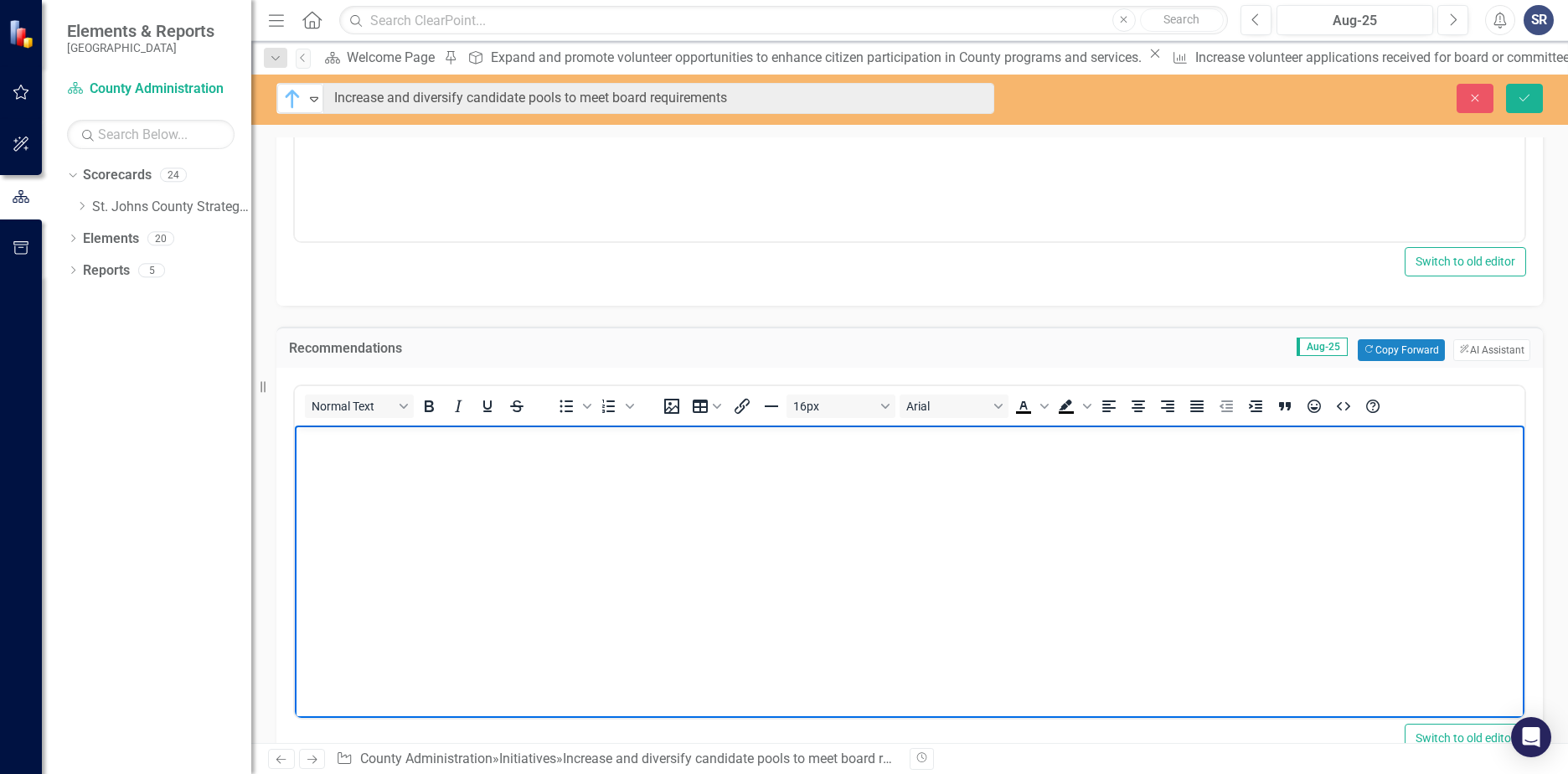
click at [341, 494] on body "Rich Text Area. Press ALT-0 for help." at bounding box center [909, 550] width 1229 height 252
click at [451, 523] on body "We can continue to encourage members to get the word out, and contact all libra…" at bounding box center [909, 550] width 1229 height 252
click at [1528, 102] on icon "Save" at bounding box center [1525, 98] width 15 height 11
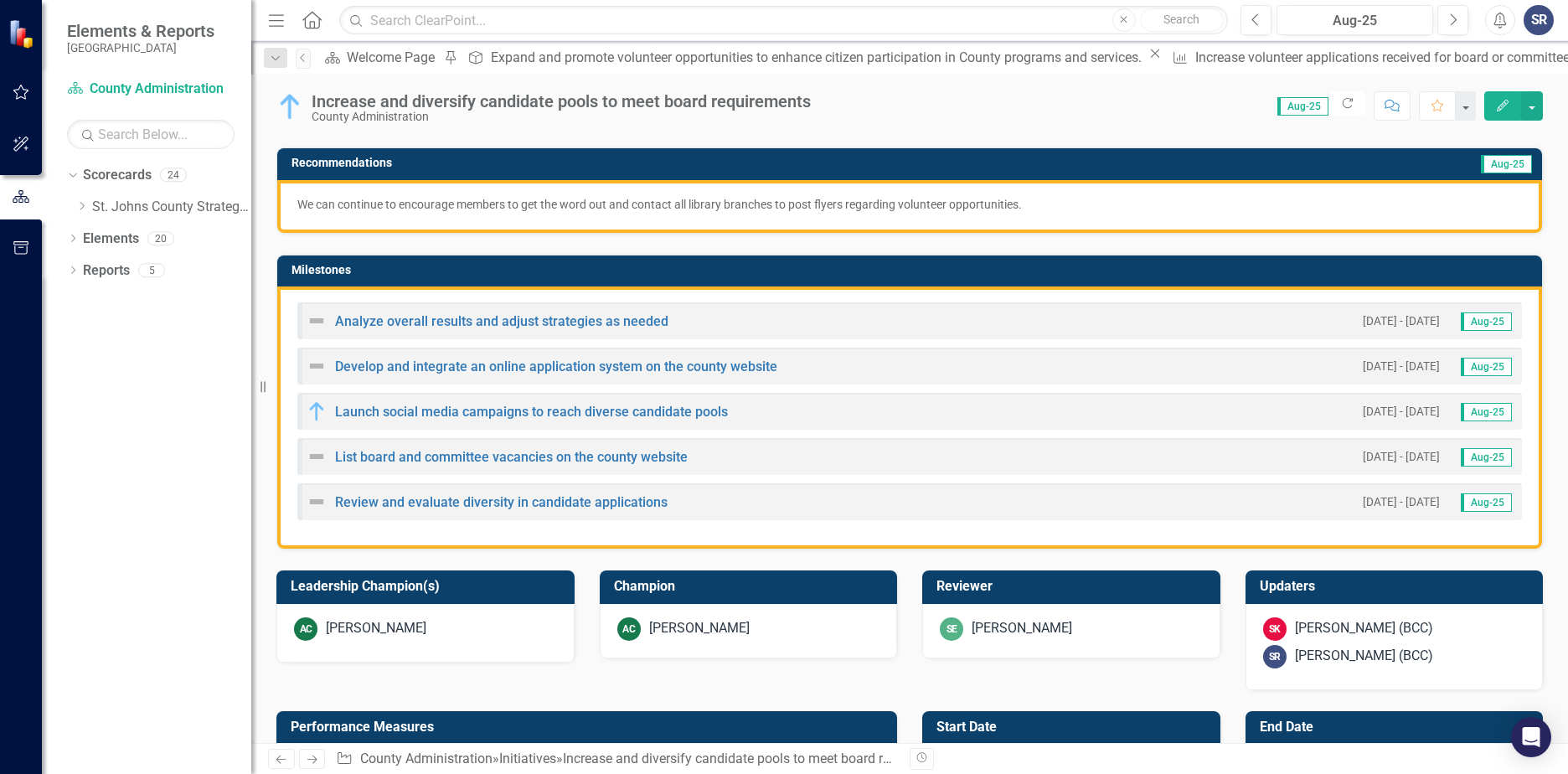
scroll to position [0, 0]
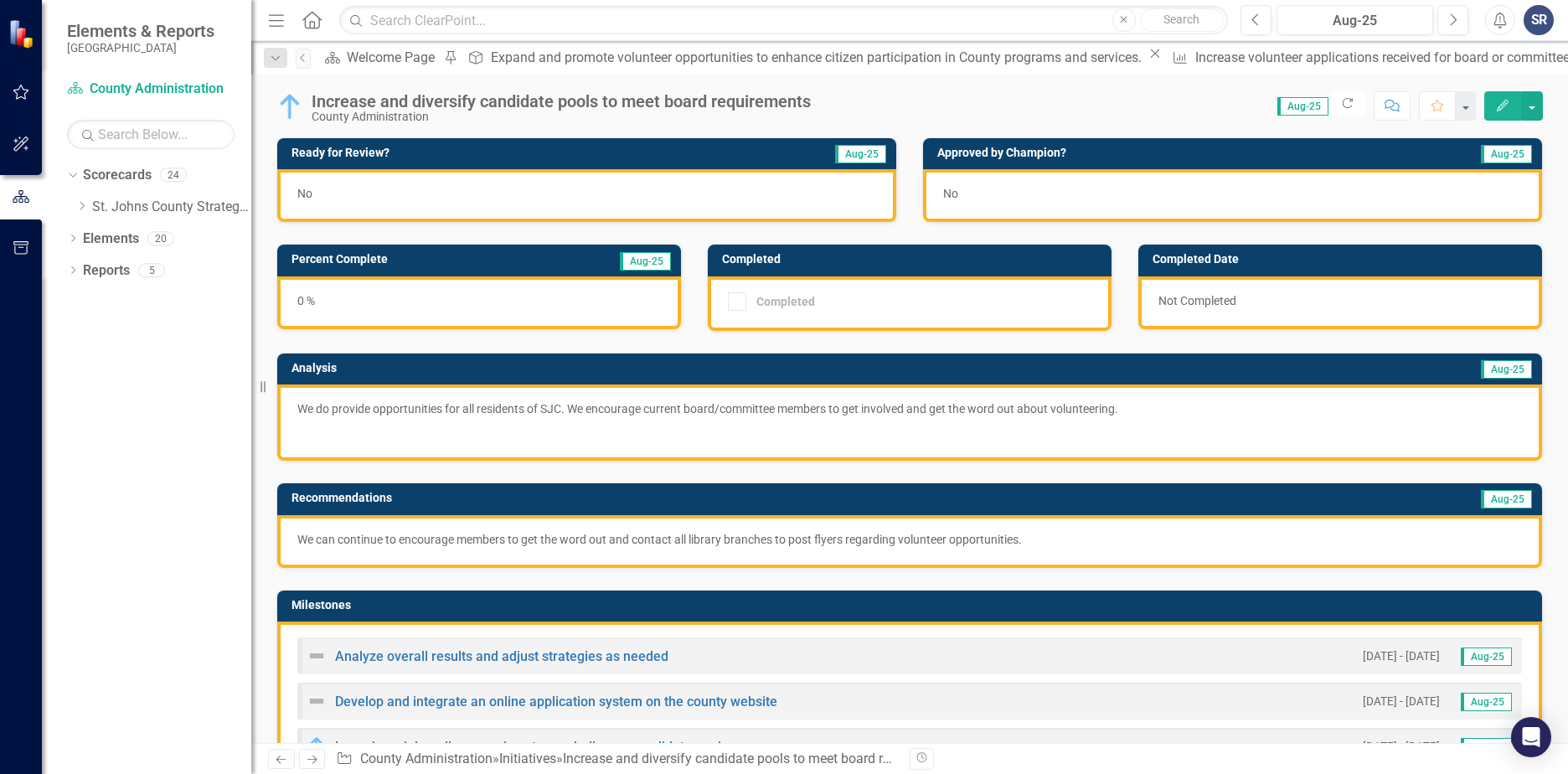
click at [303, 299] on div "0 %" at bounding box center [479, 302] width 404 height 53
click at [301, 299] on div "0 %" at bounding box center [479, 302] width 404 height 53
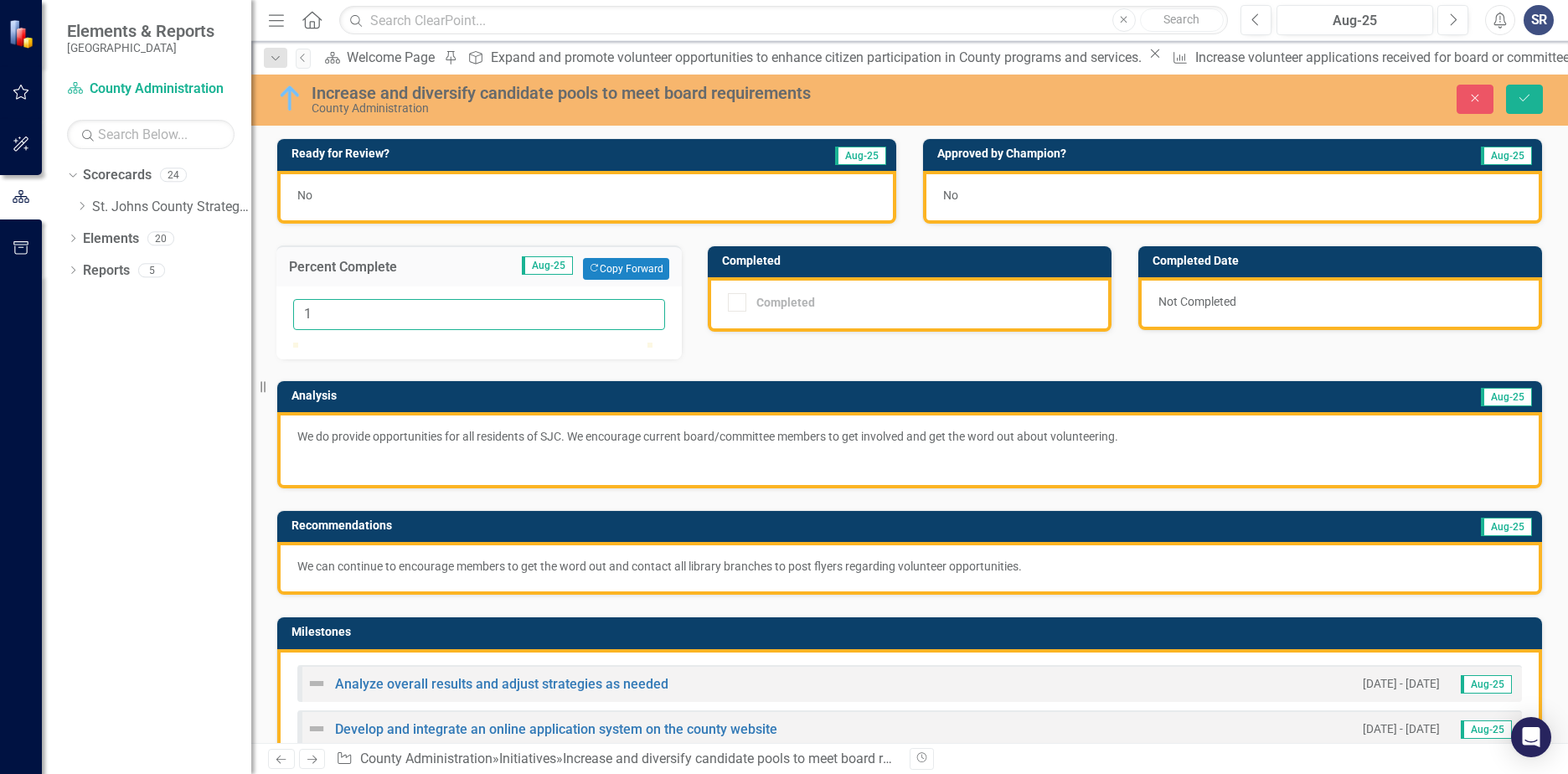
click at [644, 311] on input "1" at bounding box center [478, 315] width 372 height 31
type input "2"
click at [644, 311] on input "2" at bounding box center [478, 315] width 372 height 31
click at [1532, 98] on icon "Save" at bounding box center [1525, 98] width 15 height 11
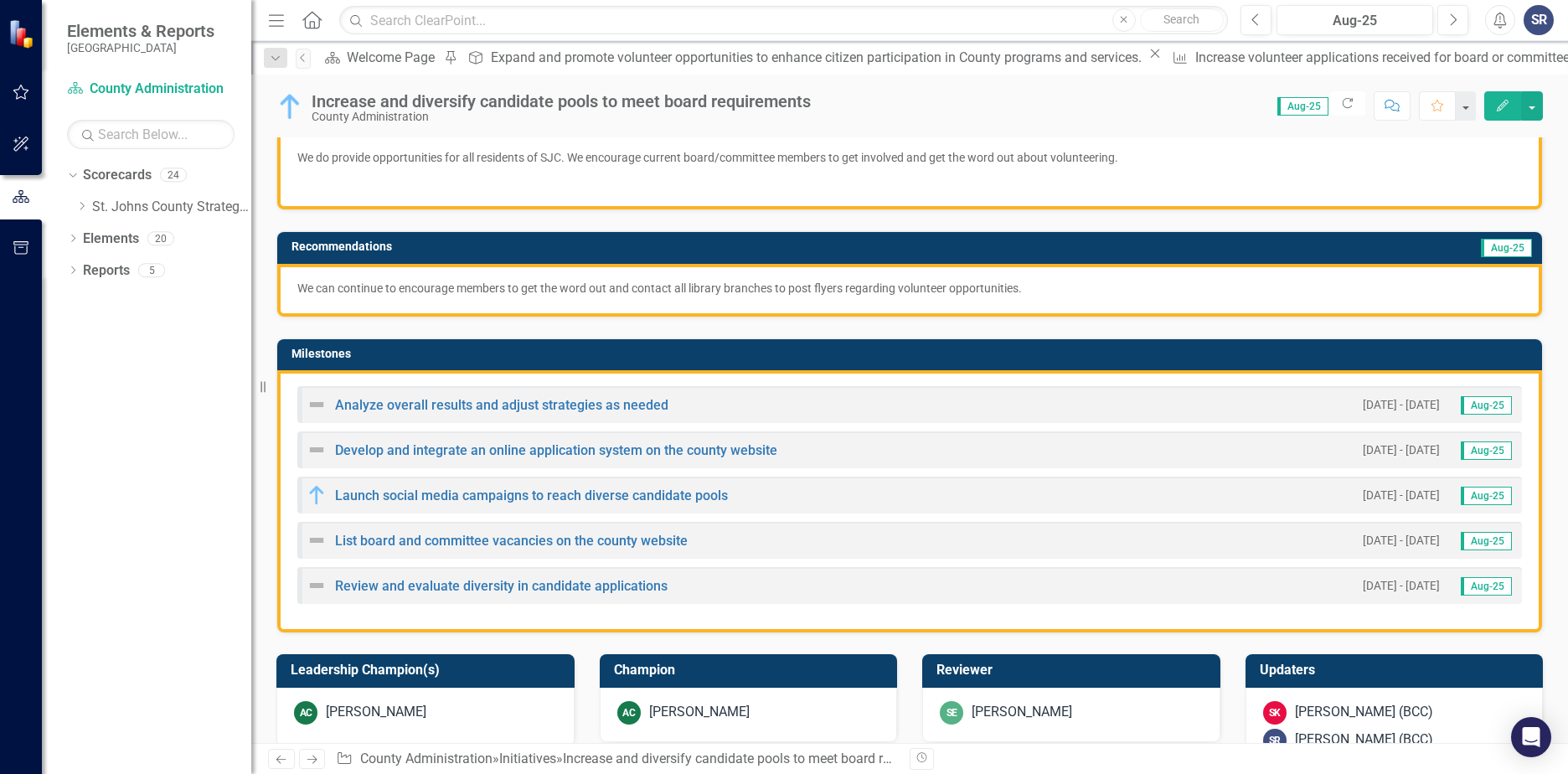
scroll to position [335, 0]
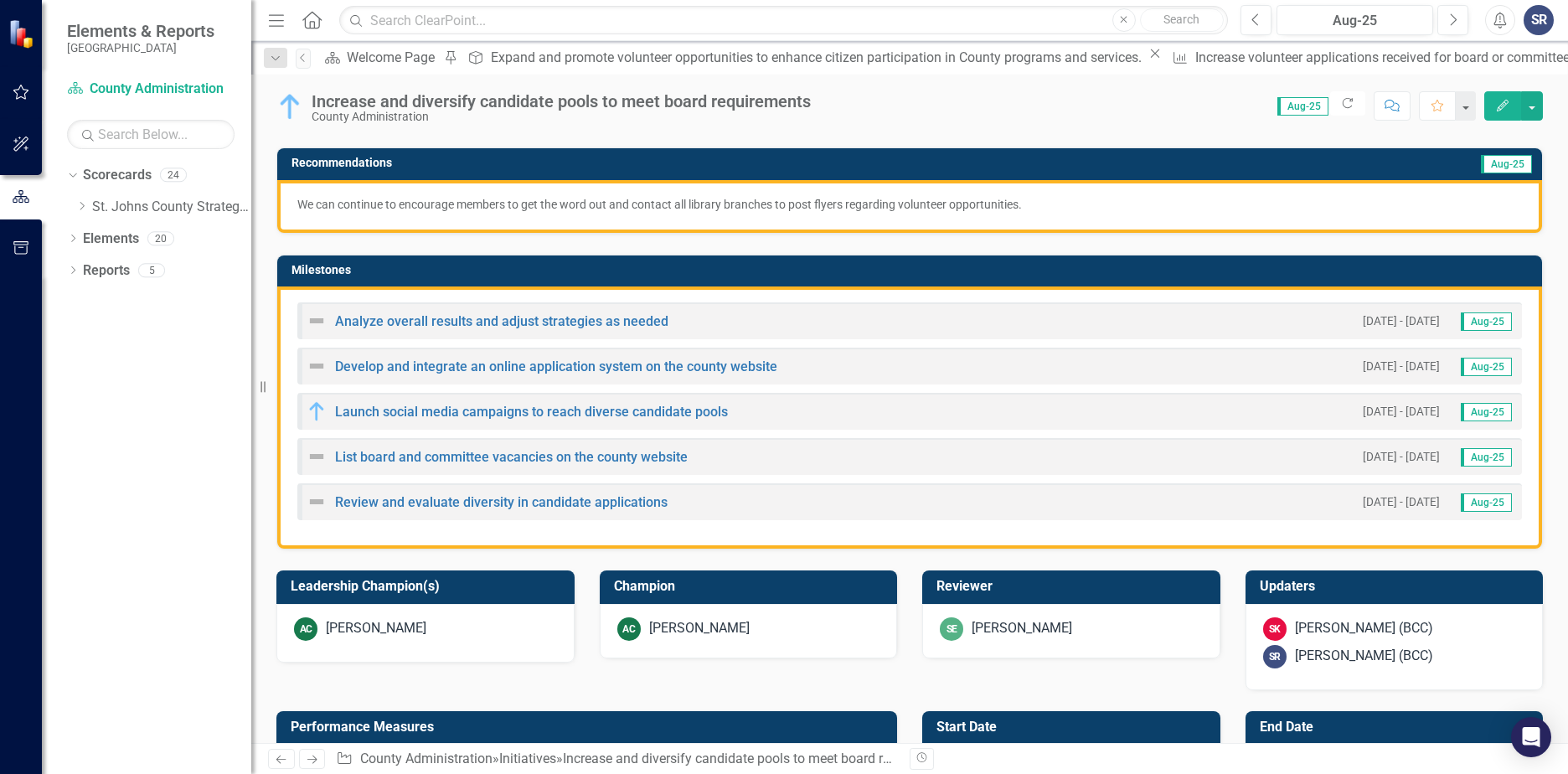
click at [316, 321] on img at bounding box center [316, 321] width 20 height 20
click at [339, 325] on link "Analyze overall results and adjust strategies as needed" at bounding box center [501, 321] width 334 height 16
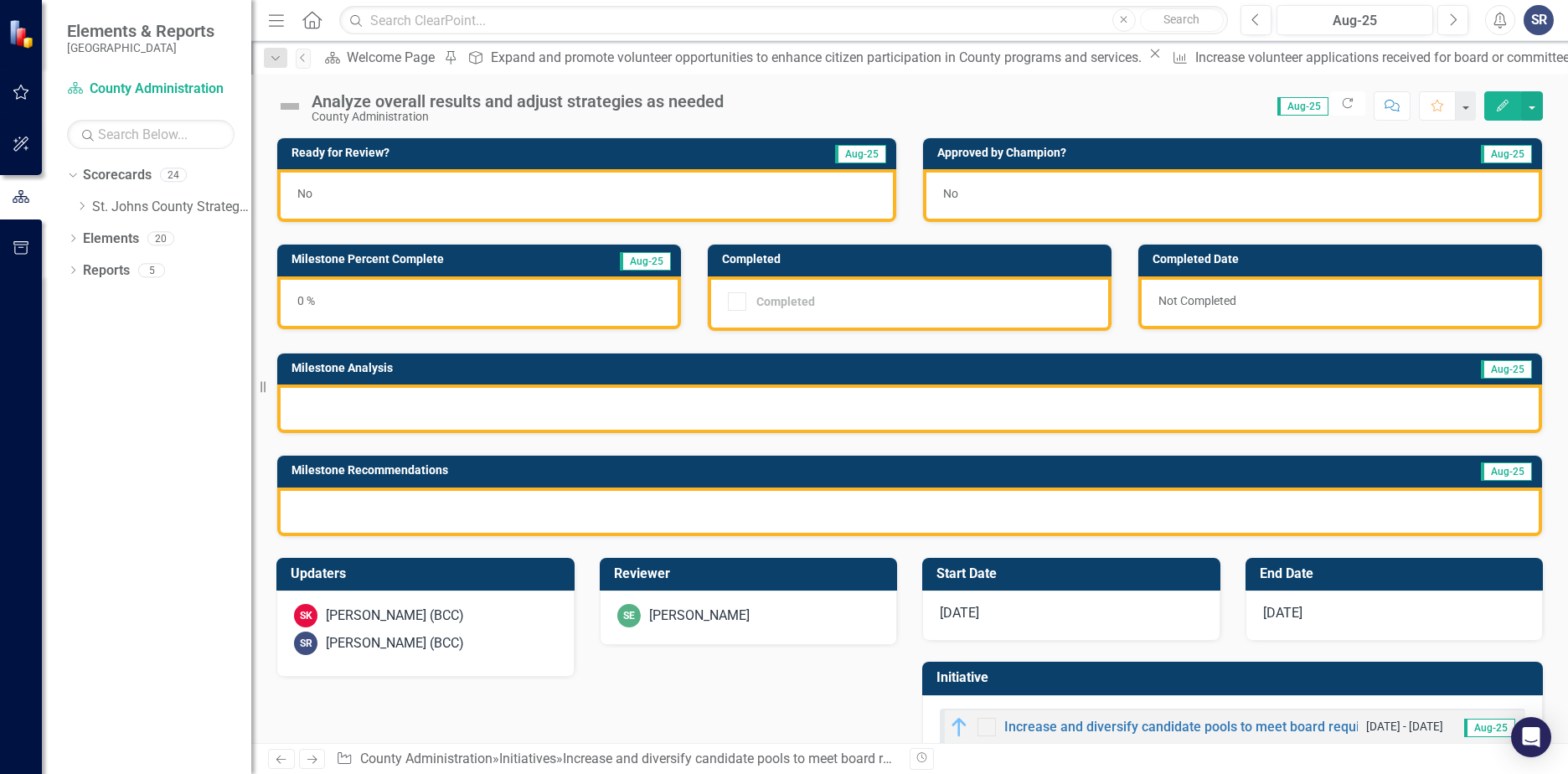
click at [289, 105] on img at bounding box center [290, 106] width 27 height 27
click at [288, 105] on img at bounding box center [290, 106] width 27 height 27
click at [288, 106] on img at bounding box center [290, 106] width 27 height 27
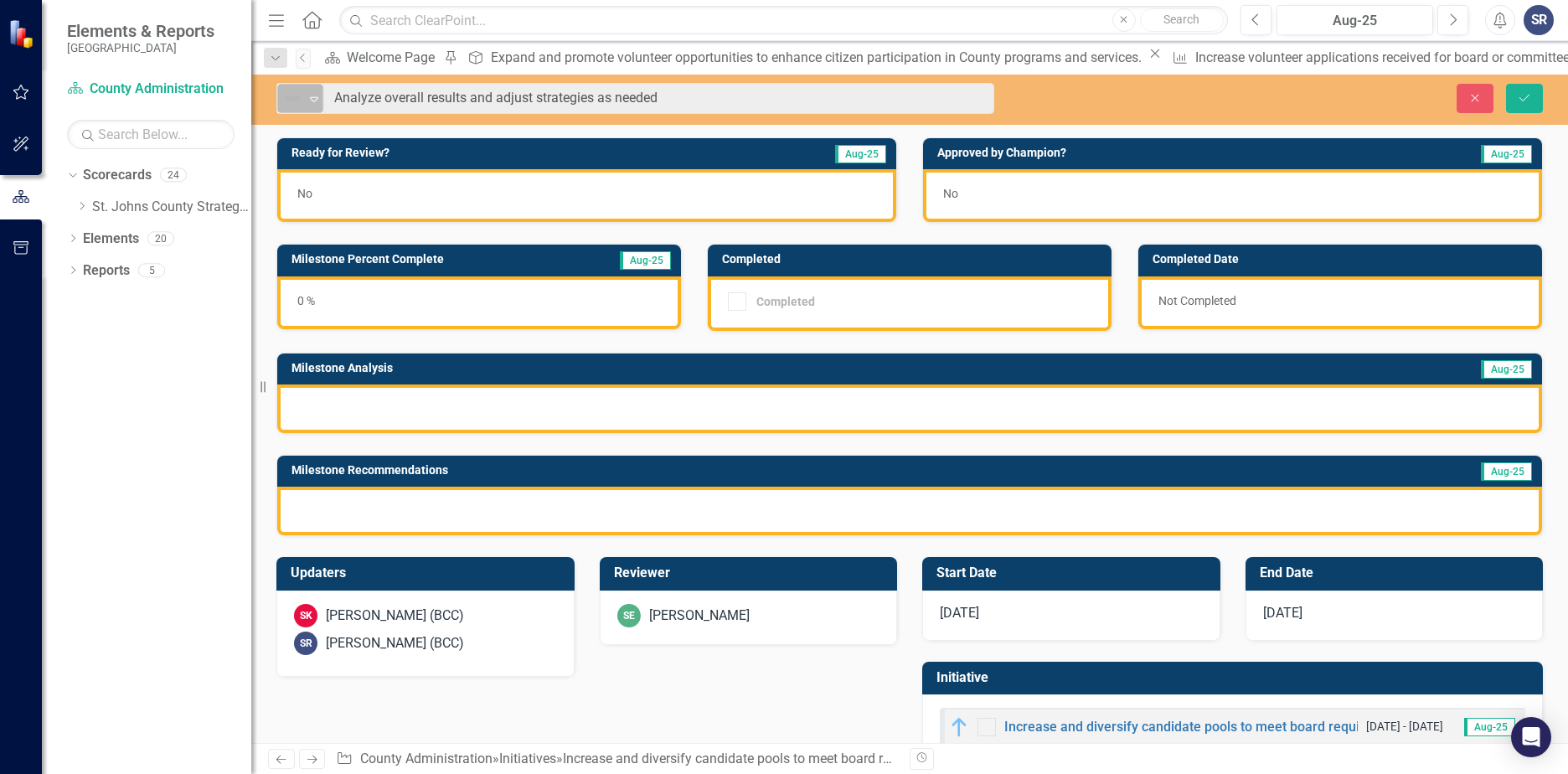
click at [314, 101] on icon at bounding box center [314, 100] width 9 height 5
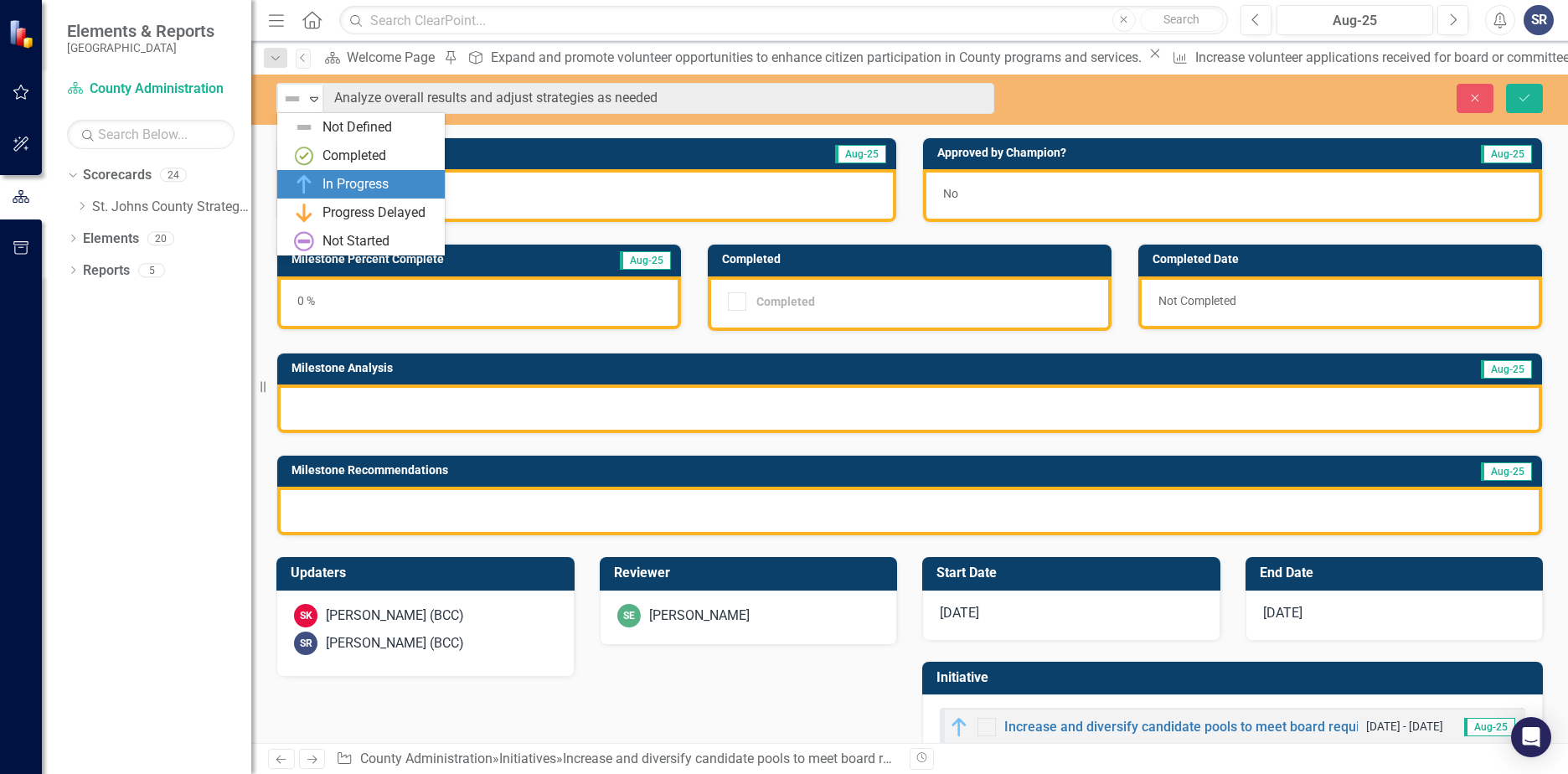
click at [317, 180] on div "In Progress" at bounding box center [364, 184] width 141 height 20
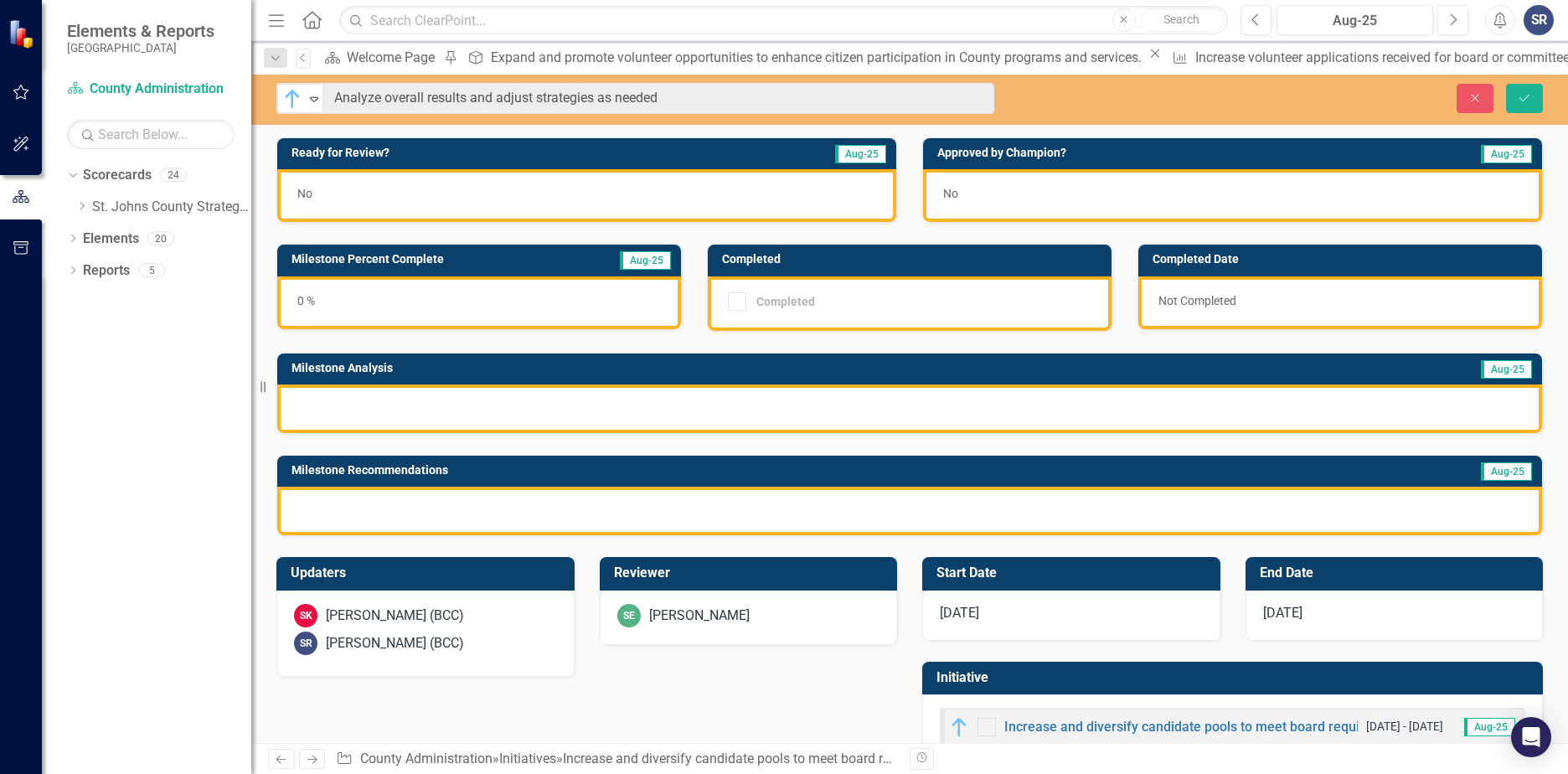
click at [365, 427] on div at bounding box center [910, 409] width 1265 height 49
click at [361, 411] on div at bounding box center [910, 409] width 1265 height 49
click at [361, 407] on div at bounding box center [910, 409] width 1265 height 49
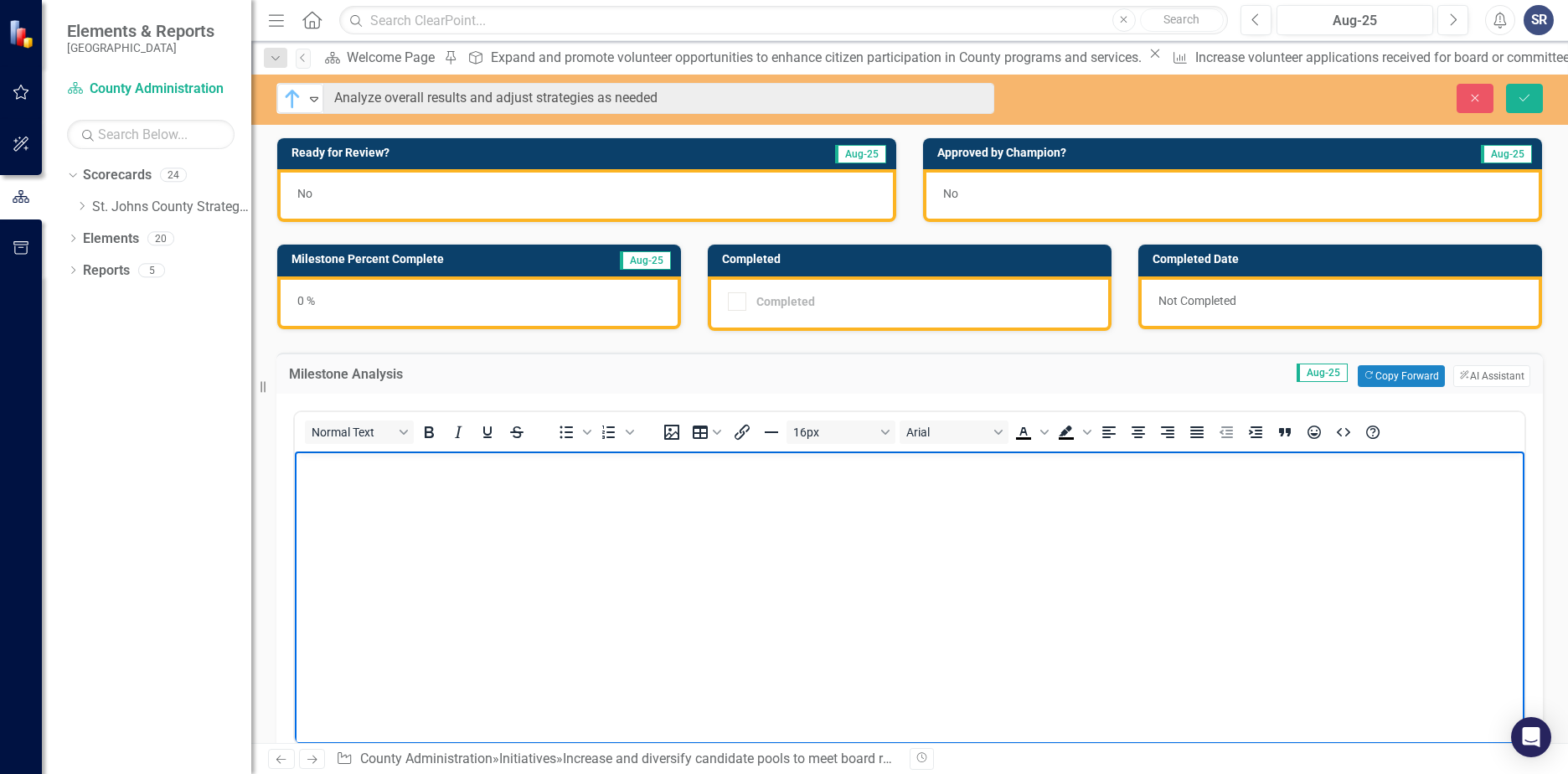
click at [379, 505] on body "Rich Text Area. Press ALT-0 for help." at bounding box center [909, 576] width 1229 height 252
click at [928, 468] on p "We continue to receive applications for our boards/committees, but this tends t…" at bounding box center [910, 464] width 1222 height 20
click at [929, 468] on p "We continue to receive applications for our boards/committees, but this tends t…" at bounding box center [910, 464] width 1222 height 20
click at [928, 558] on body "We continue to receive applications for our boards/committees, but this tends t…" at bounding box center [909, 576] width 1229 height 252
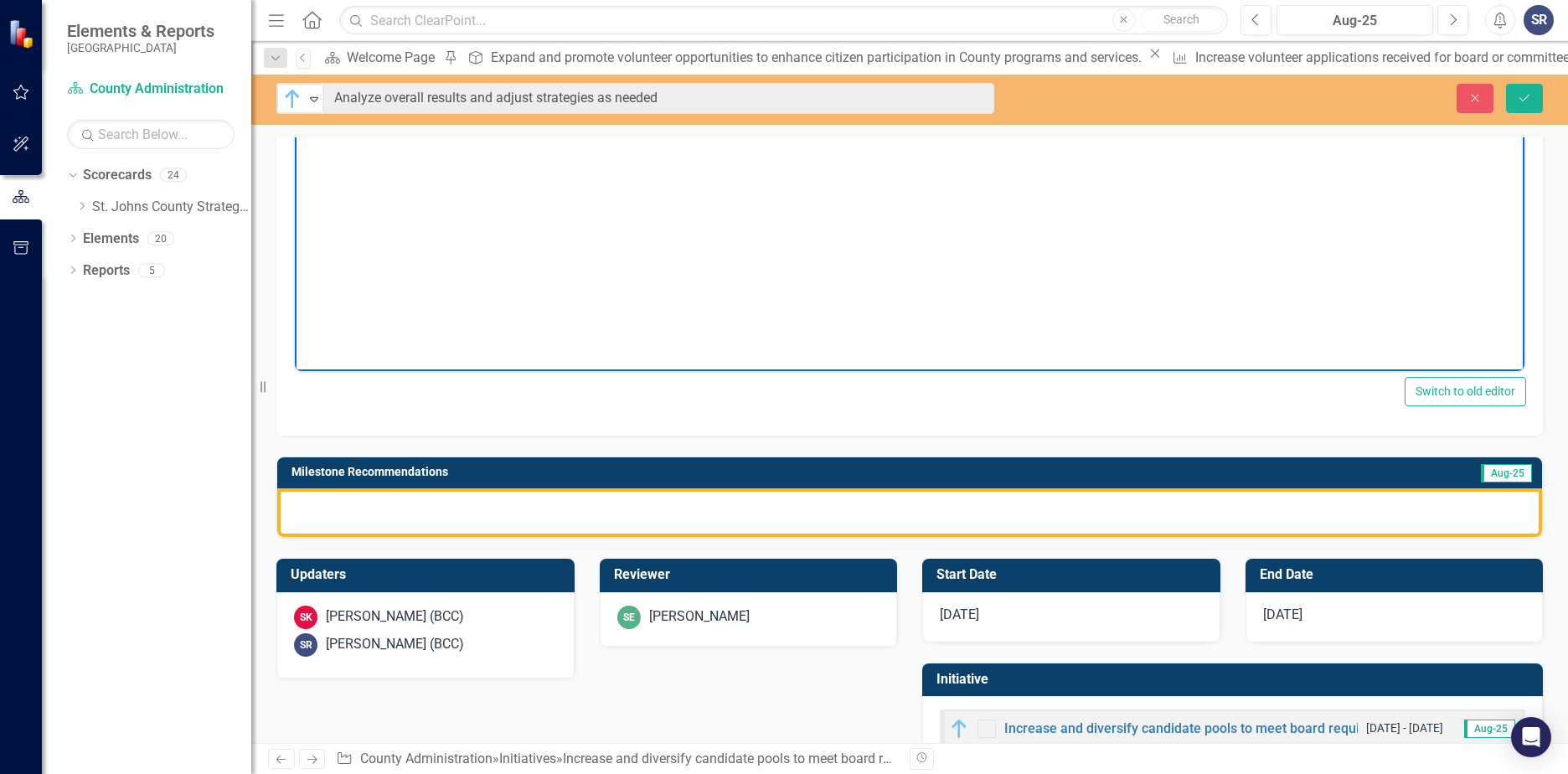
scroll to position [419, 0]
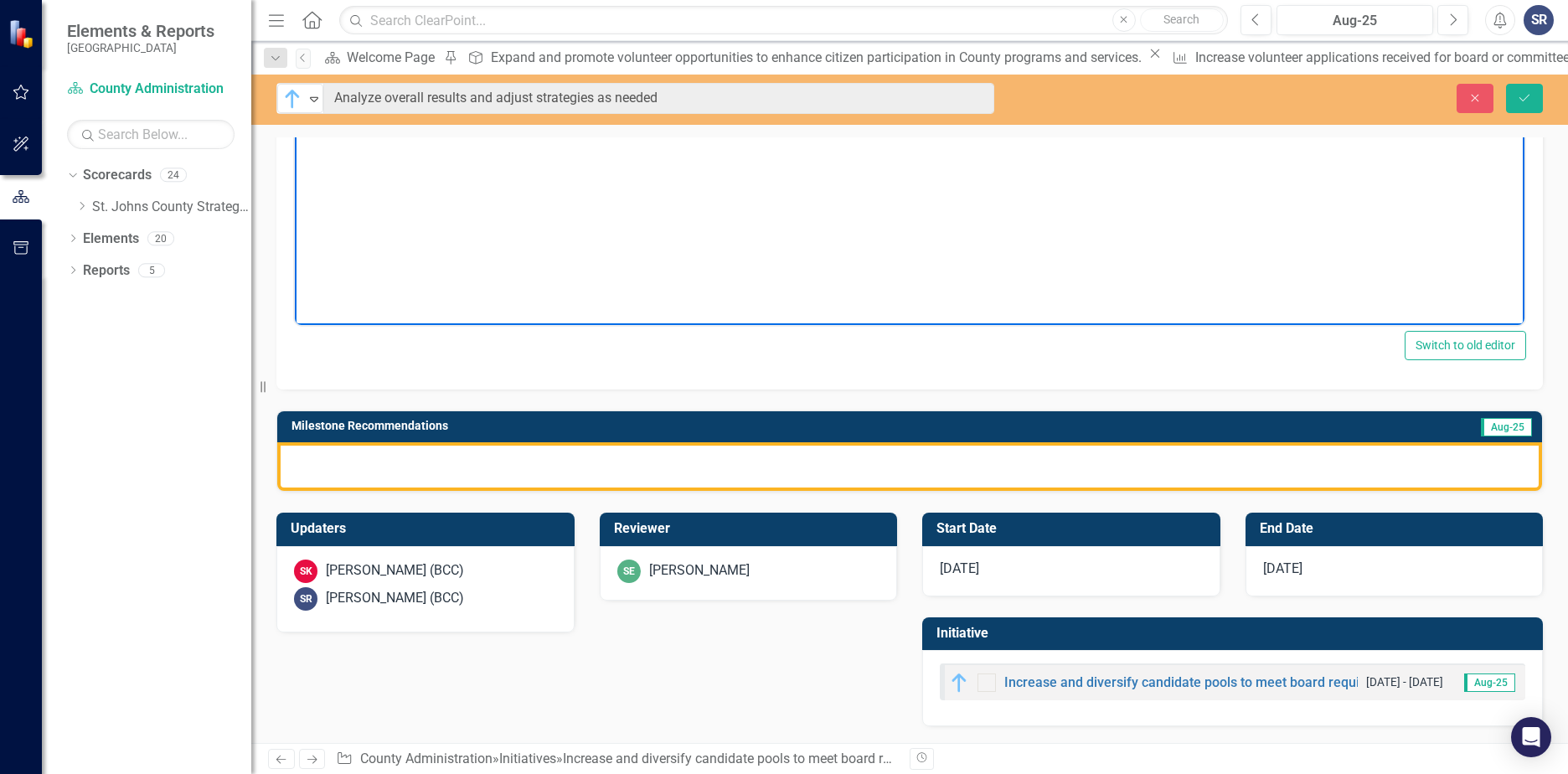
click at [411, 475] on div at bounding box center [910, 466] width 1265 height 49
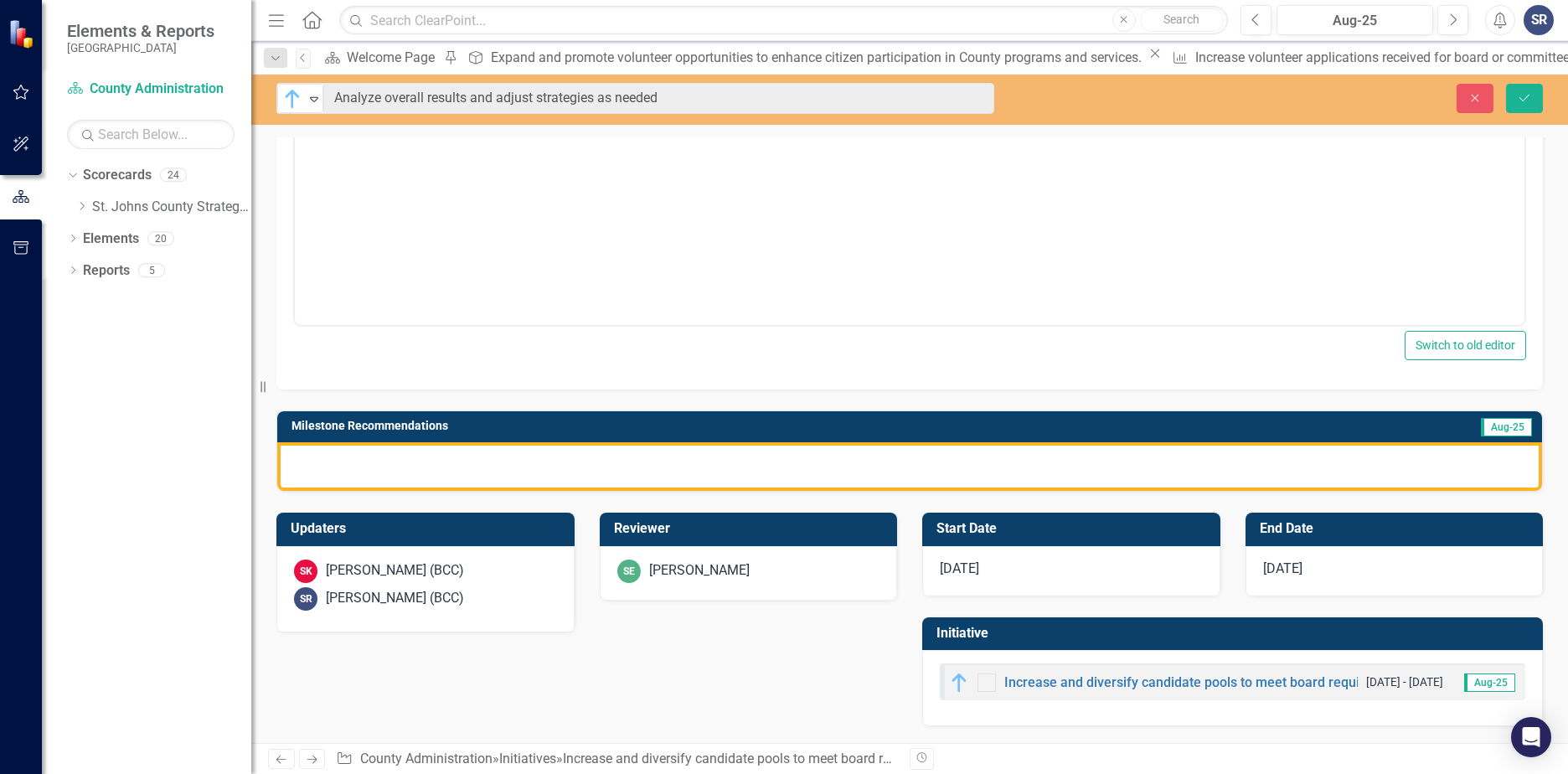
click at [410, 475] on div at bounding box center [910, 466] width 1265 height 49
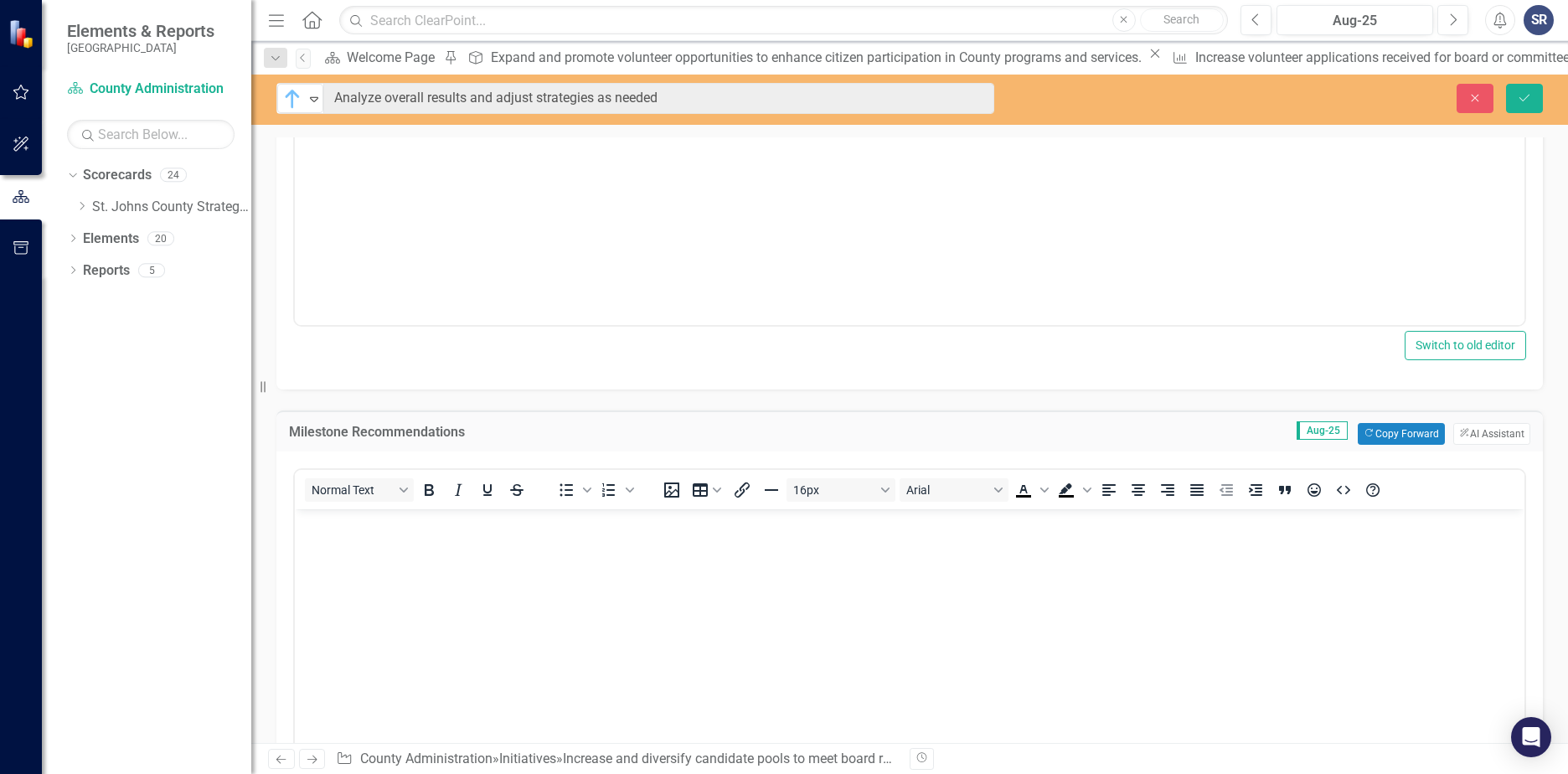
scroll to position [0, 0]
click at [361, 572] on body "Rich Text Area. Press ALT-0 for help." at bounding box center [909, 634] width 1229 height 252
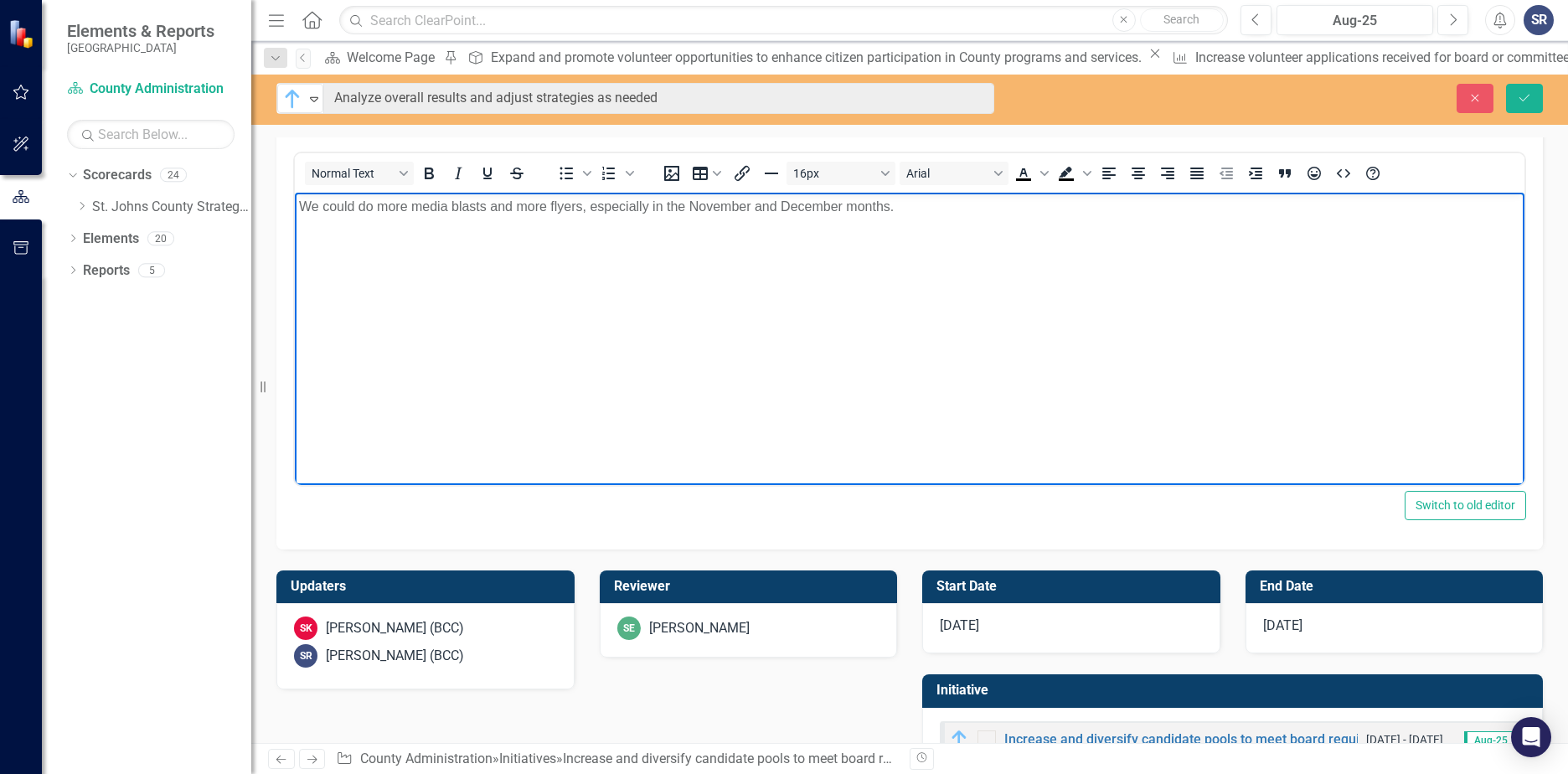
scroll to position [754, 0]
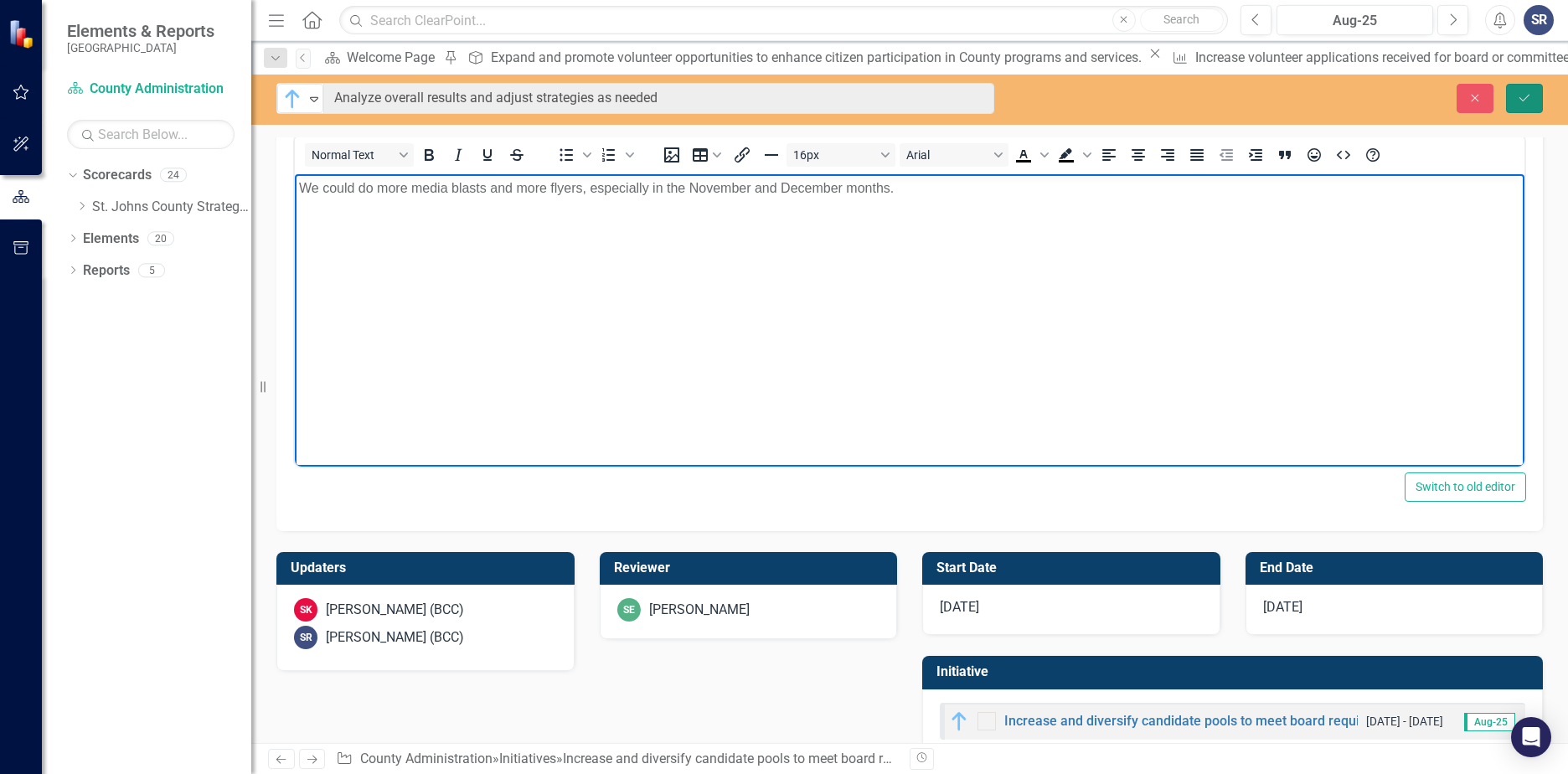
click at [1530, 104] on button "Save" at bounding box center [1524, 99] width 37 height 30
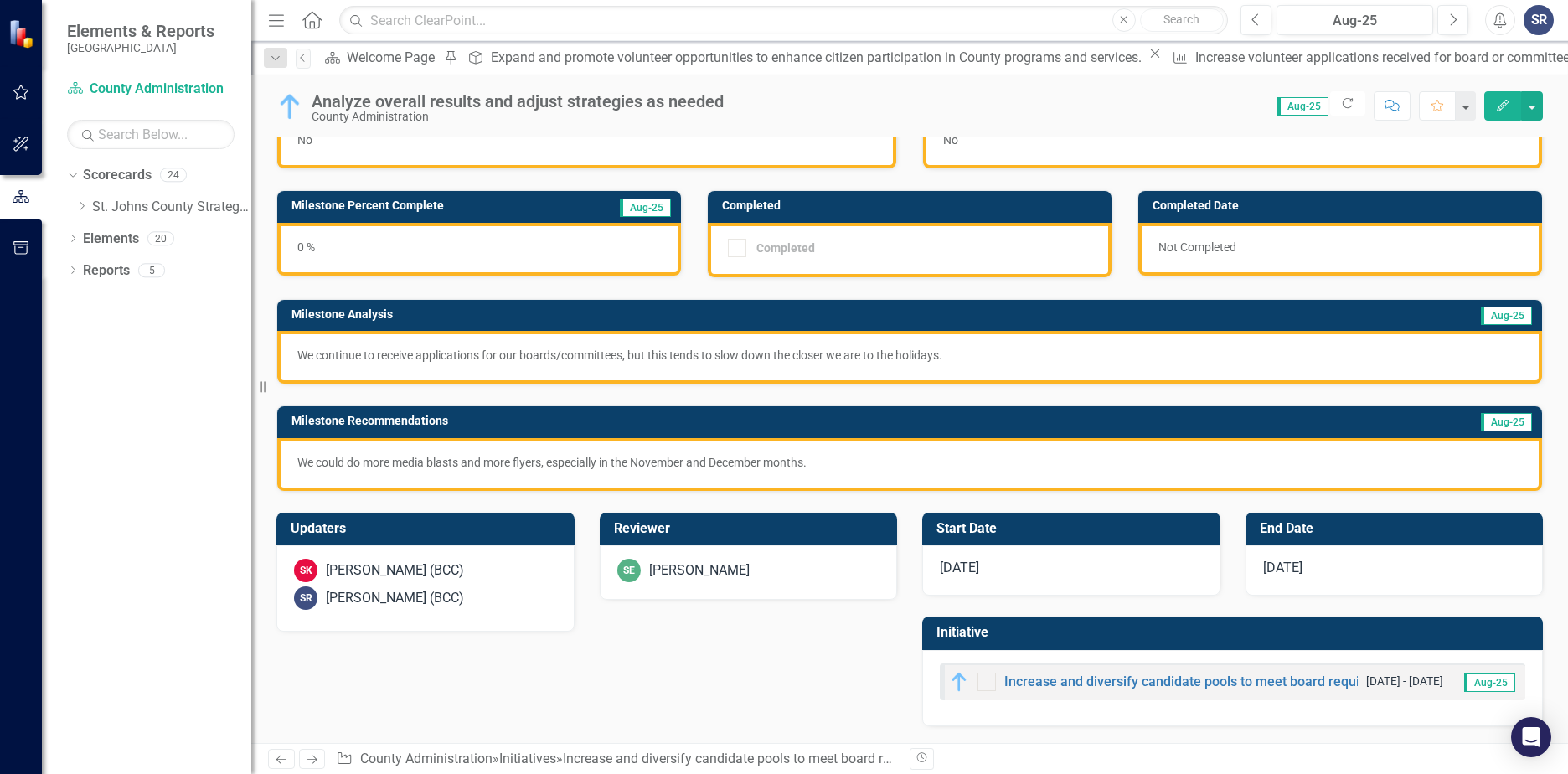
scroll to position [0, 0]
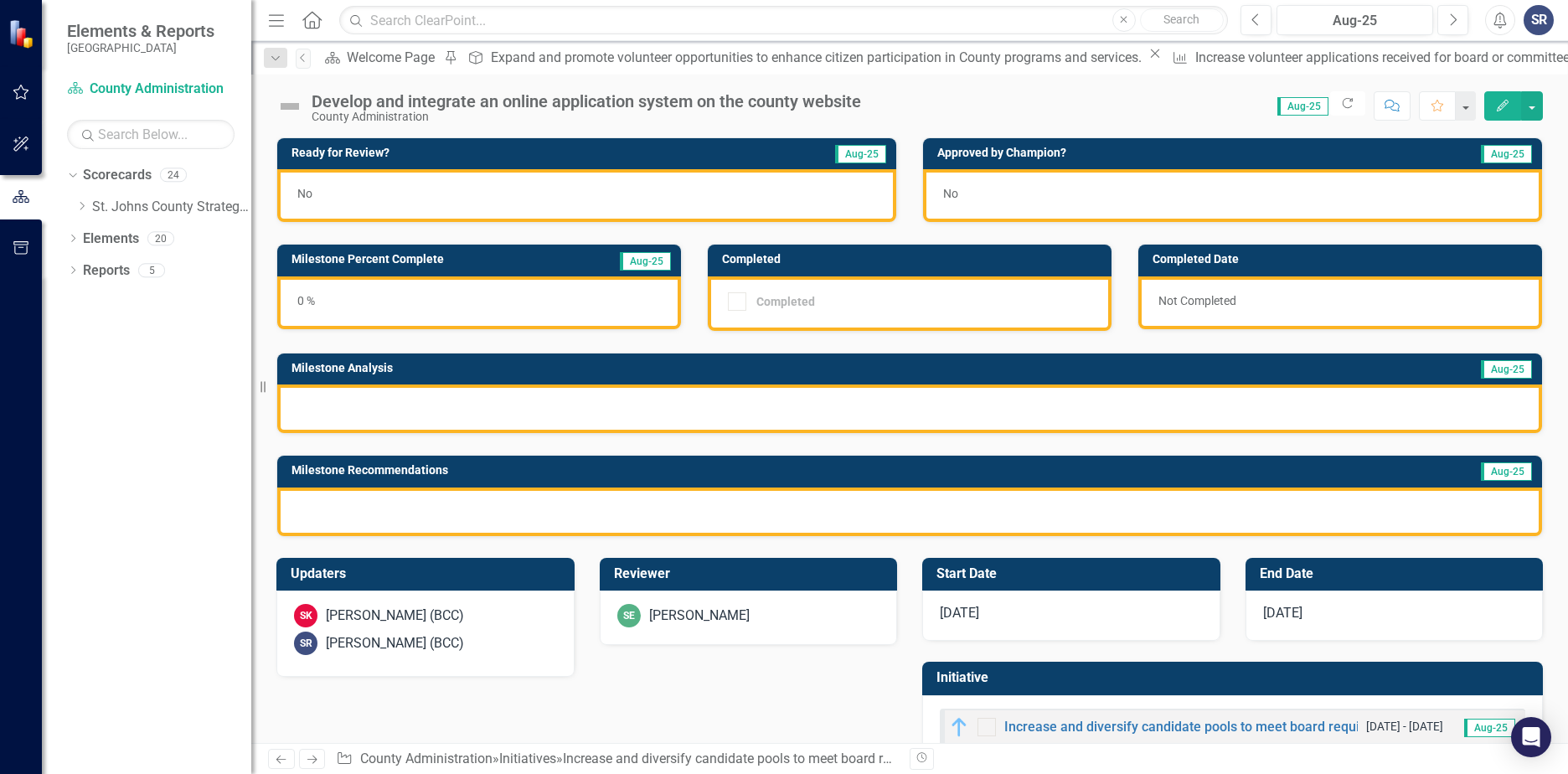
click at [289, 107] on img at bounding box center [290, 106] width 27 height 27
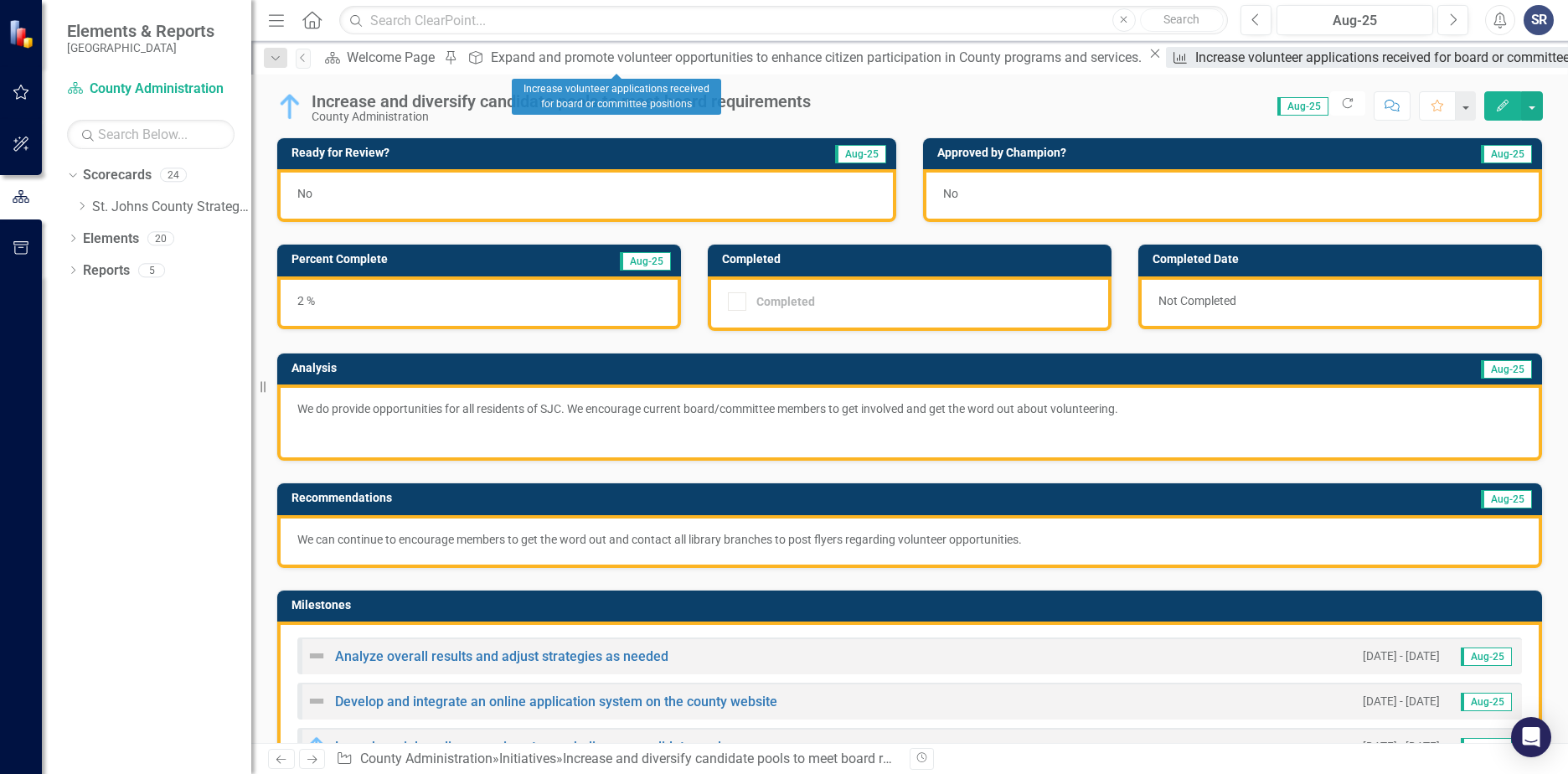
click at [1196, 60] on div "Increase volunteer applications received for board or committee positions" at bounding box center [1413, 57] width 435 height 21
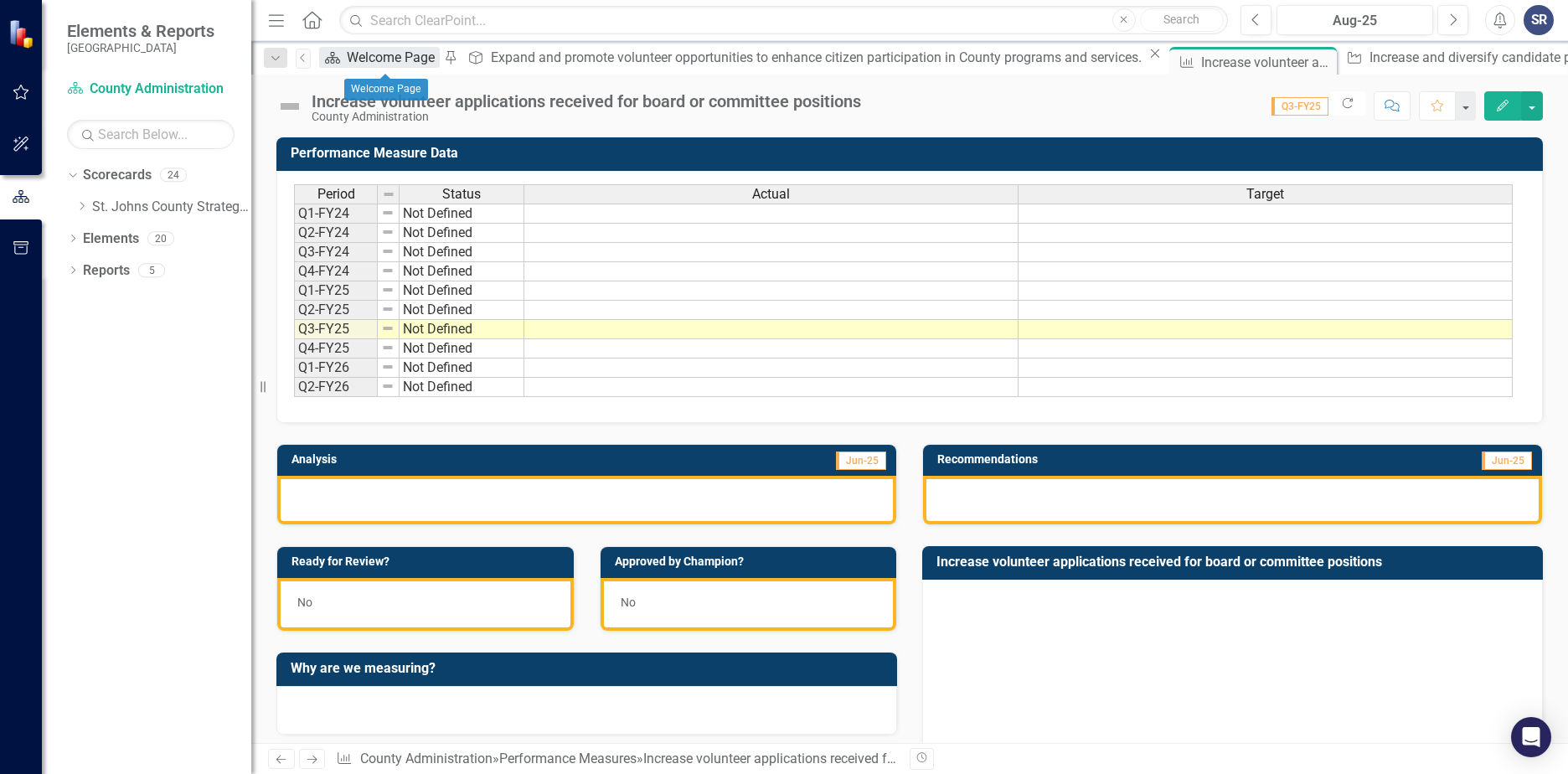
click at [374, 58] on div "Welcome Page" at bounding box center [393, 57] width 93 height 21
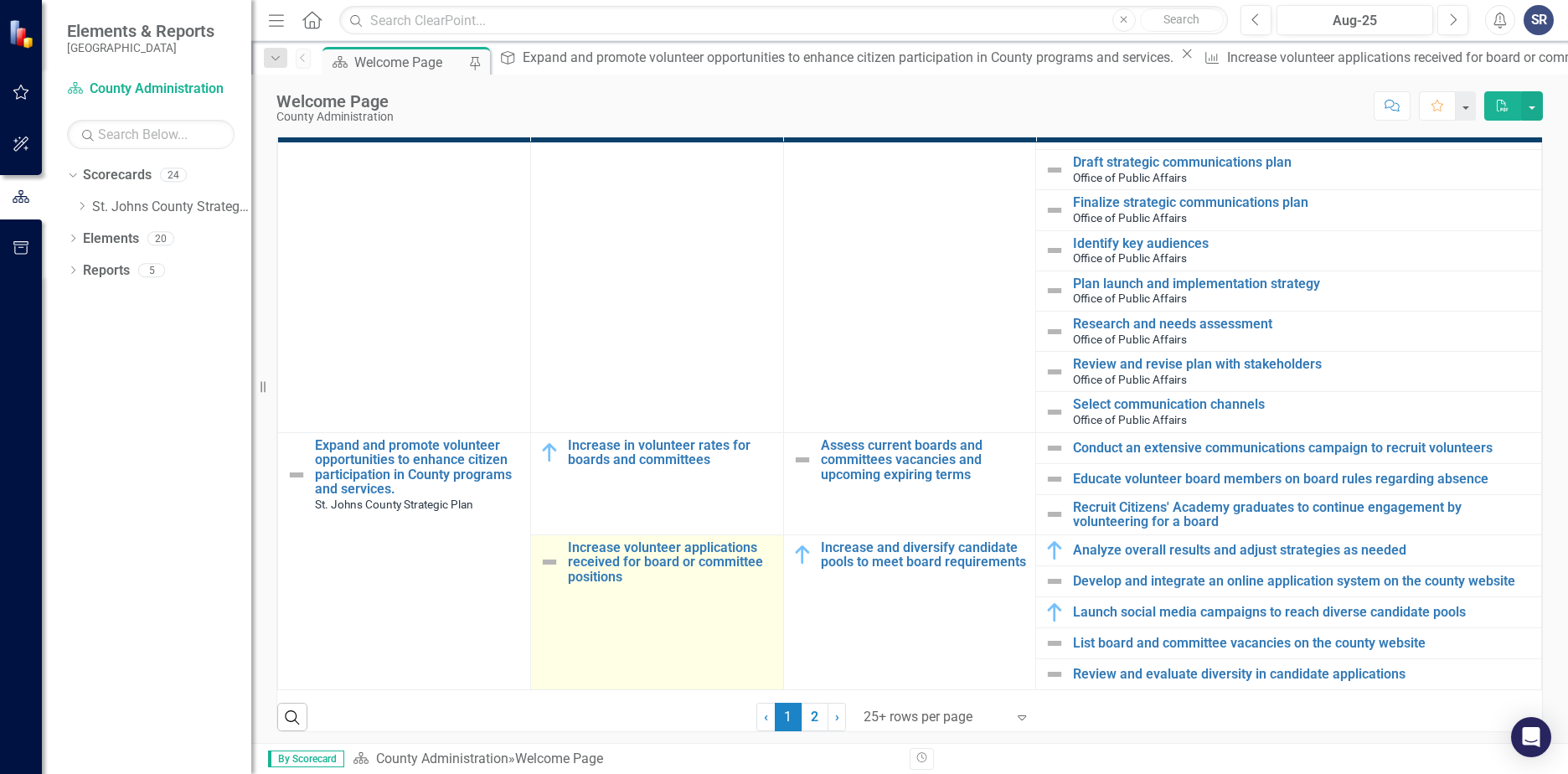
scroll to position [1413, 0]
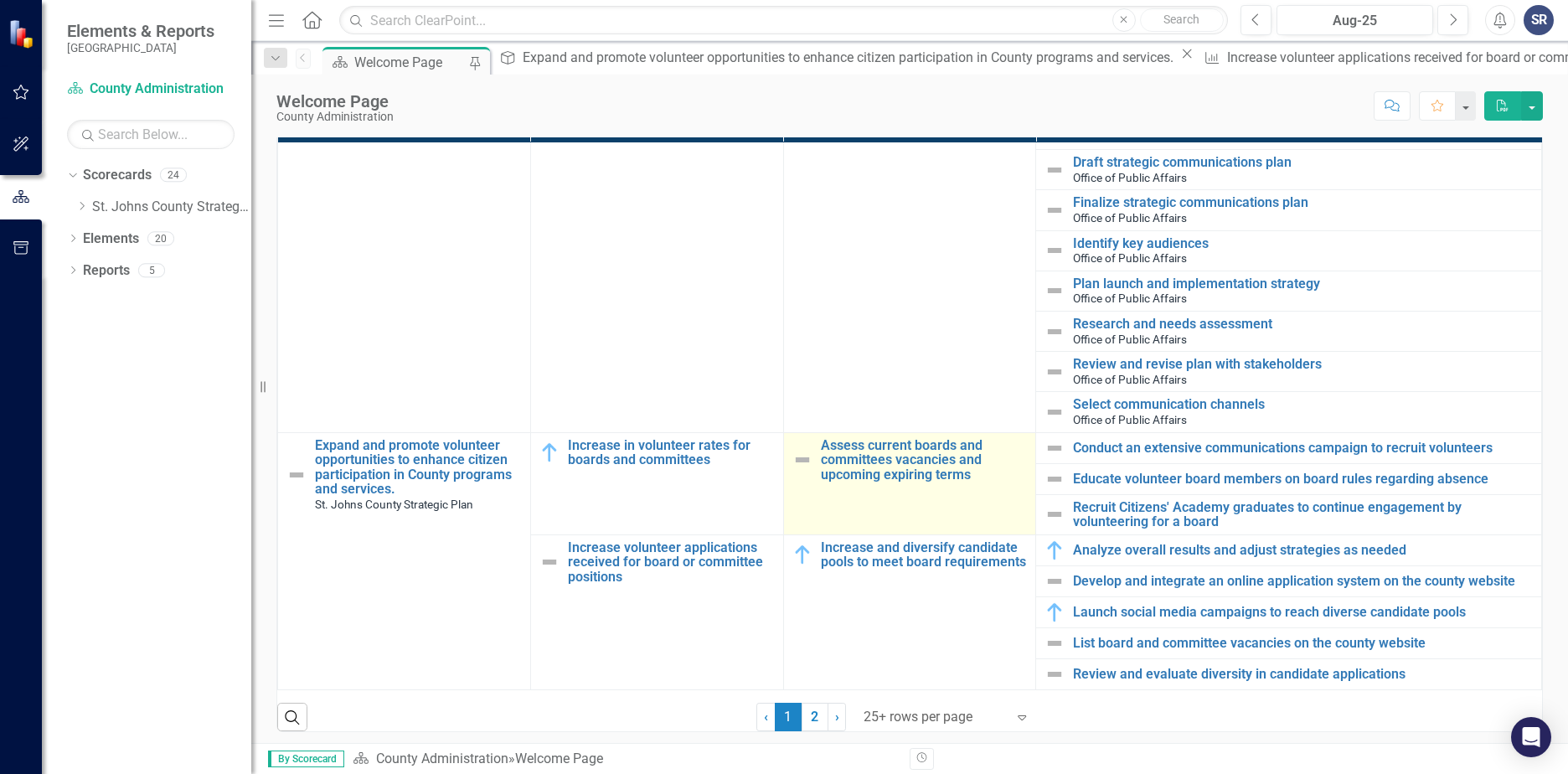
click at [797, 450] on img at bounding box center [802, 459] width 20 height 20
click at [864, 456] on link "Assess current boards and committees vacancies and upcoming expiring terms" at bounding box center [924, 460] width 207 height 44
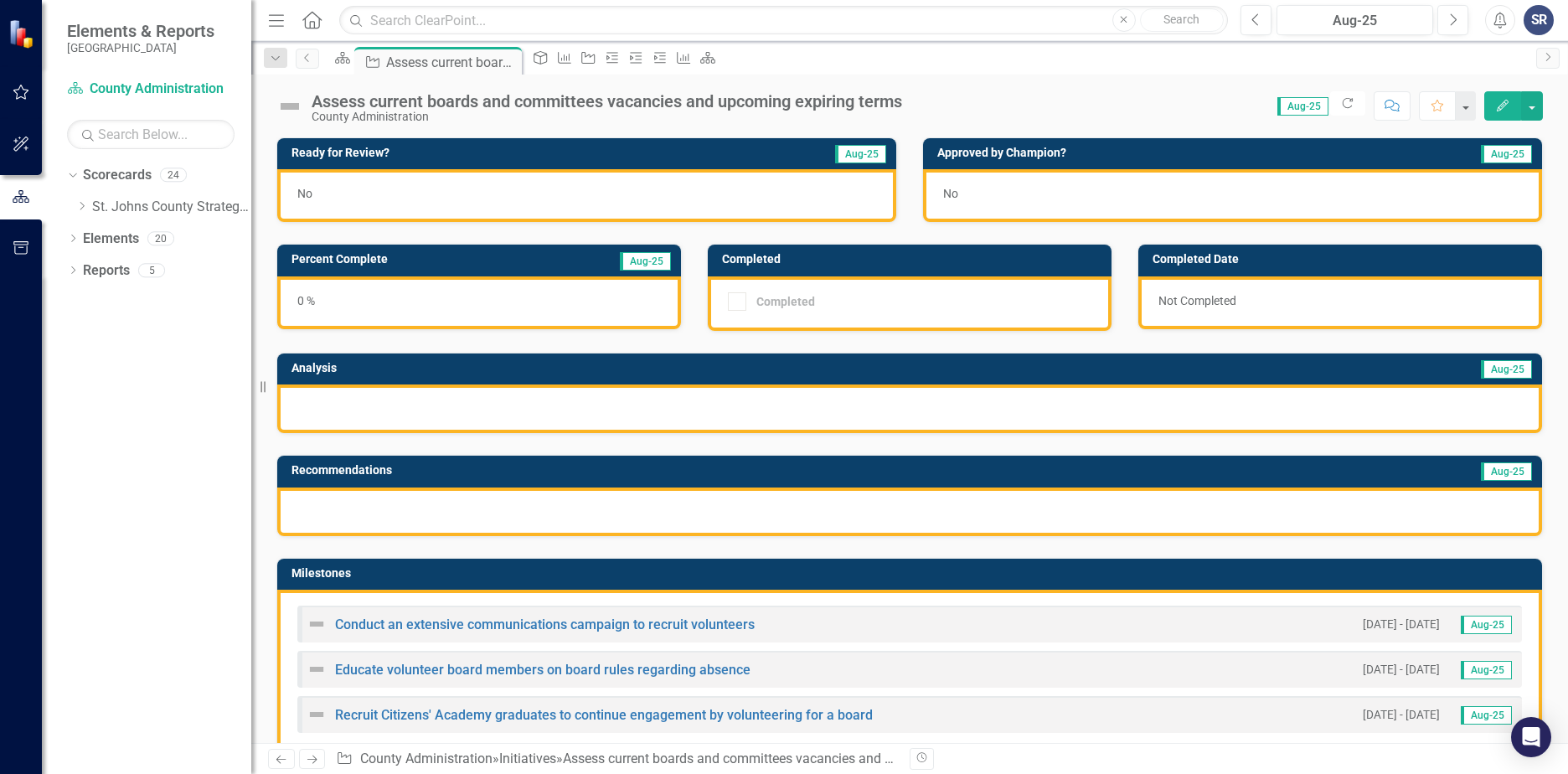
click at [454, 423] on div at bounding box center [910, 409] width 1265 height 49
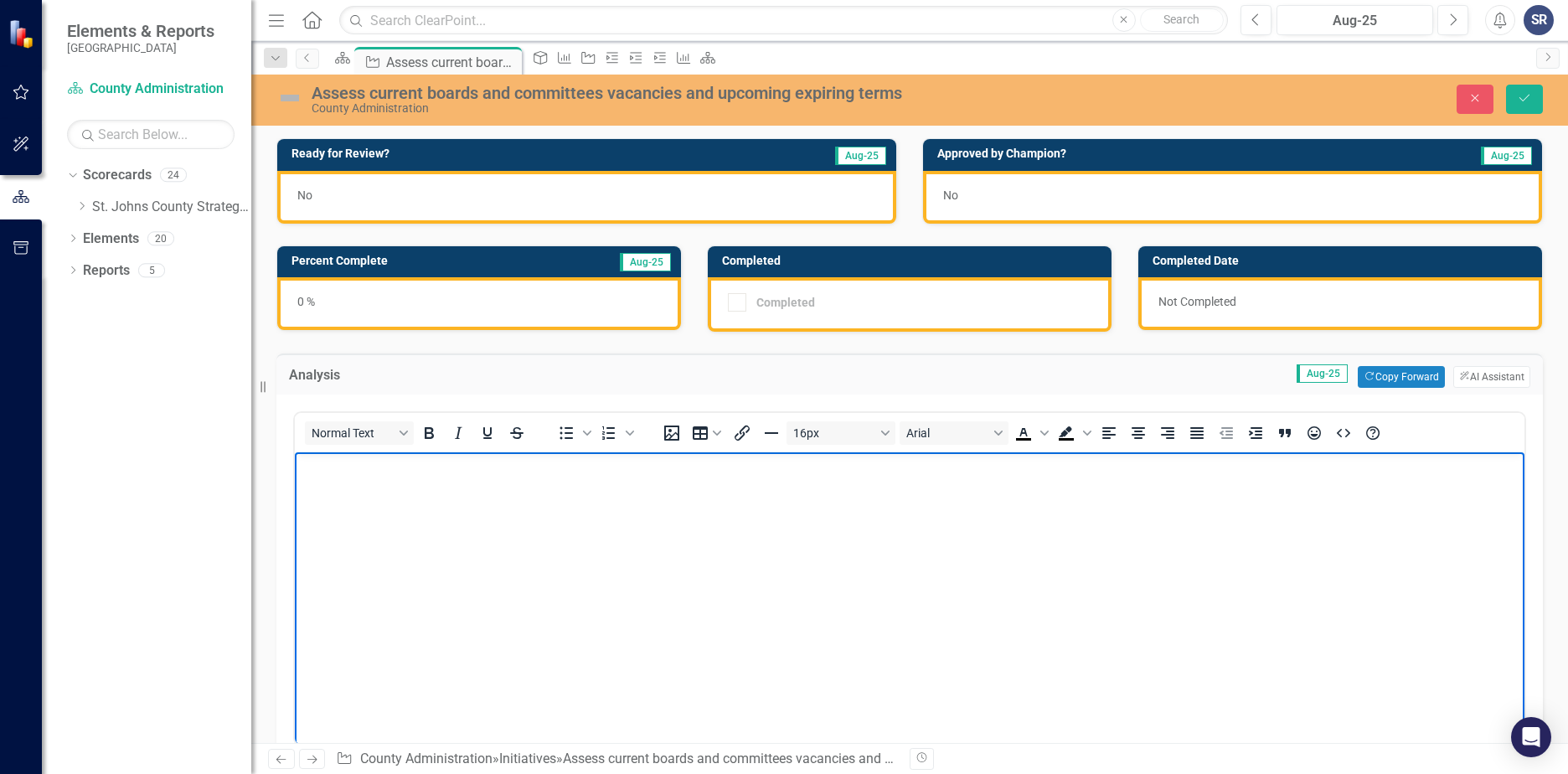
click at [346, 474] on p "Rich Text Area. Press ALT-0 for help." at bounding box center [910, 466] width 1222 height 20
click at [461, 579] on body "Rich Text Area. Press ALT-0 for help." at bounding box center [909, 578] width 1229 height 252
click at [428, 513] on body "Rich Text Area. Press ALT-0 for help." at bounding box center [909, 578] width 1229 height 252
click at [414, 485] on body "Rich Text Area. Press ALT-0 for help." at bounding box center [909, 578] width 1229 height 252
click at [380, 497] on body "Rich Text Area. Press ALT-0 for help." at bounding box center [909, 578] width 1229 height 252
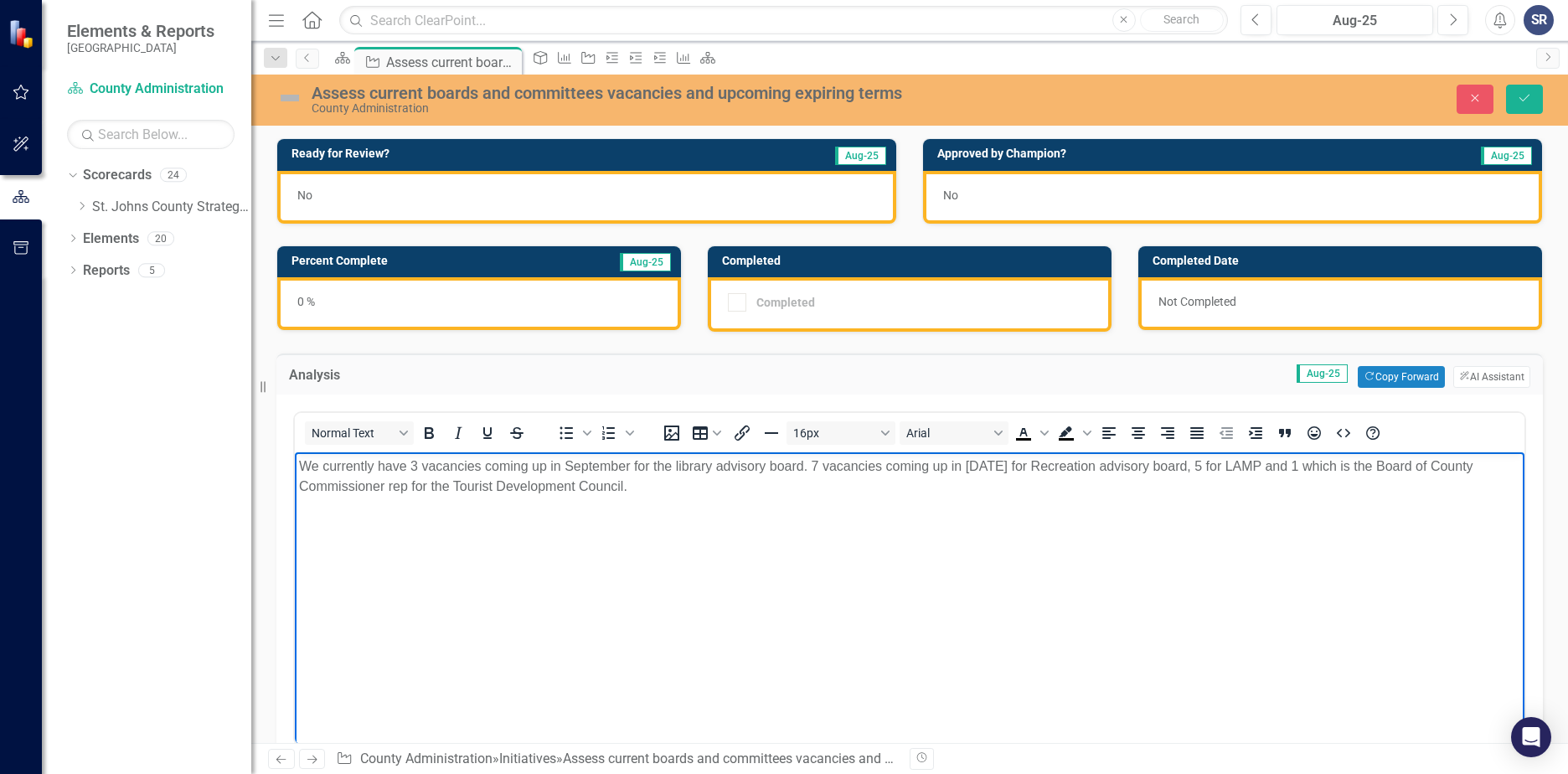
click at [927, 505] on body "We currently have 3 vacancies coming up in September for the library advisory b…" at bounding box center [909, 578] width 1229 height 252
click at [1041, 467] on p "We currently have 3 vacancies coming up in September for the library advisory b…" at bounding box center [910, 476] width 1222 height 40
click at [718, 501] on body "We currently have 3 vacancies coming up in September for the library advisory b…" at bounding box center [909, 578] width 1229 height 252
click at [813, 469] on p "We currently have 3 vacancies coming up in September for the library advisory b…" at bounding box center [910, 476] width 1222 height 40
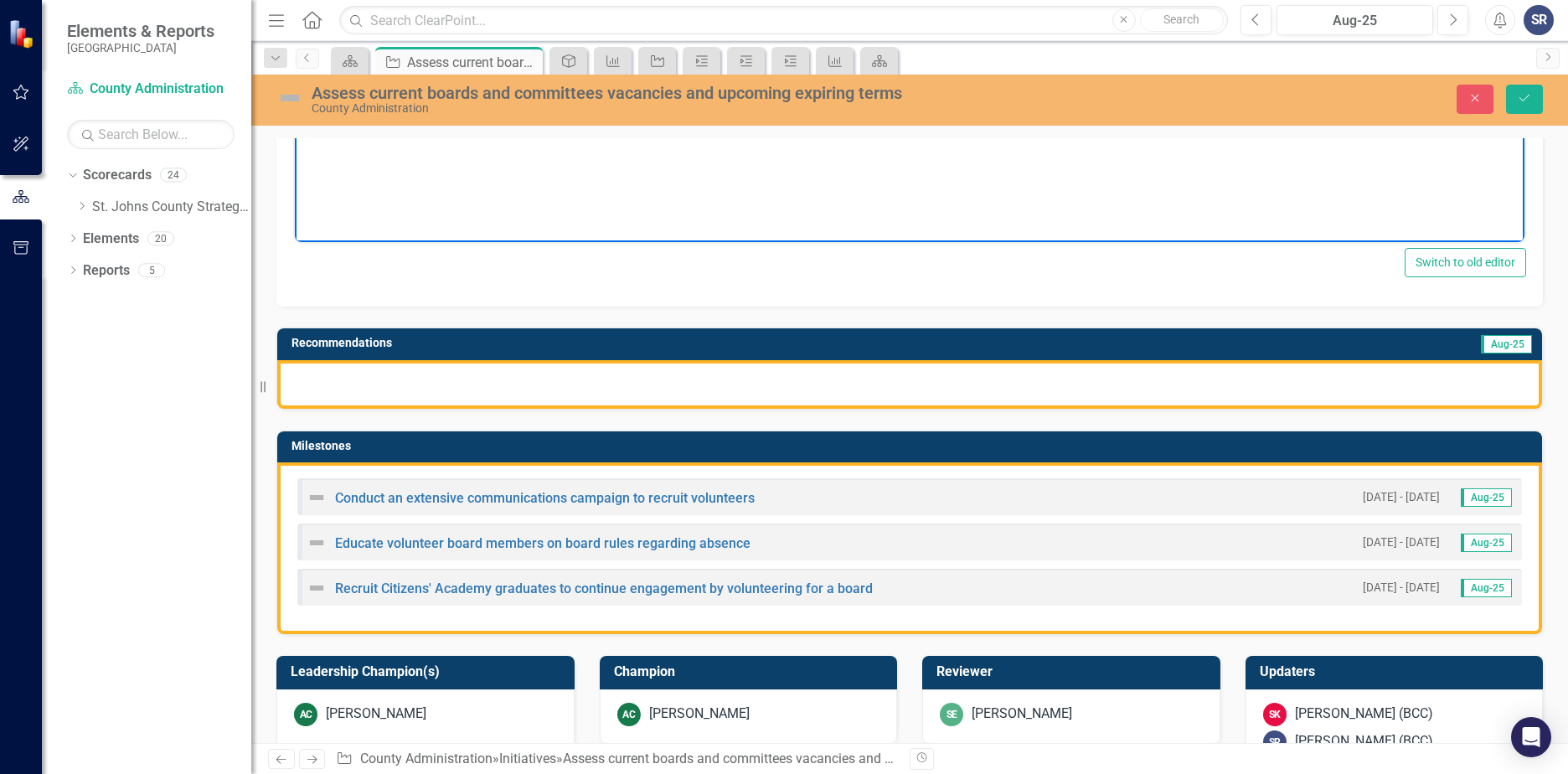
scroll to position [252, 0]
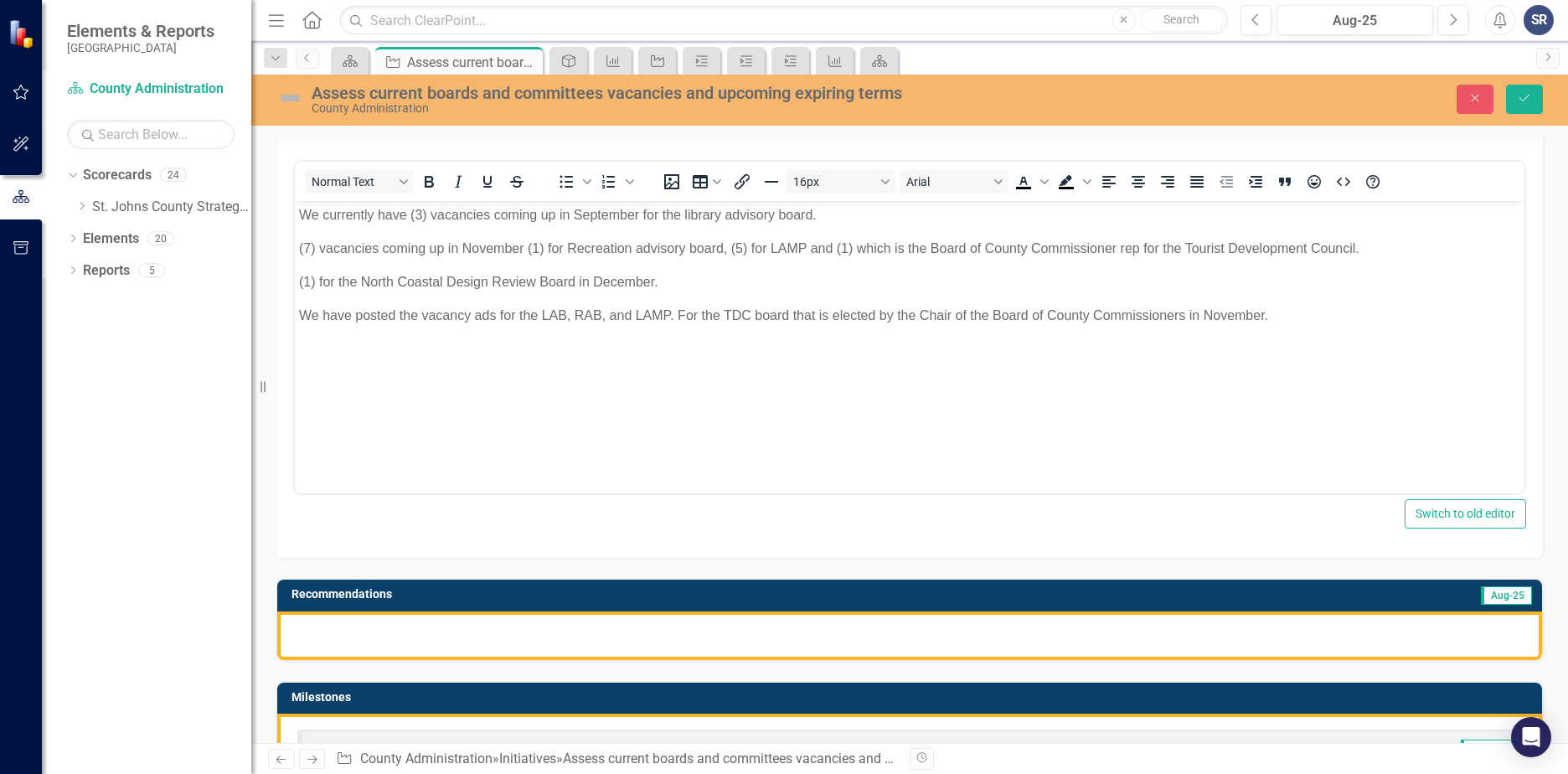
click at [529, 627] on div at bounding box center [910, 635] width 1265 height 49
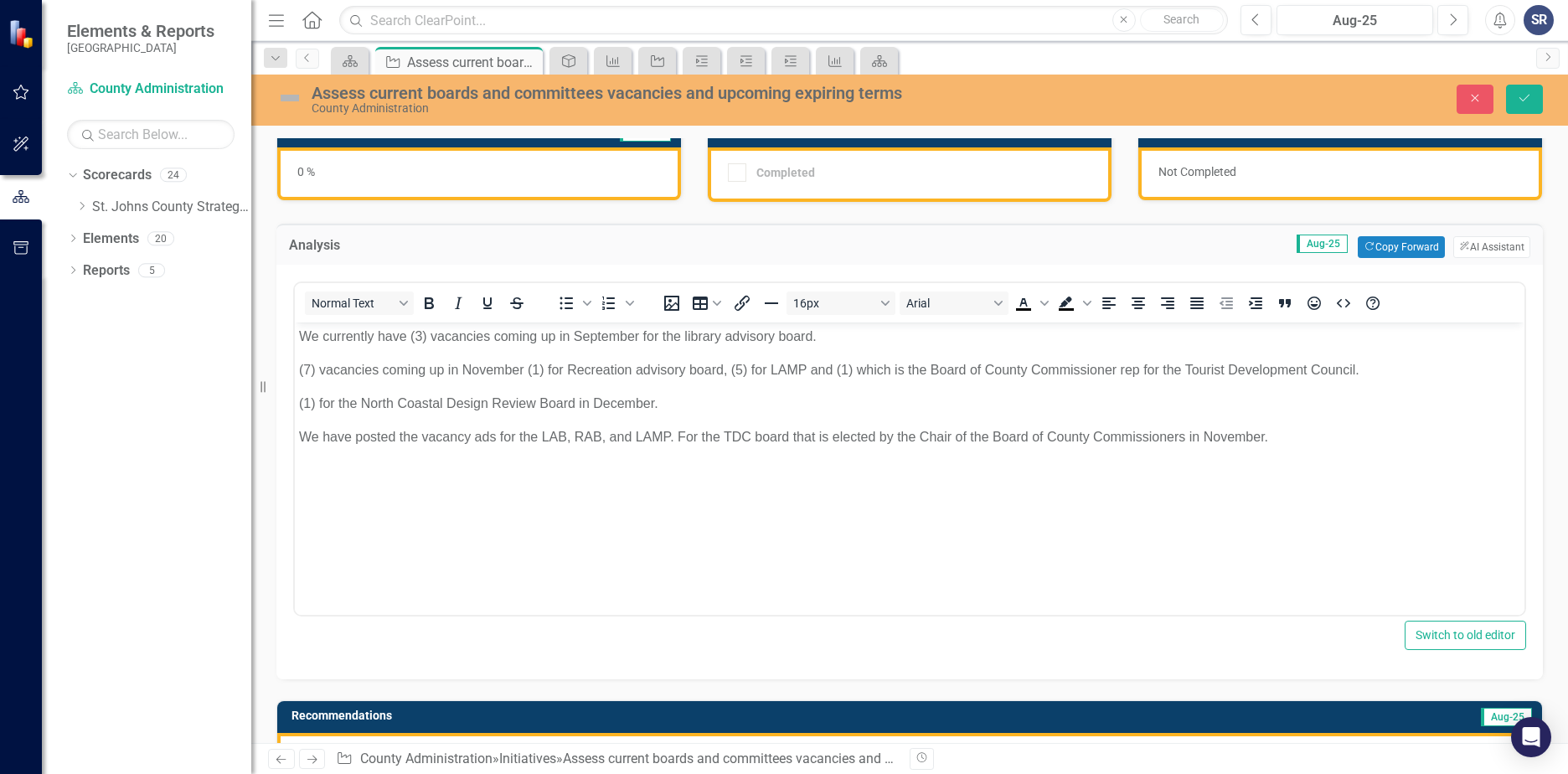
scroll to position [0, 0]
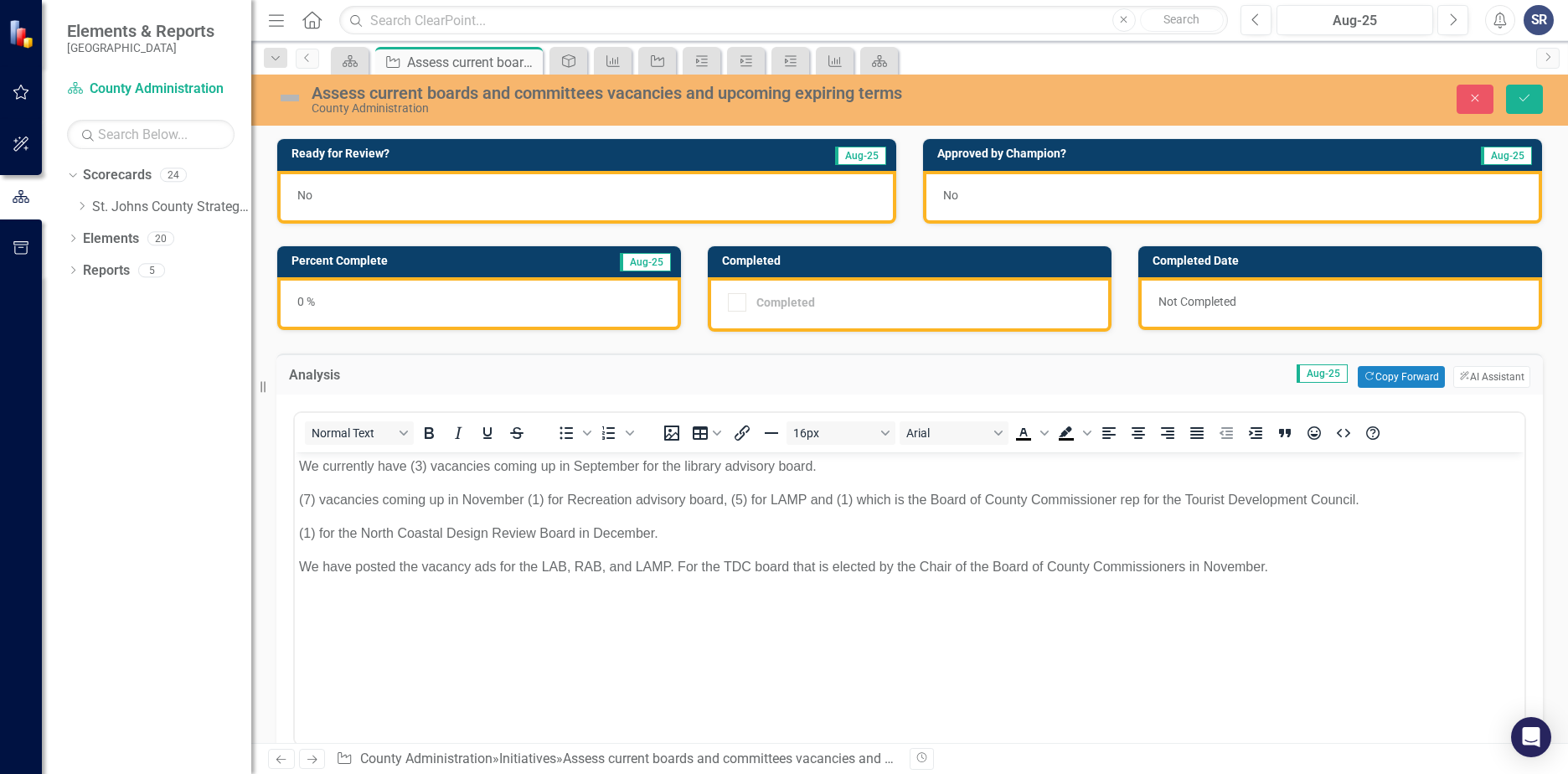
click at [310, 301] on div "0 %" at bounding box center [479, 303] width 404 height 53
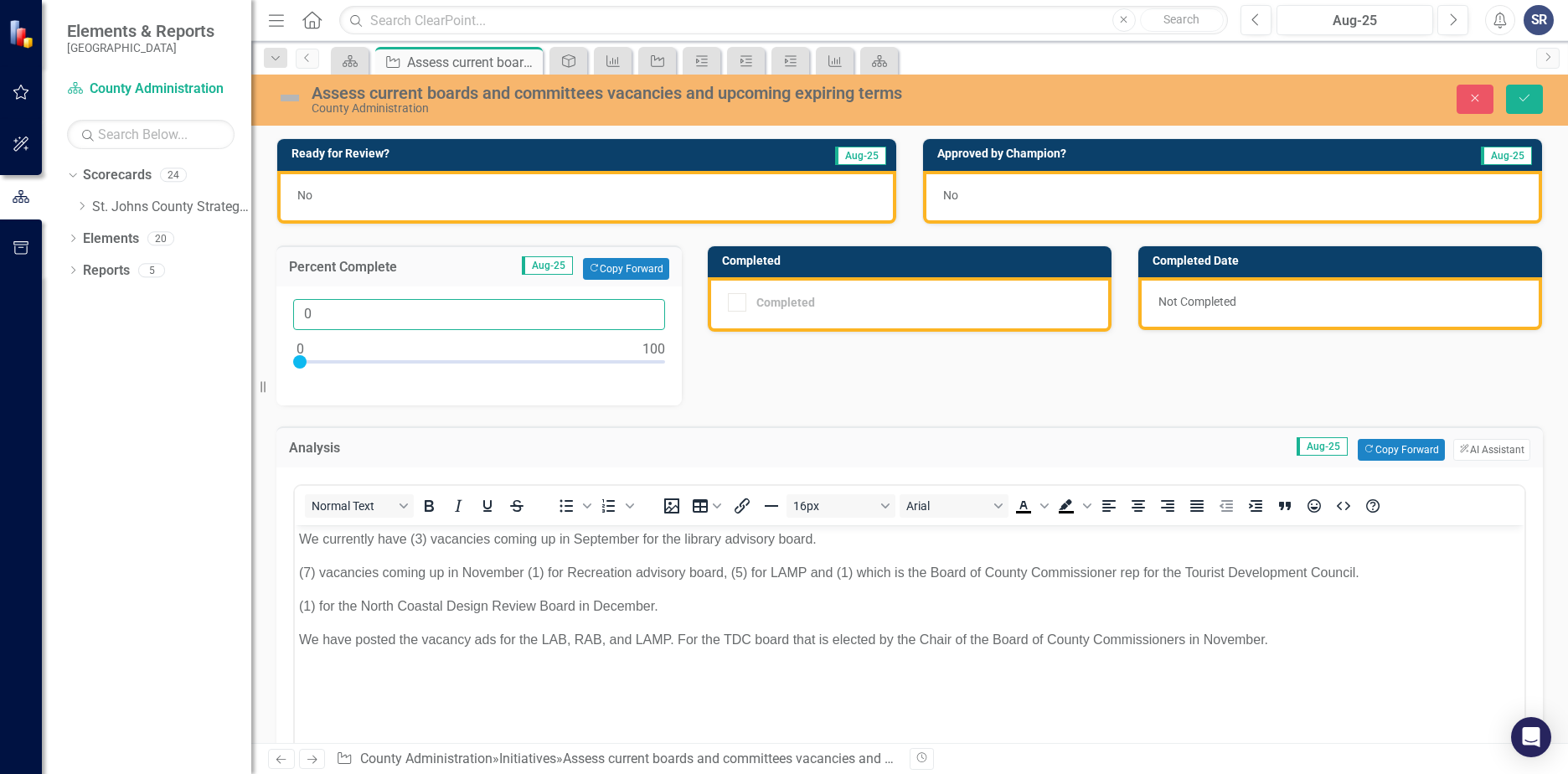
click at [318, 315] on input "0" at bounding box center [478, 315] width 372 height 31
click at [379, 361] on div at bounding box center [478, 365] width 372 height 21
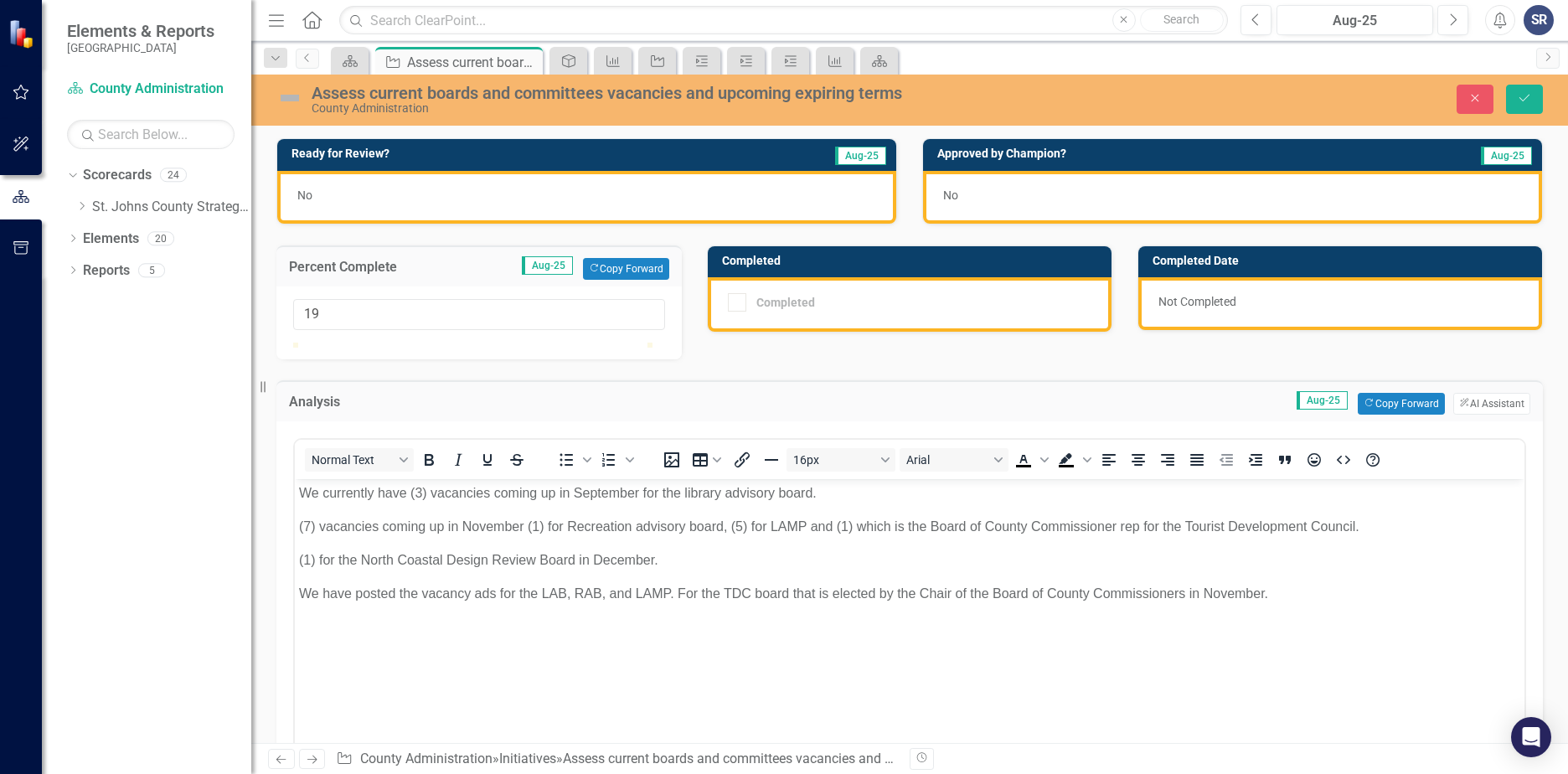
type input "20"
drag, startPoint x: 379, startPoint y: 361, endPoint x: 370, endPoint y: 363, distance: 9.2
click at [364, 343] on div at bounding box center [364, 343] width 0 height 0
click at [1524, 93] on icon "Save" at bounding box center [1525, 98] width 15 height 11
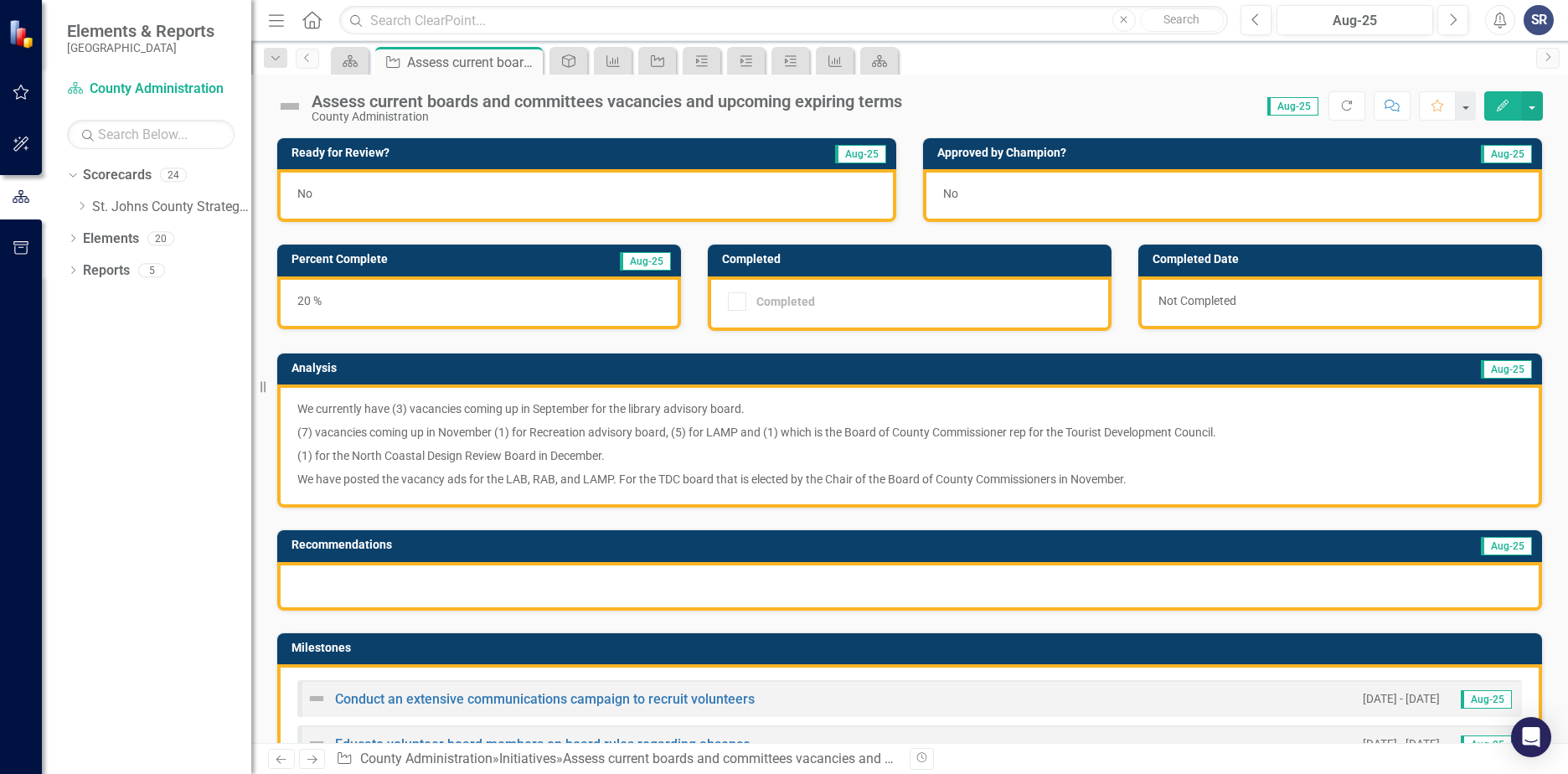
click at [283, 111] on img at bounding box center [290, 106] width 27 height 27
click at [287, 106] on img at bounding box center [290, 106] width 27 height 27
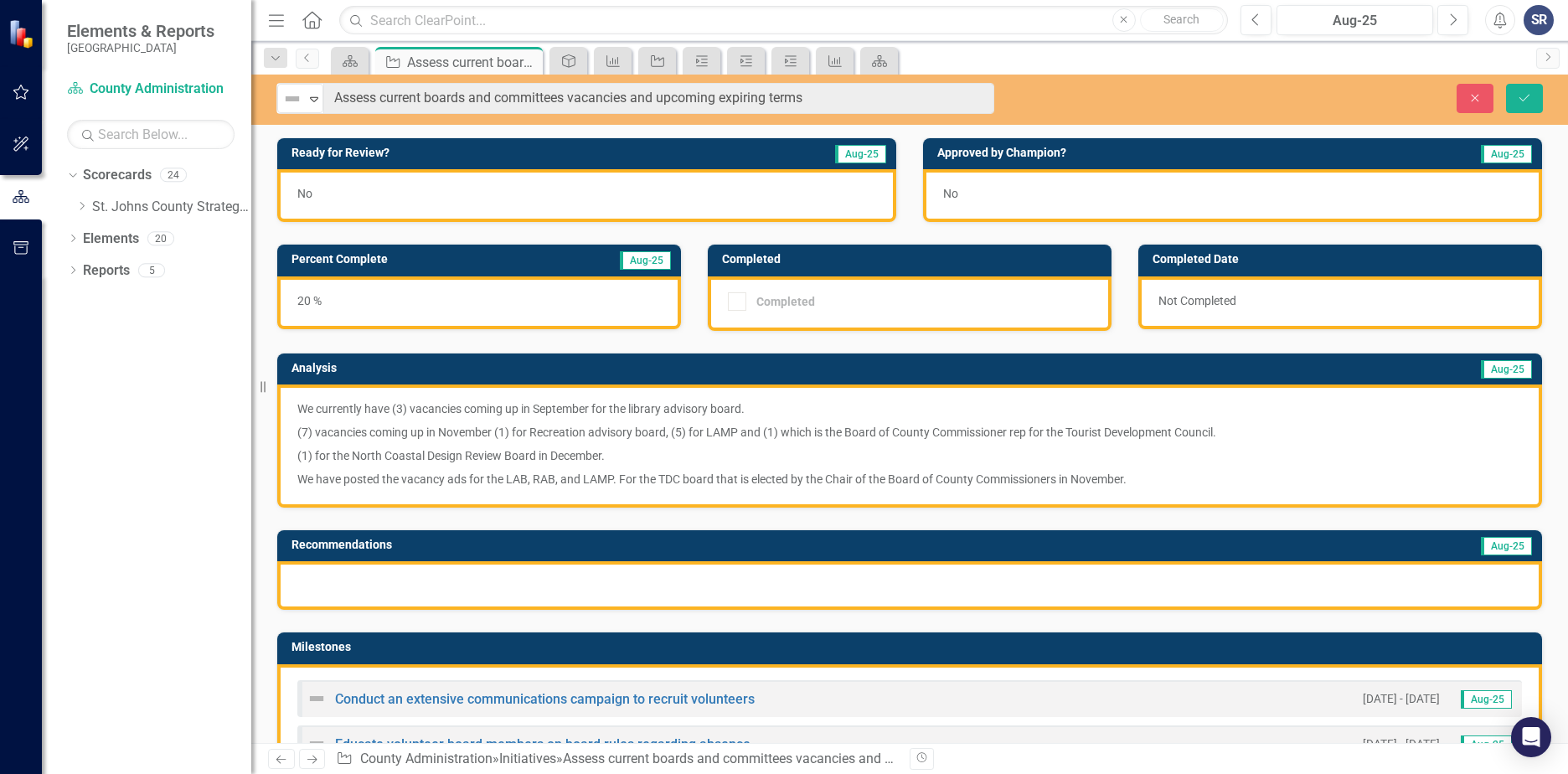
click at [287, 106] on img at bounding box center [292, 99] width 20 height 20
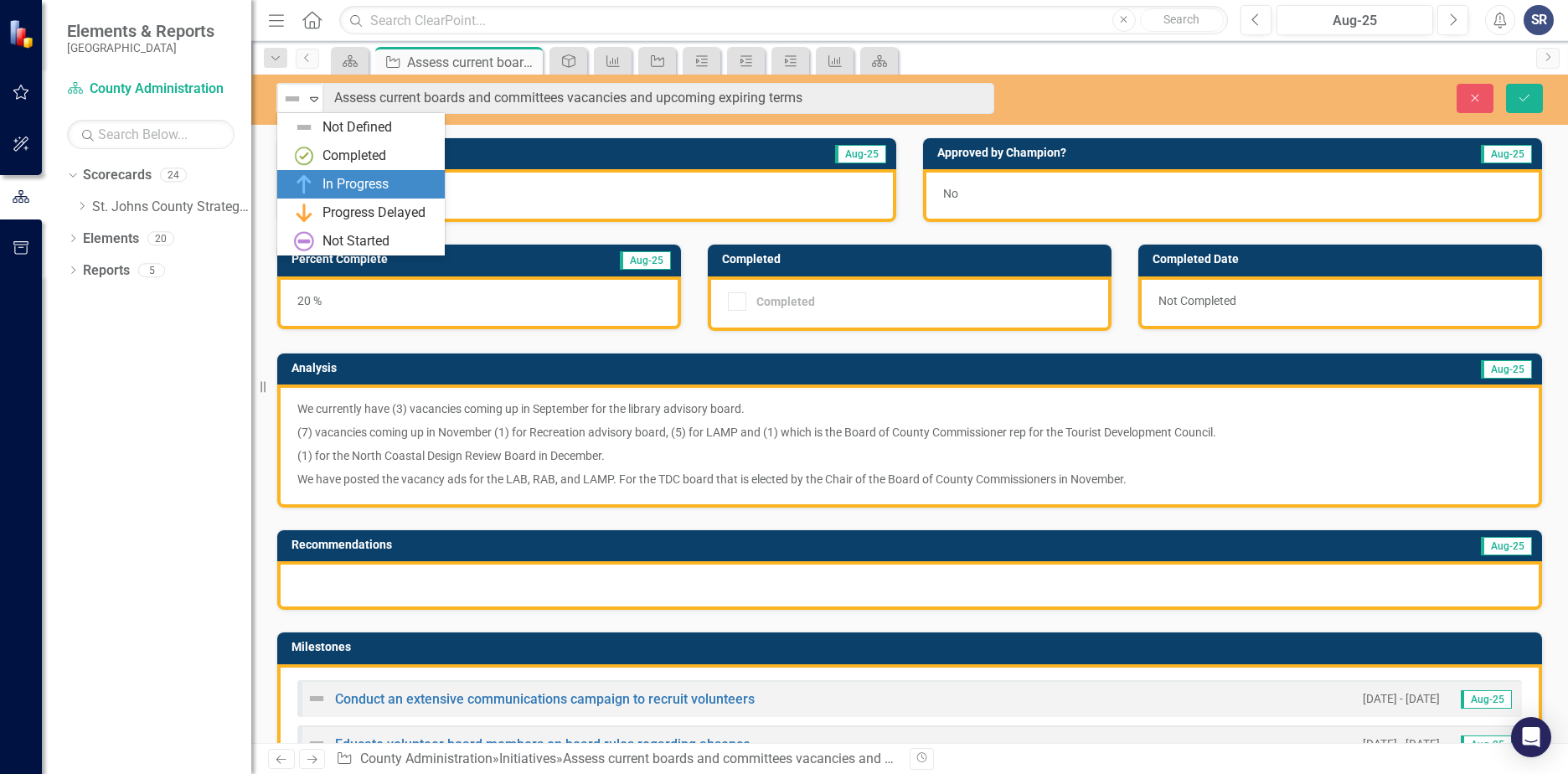
click at [321, 173] on div "In Progress" at bounding box center [361, 185] width 167 height 29
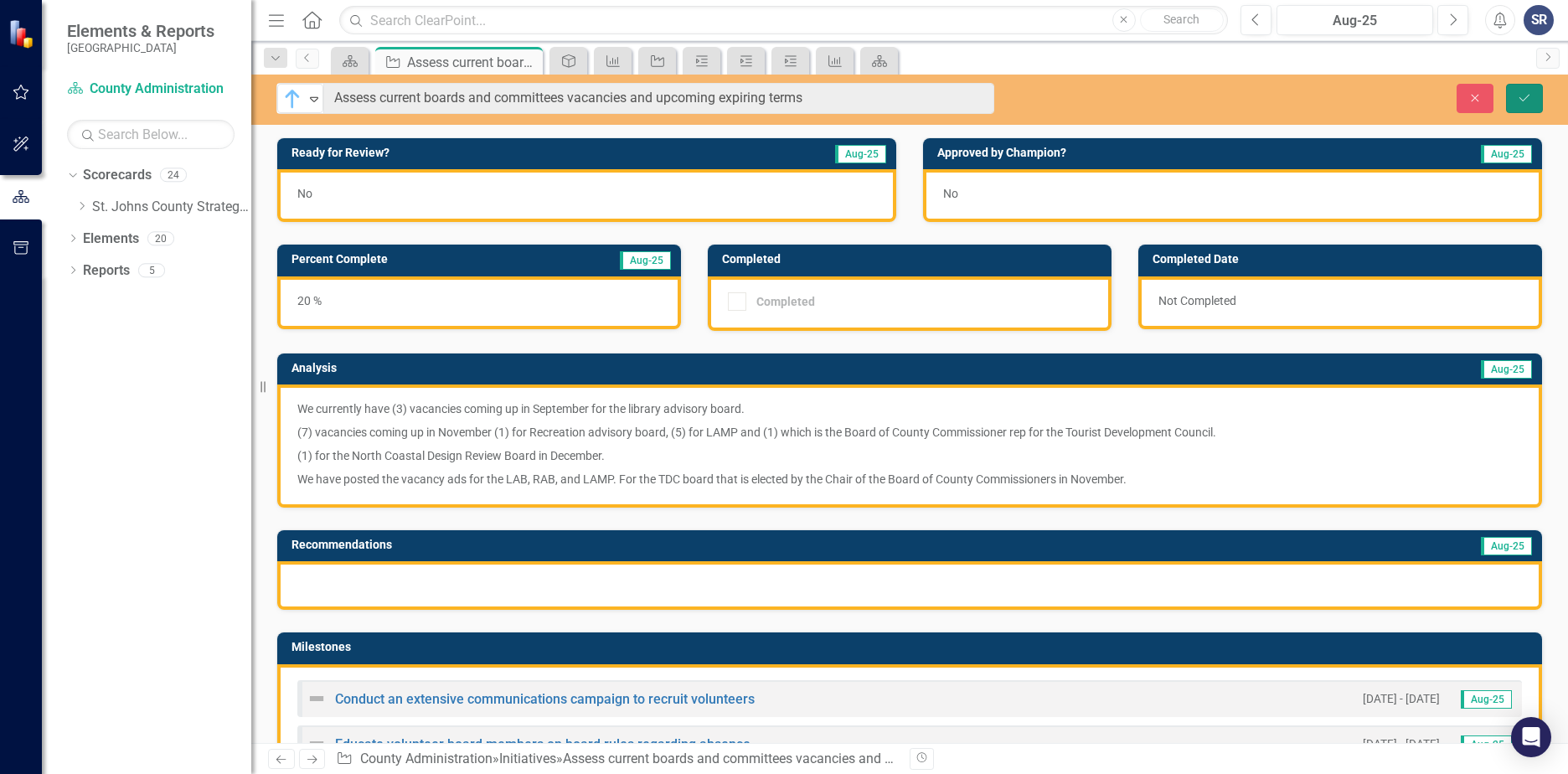
click at [1531, 93] on icon "Save" at bounding box center [1525, 98] width 15 height 11
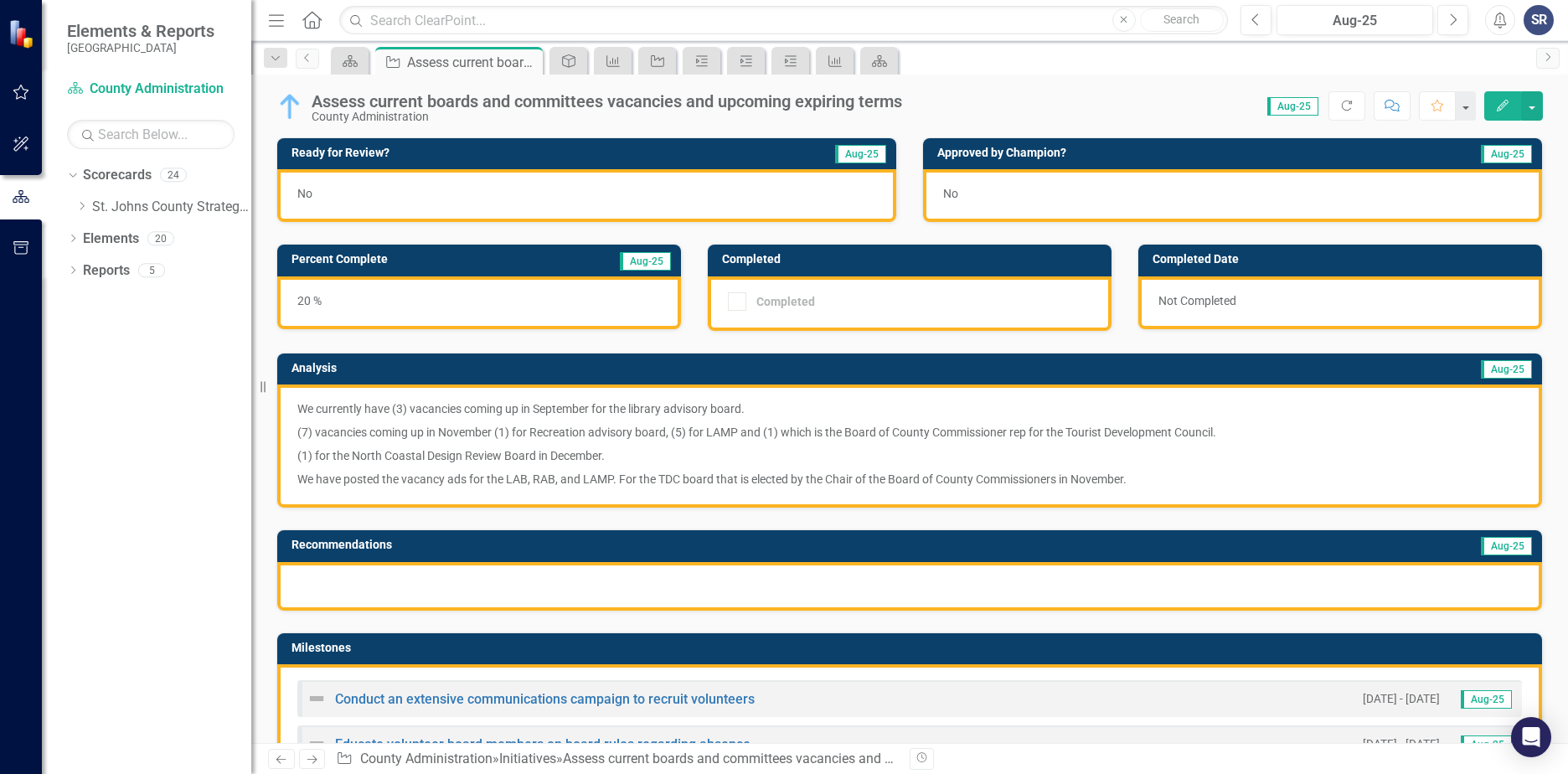
click at [314, 23] on icon "Home" at bounding box center [311, 19] width 22 height 17
